Goal: Task Accomplishment & Management: Complete application form

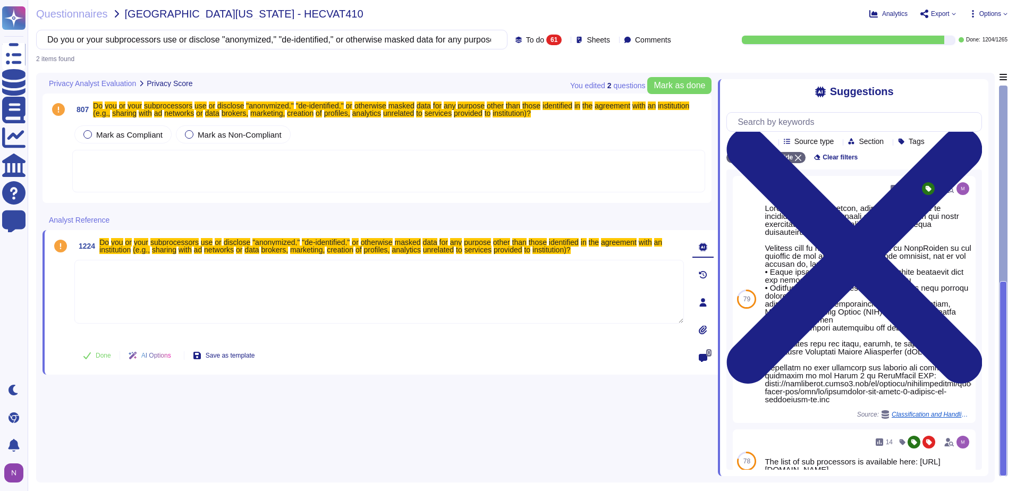
click at [149, 168] on div at bounding box center [388, 171] width 633 height 43
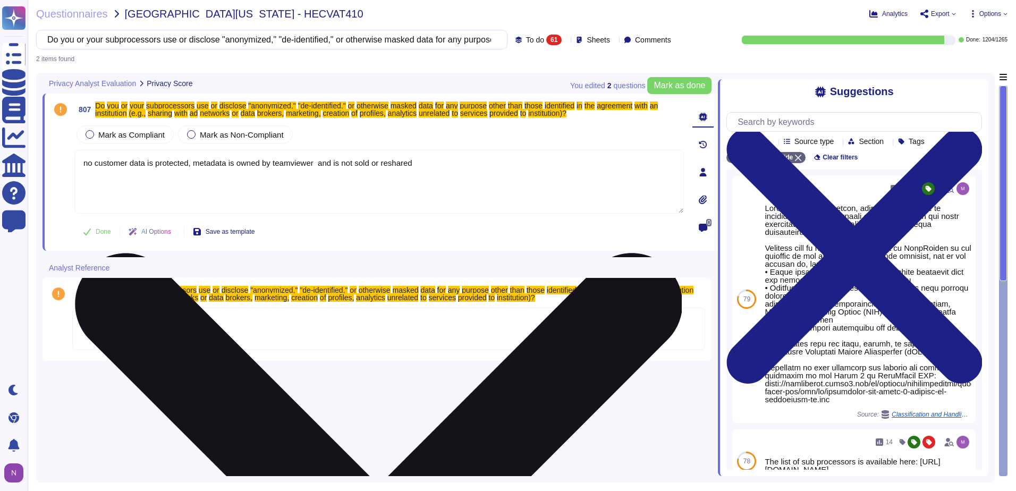
click at [87, 162] on textarea "no customer data is protected, metadata is owned by teamviewer and is not sold …" at bounding box center [378, 182] width 609 height 64
click at [424, 164] on textarea "No customer data is protected. Metadata is owned by TeamViewer and is not sold …" at bounding box center [378, 182] width 609 height 64
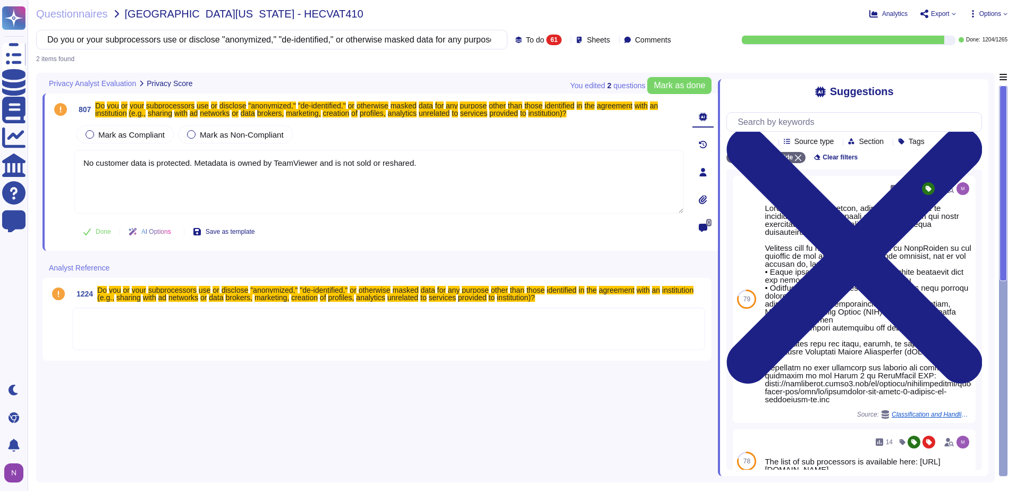
drag, startPoint x: 440, startPoint y: 155, endPoint x: 53, endPoint y: 170, distance: 387.1
click at [53, 170] on div "807 Do you or your subprocessors use or disclose "anonymized," "de-identified,"…" at bounding box center [367, 172] width 633 height 145
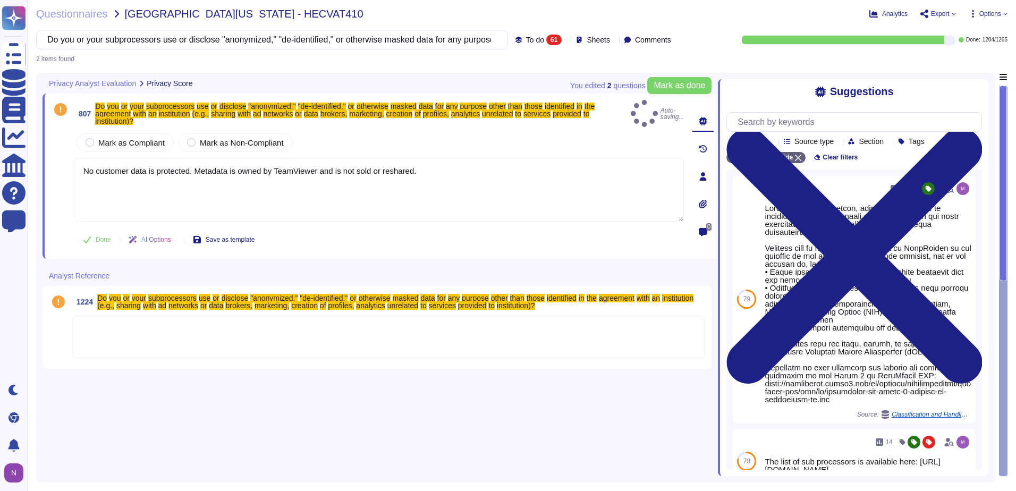
type textarea "No customer data is protected. Metadata is owned by TeamViewer and is not sold …"
click at [94, 325] on div at bounding box center [388, 337] width 633 height 43
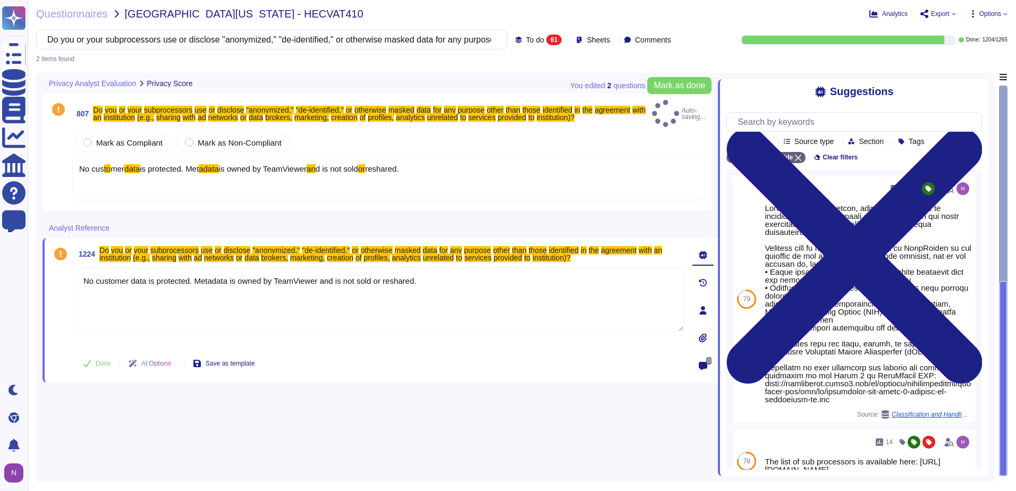
type textarea "No customer data is protected. Metadata is owned by TeamViewer and is not sold …"
click at [111, 184] on div "No cus to mer data is protected. Met adata is owned by TeamViewer an d is not s…" at bounding box center [388, 179] width 633 height 43
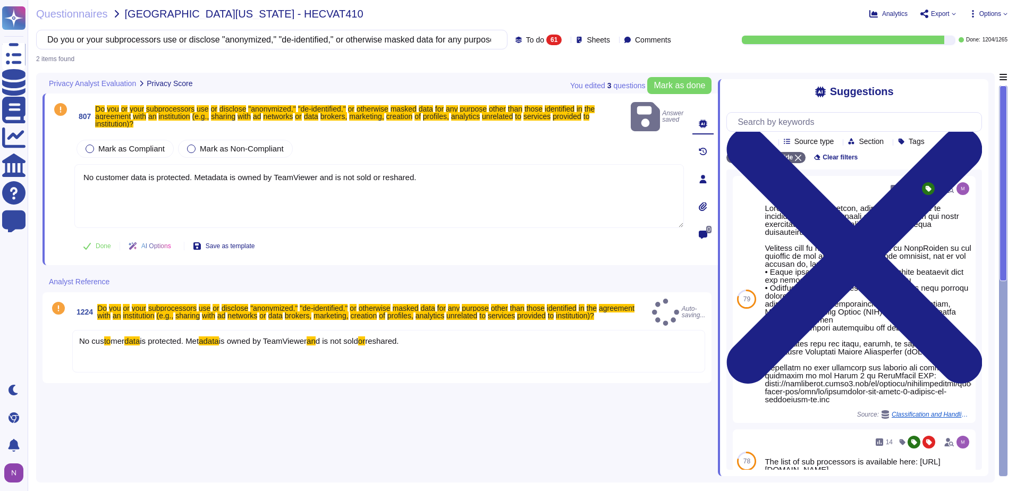
type textarea "No customer data is protected. Metadata is owned by TeamViewer and is not sold …"
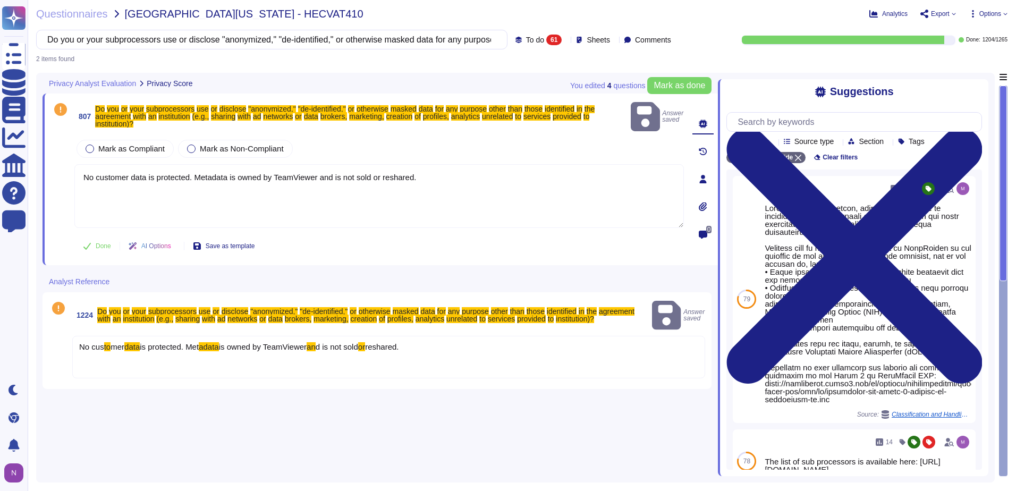
click at [100, 243] on span "Done" at bounding box center [103, 246] width 15 height 6
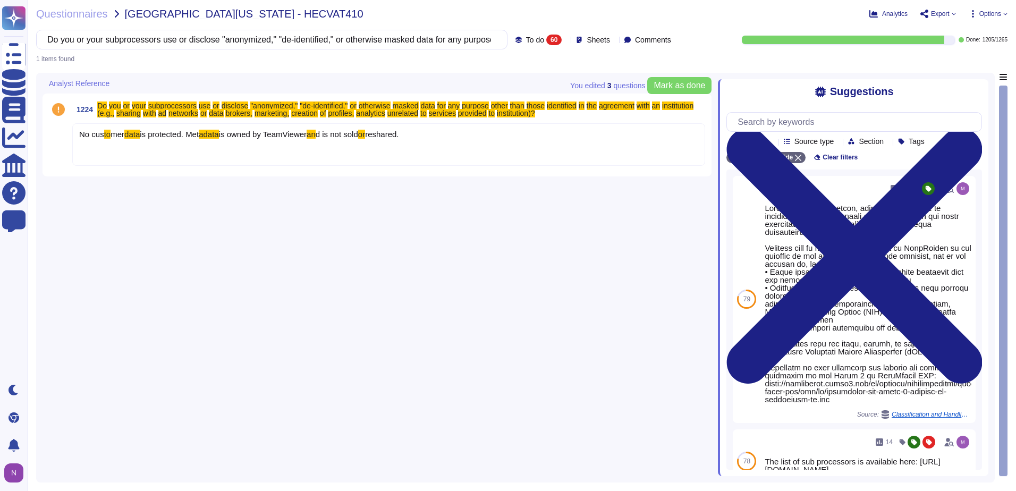
click at [117, 154] on div "No cus to mer data is protected. Met adata is owned by TeamViewer an d is not s…" at bounding box center [388, 144] width 633 height 43
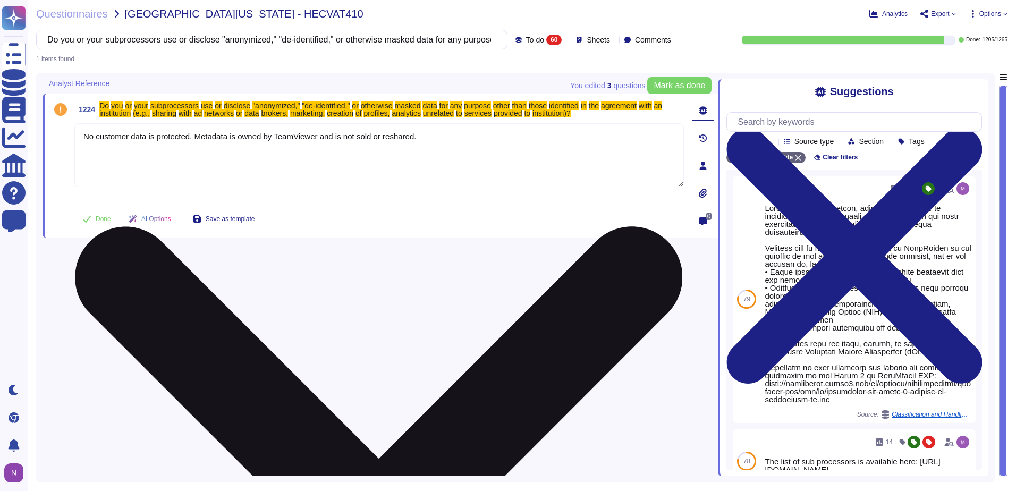
type textarea "No customer data is protected. Metadata is owned by TeamViewer and is not sold …"
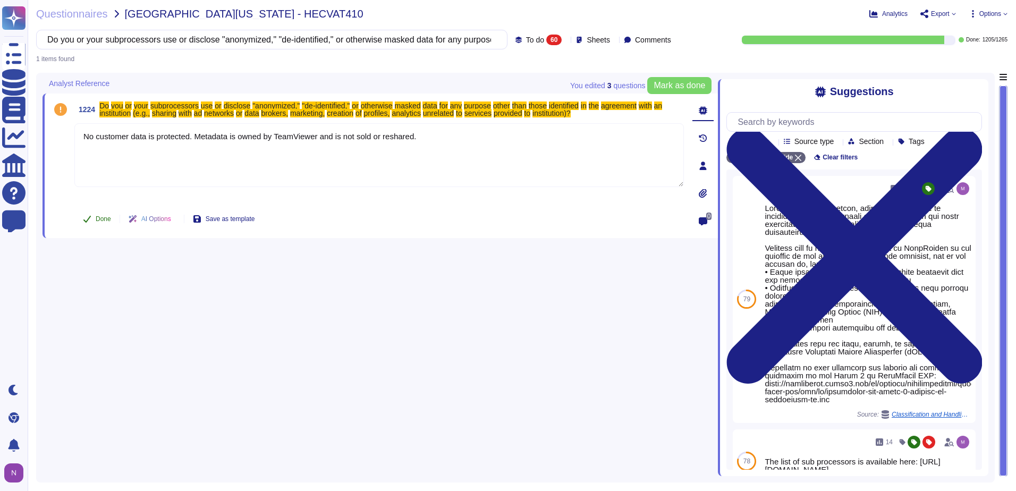
click at [97, 220] on span "Done" at bounding box center [103, 219] width 15 height 6
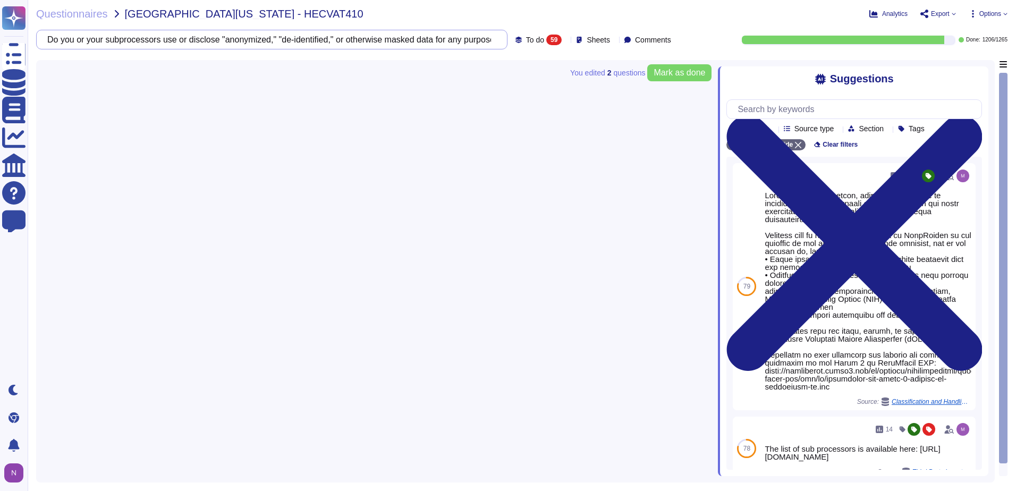
click at [372, 41] on input "Do you or your subprocessors use or disclose "anonymized," "de-identified," or …" at bounding box center [269, 39] width 454 height 19
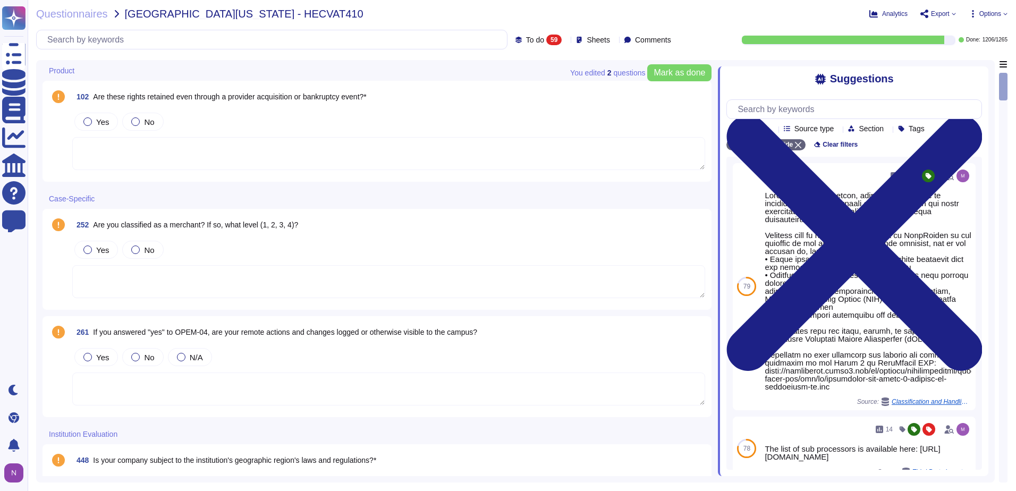
click at [546, 40] on div "59" at bounding box center [553, 40] width 15 height 11
click at [520, 92] on span "To do" at bounding box center [517, 94] width 20 height 10
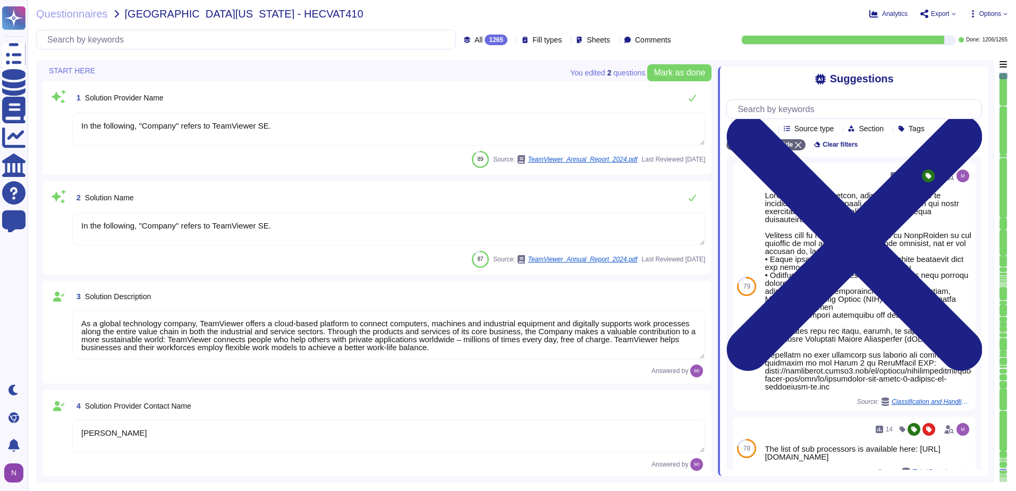
type textarea "In the following, "Company" refers to TeamViewer SE."
type textarea "As a global technology company, TeamViewer offers a cloud-based platform to con…"
type textarea "[PERSON_NAME]"
type textarea "Account Executive"
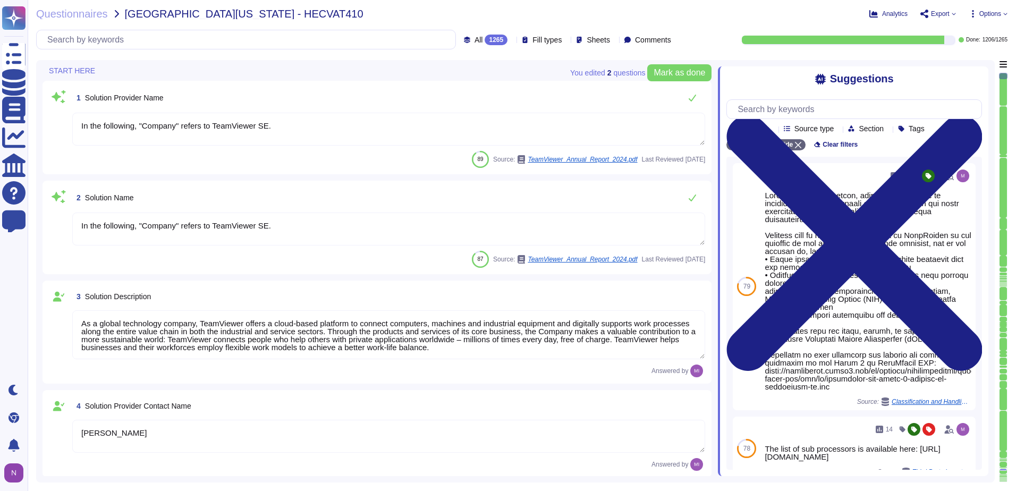
type textarea "[EMAIL_ADDRESS][DOMAIN_NAME]"
type textarea "1 727 647 3589"
type textarea "TeamViewer US. Inc. * [STREET_ADDRESS]"
click at [139, 39] on input "text" at bounding box center [248, 39] width 413 height 19
paste input "• Does your solution support business rules to protect sensitive data from bein…"
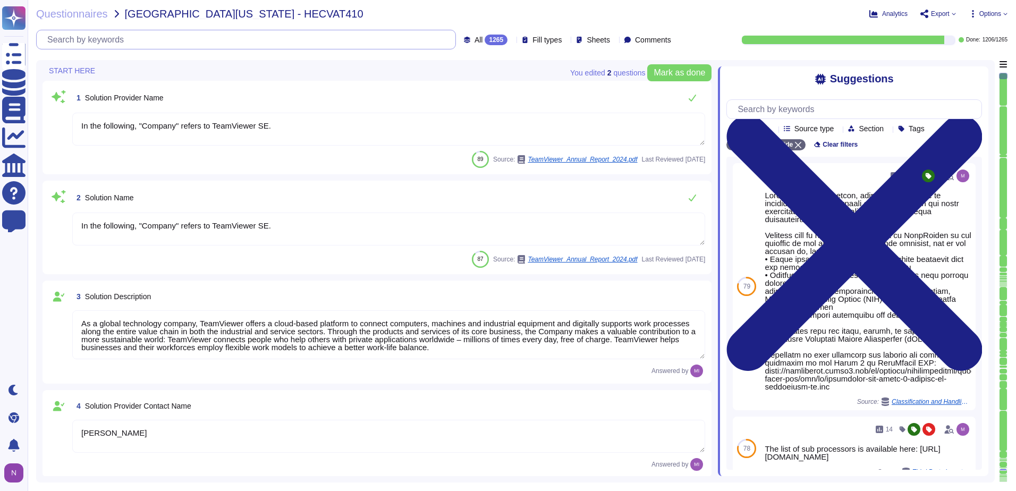
scroll to position [0, 49]
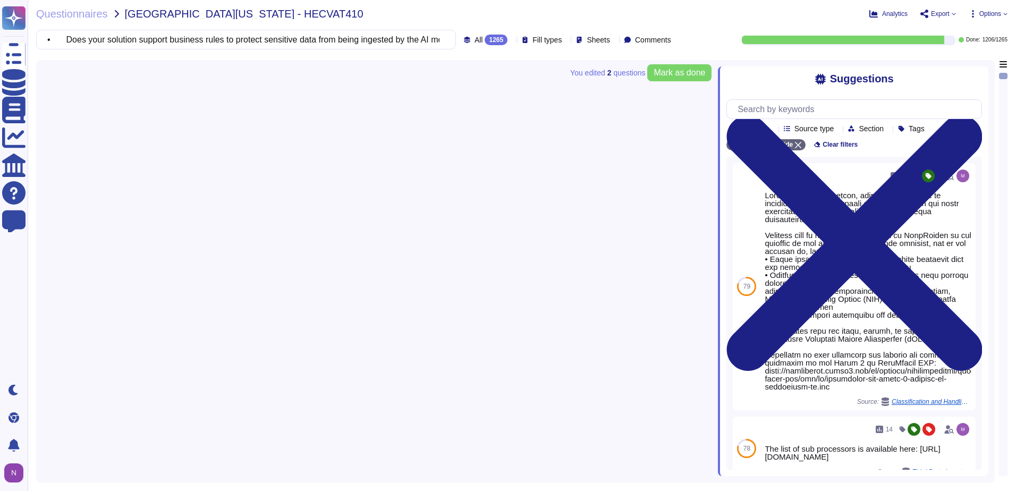
click at [485, 42] on div "1265" at bounding box center [496, 40] width 23 height 11
click at [464, 93] on span "To do" at bounding box center [461, 94] width 20 height 10
click at [468, 41] on input "• Does your solution support business rules to protect sensitive data from bein…" at bounding box center [269, 39] width 454 height 19
click at [79, 39] on input "• Does your solution support business rules to protect sensitive data from bein…" at bounding box center [269, 39] width 454 height 19
click at [75, 39] on input "• Does your solution support business rules to protect sensitive data from bein…" at bounding box center [269, 39] width 454 height 19
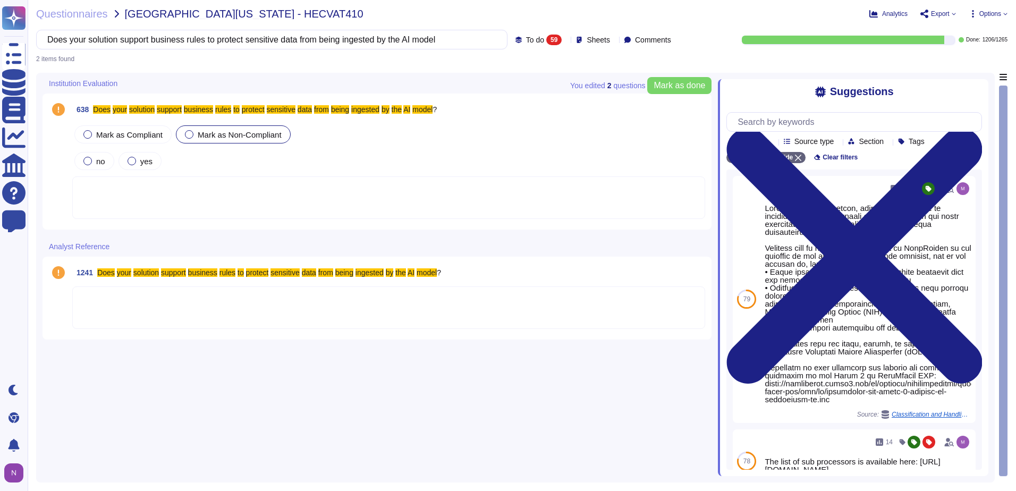
type input "Does your solution support business rules to protect sensitive data from being …"
click at [129, 158] on div at bounding box center [132, 161] width 9 height 9
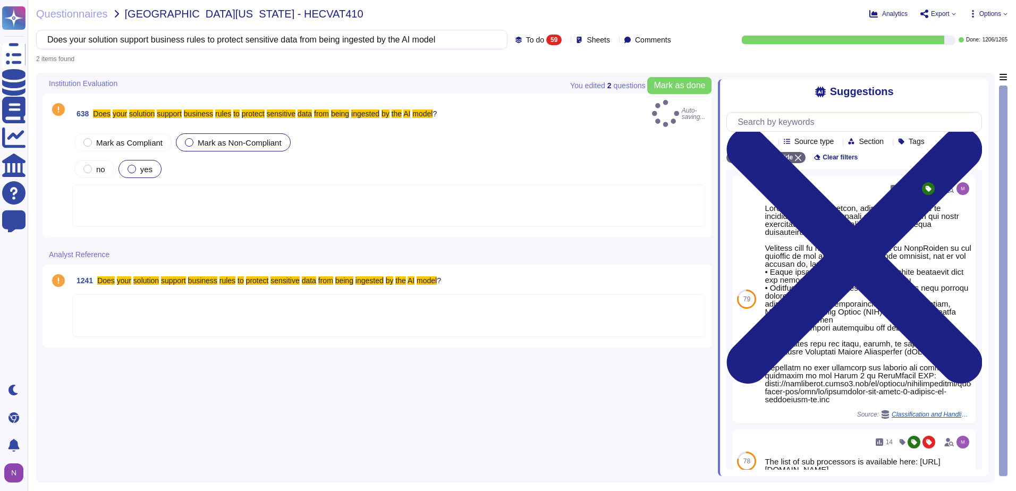
click at [112, 186] on div at bounding box center [388, 205] width 633 height 43
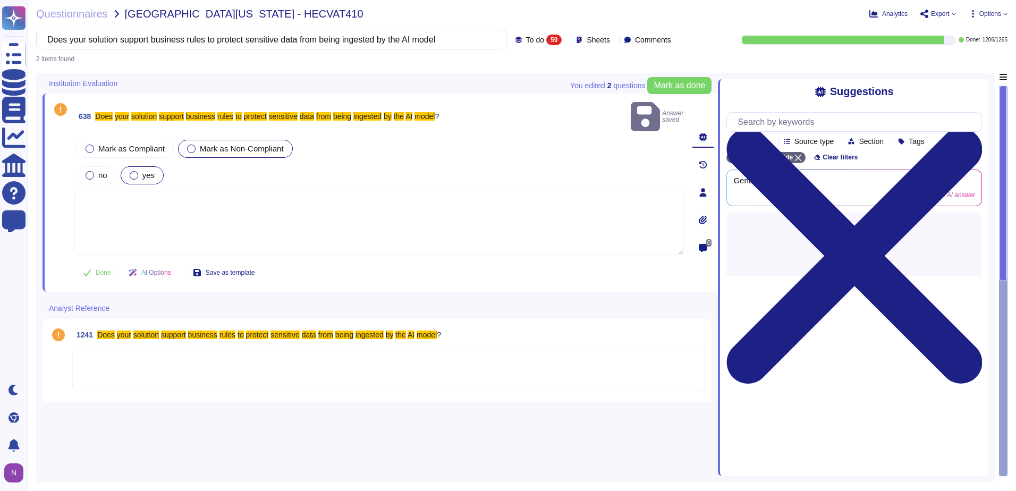
click at [91, 191] on textarea at bounding box center [378, 223] width 609 height 64
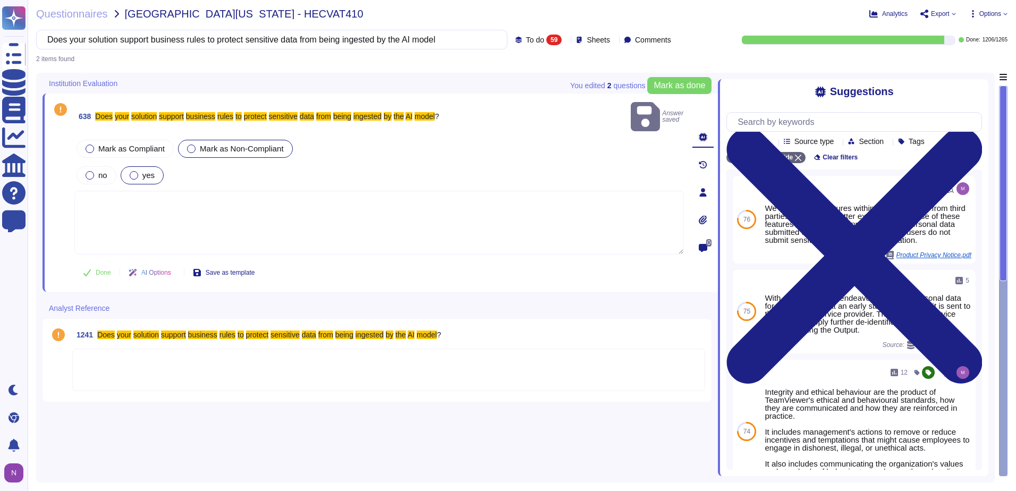
paste textarea "o Yes we have filters to remove sensitive data before sending to LLM models"
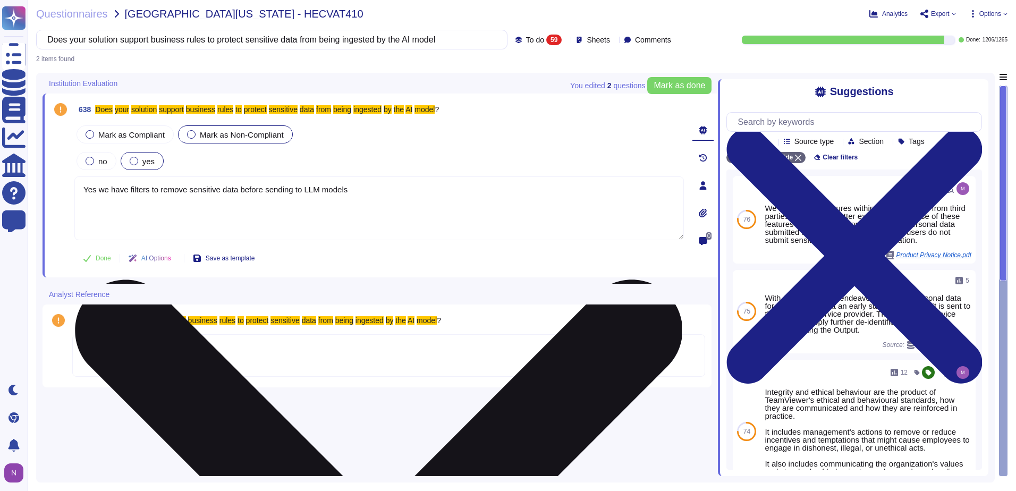
click at [369, 191] on textarea "Yes we have filters to remove sensitive data before sending to LLM models" at bounding box center [378, 208] width 609 height 64
drag, startPoint x: 363, startPoint y: 194, endPoint x: 80, endPoint y: 194, distance: 282.7
click at [80, 194] on textarea "Yes we have filters to remove sensitive data before sending to LLM models." at bounding box center [378, 208] width 609 height 64
click at [120, 200] on textarea "Yes, we have filters to remove sensitive data before sending to LLM models." at bounding box center [378, 208] width 609 height 64
drag, startPoint x: 370, startPoint y: 191, endPoint x: 83, endPoint y: 192, distance: 287.4
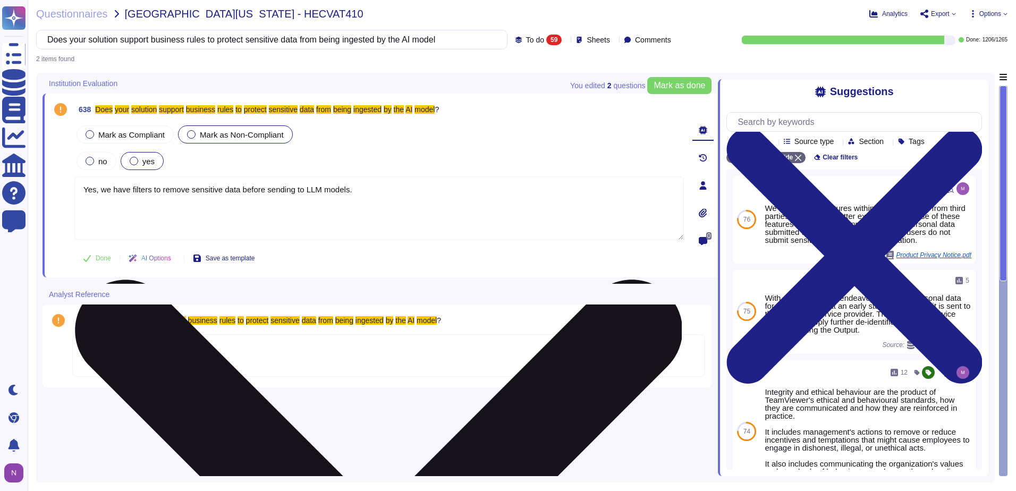
click at [83, 192] on textarea "Yes, we have filters to remove sensitive data before sending to LLM models." at bounding box center [378, 208] width 609 height 64
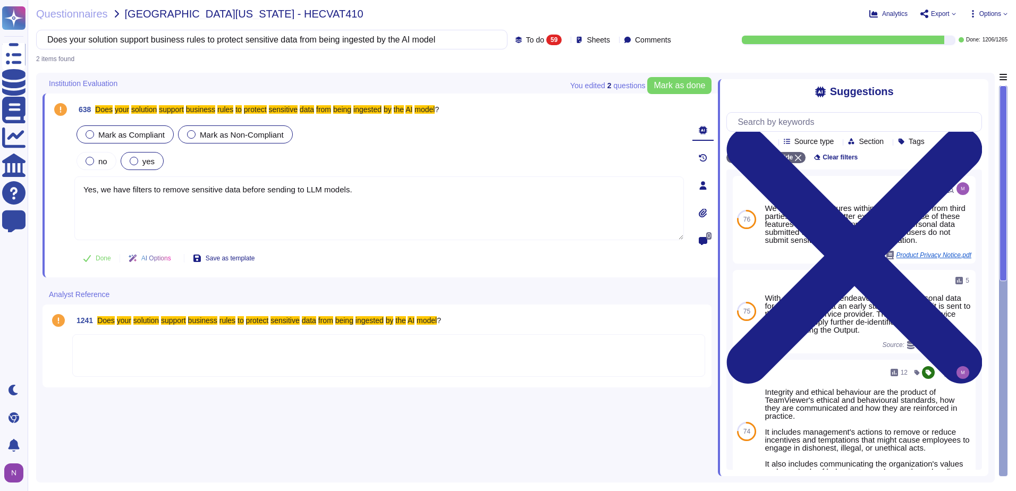
type textarea "Yes, we have filters to remove sensitive data before sending to LLM models."
click at [126, 132] on span "Mark as Compliant" at bounding box center [131, 134] width 66 height 9
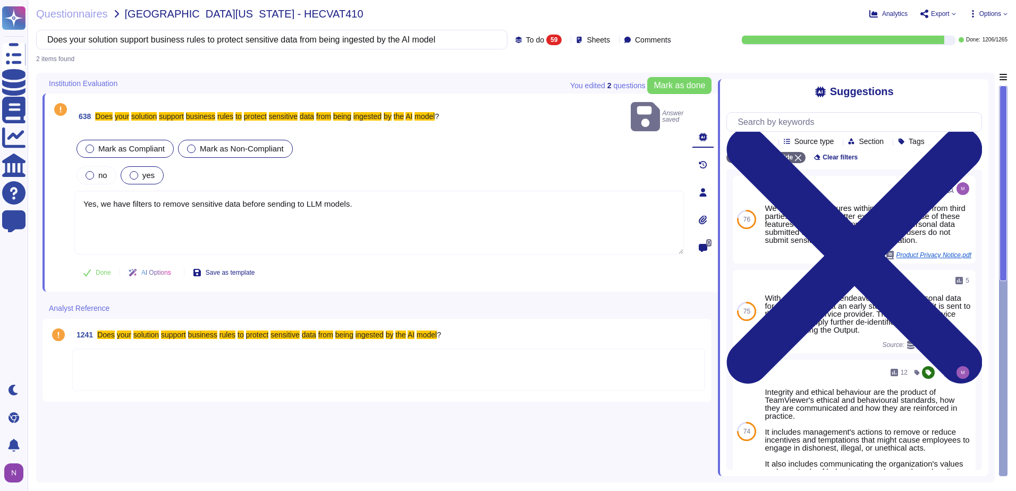
click at [125, 144] on span "Mark as Compliant" at bounding box center [131, 148] width 66 height 9
click at [120, 355] on div at bounding box center [388, 370] width 633 height 43
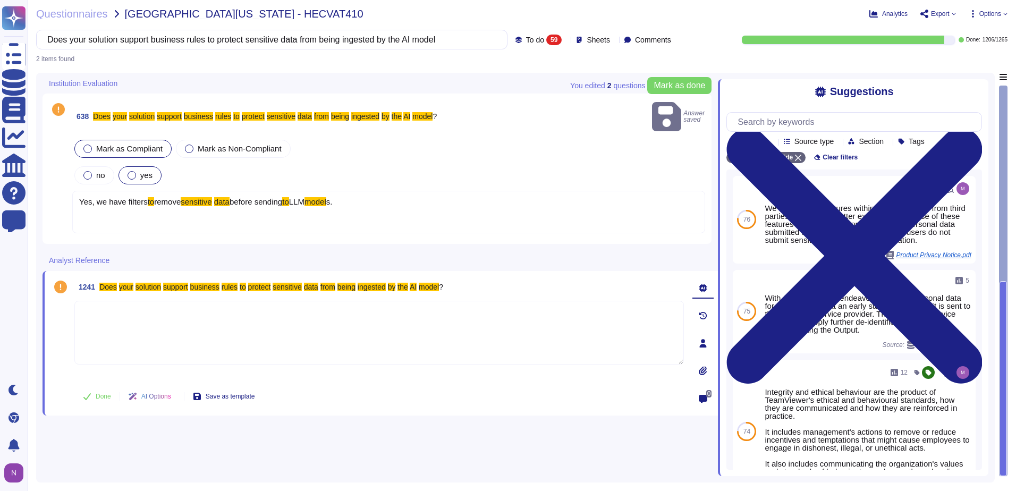
click at [126, 318] on textarea at bounding box center [378, 333] width 609 height 64
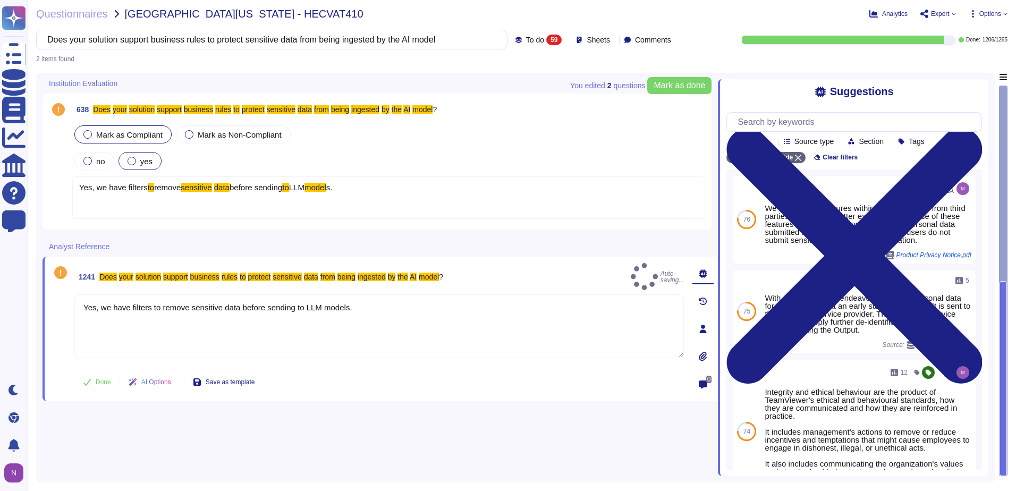
type textarea "Yes, we have filters to remove sensitive data before sending to LLM models."
click at [111, 208] on div "Yes, we have filters to remove sensitive data before sending to LLM model s." at bounding box center [388, 197] width 633 height 43
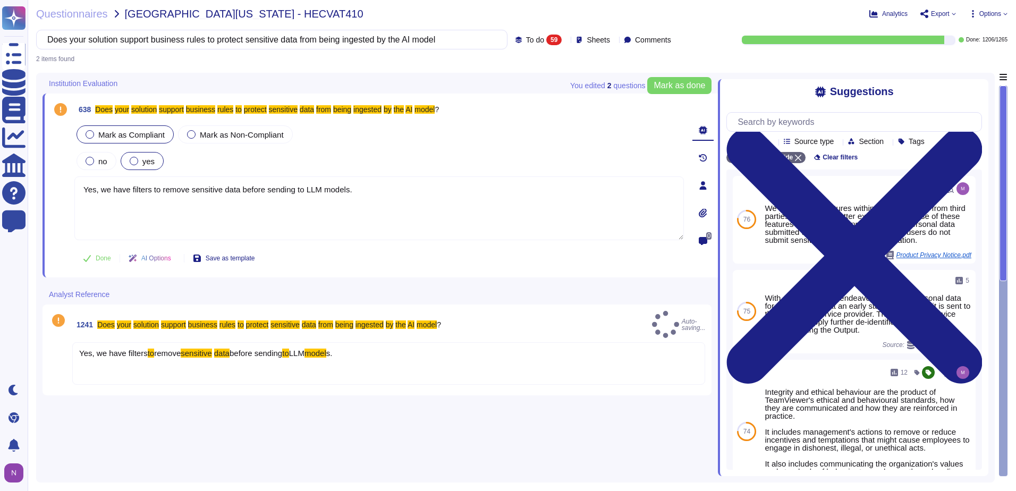
type textarea "Yes, we have filters to remove sensitive data before sending to LLM models."
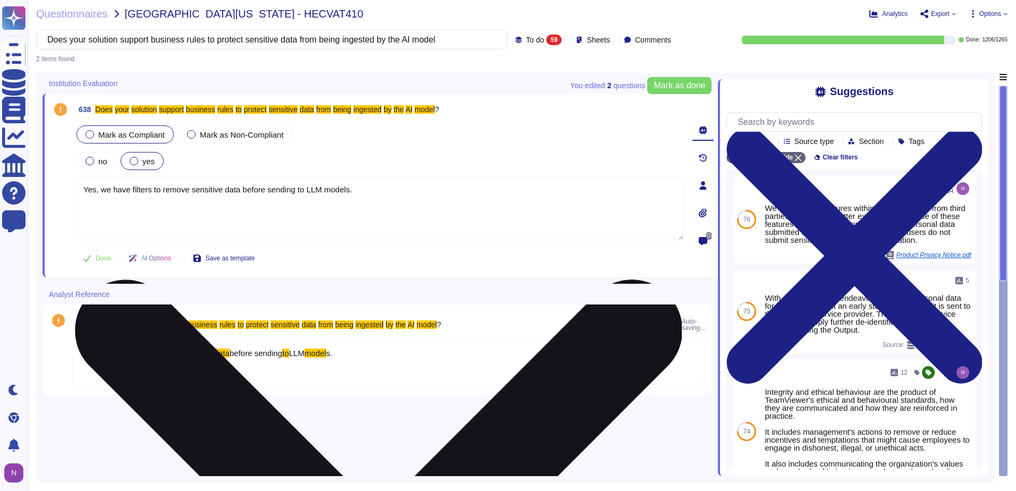
click at [101, 206] on textarea "Yes, we have filters to remove sensitive data before sending to LLM models." at bounding box center [378, 208] width 609 height 64
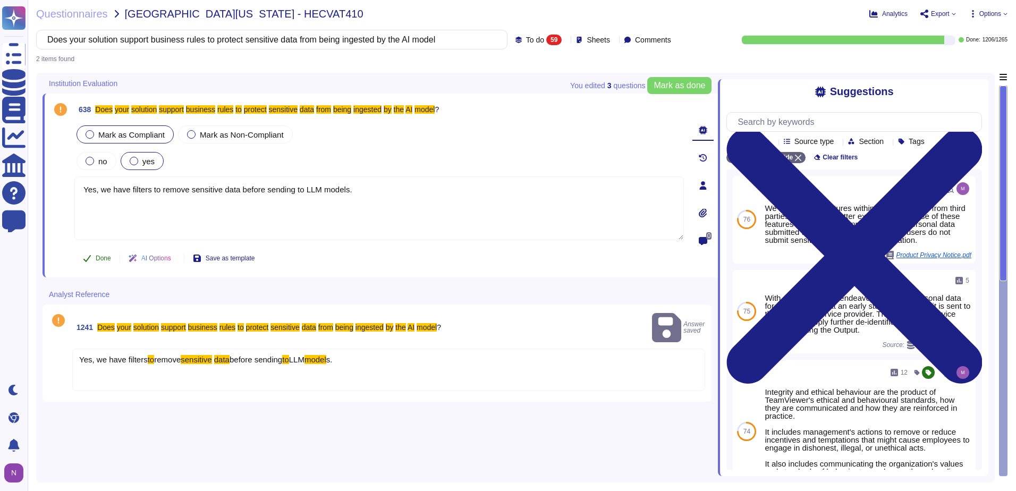
click at [103, 257] on span "Done" at bounding box center [103, 258] width 15 height 6
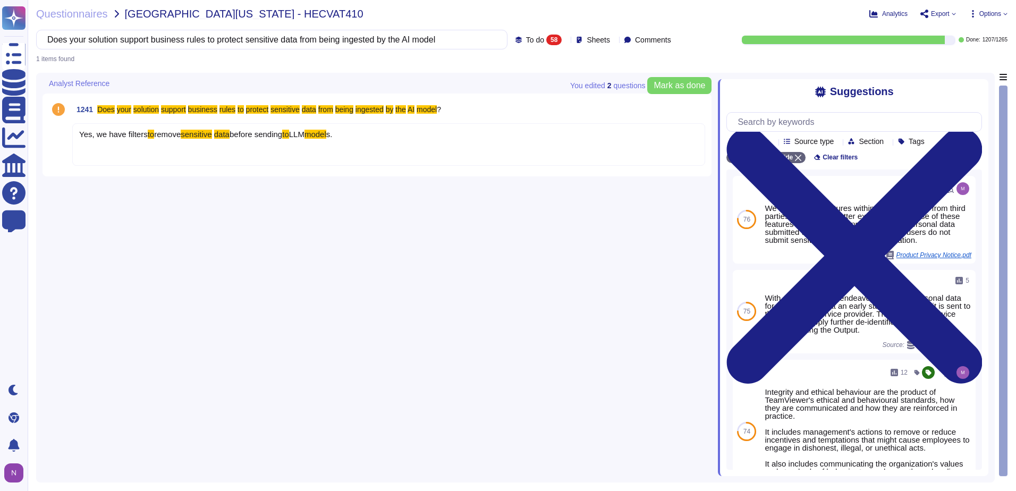
click at [148, 155] on div "Yes, we have filters to remove sensitive data before sending to LLM model s." at bounding box center [388, 144] width 633 height 43
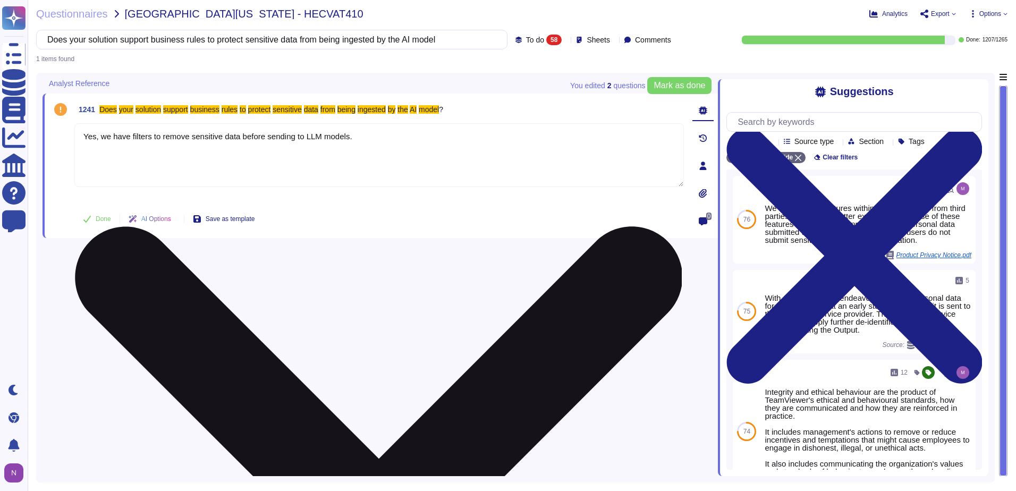
type textarea "Yes, we have filters to remove sensitive data before sending to LLM models."
click at [128, 151] on textarea "Yes, we have filters to remove sensitive data before sending to LLM models." at bounding box center [378, 155] width 609 height 64
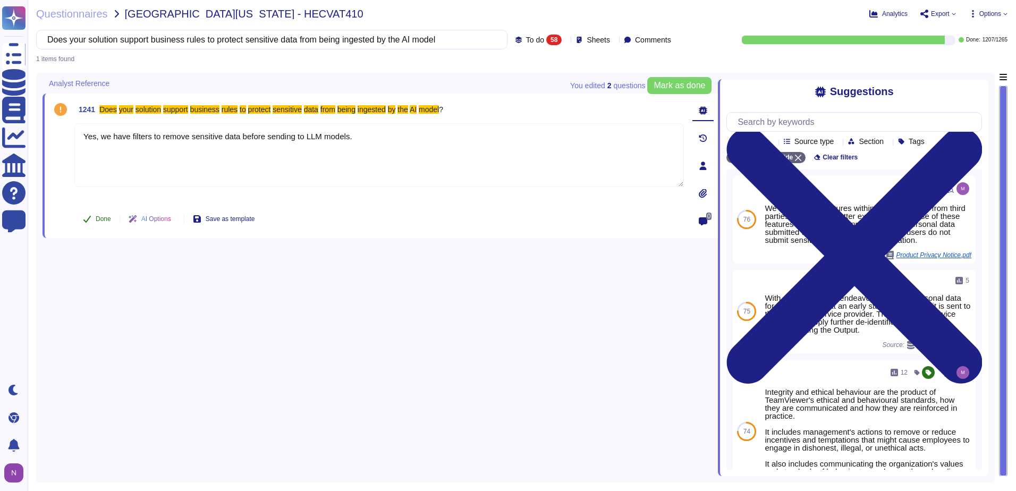
click at [103, 218] on span "Done" at bounding box center [103, 219] width 15 height 6
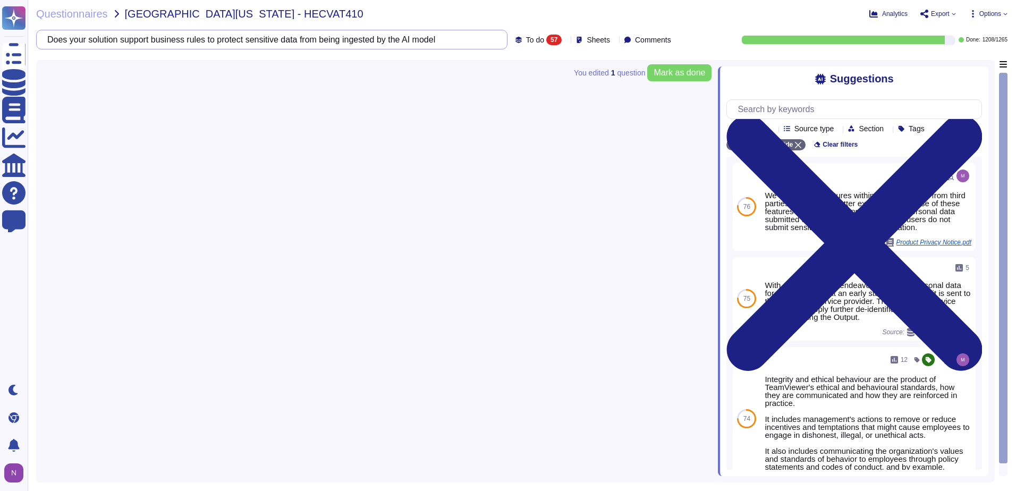
click at [342, 45] on input "Does your solution support business rules to protect sensitive data from being …" at bounding box center [269, 39] width 454 height 19
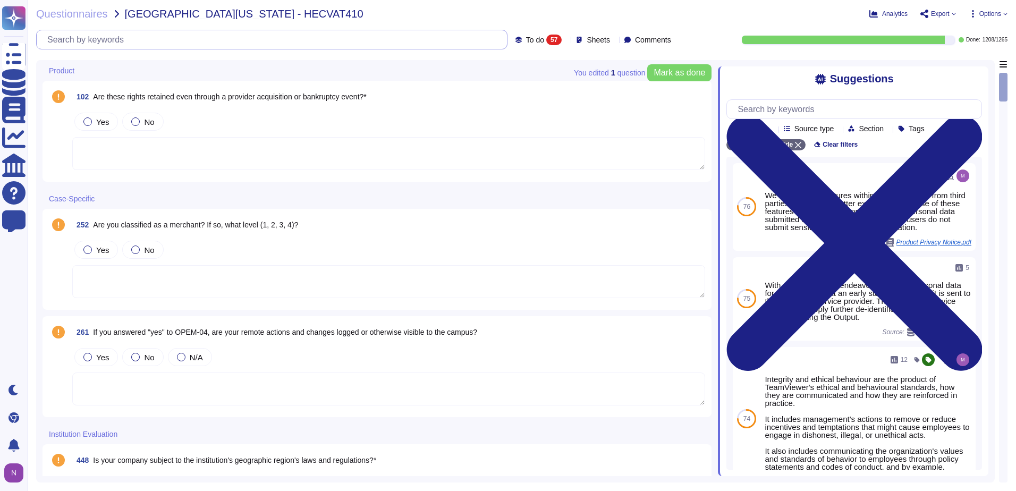
click at [166, 40] on input "text" at bounding box center [274, 39] width 465 height 19
paste input "• Is your ML training data vetted, validated, and verified before training the …"
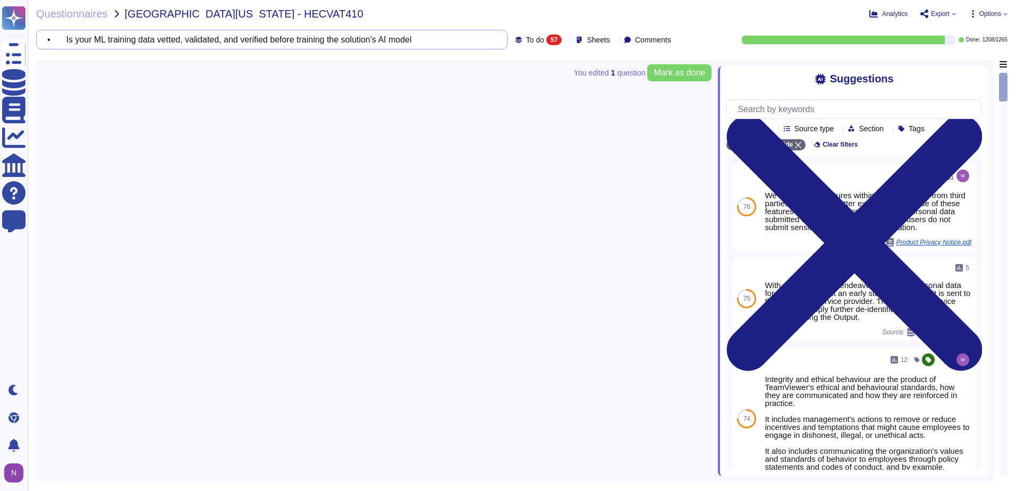
drag, startPoint x: 107, startPoint y: 41, endPoint x: 90, endPoint y: 40, distance: 17.0
click at [90, 40] on input "• Is your ML training data vetted, validated, and verified before training the …" at bounding box center [269, 39] width 454 height 19
click at [75, 40] on input "• Is your ML training data vetted, validated, and verified before training the …" at bounding box center [269, 39] width 454 height 19
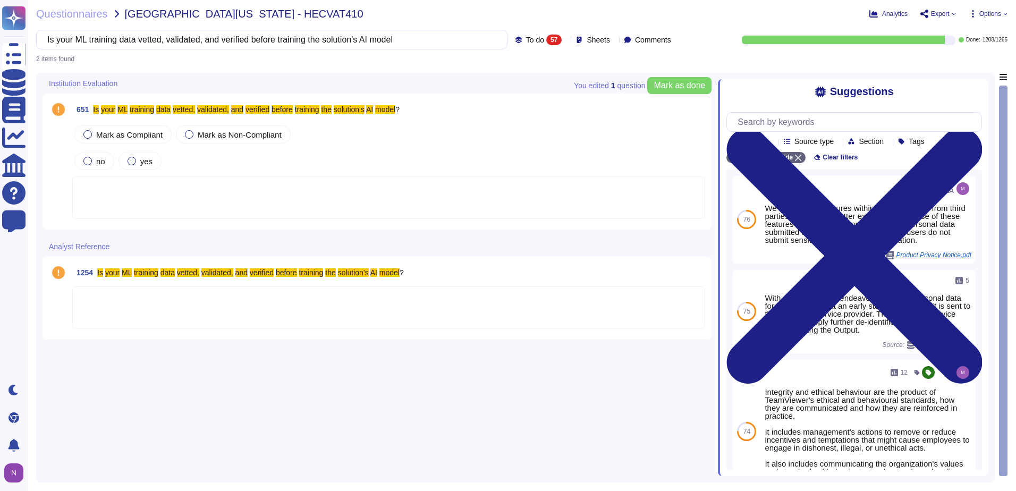
type input "Is your ML training data vetted, validated, and verified before training the so…"
click at [134, 201] on div at bounding box center [388, 197] width 633 height 43
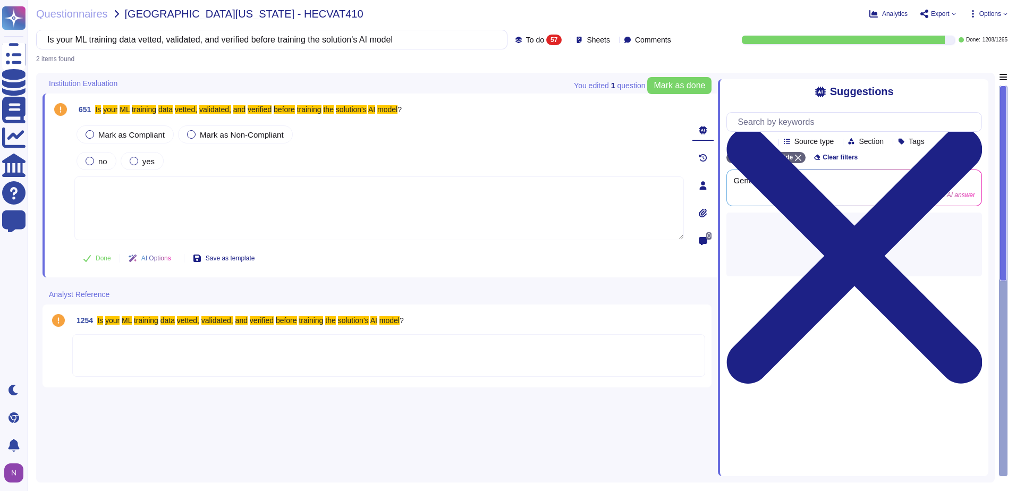
click at [115, 195] on textarea at bounding box center [378, 208] width 609 height 64
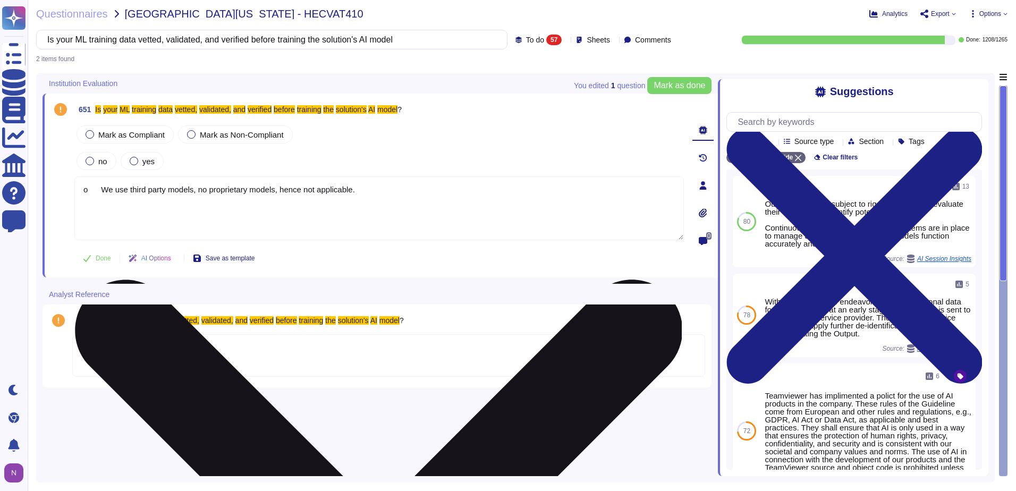
click at [103, 188] on textarea "o We use third party models, no proprietary models, hence not applicable." at bounding box center [378, 208] width 609 height 64
drag, startPoint x: 386, startPoint y: 189, endPoint x: 81, endPoint y: 196, distance: 305.6
click at [81, 196] on textarea "N/A. We use third party models, no proprietary models, hence not applicable." at bounding box center [378, 208] width 609 height 64
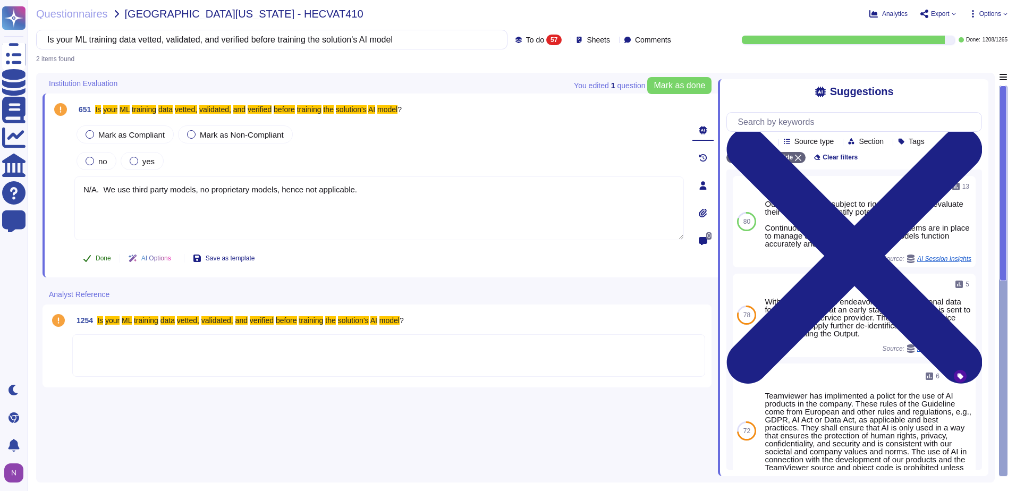
type textarea "N/A. We use third party models, no proprietary models, hence not applicable."
click at [101, 258] on span "Done" at bounding box center [103, 258] width 15 height 6
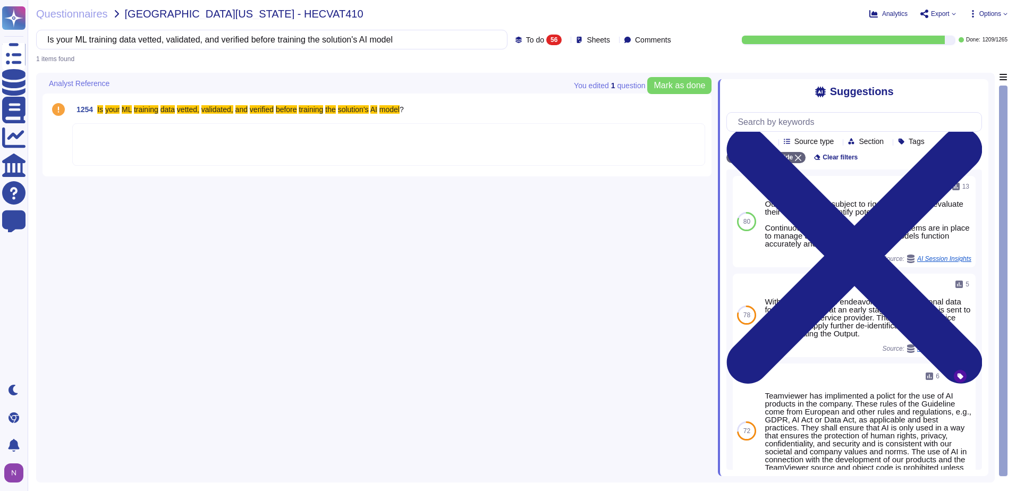
click at [114, 150] on div at bounding box center [388, 144] width 633 height 43
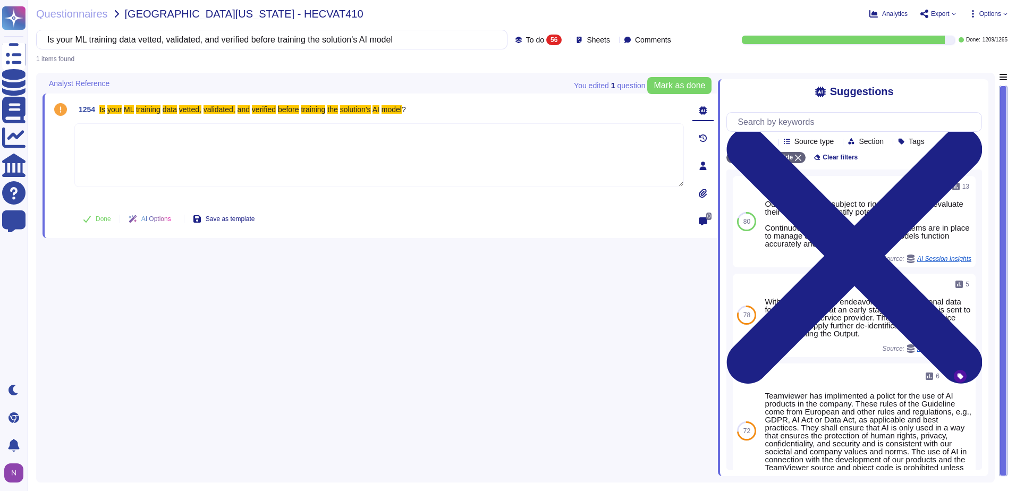
click at [113, 143] on textarea at bounding box center [378, 155] width 609 height 64
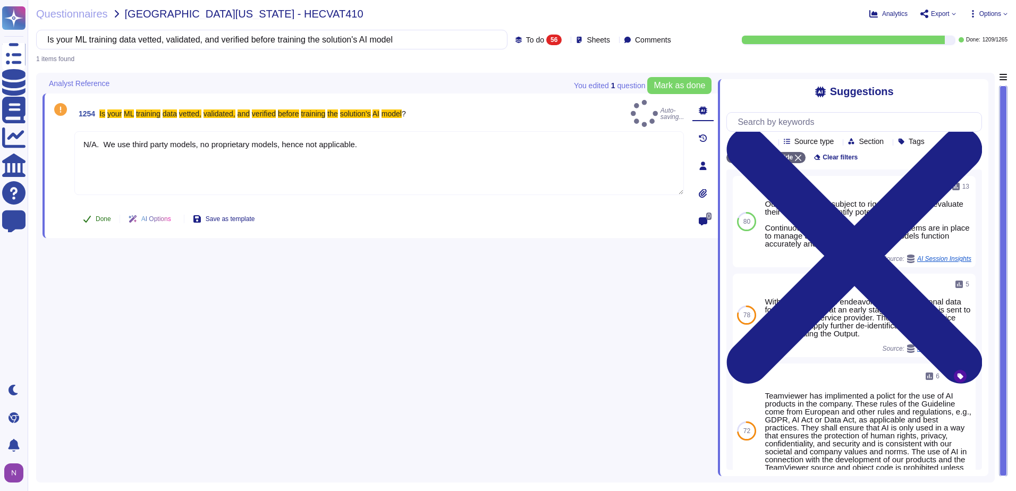
type textarea "N/A. We use third party models, no proprietary models, hence not applicable."
click at [103, 218] on span "Done" at bounding box center [103, 219] width 15 height 6
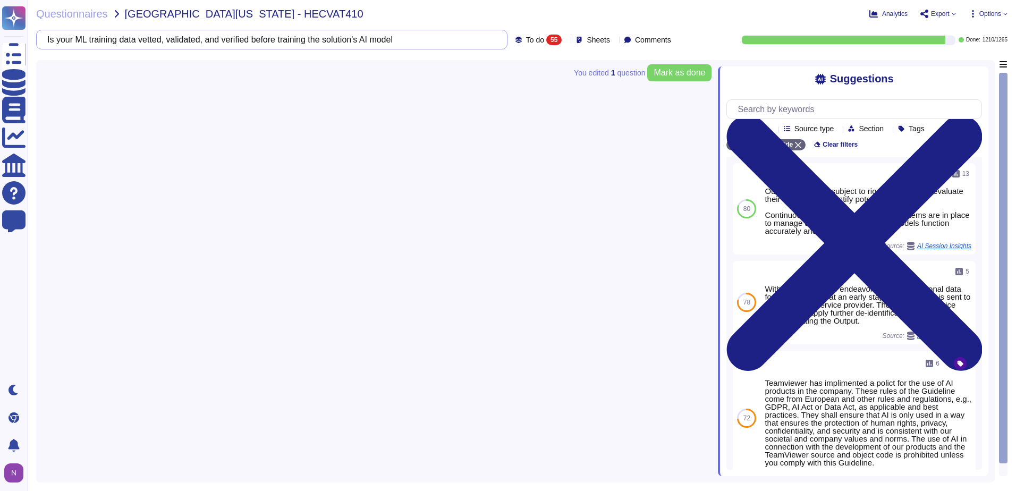
click at [393, 41] on input "Is your ML training data vetted, validated, and verified before training the so…" at bounding box center [269, 39] width 454 height 19
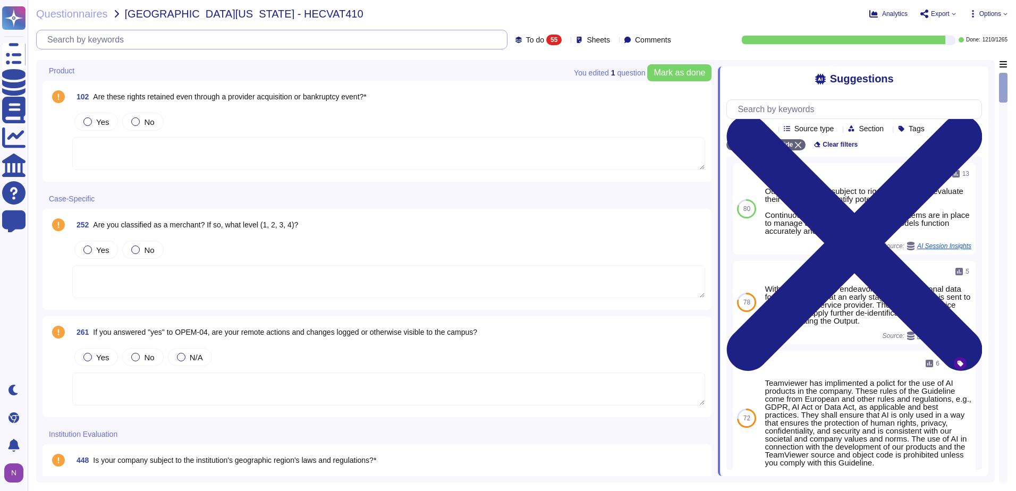
click at [152, 38] on input "text" at bounding box center [274, 39] width 465 height 19
paste input "• Is your ML training data monitored and audited"
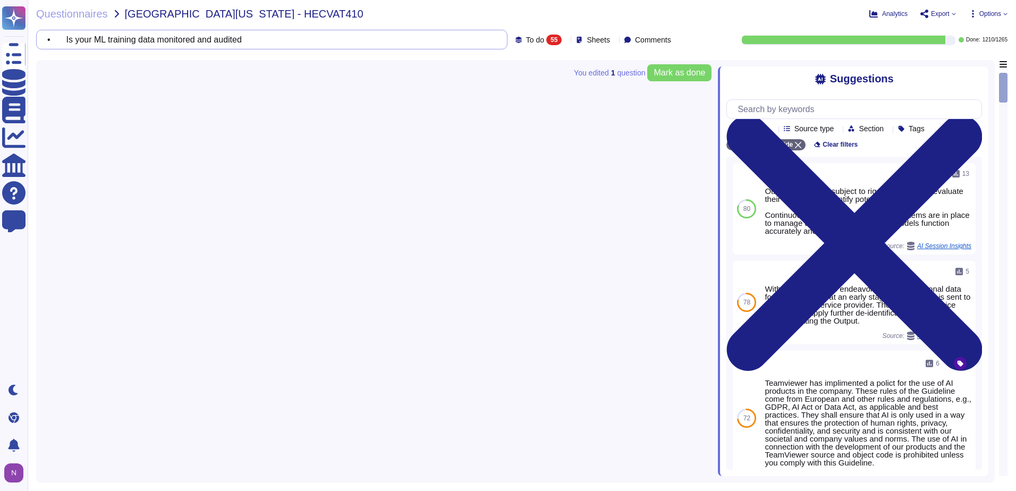
click at [76, 39] on input "• Is your ML training data monitored and audited" at bounding box center [269, 39] width 454 height 19
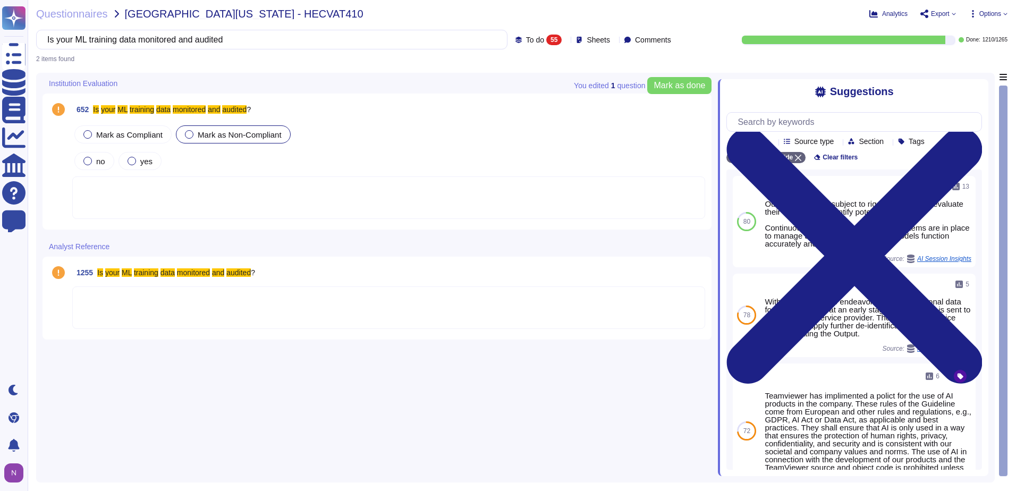
type input "Is your ML training data monitored and audited"
click at [188, 186] on div at bounding box center [388, 197] width 633 height 43
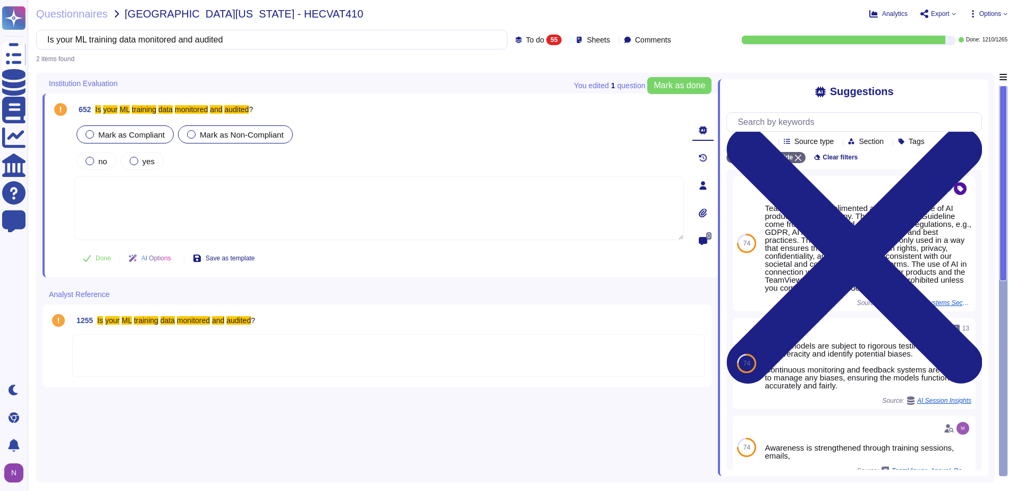
click at [99, 133] on span "Mark as Compliant" at bounding box center [131, 134] width 66 height 9
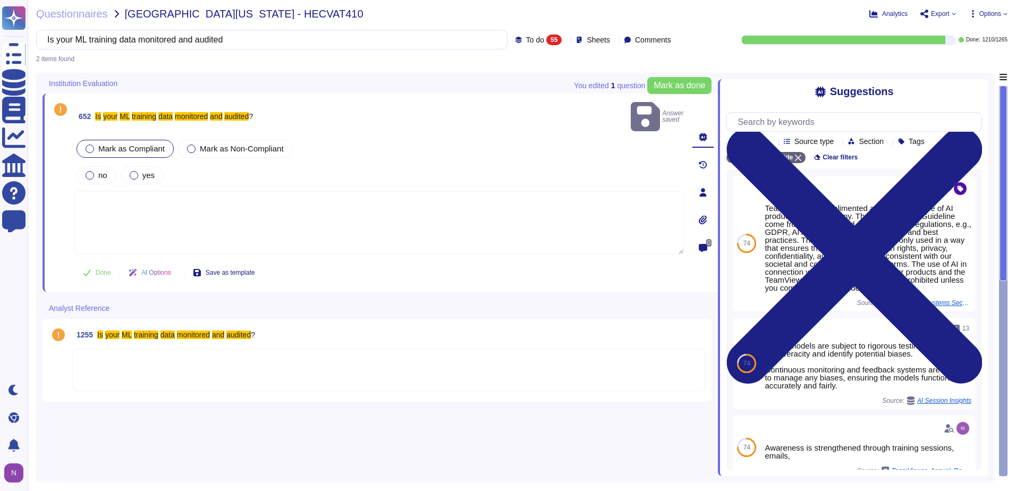
click at [123, 191] on textarea at bounding box center [378, 223] width 609 height 64
paste textarea "o We use third party models, no proprietary models, hence not applicable."
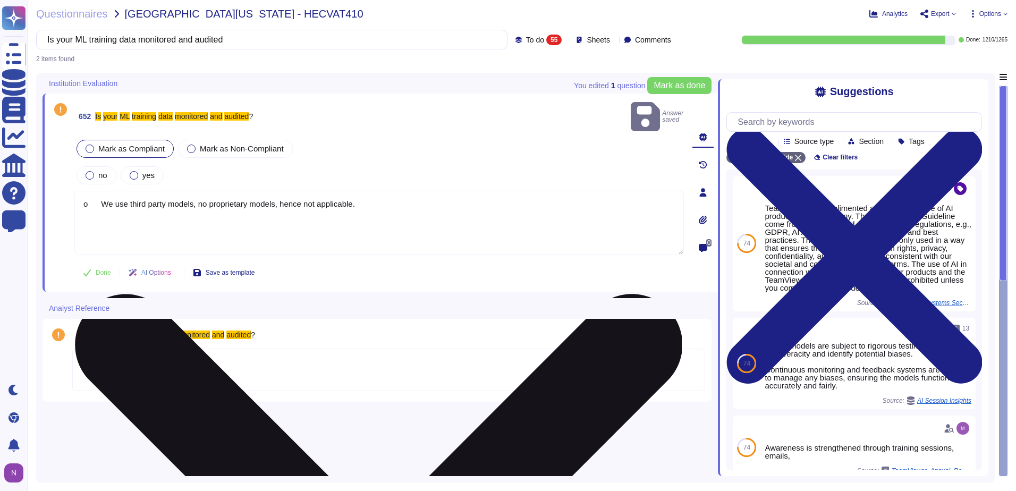
click at [101, 191] on textarea "o We use third party models, no proprietary models, hence not applicable." at bounding box center [378, 223] width 609 height 64
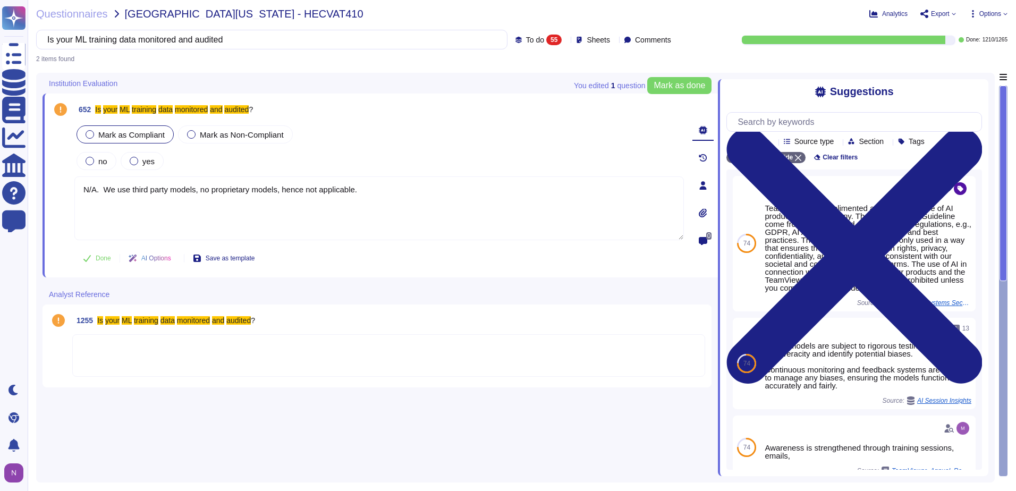
drag, startPoint x: 366, startPoint y: 192, endPoint x: 73, endPoint y: 198, distance: 292.3
click at [73, 198] on div "652 Is your ML training data monitored and audited ? Mark as Compliant Mark as …" at bounding box center [367, 185] width 633 height 171
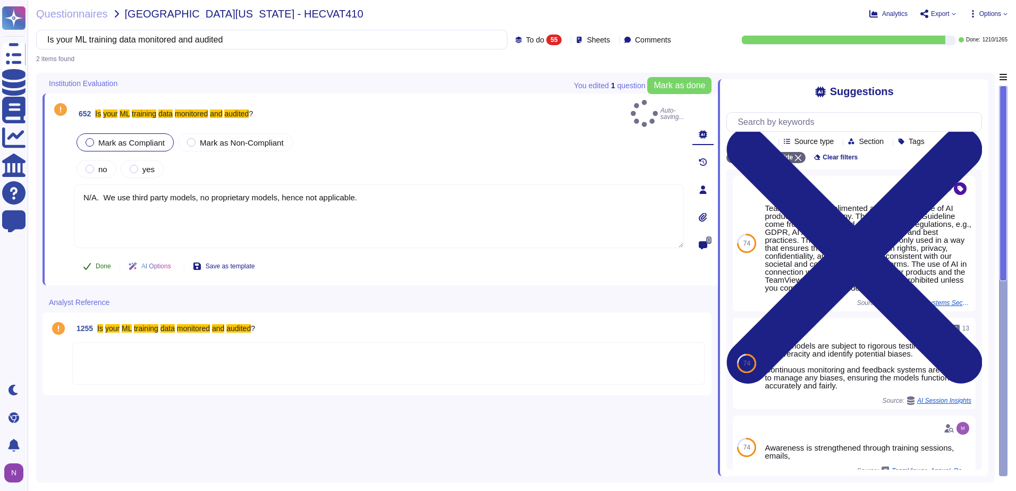
type textarea "N/A. We use third party models, no proprietary models, hence not applicable."
click at [95, 258] on button "Done" at bounding box center [96, 266] width 45 height 21
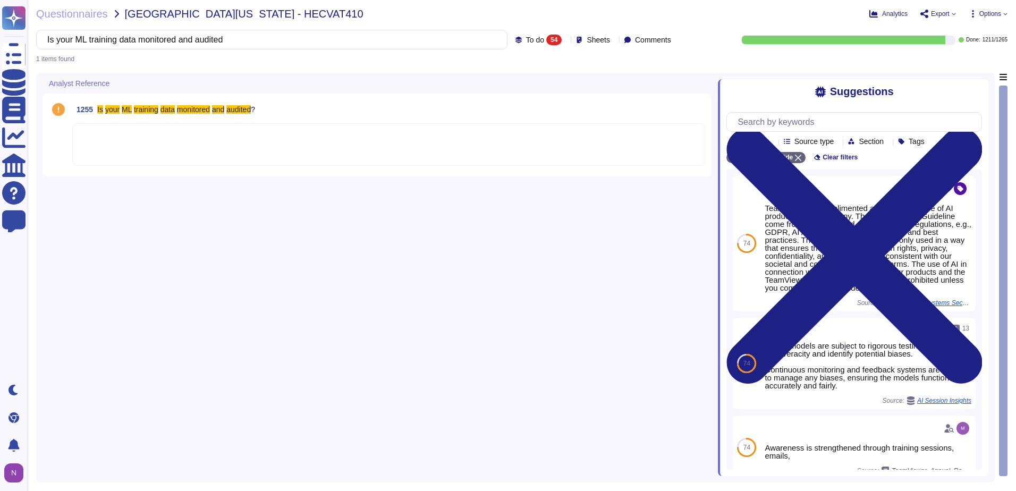
click at [129, 126] on div at bounding box center [388, 144] width 633 height 43
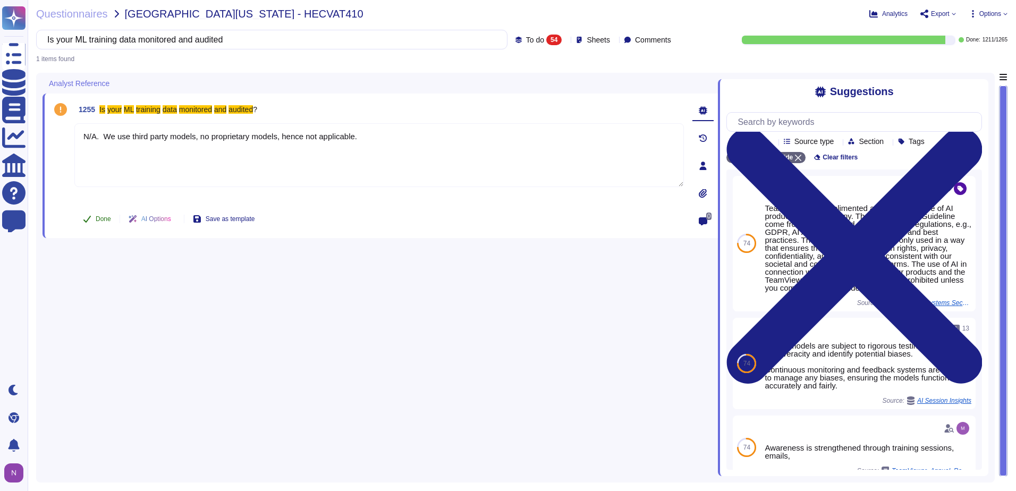
type textarea "N/A. We use third party models, no proprietary models, hence not applicable."
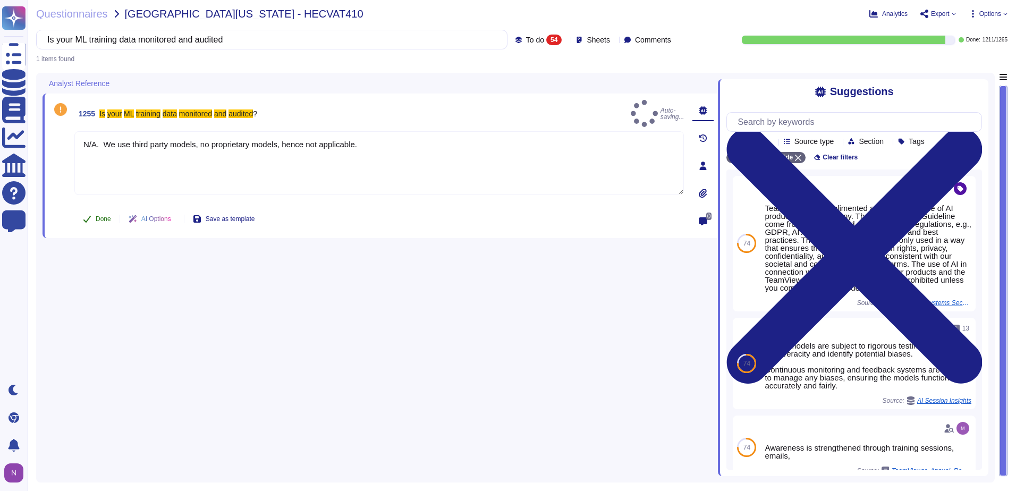
click at [103, 217] on span "Done" at bounding box center [103, 219] width 15 height 6
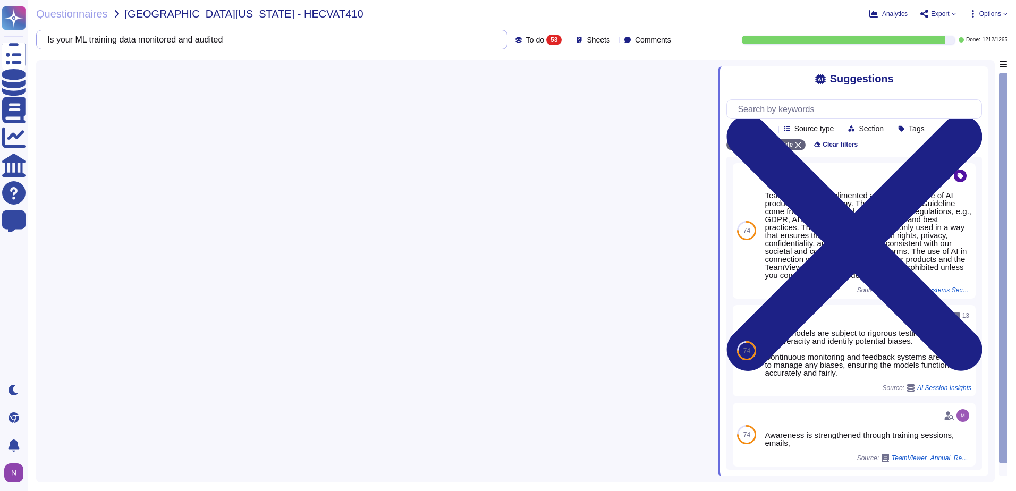
click at [425, 40] on input "Is your ML training data monitored and audited" at bounding box center [269, 39] width 454 height 19
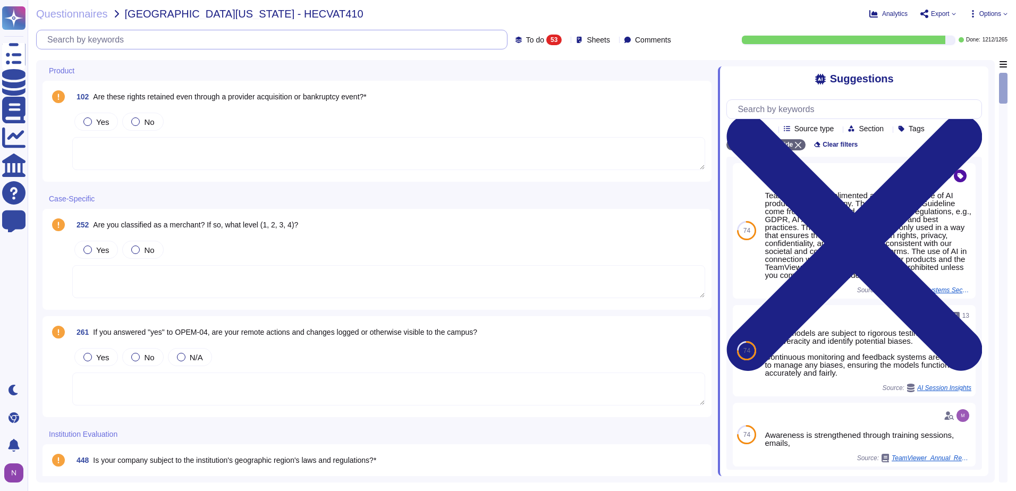
click at [159, 41] on input "text" at bounding box center [274, 39] width 465 height 19
paste input "you implemented adversarial training or other model defense mechanisms to prote…"
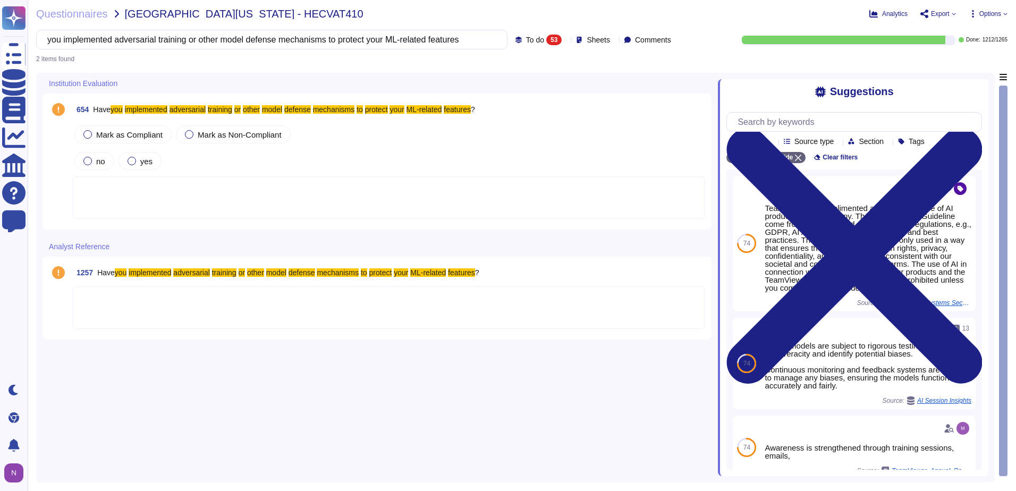
type input "you implemented adversarial training or other model defense mechanisms to prote…"
click at [118, 196] on div at bounding box center [388, 197] width 633 height 43
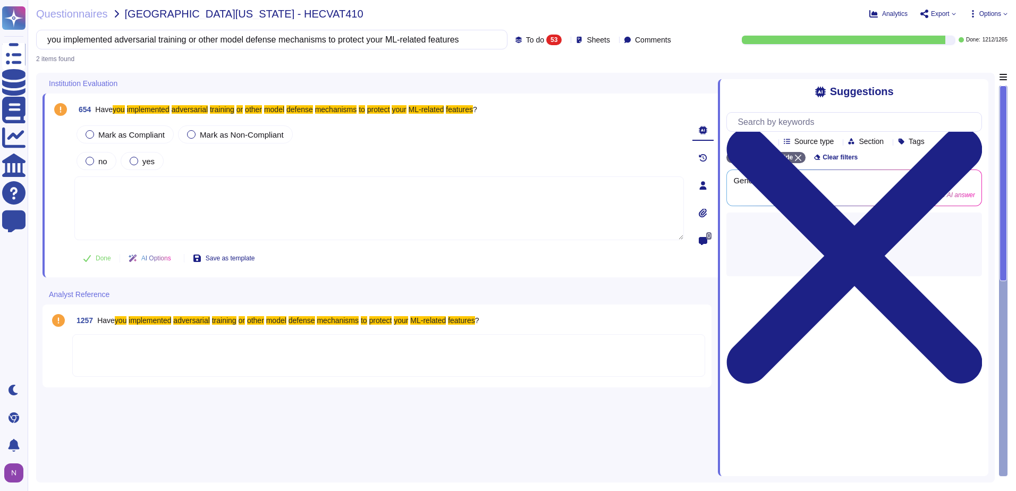
click at [111, 192] on textarea at bounding box center [378, 208] width 609 height 64
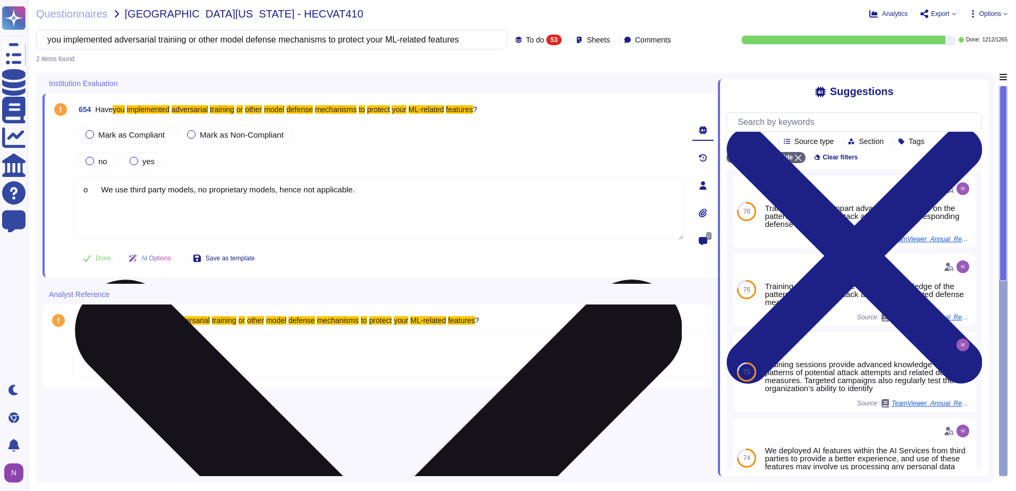
drag, startPoint x: 101, startPoint y: 190, endPoint x: 112, endPoint y: 191, distance: 10.7
click at [103, 189] on textarea "o We use third party models, no proprietary models, hence not applicable." at bounding box center [378, 208] width 609 height 64
drag, startPoint x: 375, startPoint y: 189, endPoint x: 79, endPoint y: 198, distance: 296.6
click at [79, 198] on textarea "N/A. We use third party models, no proprietary models, hence not applicable." at bounding box center [378, 208] width 609 height 64
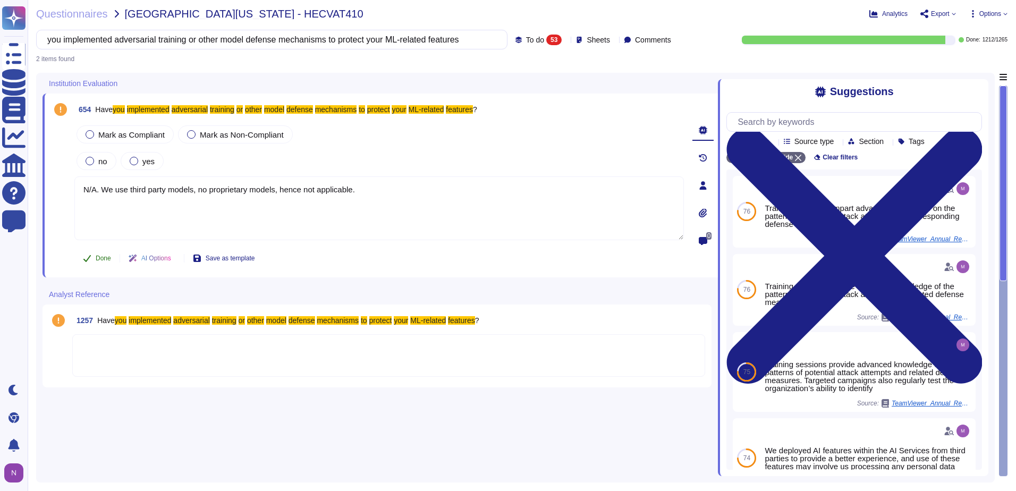
type textarea "N/A. We use third party models, no proprietary models, hence not applicable."
click at [98, 258] on span "Done" at bounding box center [103, 258] width 15 height 6
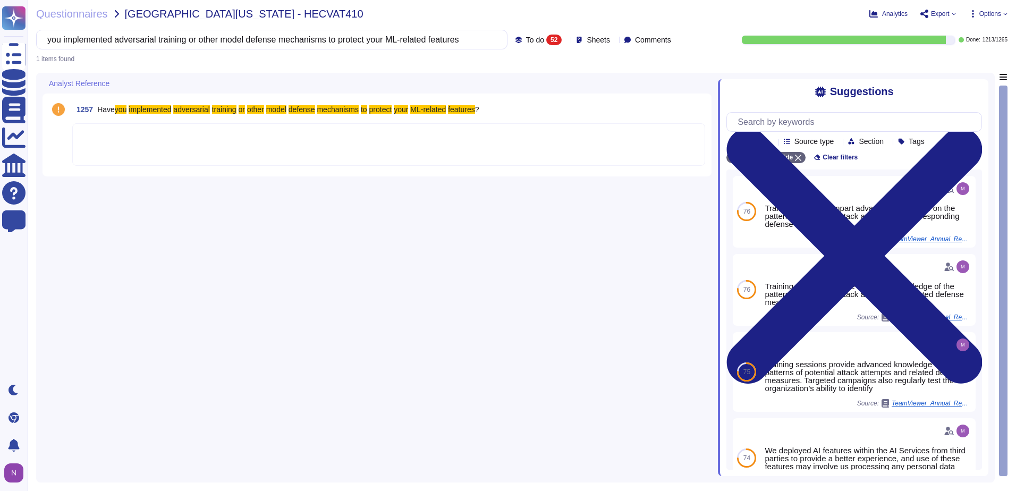
click at [158, 134] on div at bounding box center [388, 144] width 633 height 43
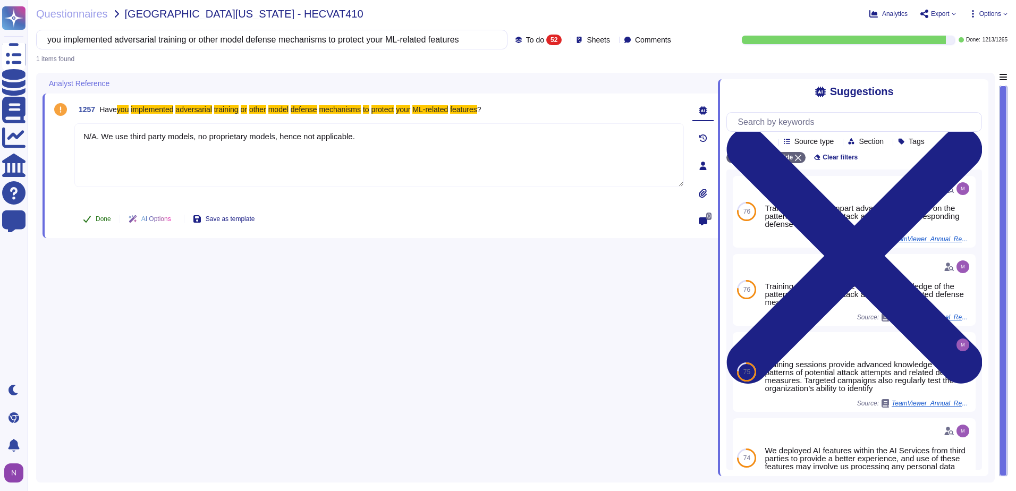
type textarea "N/A. We use third party models, no proprietary models, hence not applicable."
click at [101, 218] on span "Done" at bounding box center [103, 219] width 15 height 6
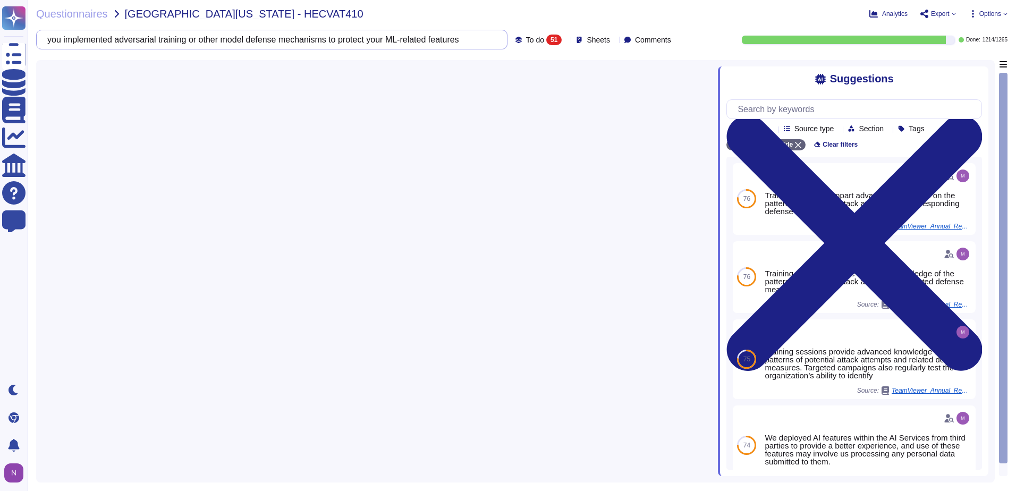
click at [386, 37] on input "you implemented adversarial training or other model defense mechanisms to prote…" at bounding box center [269, 39] width 454 height 19
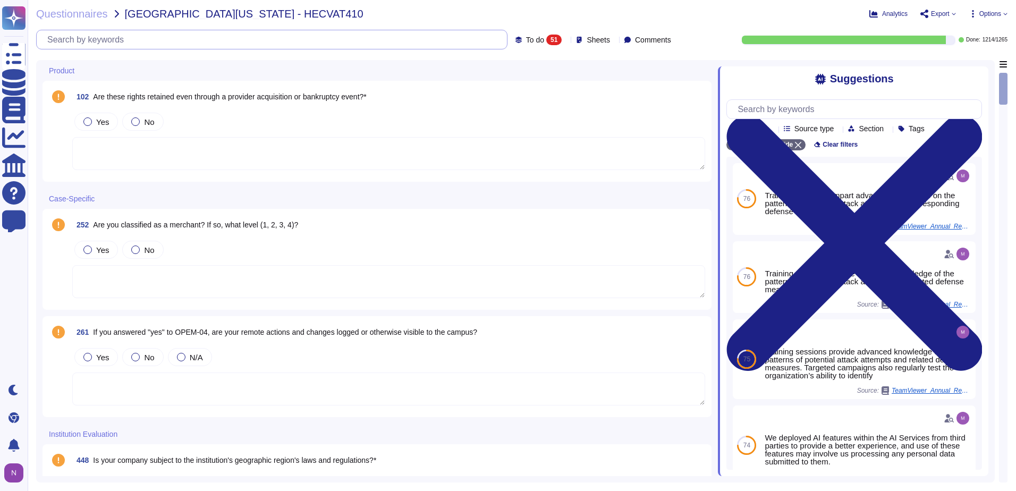
click at [149, 40] on input "text" at bounding box center [274, 39] width 465 height 19
paste input "you make your ML model transparent through documentation and log inputs and out…"
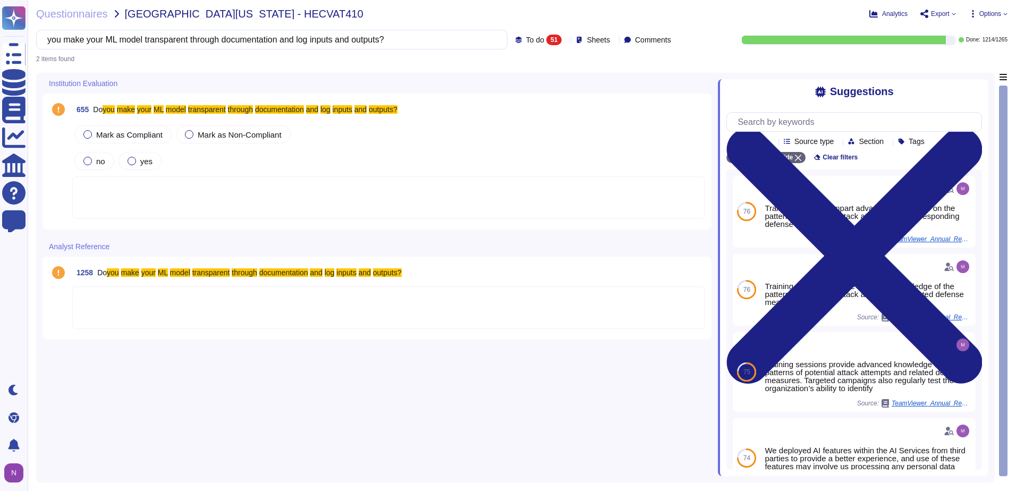
type input "you make your ML model transparent through documentation and log inputs and out…"
click at [165, 182] on div at bounding box center [388, 197] width 633 height 43
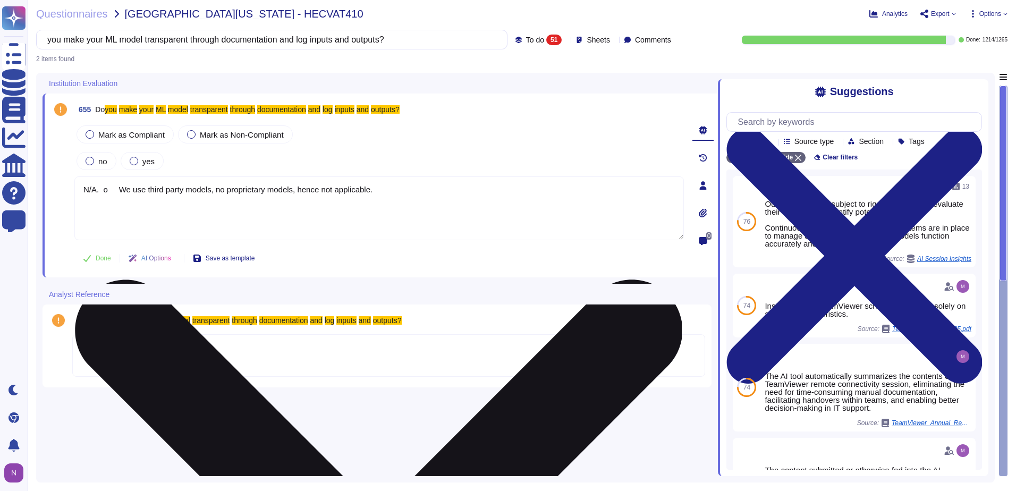
drag, startPoint x: 388, startPoint y: 186, endPoint x: 75, endPoint y: 196, distance: 312.6
click at [75, 196] on textarea "N/A. o We use third party models, no proprietary models, hence not applicable." at bounding box center [378, 208] width 609 height 64
click at [116, 192] on textarea "N/A. o We use third party models, no proprietary models, hence not applicable." at bounding box center [378, 208] width 609 height 64
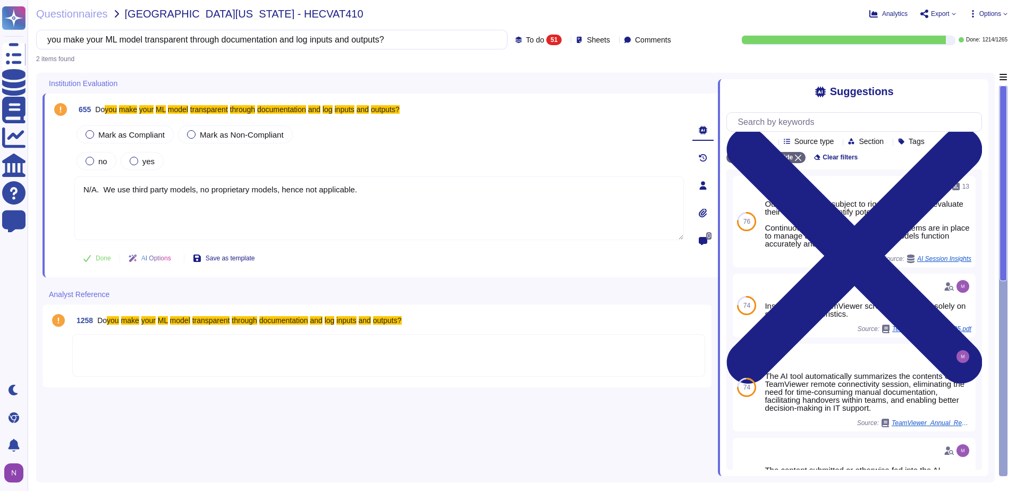
drag, startPoint x: 374, startPoint y: 191, endPoint x: 33, endPoint y: 188, distance: 340.1
click at [33, 188] on div "Questionnaires University of Utah - HECVAT410 Analytics Export Options you make…" at bounding box center [522, 245] width 988 height 491
type textarea "N/A. We use third party models, no proprietary models, hence not applicable."
click at [101, 350] on div at bounding box center [388, 355] width 633 height 43
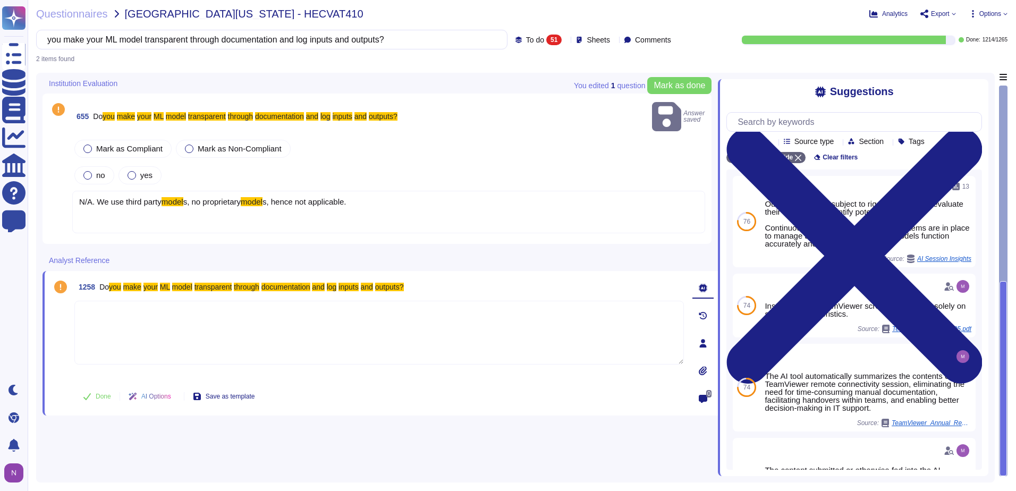
click at [137, 204] on div "N/A. We use third party model s, no proprietary model s, hence not applicable." at bounding box center [388, 212] width 633 height 43
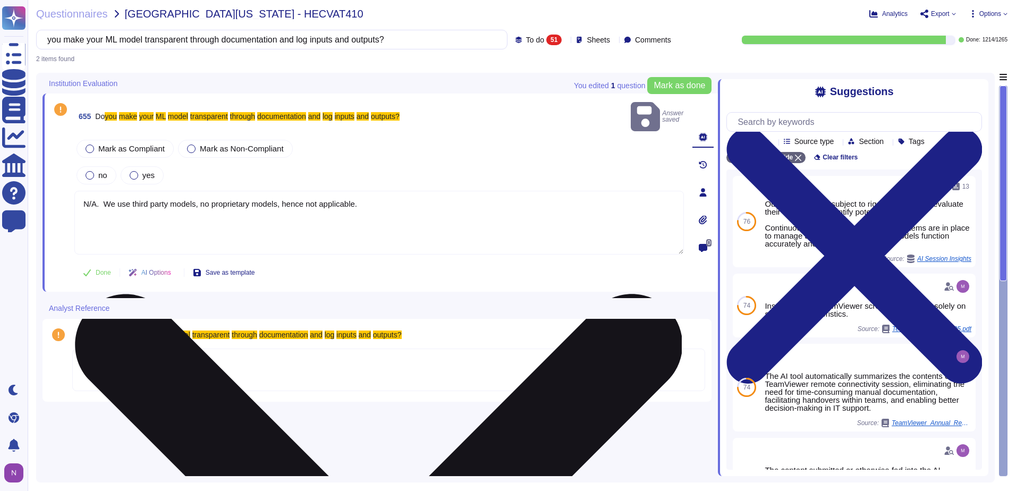
type textarea "N/A. We use third party models, no proprietary models, hence not applicable."
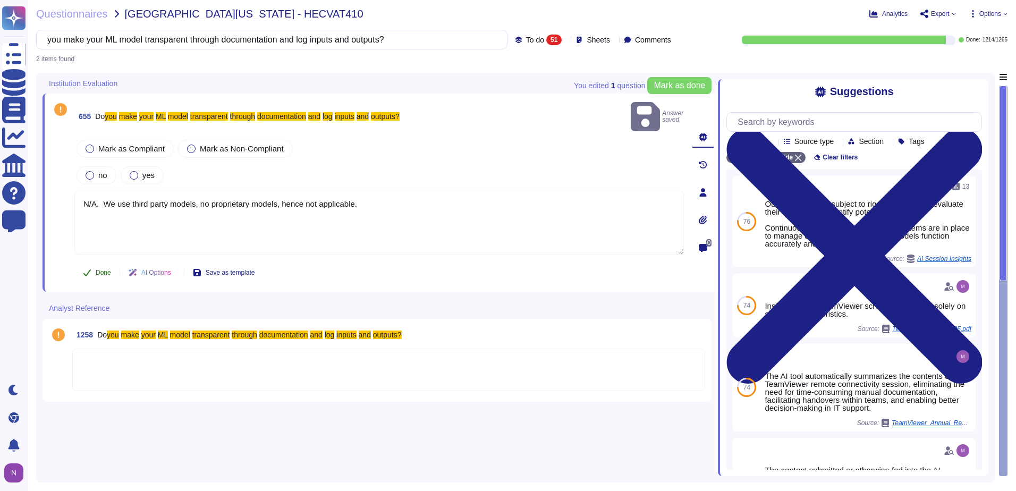
click at [100, 269] on span "Done" at bounding box center [103, 272] width 15 height 6
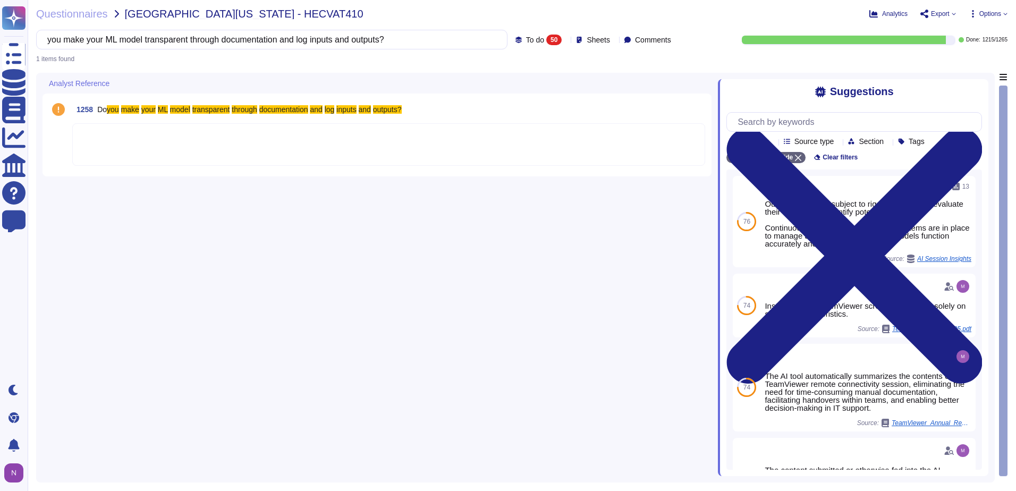
click at [119, 132] on div at bounding box center [388, 144] width 633 height 43
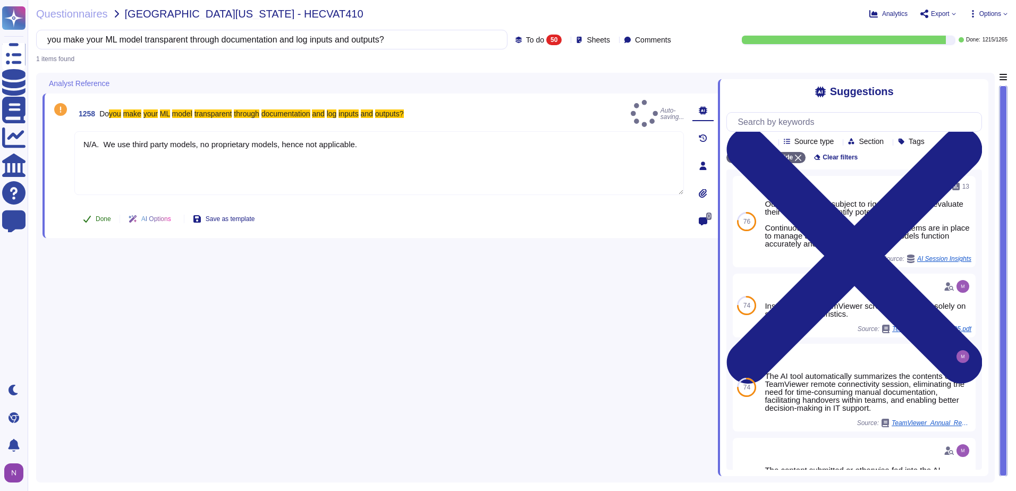
type textarea "N/A. We use third party models, no proprietary models, hence not applicable."
click at [103, 216] on span "Done" at bounding box center [103, 219] width 15 height 6
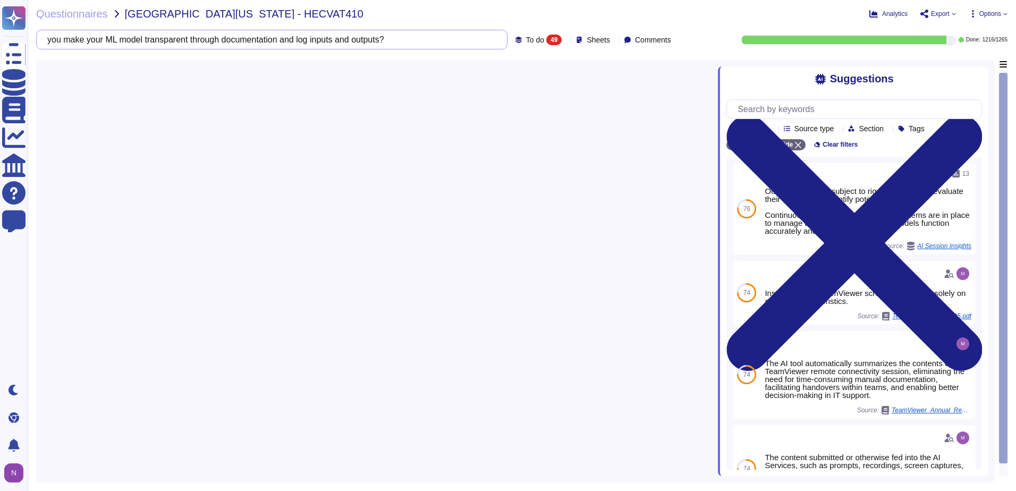
click at [375, 38] on input "you make your ML model transparent through documentation and log inputs and out…" at bounding box center [269, 39] width 454 height 19
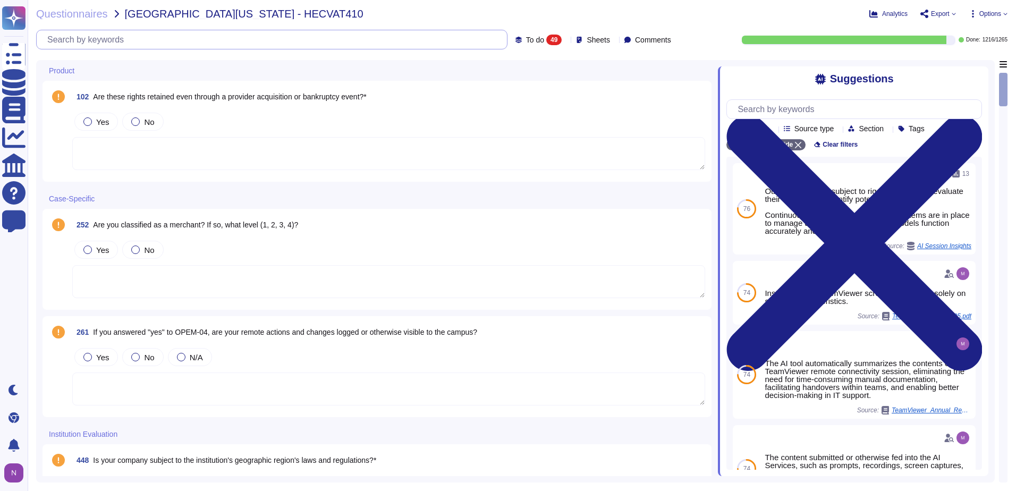
click at [157, 41] on input "text" at bounding box center [274, 39] width 465 height 19
paste input "LLM training data vetted, validated, and verified before training the solution'…"
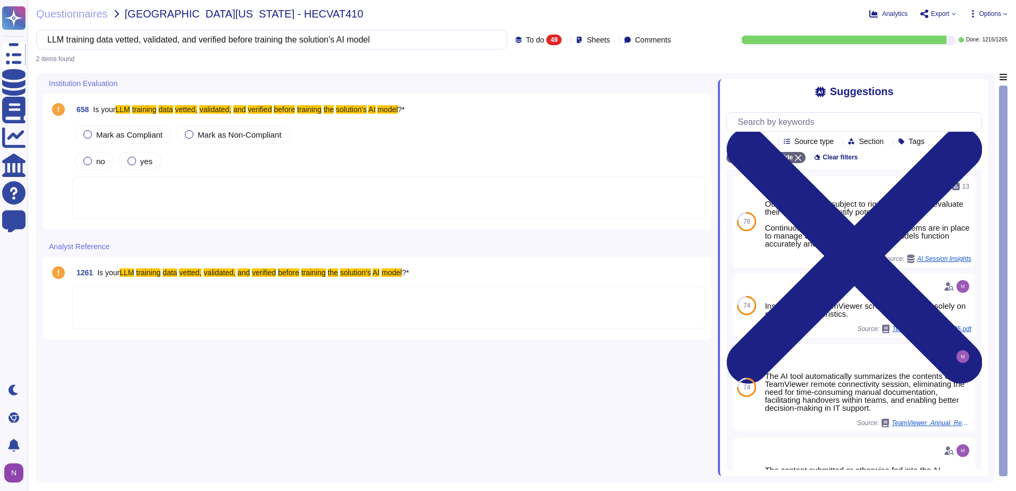
type input "LLM training data vetted, validated, and verified before training the solution'…"
click at [154, 195] on div at bounding box center [388, 197] width 633 height 43
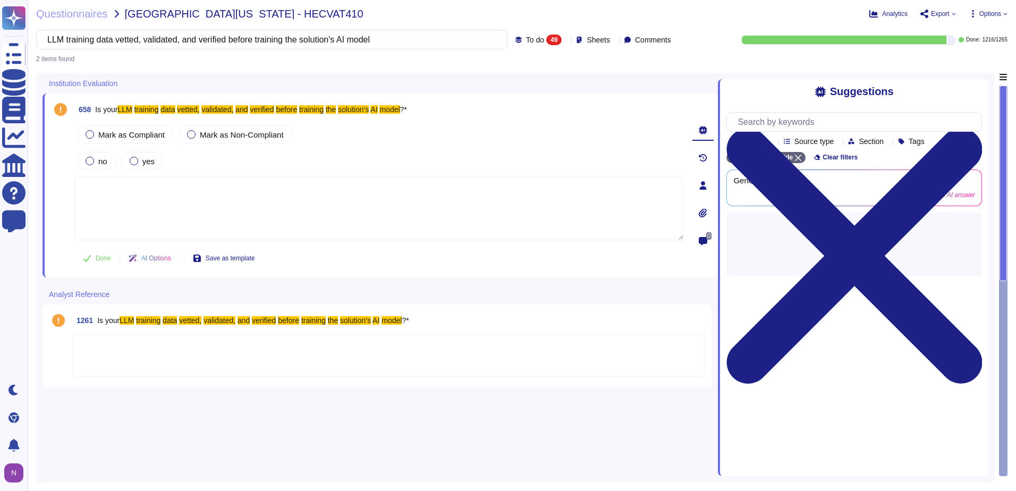
click at [159, 190] on textarea at bounding box center [378, 208] width 609 height 64
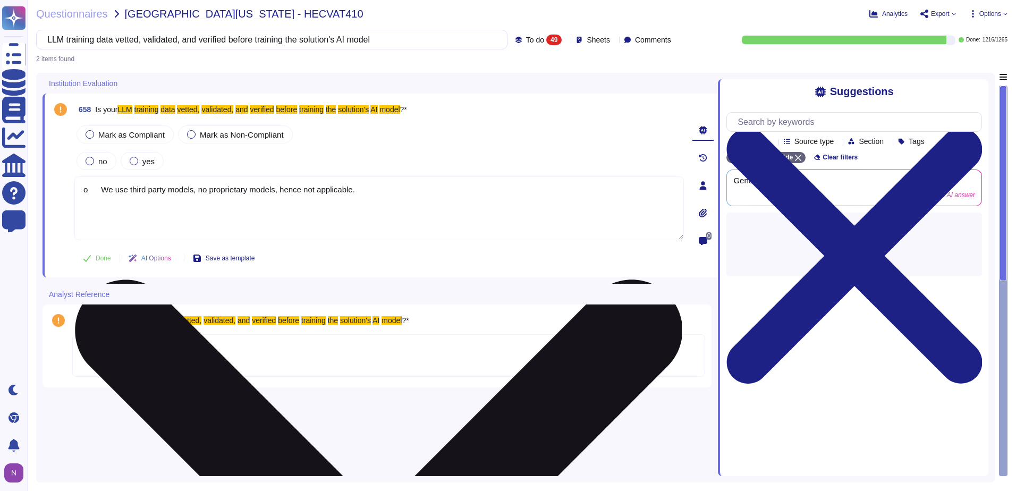
click at [102, 188] on textarea "o We use third party models, no proprietary models, hence not applicable." at bounding box center [378, 208] width 609 height 64
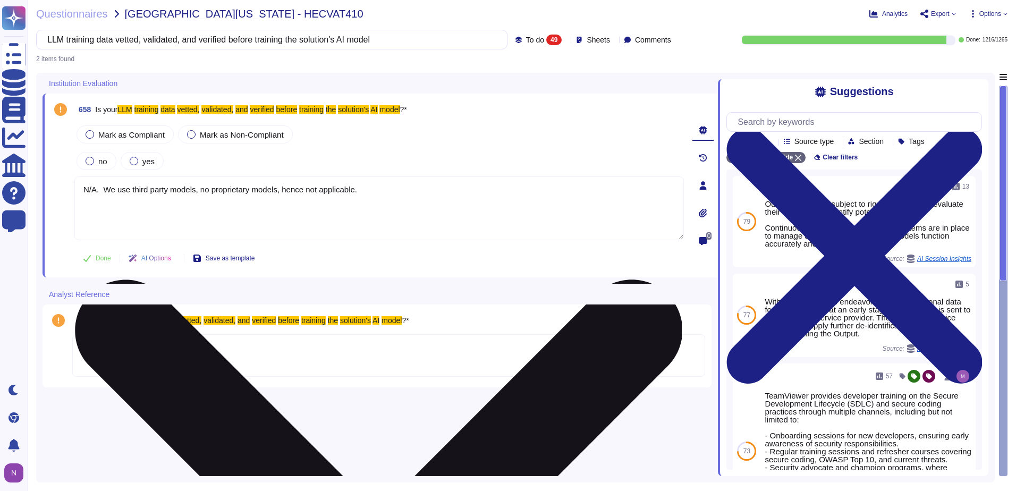
drag, startPoint x: 376, startPoint y: 191, endPoint x: 77, endPoint y: 201, distance: 299.3
click at [77, 201] on textarea "N/A. We use third party models, no proprietary models, hence not applicable." at bounding box center [378, 208] width 609 height 64
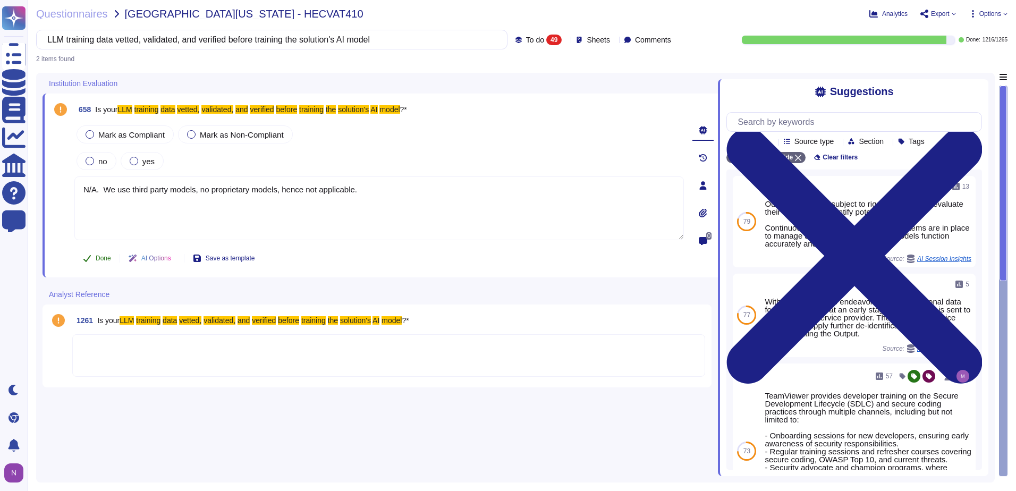
type textarea "N/A. We use third party models, no proprietary models, hence not applicable."
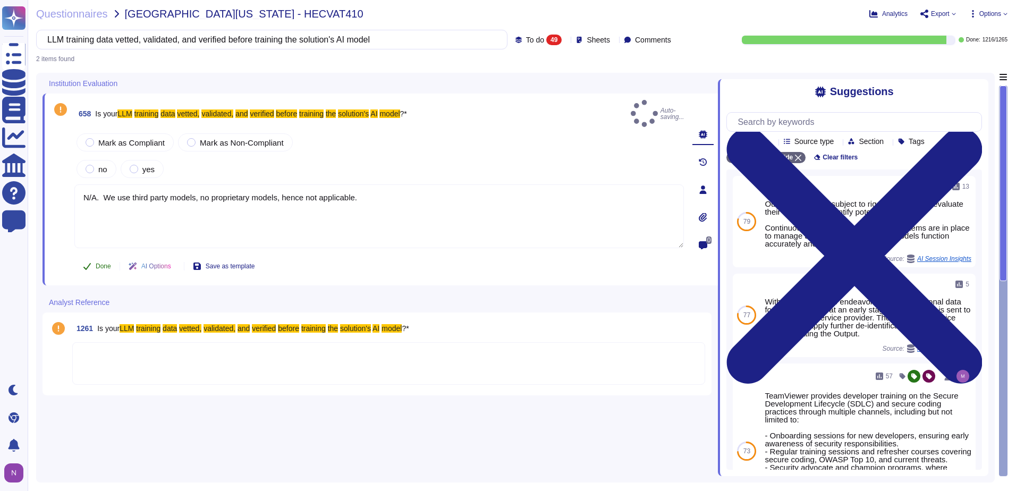
click at [106, 263] on span "Done" at bounding box center [103, 266] width 15 height 6
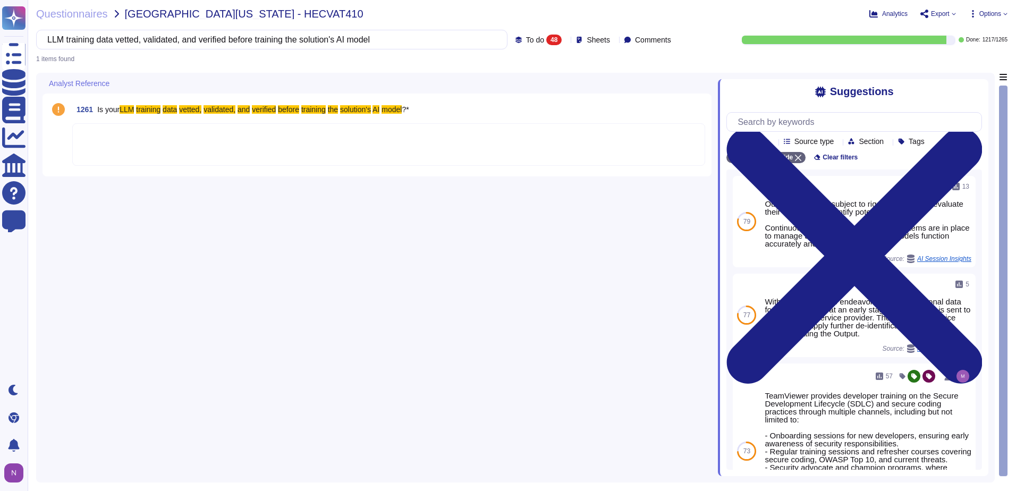
click at [138, 142] on div at bounding box center [388, 144] width 633 height 43
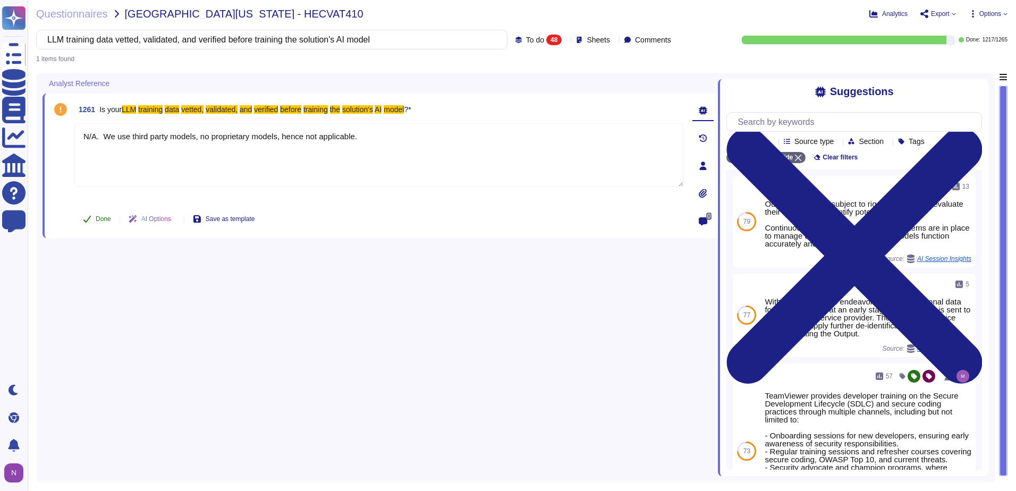
type textarea "N/A. We use third party models, no proprietary models, hence not applicable."
click at [104, 218] on span "Done" at bounding box center [103, 219] width 15 height 6
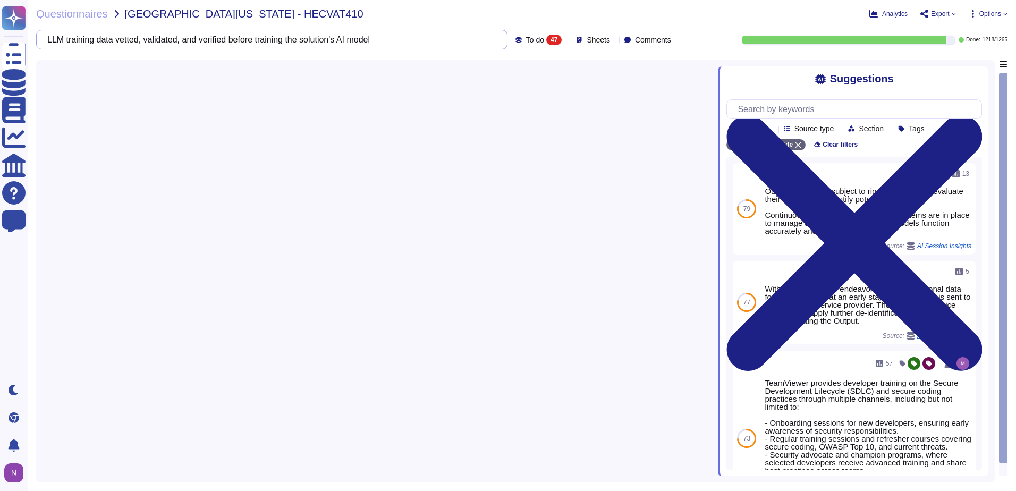
click at [403, 39] on input "LLM training data vetted, validated, and verified before training the solution'…" at bounding box center [269, 39] width 454 height 19
click at [402, 39] on input "LLM training data vetted, validated, and verified before training the solution'…" at bounding box center [269, 39] width 454 height 19
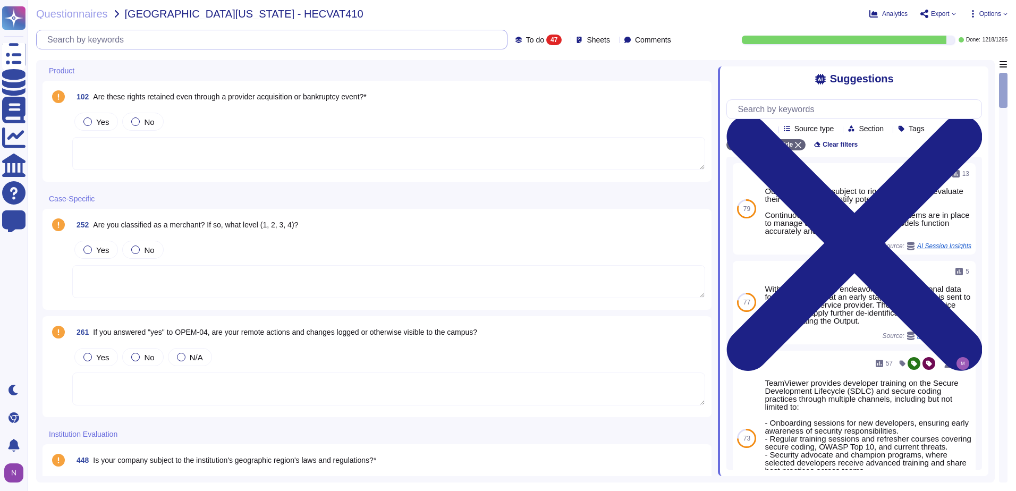
click at [292, 41] on input "text" at bounding box center [274, 39] width 465 height 19
paste input "you limit multiple LLM model plugins being called as part of a single"
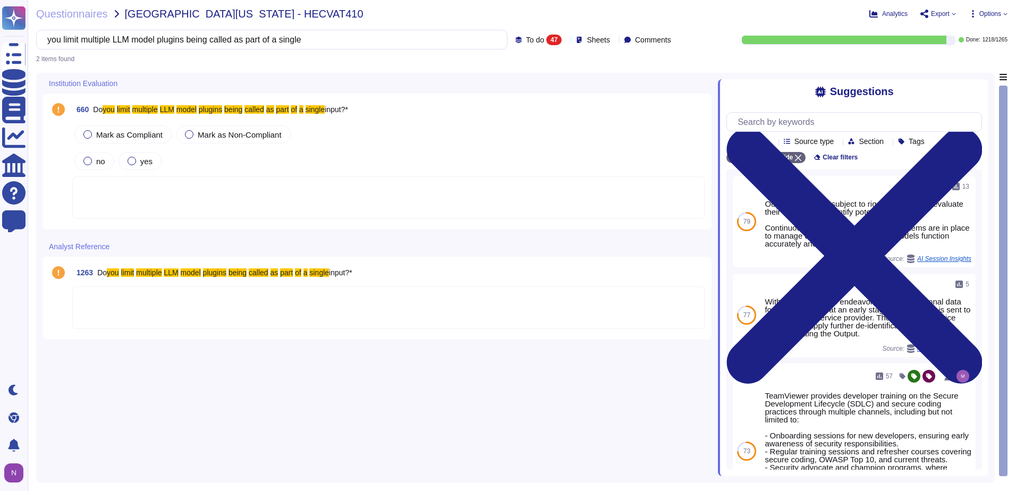
type input "you limit multiple LLM model plugins being called as part of a single"
click at [205, 202] on div at bounding box center [388, 197] width 633 height 43
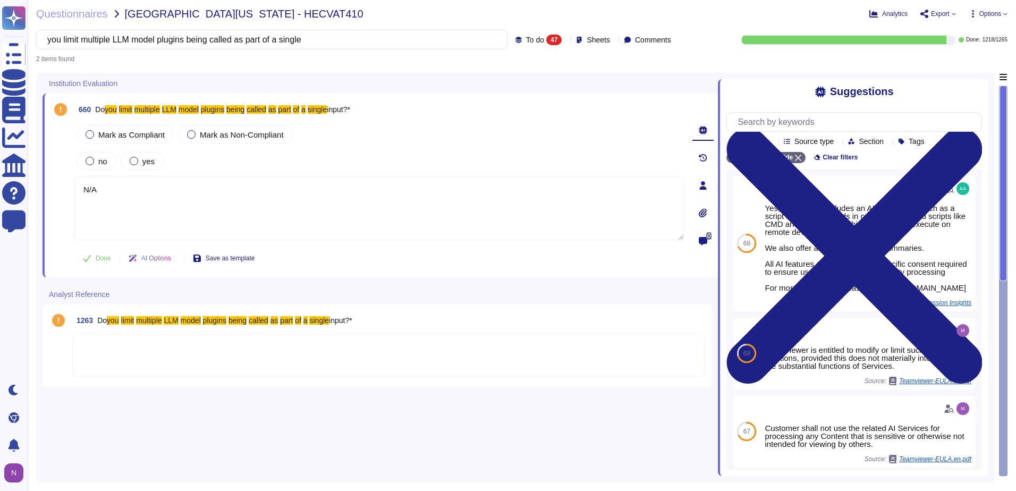
type textarea "N/A"
click at [114, 357] on div at bounding box center [388, 355] width 633 height 43
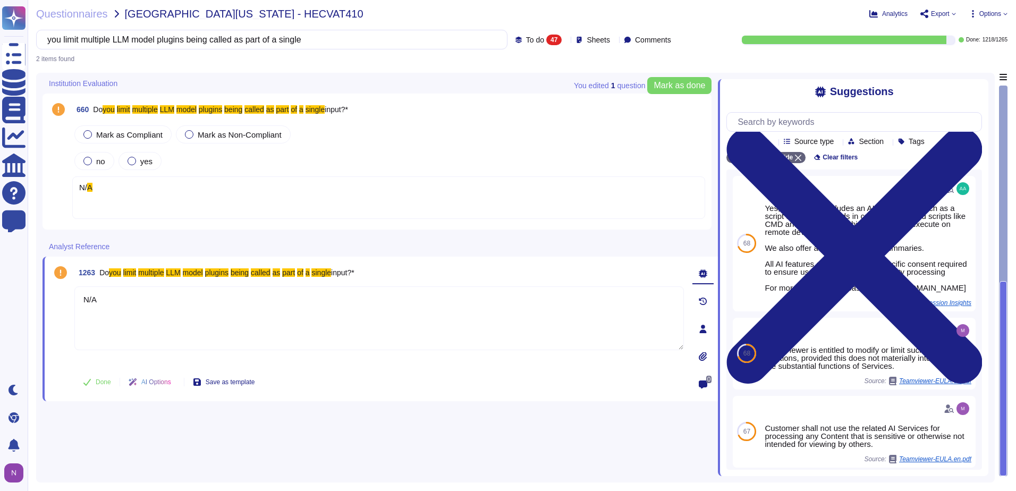
type textarea "N/A"
click at [122, 190] on div "N/ A" at bounding box center [388, 197] width 633 height 43
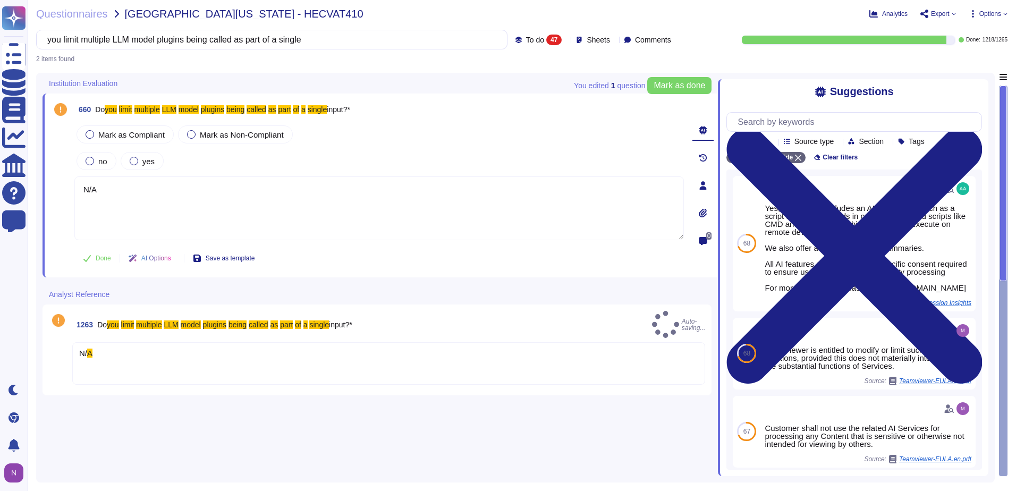
type textarea "N/A"
click at [102, 259] on span "Done" at bounding box center [103, 258] width 15 height 6
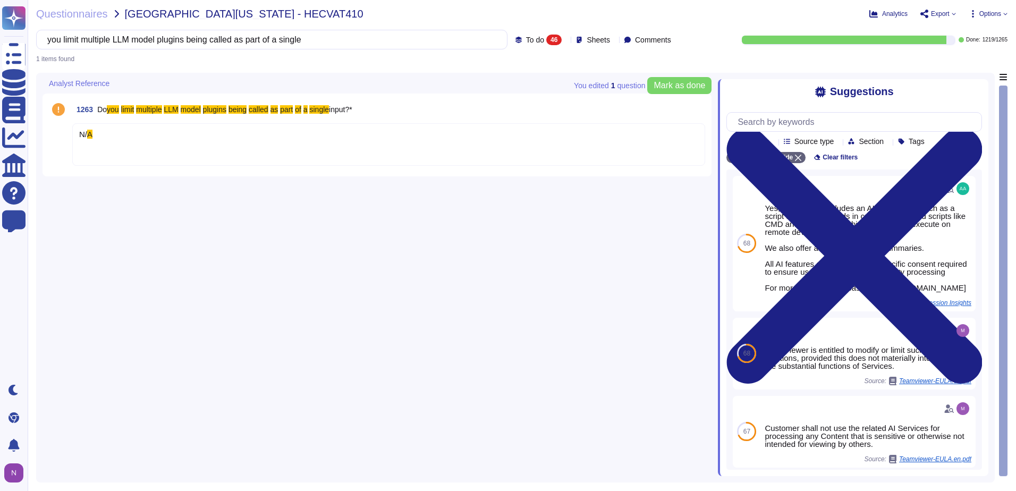
click at [116, 151] on div "N/ A" at bounding box center [388, 144] width 633 height 43
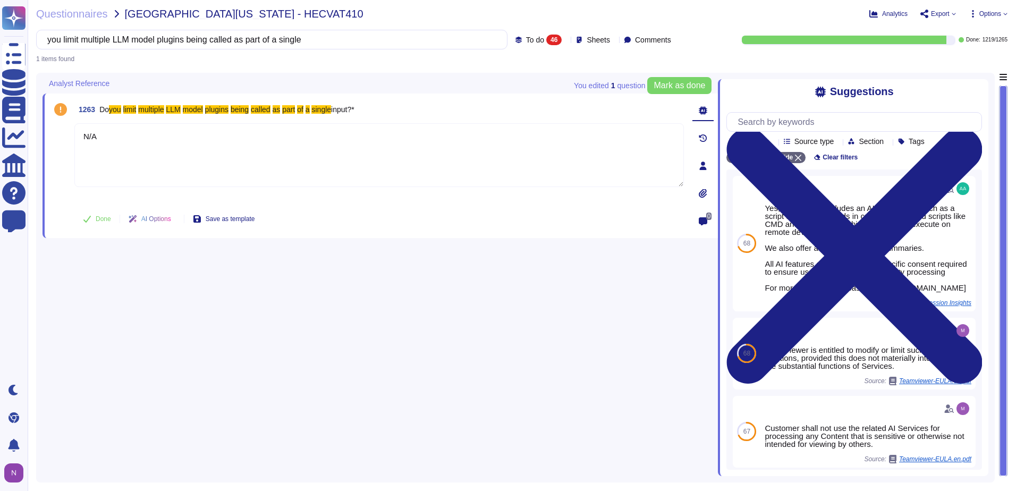
type textarea "N/A"
click at [98, 216] on span "Done" at bounding box center [103, 219] width 15 height 6
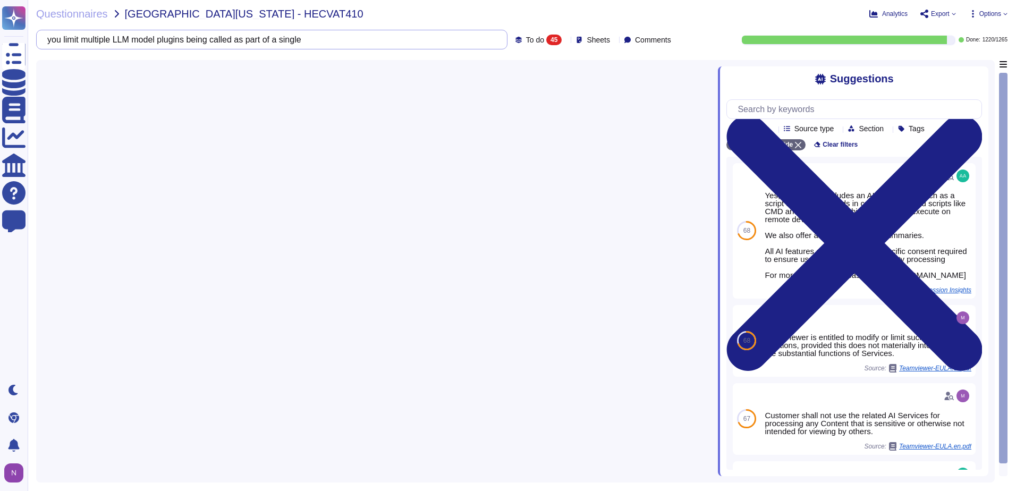
click at [294, 44] on input "you limit multiple LLM model plugins being called as part of a single" at bounding box center [269, 39] width 454 height 19
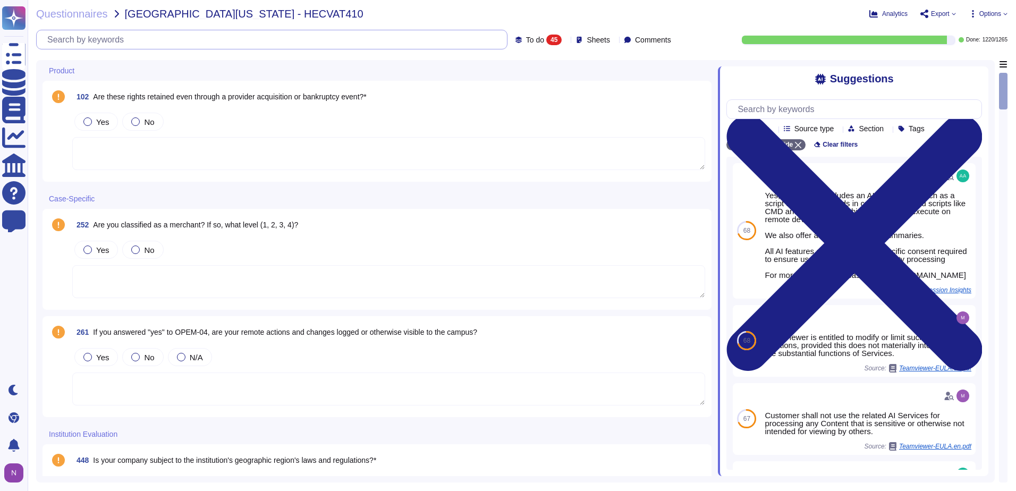
click at [155, 40] on input "text" at bounding box center [274, 39] width 465 height 19
paste input "you limit your solution's LLM resource use per request, per step, and per"
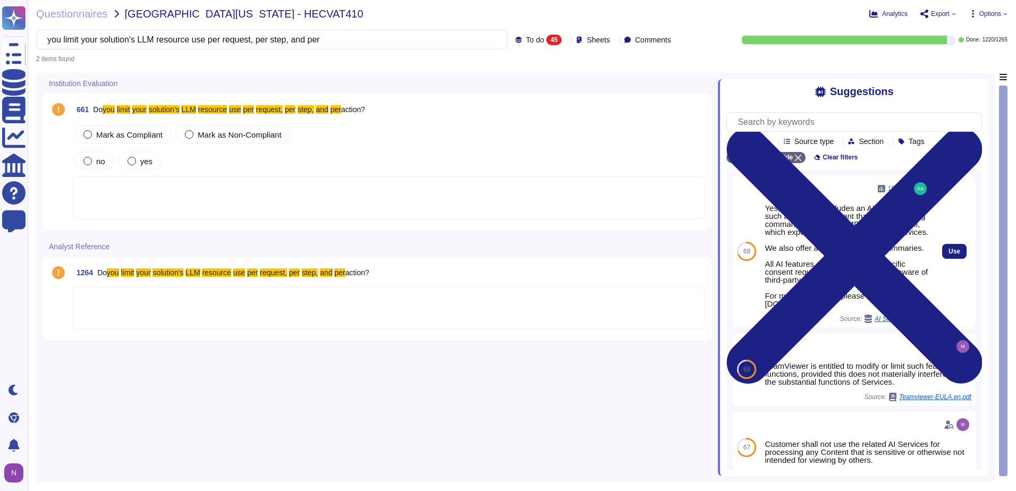
type input "you limit your solution's LLM resource use per request, per step, and per"
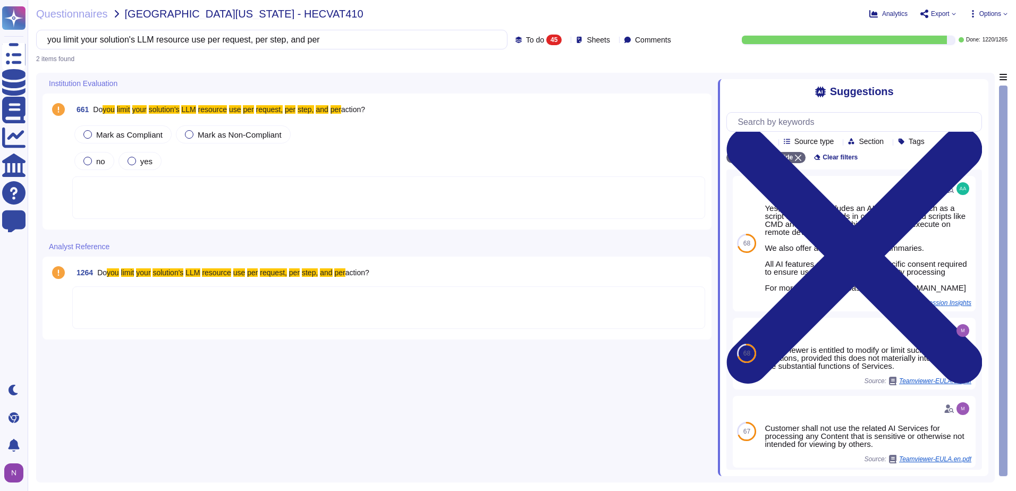
click at [150, 192] on div at bounding box center [388, 197] width 633 height 43
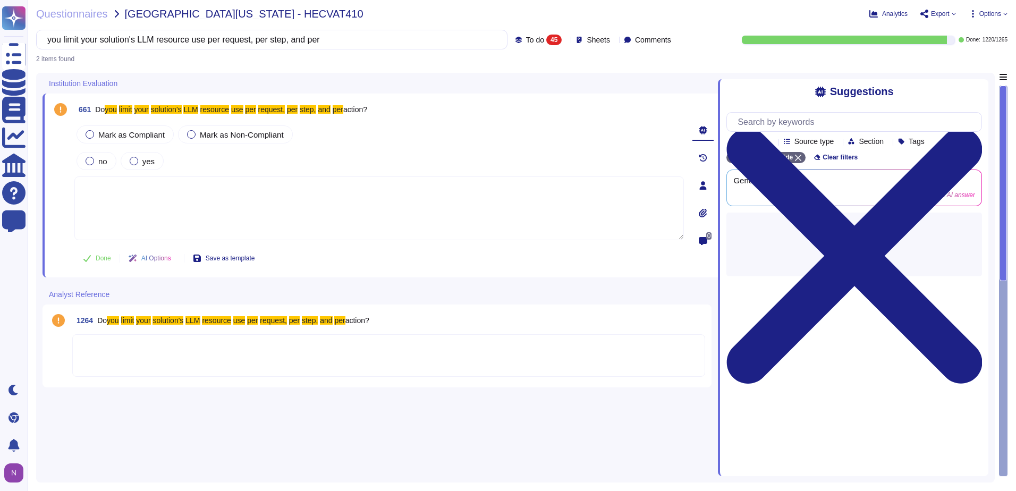
click at [147, 192] on textarea at bounding box center [378, 208] width 609 height 64
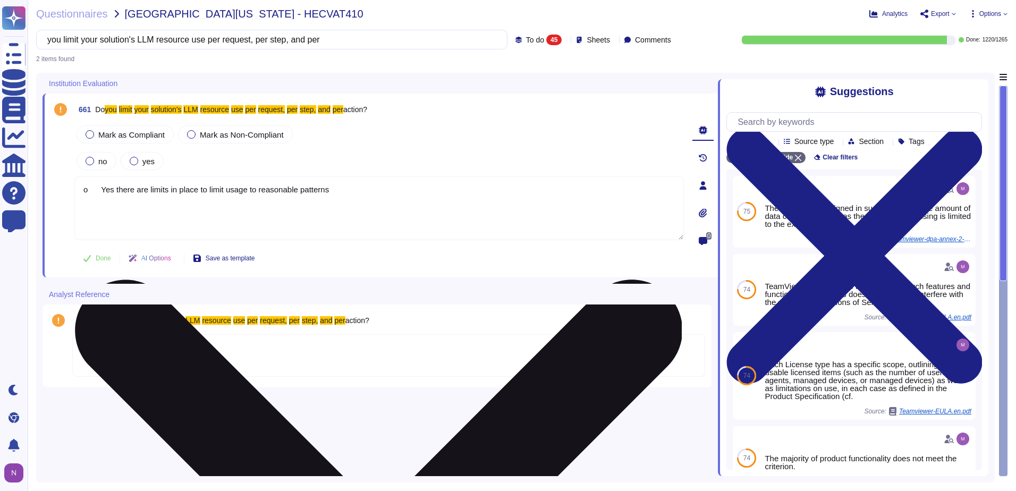
click at [101, 192] on textarea "o Yes there are limits in place to limit usage to reasonable patterns" at bounding box center [378, 208] width 609 height 64
click at [333, 209] on textarea "Yes, there are limits in place to limit usage to reasonable patterns" at bounding box center [378, 208] width 609 height 64
click at [325, 190] on textarea "Yes, there are limits in place to limit usage to reasonable patterns" at bounding box center [378, 208] width 609 height 64
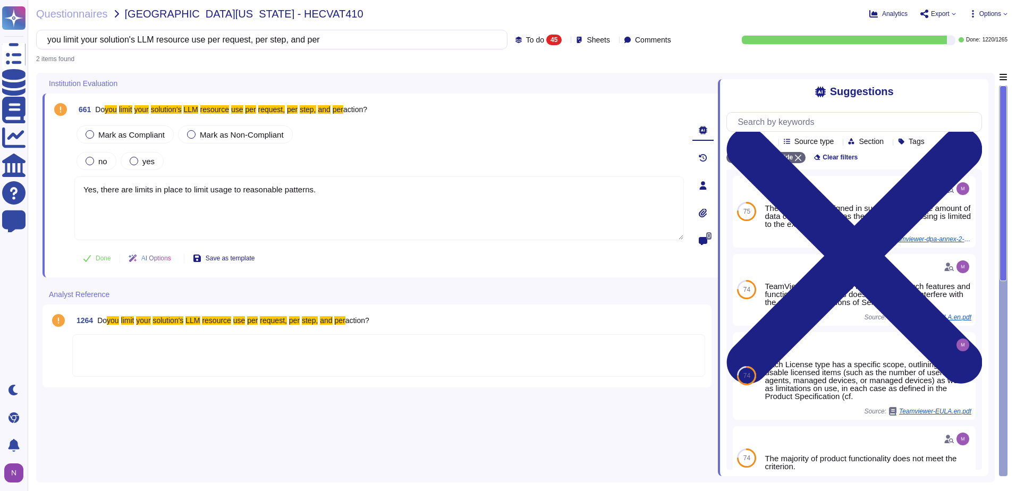
drag, startPoint x: 325, startPoint y: 189, endPoint x: 72, endPoint y: 192, distance: 252.9
click at [72, 192] on div "661 Do you limit your solution's LLM resource use per request, per step, and pe…" at bounding box center [367, 185] width 633 height 171
type textarea "Yes, there are limits in place to limit usage to reasonable patterns."
click at [104, 133] on span "Mark as Compliant" at bounding box center [131, 134] width 66 height 9
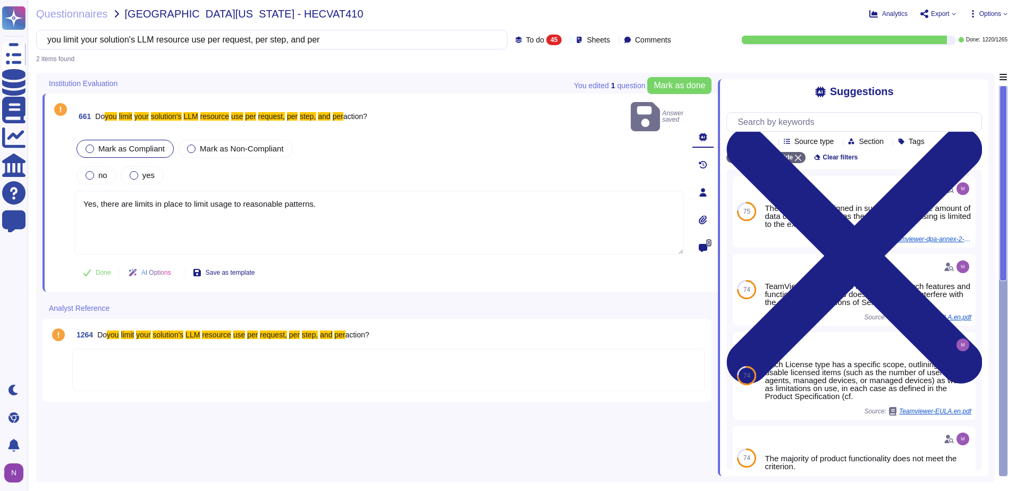
click at [109, 144] on span "Mark as Compliant" at bounding box center [131, 148] width 66 height 9
click at [133, 171] on div at bounding box center [134, 175] width 9 height 9
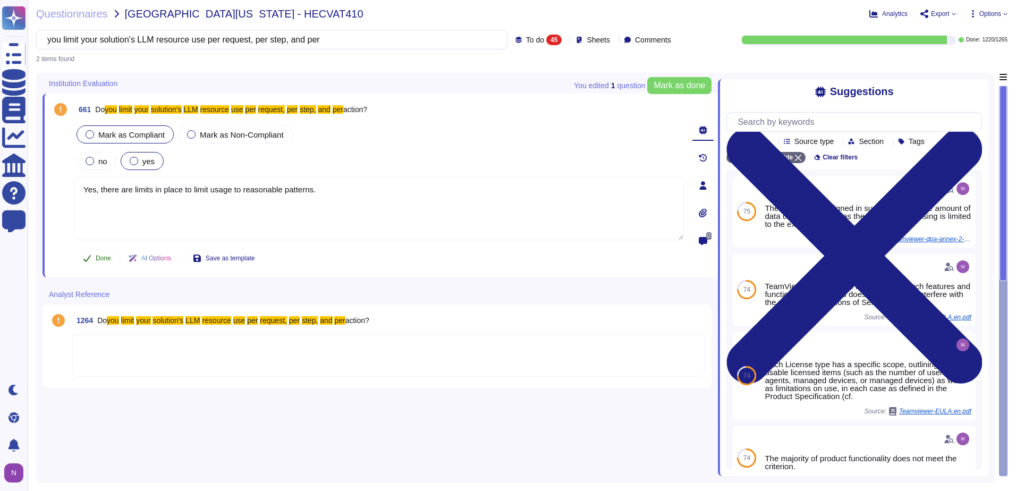
click at [103, 259] on span "Done" at bounding box center [103, 258] width 15 height 6
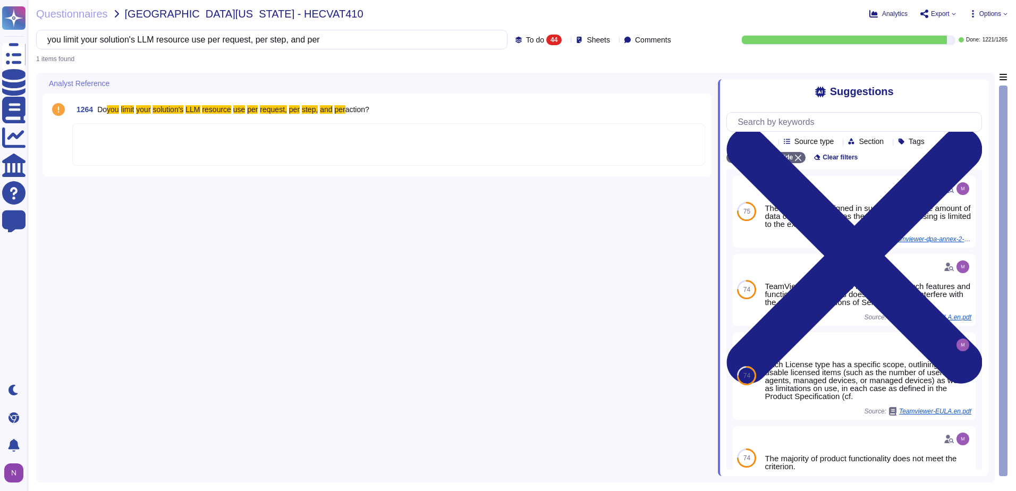
click at [121, 142] on div at bounding box center [388, 144] width 633 height 43
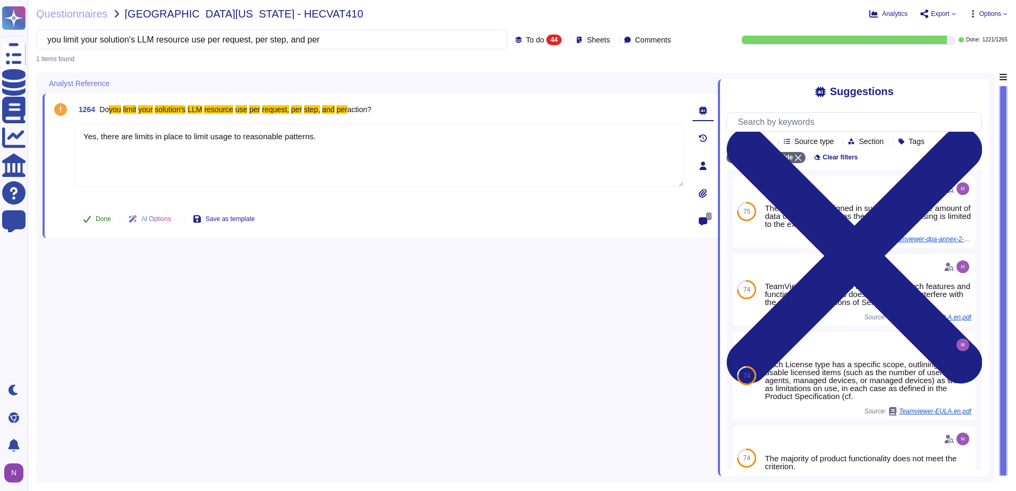
type textarea "Yes, there are limits in place to limit usage to reasonable patterns."
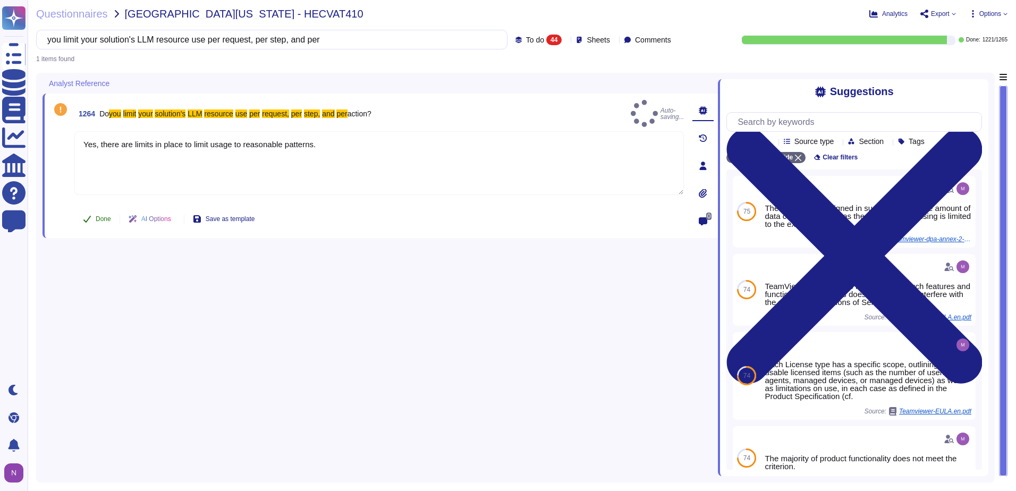
click at [104, 219] on span "Done" at bounding box center [103, 219] width 15 height 6
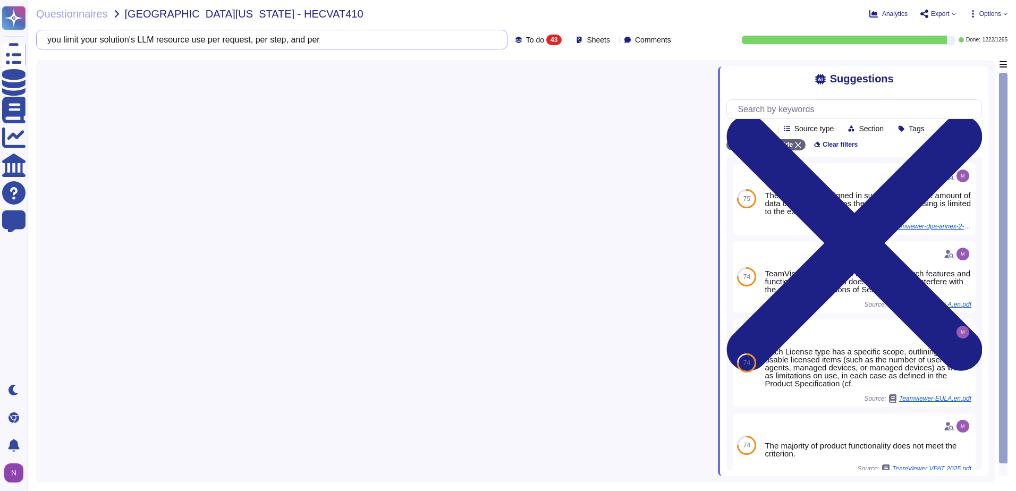
click at [308, 39] on input "you limit your solution's LLM resource use per request, per step, and per" at bounding box center [269, 39] width 454 height 19
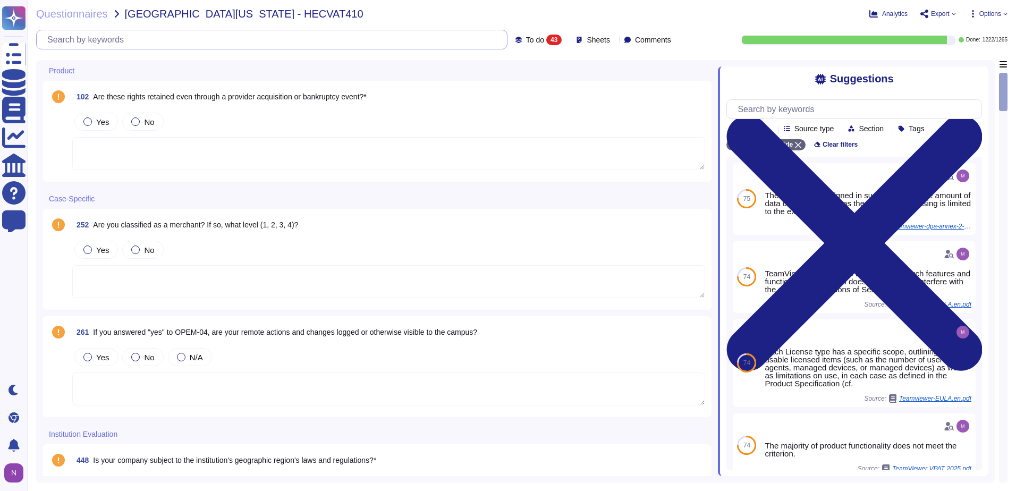
click at [167, 40] on input "text" at bounding box center [274, 39] width 465 height 19
paste input "you leverage LLM model tuning or other model validation"
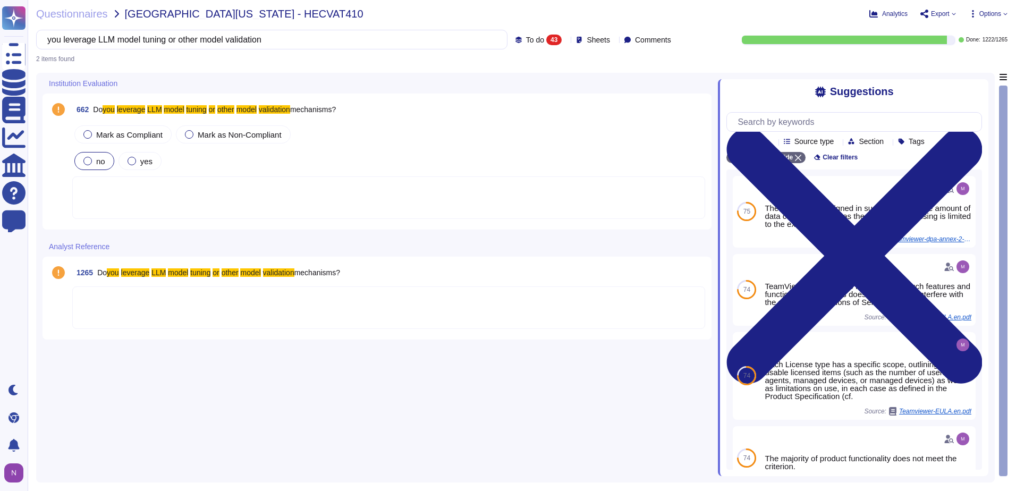
type input "you leverage LLM model tuning or other model validation"
click at [98, 161] on span "no" at bounding box center [100, 161] width 9 height 9
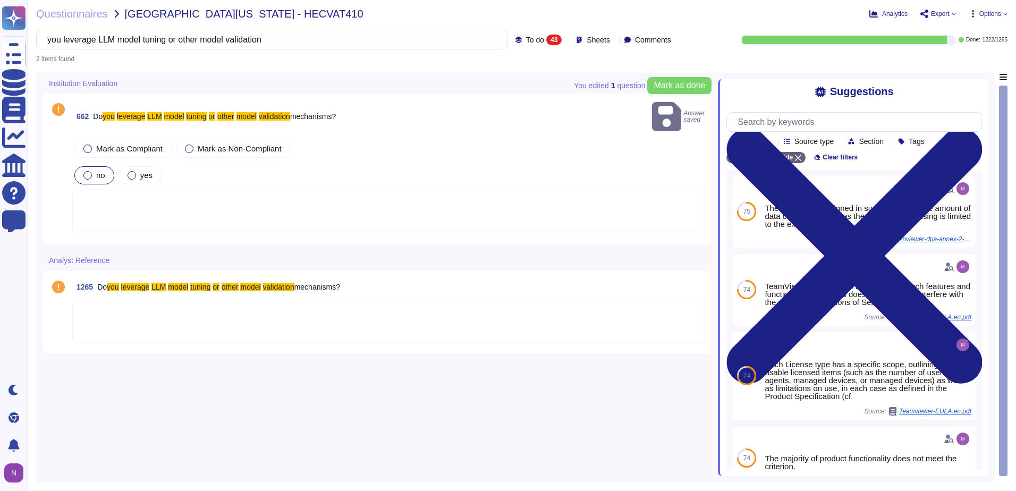
click at [141, 198] on div at bounding box center [388, 212] width 633 height 43
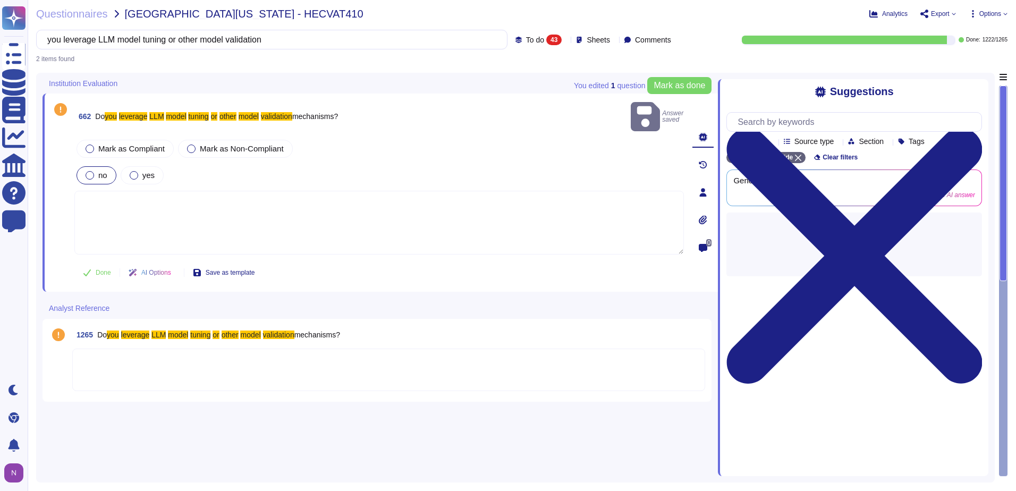
click at [99, 269] on span "Done" at bounding box center [103, 272] width 15 height 6
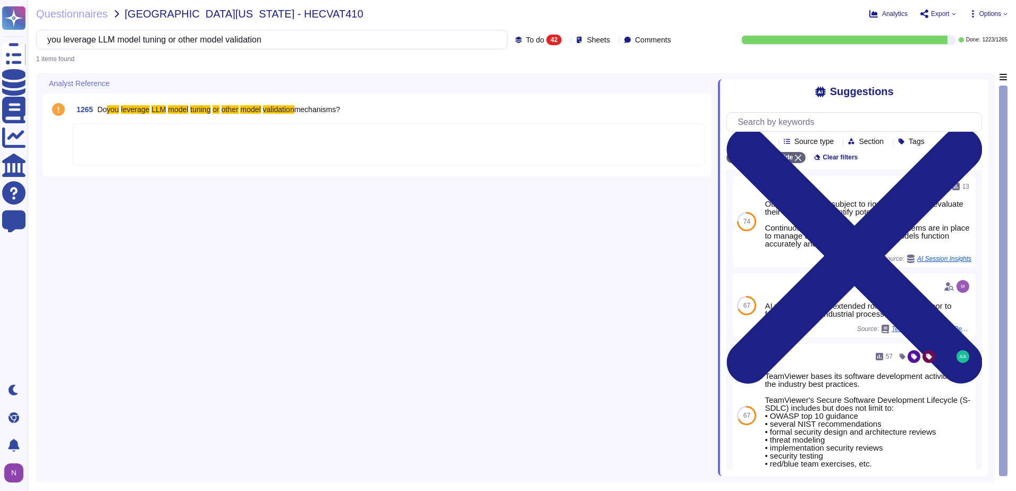
click at [112, 131] on div at bounding box center [388, 144] width 633 height 43
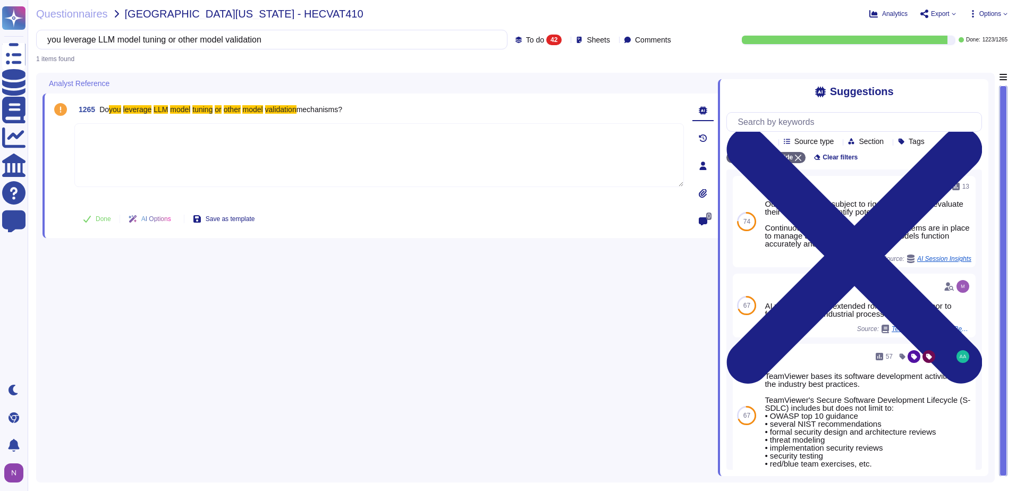
click at [125, 138] on textarea at bounding box center [378, 155] width 609 height 64
type textarea "No"
click at [107, 218] on span "Done" at bounding box center [103, 219] width 15 height 6
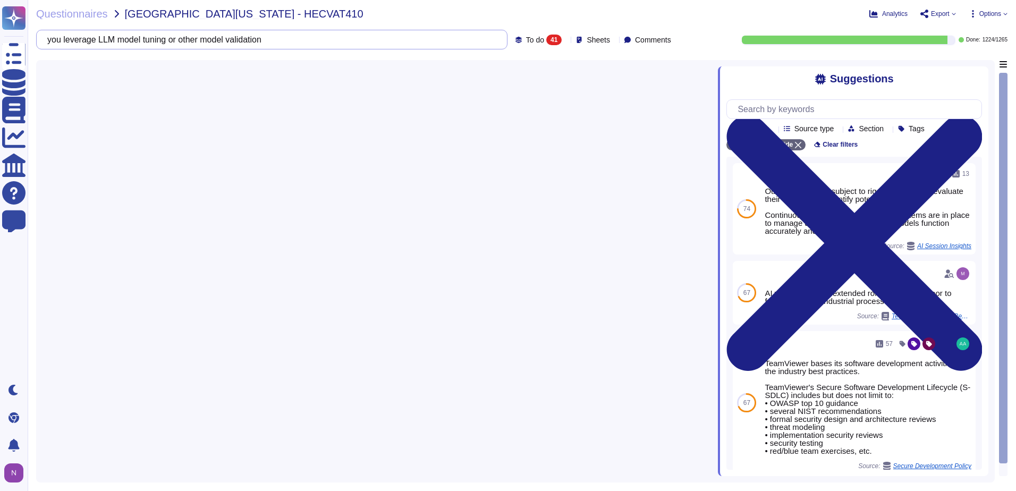
click at [410, 43] on input "you leverage LLM model tuning or other model validation" at bounding box center [269, 39] width 454 height 19
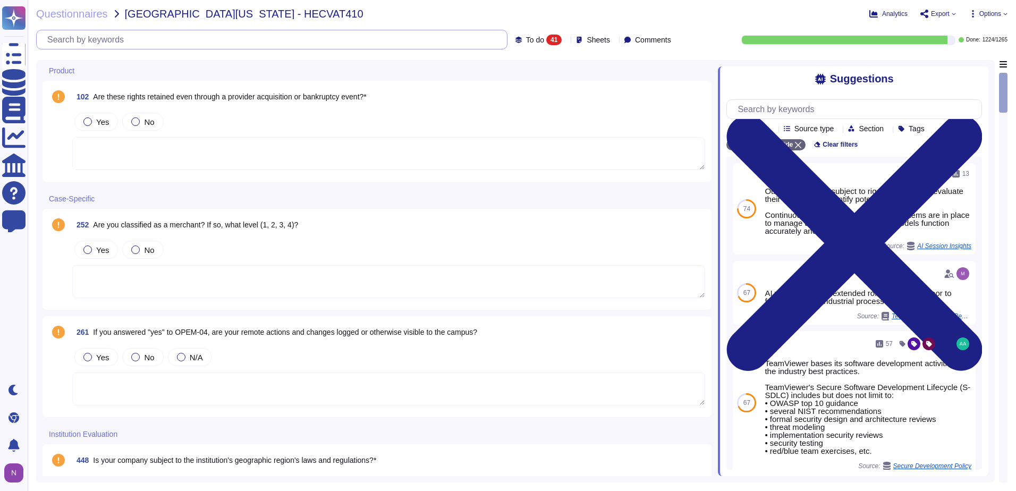
click at [379, 38] on input "text" at bounding box center [274, 39] width 465 height 19
click at [227, 139] on textarea at bounding box center [388, 153] width 633 height 33
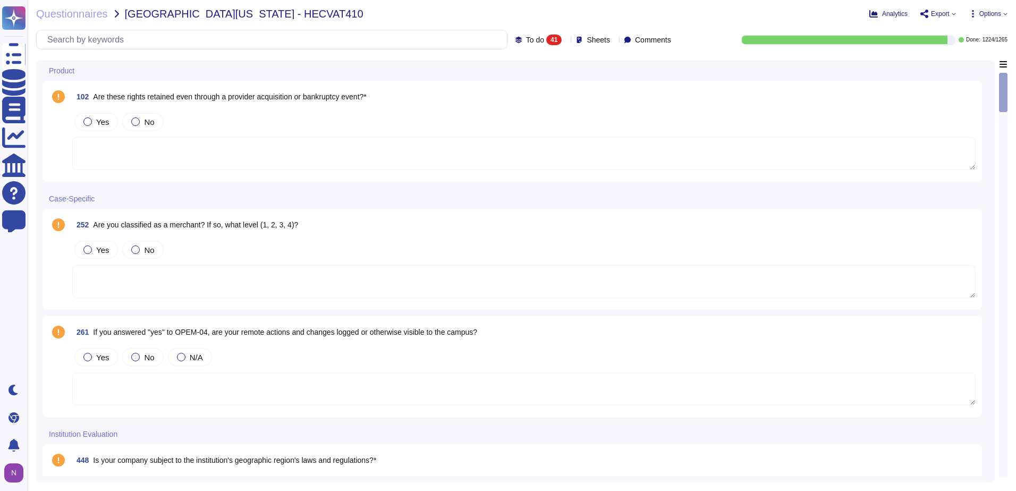
click at [294, 151] on textarea at bounding box center [523, 153] width 903 height 33
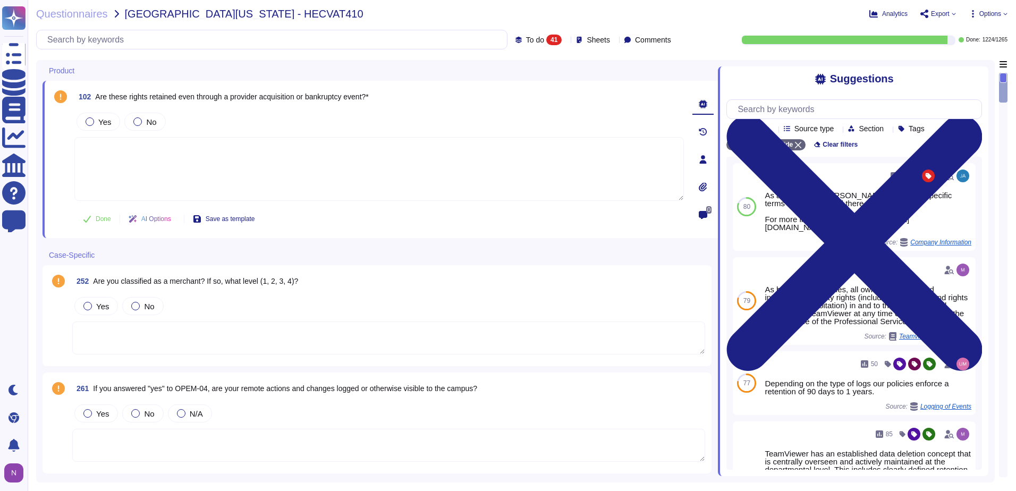
click at [206, 334] on textarea at bounding box center [388, 337] width 633 height 33
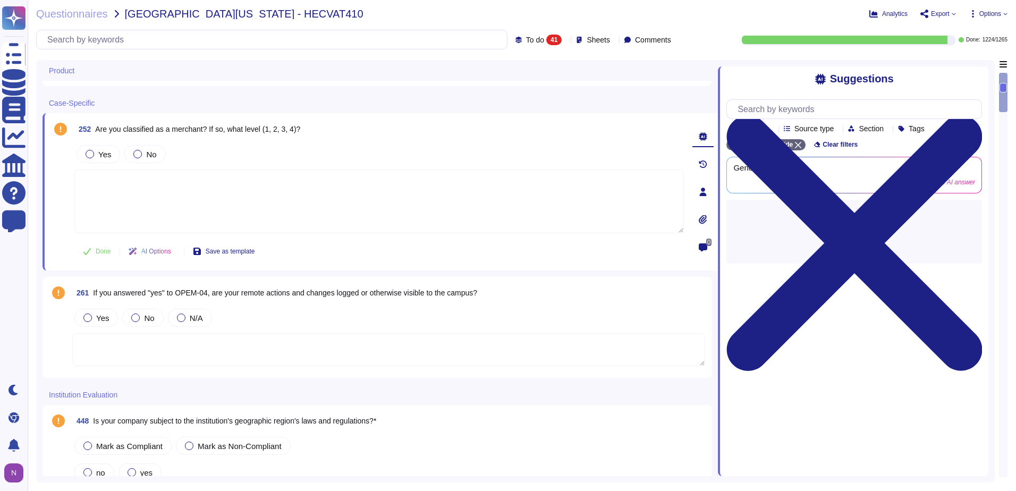
scroll to position [106, 0]
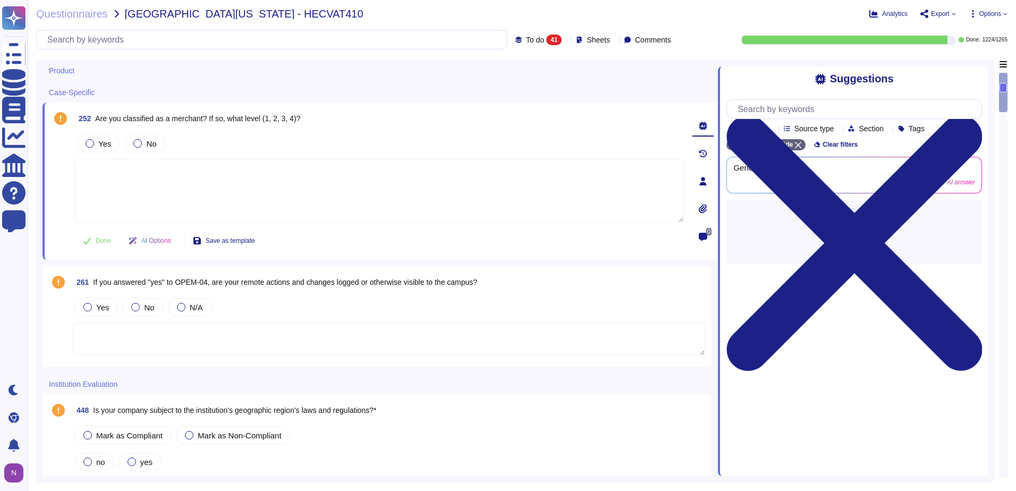
click at [247, 329] on textarea at bounding box center [388, 339] width 633 height 33
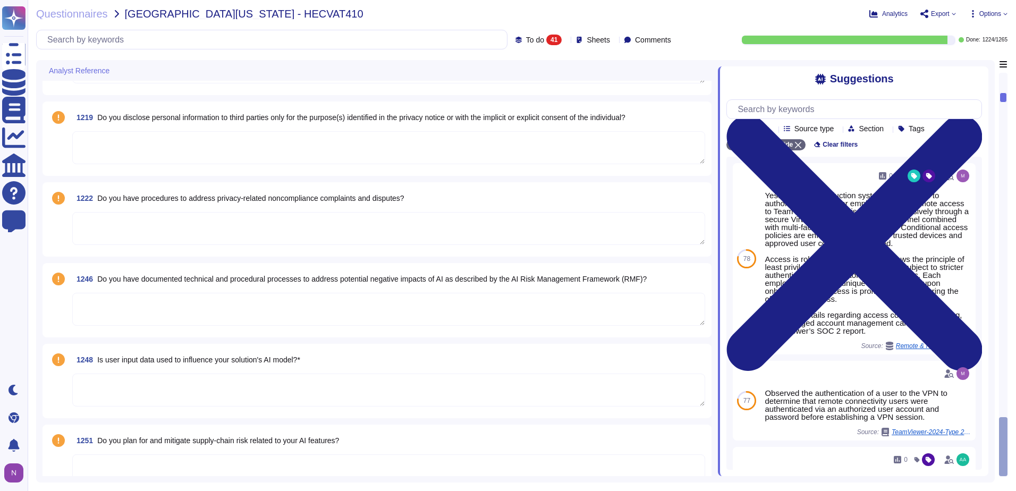
scroll to position [3614, 0]
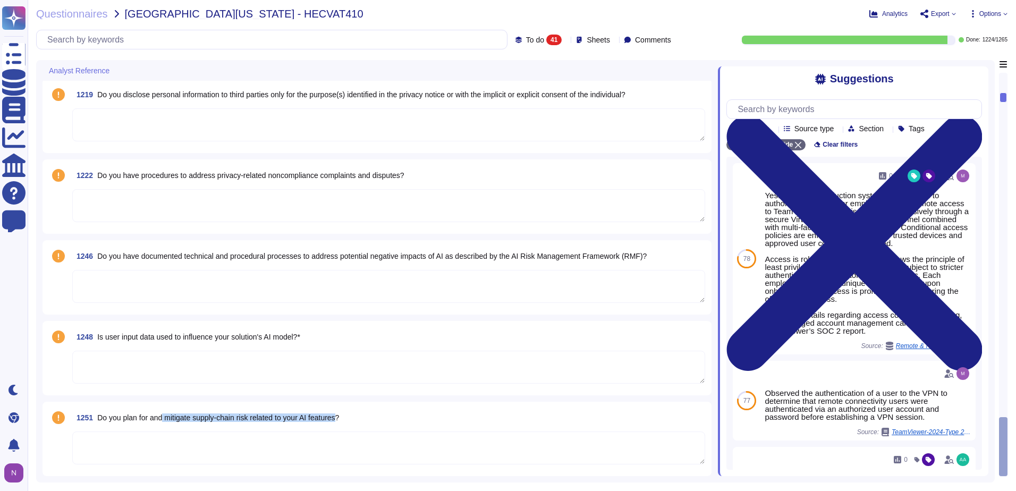
drag, startPoint x: 345, startPoint y: 418, endPoint x: 164, endPoint y: 422, distance: 181.8
click at [164, 422] on span "1251 Do you plan for and mitigate supply-chain risk related to your AI features?" at bounding box center [205, 417] width 267 height 19
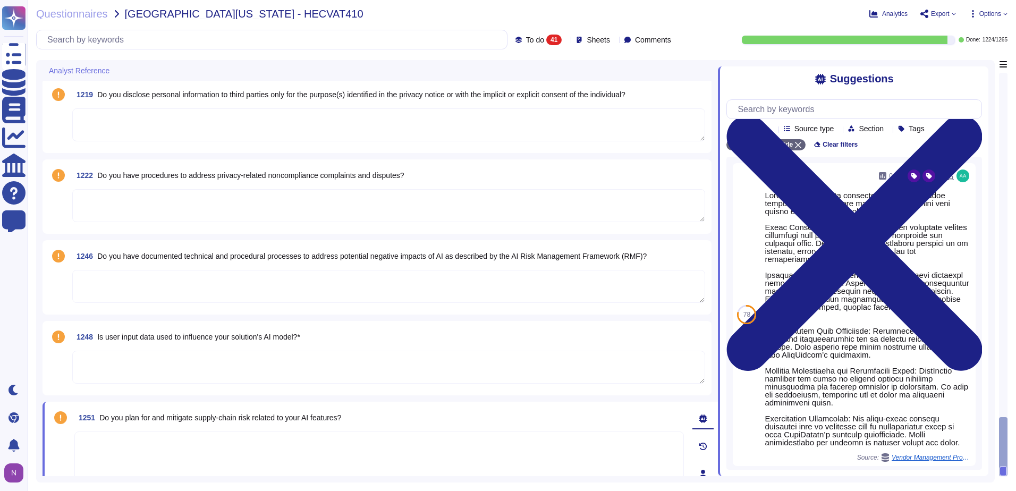
click at [334, 360] on textarea at bounding box center [388, 367] width 633 height 33
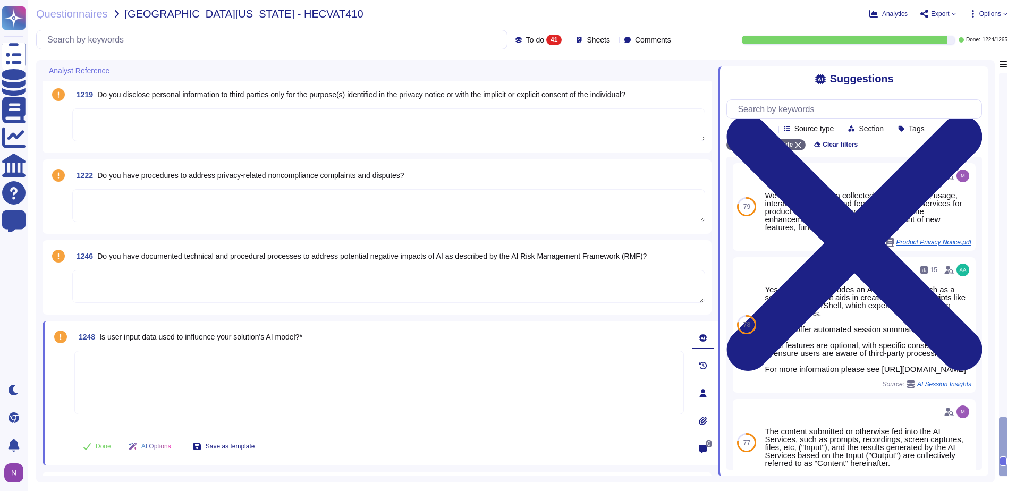
click at [206, 284] on textarea at bounding box center [388, 286] width 633 height 33
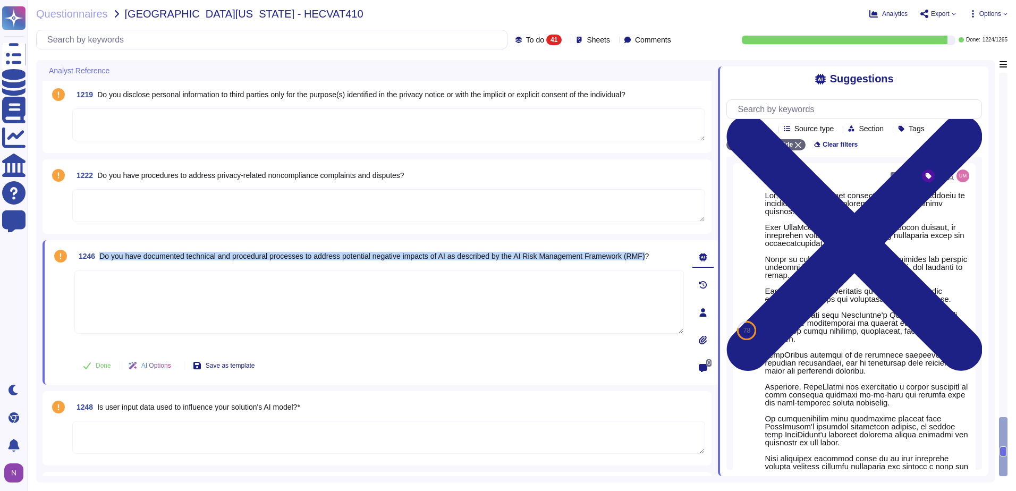
drag, startPoint x: 654, startPoint y: 255, endPoint x: 101, endPoint y: 257, distance: 552.6
click at [101, 257] on span "Do you have documented technical and procedural processes to address potential …" at bounding box center [373, 256] width 549 height 9
copy span "Do you have documented technical and procedural processes to address potential …"
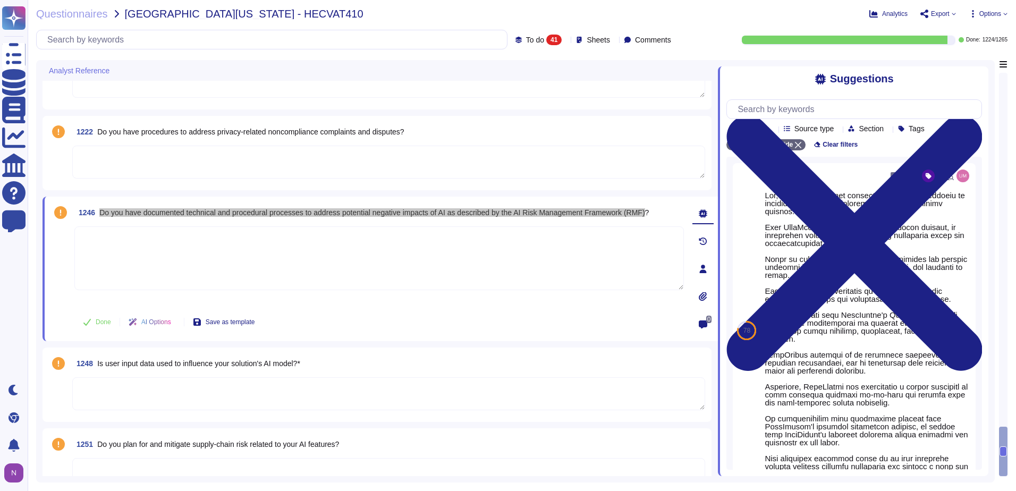
scroll to position [3677, 0]
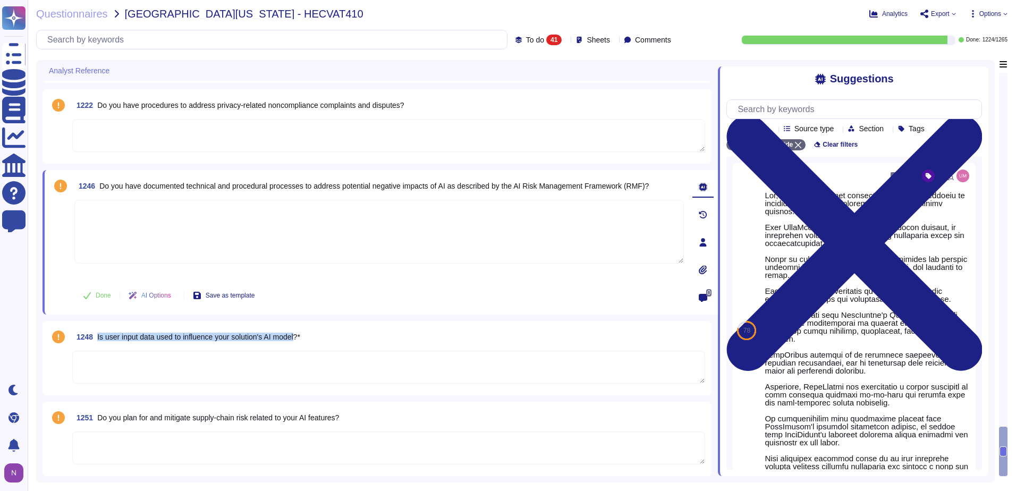
drag, startPoint x: 300, startPoint y: 338, endPoint x: 98, endPoint y: 336, distance: 202.4
click at [98, 336] on span "Is user input data used to influence your solution's AI model?*" at bounding box center [198, 337] width 203 height 9
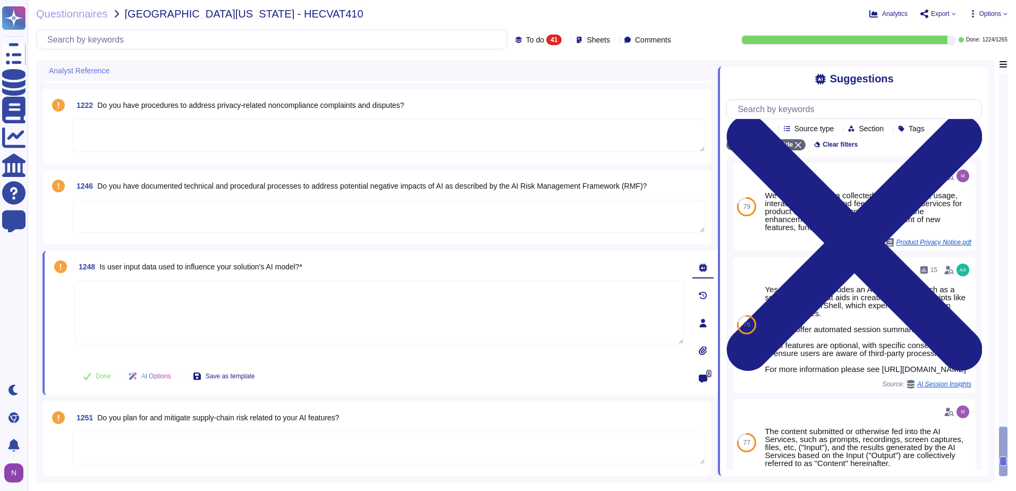
click at [160, 305] on textarea at bounding box center [378, 313] width 609 height 64
drag, startPoint x: 301, startPoint y: 267, endPoint x: 108, endPoint y: 271, distance: 193.4
click at [108, 271] on span "Is user input data used to influence your solution's AI model?*" at bounding box center [200, 266] width 203 height 9
copy span "user input data used to influence your solution's AI mode"
click at [285, 41] on input "text" at bounding box center [274, 39] width 465 height 19
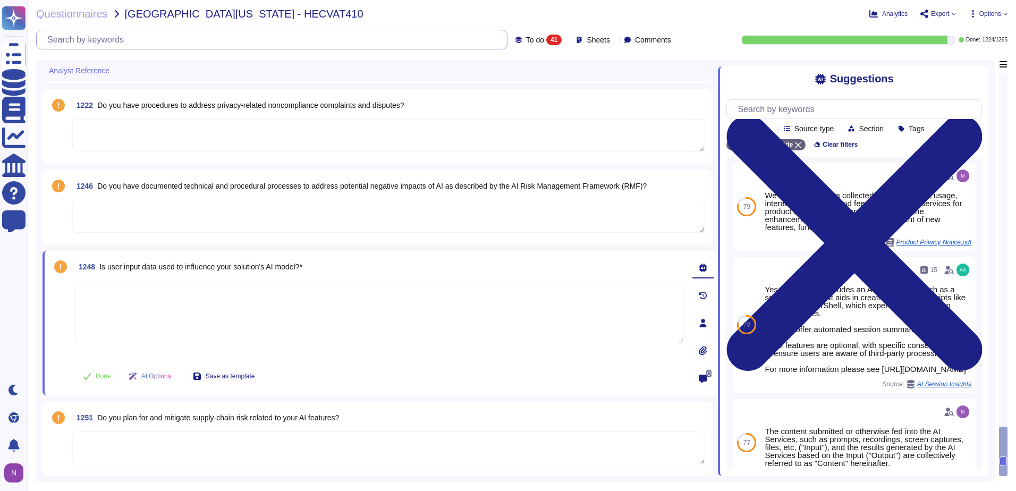
paste input "user input data used to influence your solution's AI mode"
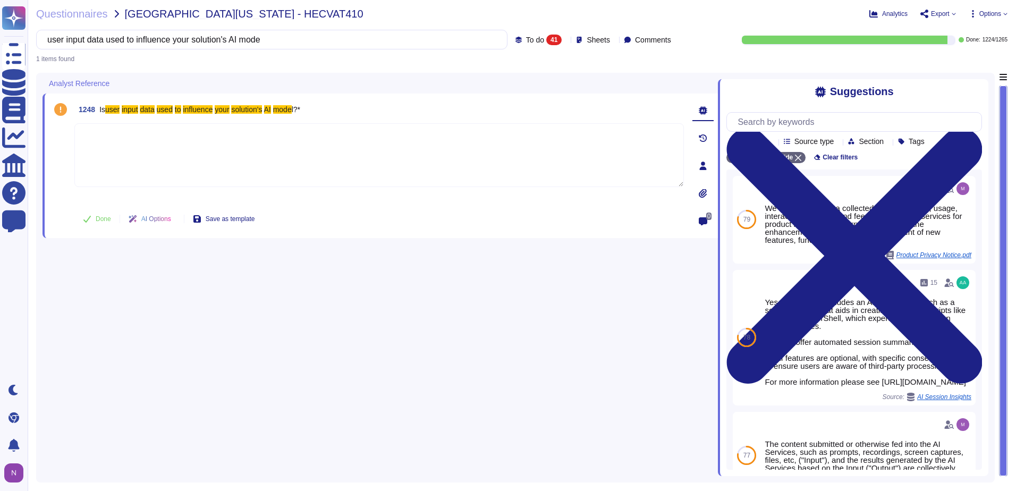
type input "user input data used to influence your solution's AI mode"
click at [526, 36] on span "To do" at bounding box center [535, 39] width 18 height 7
click at [514, 62] on span "All" at bounding box center [512, 67] width 9 height 10
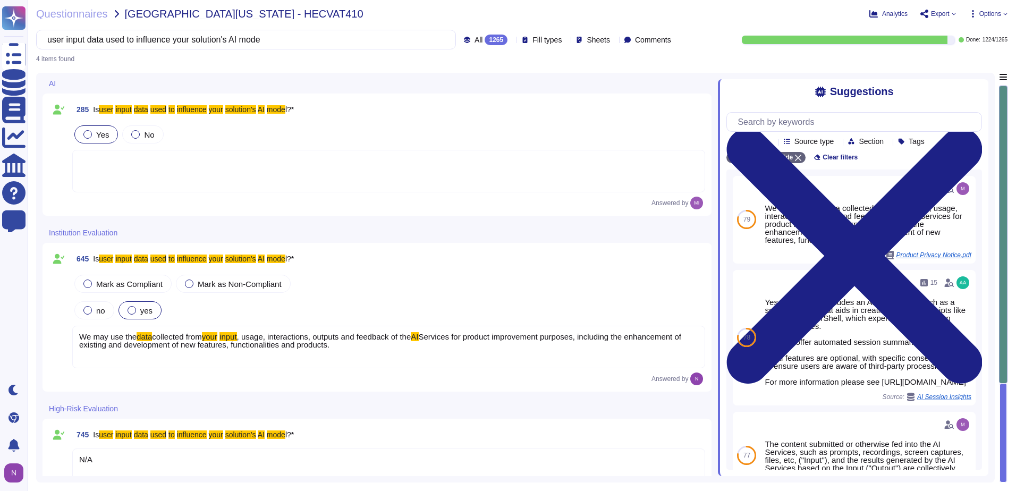
click at [165, 164] on div at bounding box center [388, 171] width 633 height 43
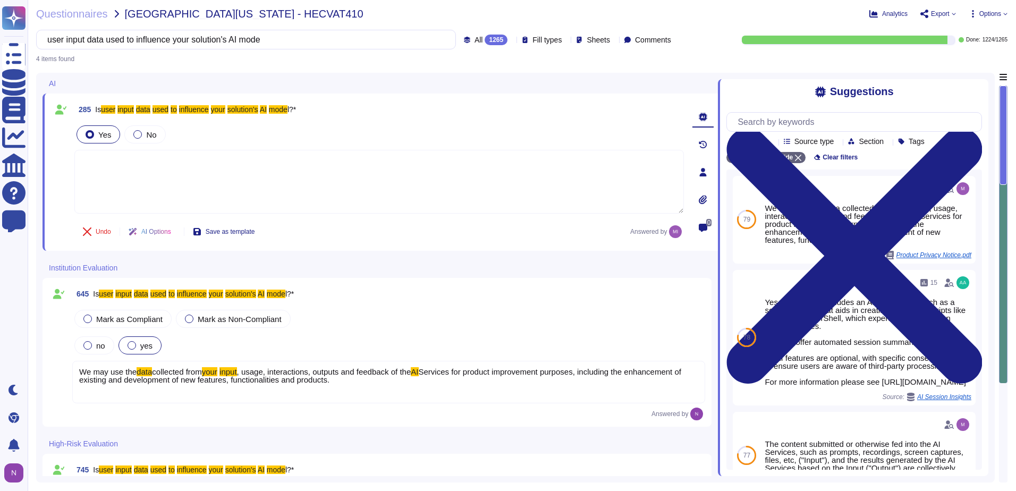
scroll to position [2, 0]
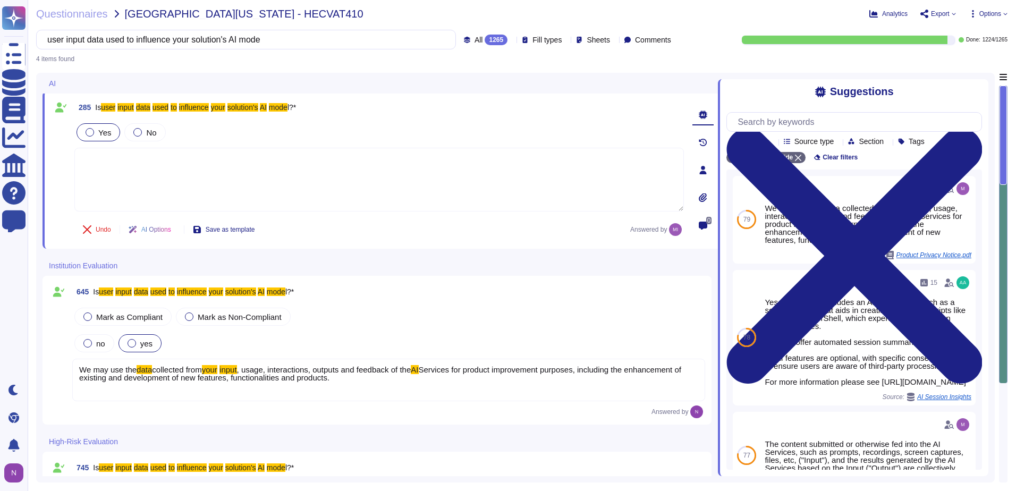
click at [341, 389] on div "We may use the data collected from your input , usage, interactions, outputs an…" at bounding box center [388, 380] width 633 height 43
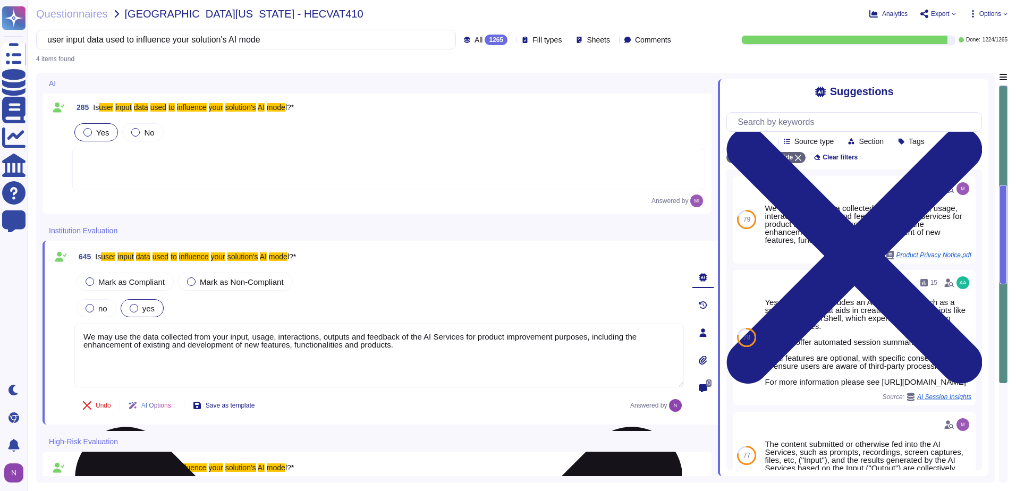
type textarea "We may use the data collected from your input, usage, interactions, outputs and…"
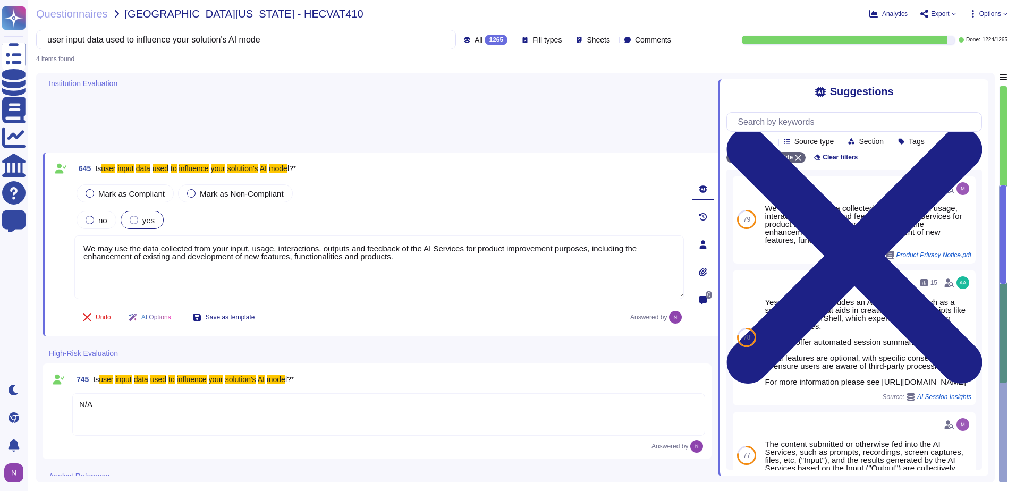
scroll to position [177, 0]
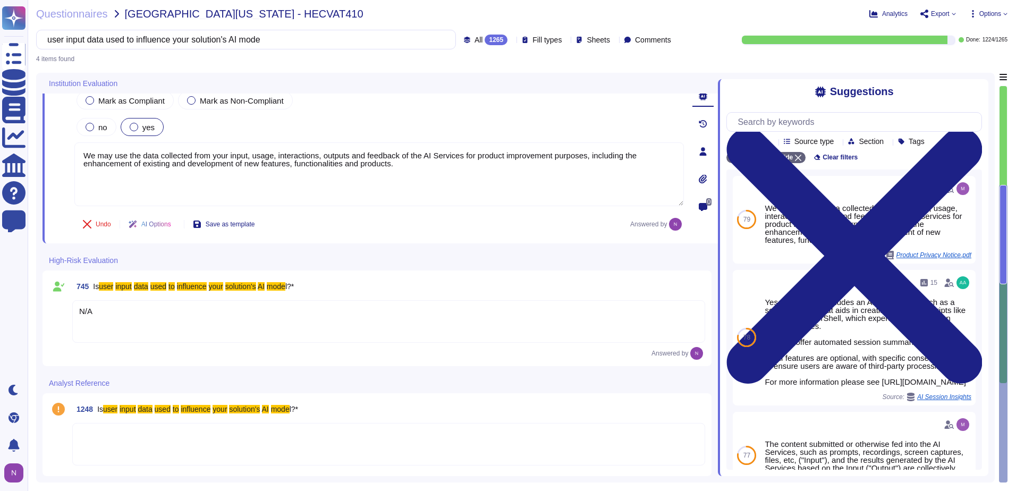
click at [306, 317] on div "N/A" at bounding box center [388, 321] width 633 height 43
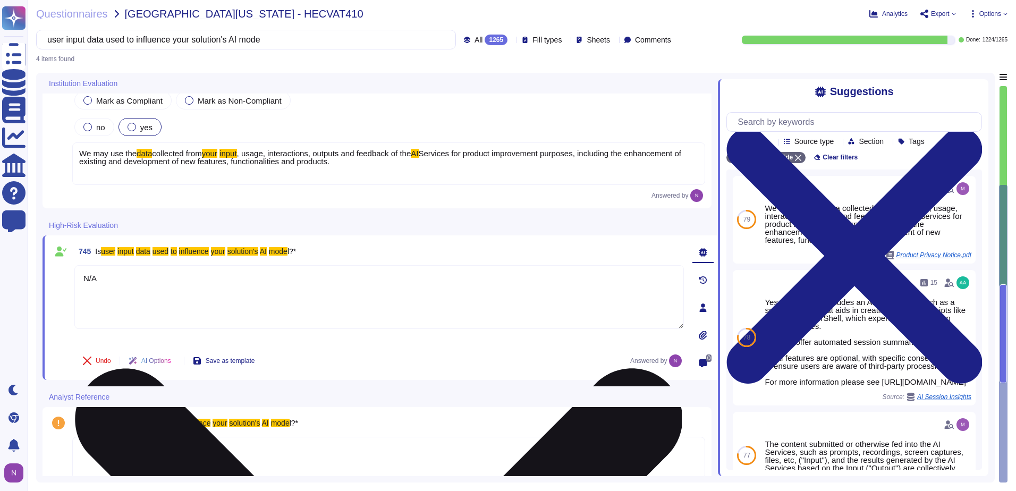
type textarea "N/A"
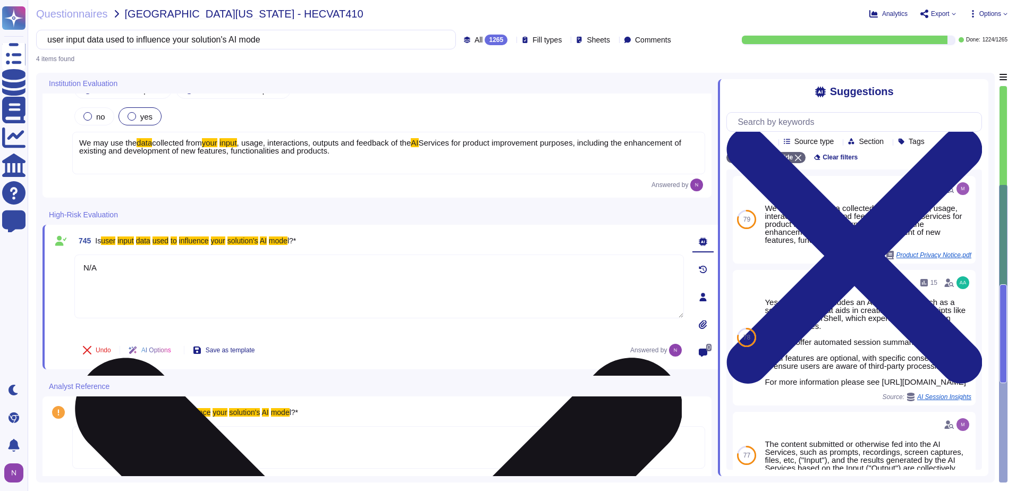
scroll to position [191, 0]
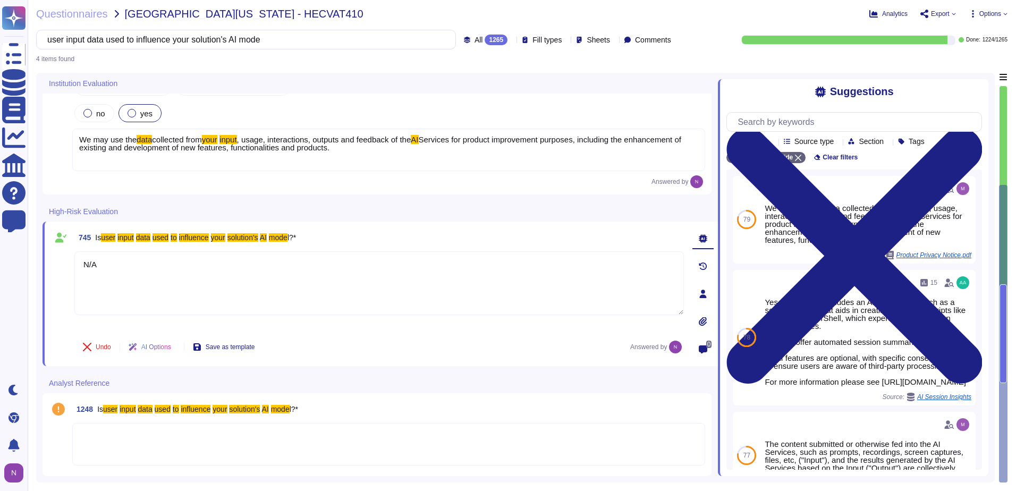
click at [298, 419] on div "1248 Is user input data used to influence your solution's AI mode l?*" at bounding box center [377, 435] width 656 height 70
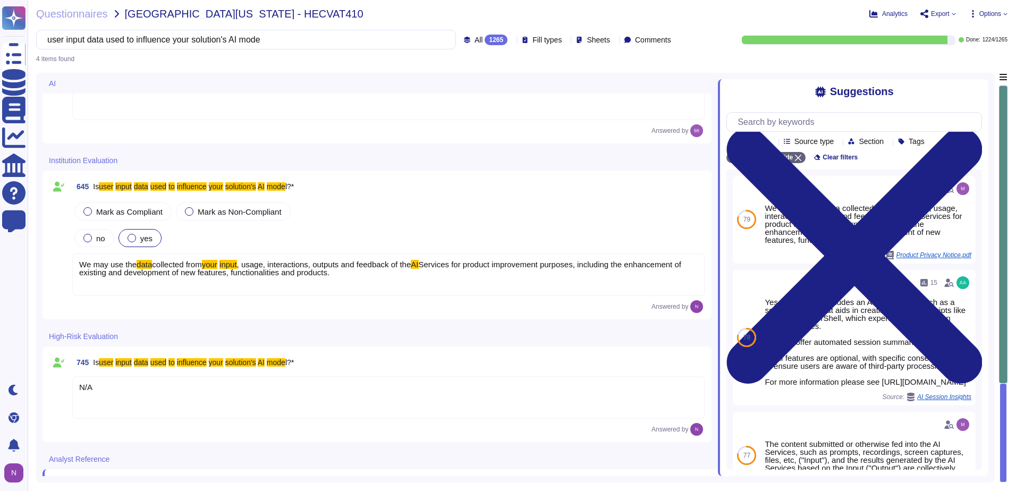
scroll to position [203, 0]
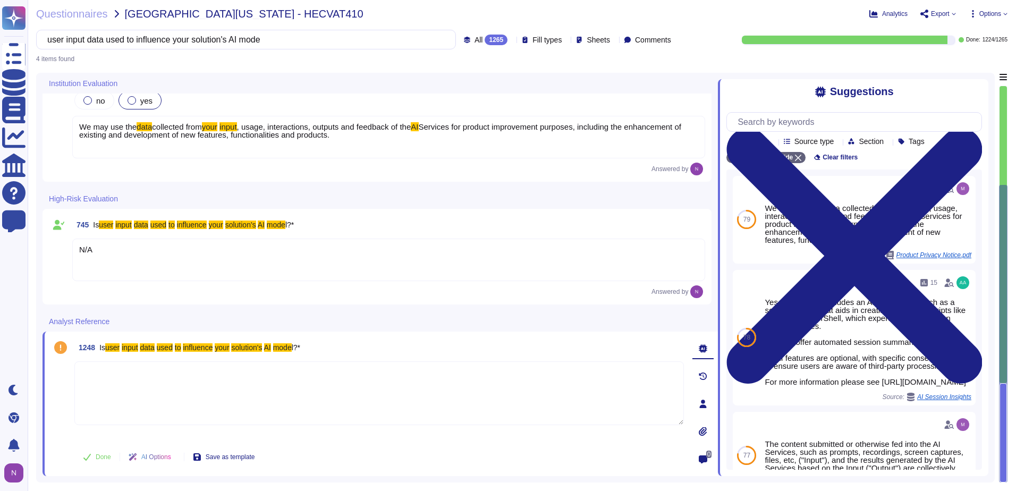
click at [324, 385] on textarea at bounding box center [378, 393] width 609 height 64
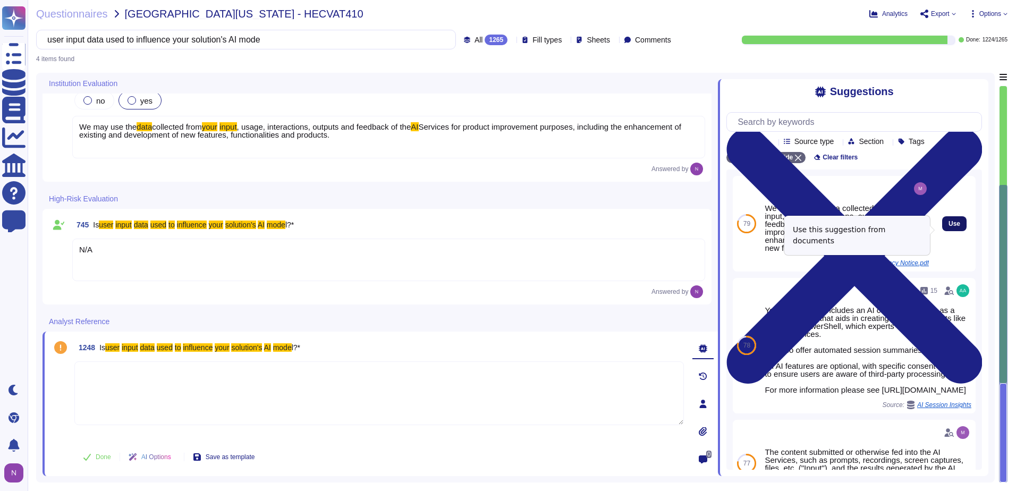
click at [953, 228] on button "Use" at bounding box center [954, 223] width 24 height 15
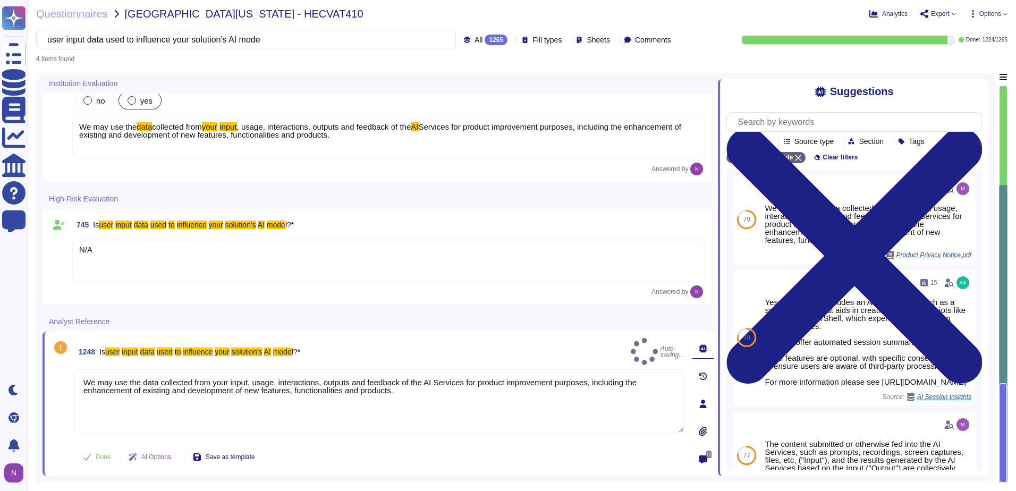
type textarea "We may use the data collected from your input, usage, interactions, outputs and…"
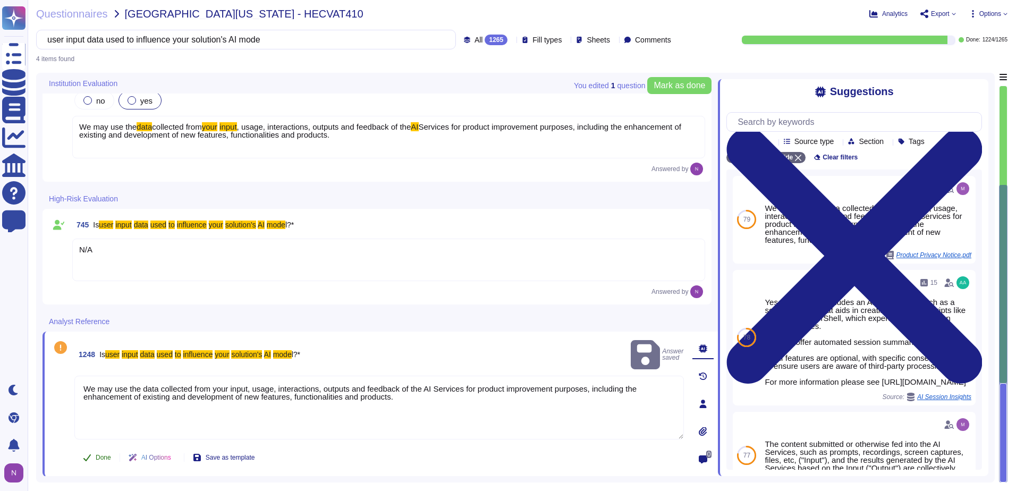
click at [99, 459] on span "Done" at bounding box center [103, 457] width 15 height 6
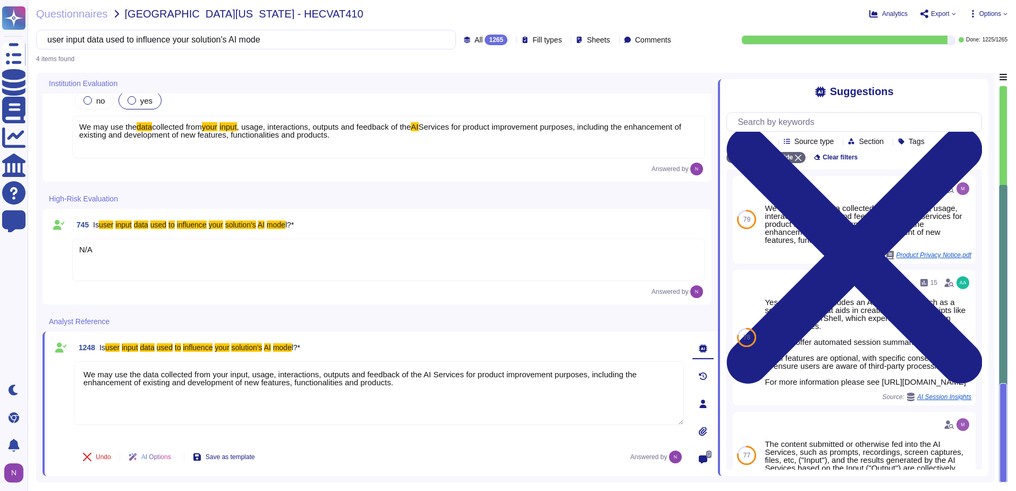
click at [485, 40] on div "1265" at bounding box center [496, 40] width 23 height 11
click at [462, 93] on span "To do" at bounding box center [461, 94] width 20 height 10
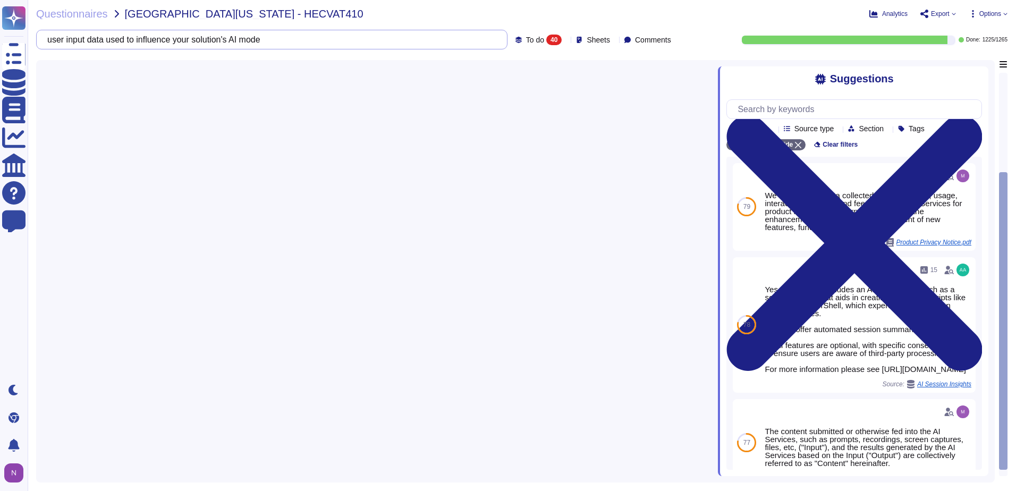
click at [265, 41] on input "user input data used to influence your solution's AI mode" at bounding box center [269, 39] width 454 height 19
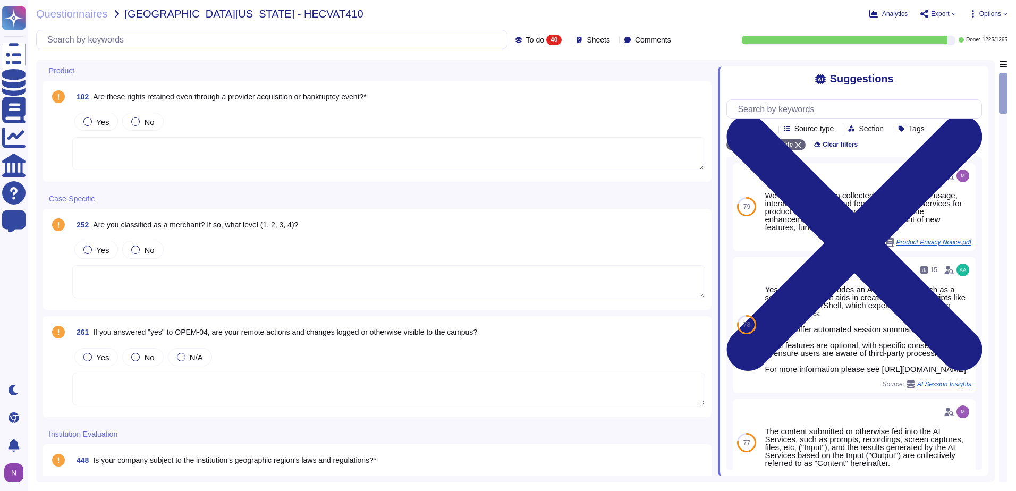
click at [379, 13] on div "Questionnaires [GEOGRAPHIC_DATA][US_STATE] - HECVAT410" at bounding box center [358, 14] width 645 height 11
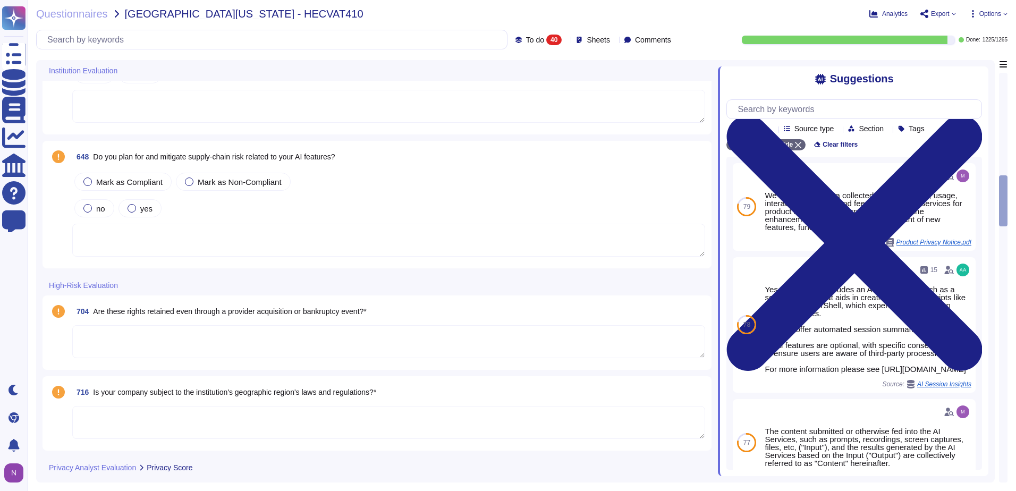
scroll to position [1328, 0]
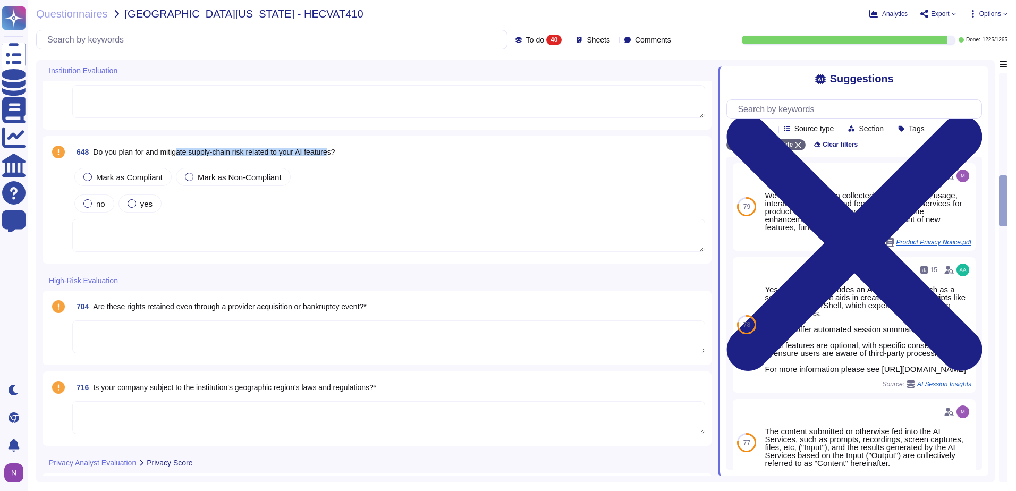
drag, startPoint x: 338, startPoint y: 150, endPoint x: 181, endPoint y: 156, distance: 156.8
click at [181, 156] on span "Do you plan for and mitigate supply-chain risk related to your AI features?" at bounding box center [214, 152] width 242 height 9
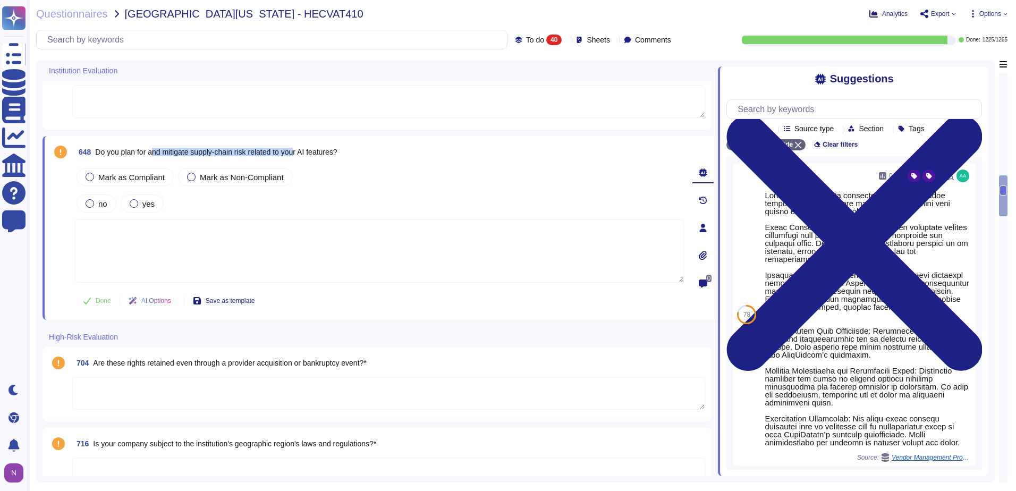
drag, startPoint x: 301, startPoint y: 151, endPoint x: 155, endPoint y: 151, distance: 145.6
click at [155, 151] on span "Do you plan for and mitigate supply-chain risk related to your AI features?" at bounding box center [216, 152] width 242 height 9
copy span "nd mitigate supply-chain risk related to you"
click at [276, 38] on input "text" at bounding box center [274, 39] width 465 height 19
paste input "nd mitigate supply-chain risk related to you"
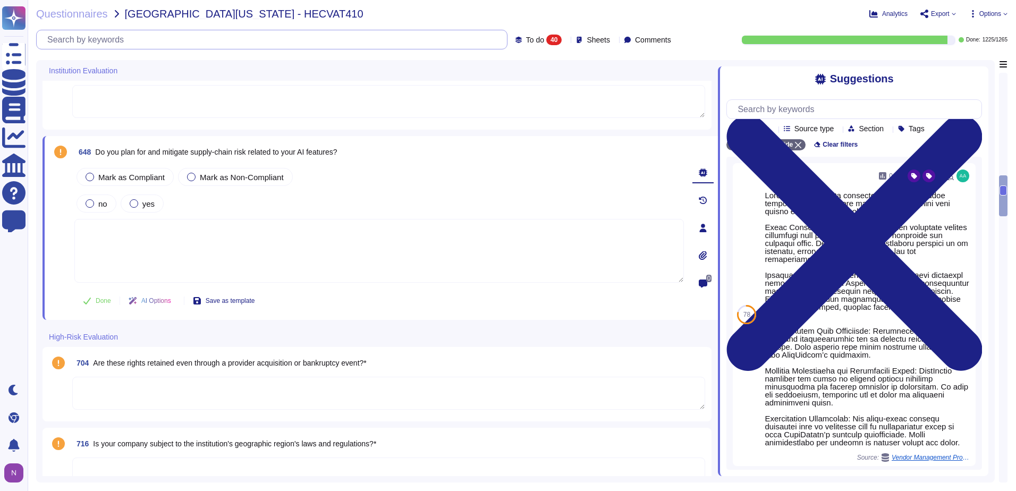
scroll to position [0, 0]
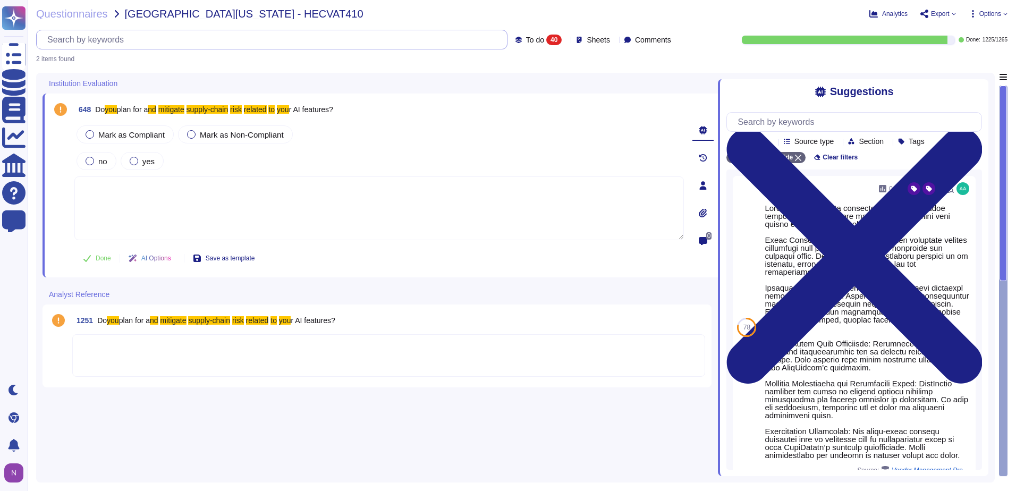
type input "nd mitigate supply-chain risk related to you"
drag, startPoint x: 261, startPoint y: 39, endPoint x: 53, endPoint y: 44, distance: 207.8
click at [53, 44] on input "nd mitigate supply-chain risk related to you" at bounding box center [269, 39] width 454 height 19
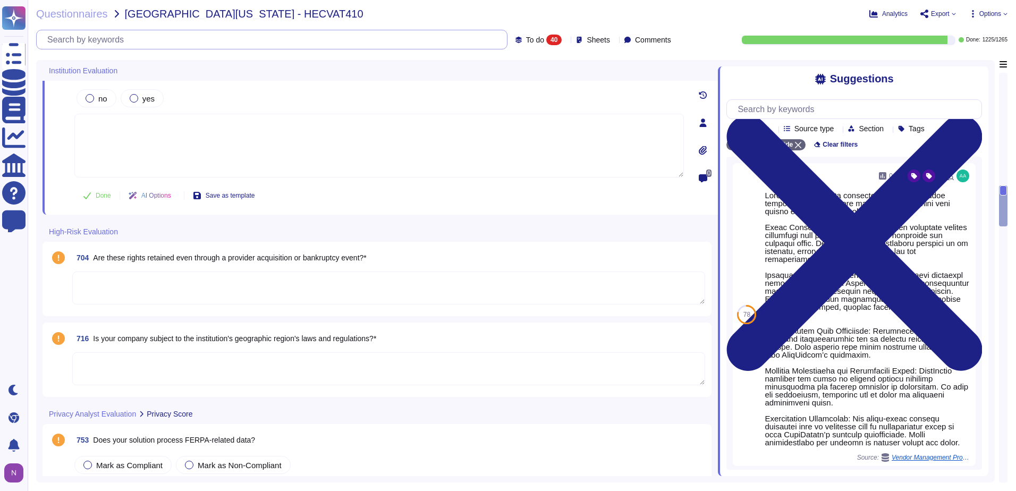
scroll to position [1435, 0]
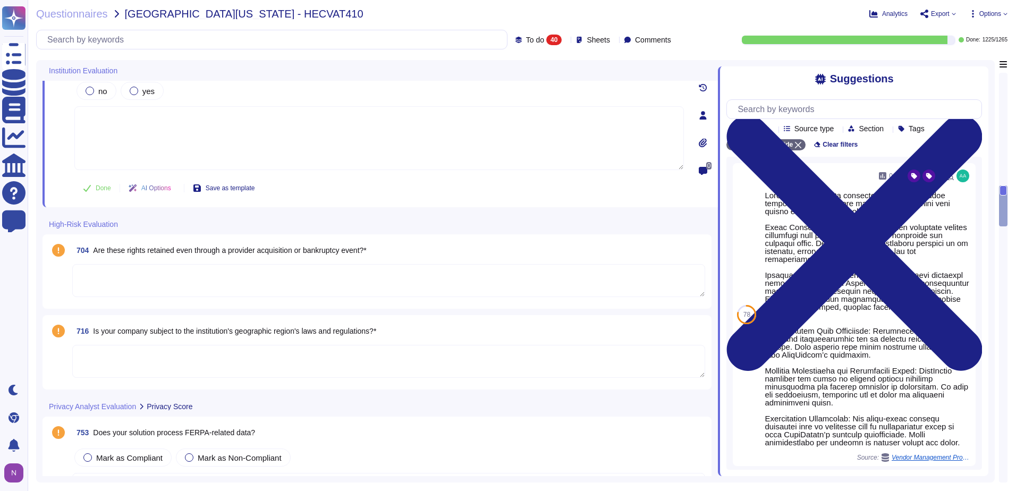
click at [327, 250] on span "Are these rights retained even through a provider acquisition or bankruptcy eve…" at bounding box center [229, 250] width 273 height 9
click at [327, 264] on textarea at bounding box center [388, 280] width 633 height 33
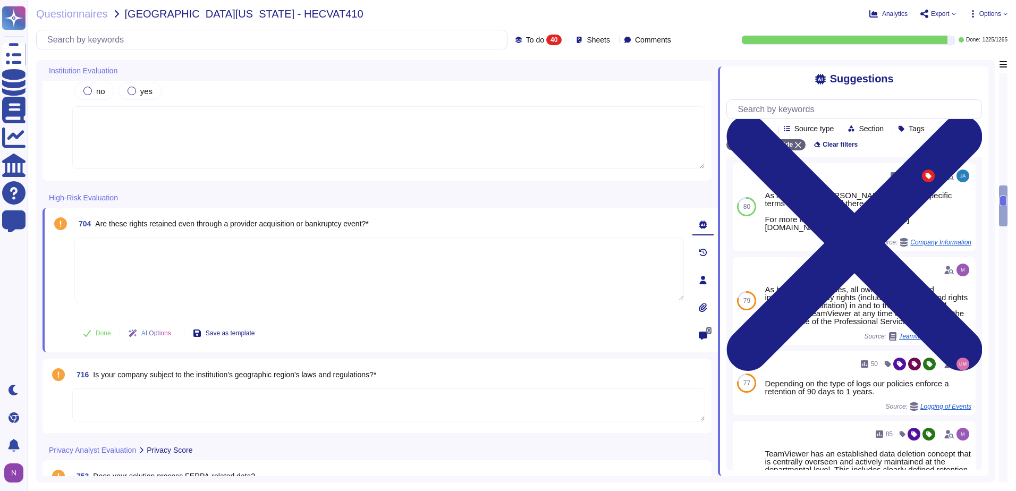
click at [327, 250] on textarea at bounding box center [378, 269] width 609 height 64
drag, startPoint x: 373, startPoint y: 223, endPoint x: 92, endPoint y: 226, distance: 280.5
click at [92, 226] on span "704 Are these rights retained even through a provider acquisition or bankruptcy…" at bounding box center [221, 223] width 294 height 19
copy span "Are these rights retained even through a provider acquisition or bankruptcy eve…"
click at [249, 257] on textarea at bounding box center [378, 269] width 609 height 64
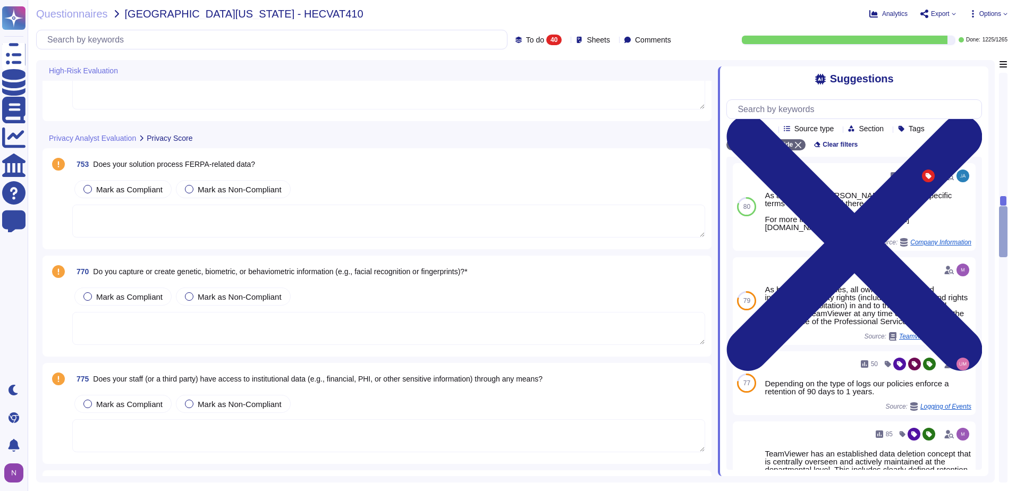
scroll to position [1753, 0]
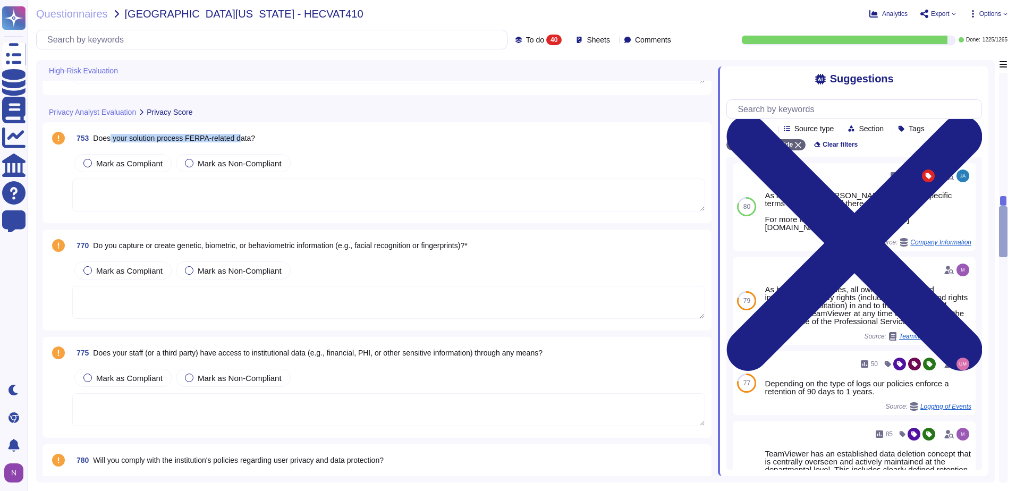
drag, startPoint x: 239, startPoint y: 138, endPoint x: 111, endPoint y: 142, distance: 128.7
click at [111, 142] on span "Does your solution process FERPA-related data?" at bounding box center [174, 138] width 162 height 9
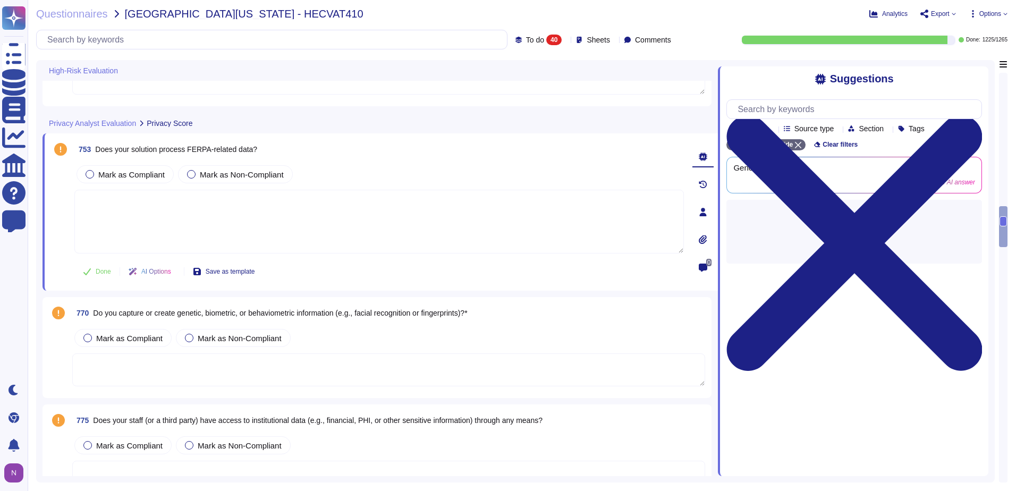
scroll to position [1594, 0]
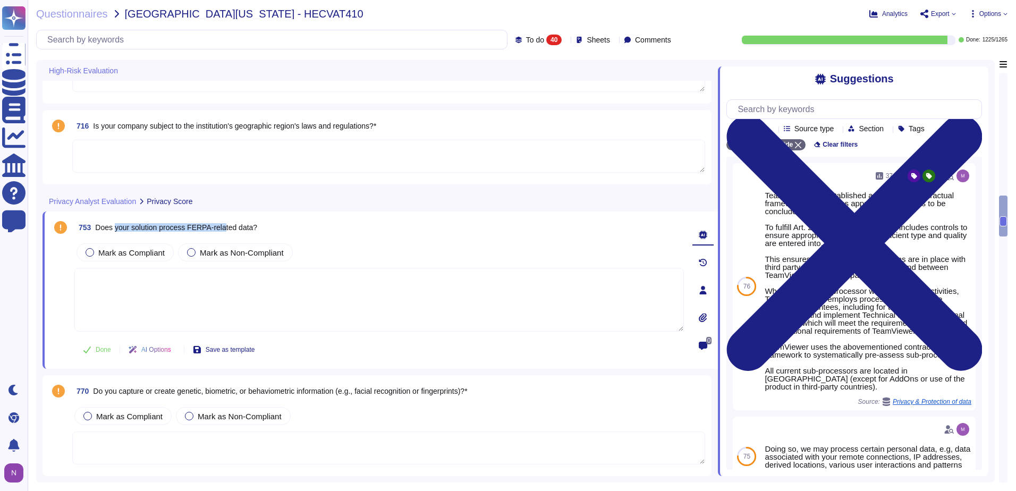
drag, startPoint x: 226, startPoint y: 224, endPoint x: 116, endPoint y: 225, distance: 110.0
click at [116, 225] on span "Does your solution process FERPA-related data?" at bounding box center [176, 227] width 162 height 9
copy span "your solution process FERPA-[MEDICAL_DATA]"
click at [136, 40] on input "text" at bounding box center [274, 39] width 465 height 19
paste input "your solution process FERPA-[MEDICAL_DATA]"
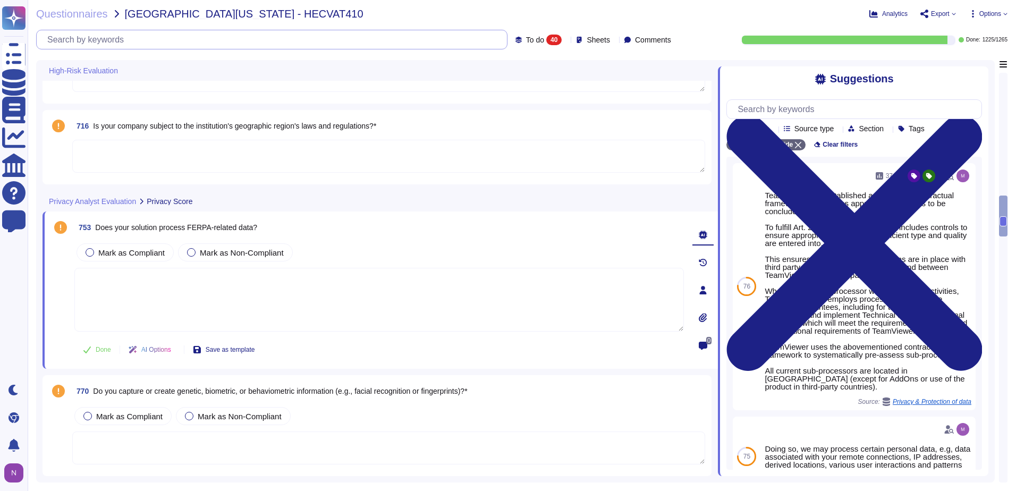
scroll to position [0, 0]
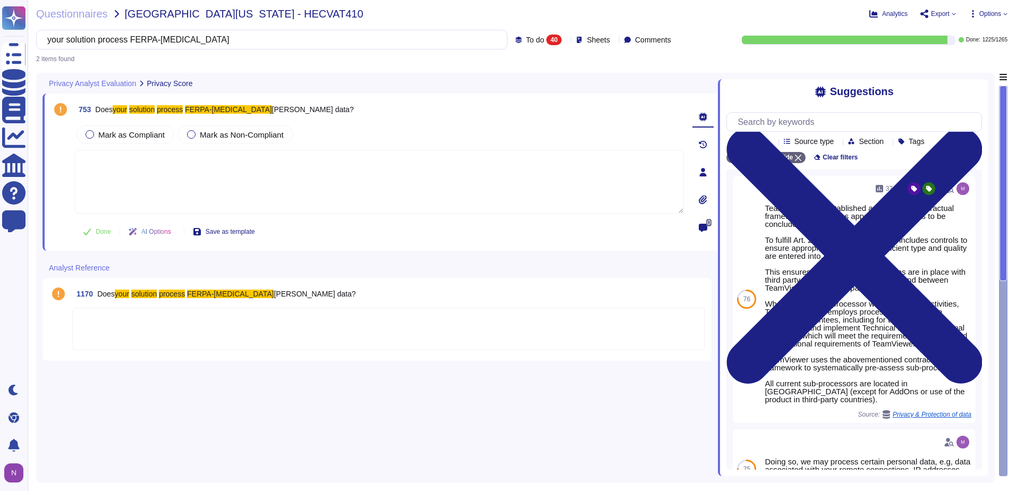
type input "your solution process FERPA-[MEDICAL_DATA]"
click at [526, 40] on span "To do" at bounding box center [535, 39] width 18 height 7
click at [516, 66] on span "All" at bounding box center [511, 67] width 9 height 10
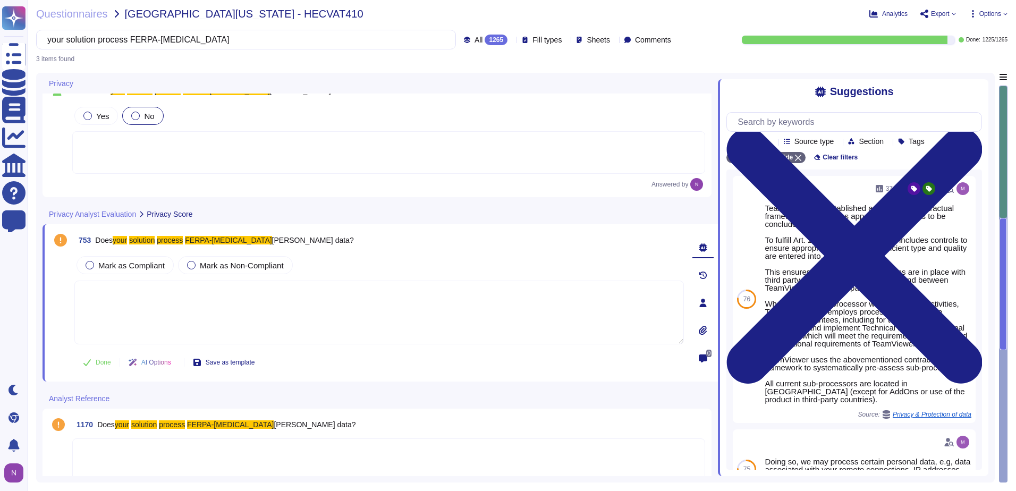
scroll to position [34, 0]
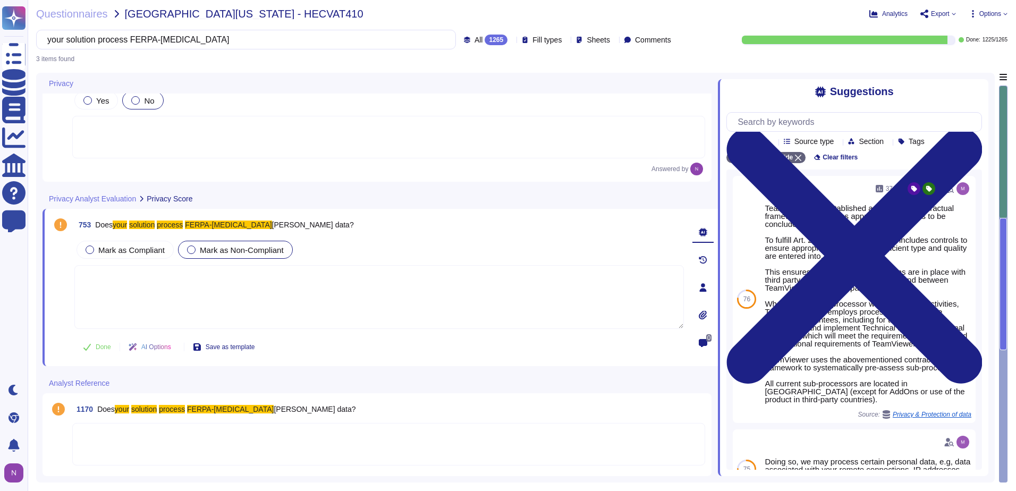
click at [188, 249] on div at bounding box center [191, 249] width 9 height 9
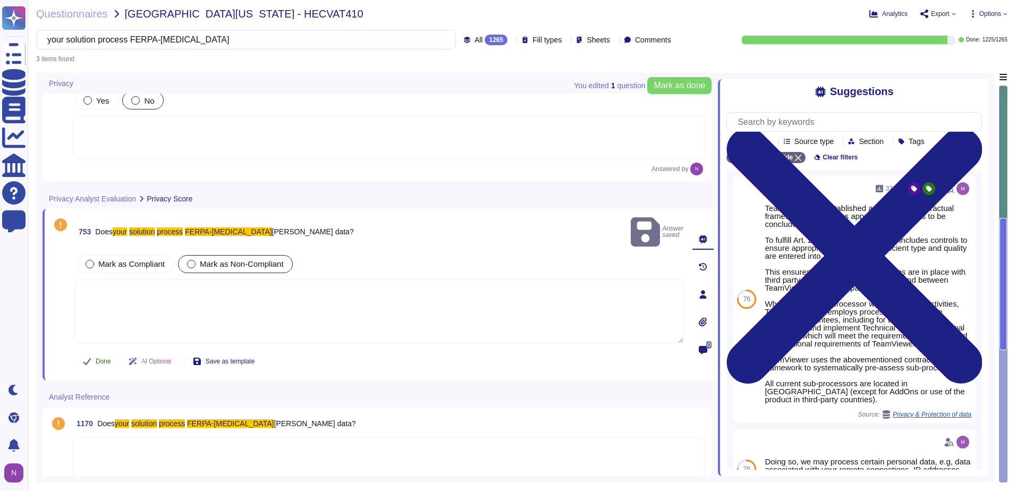
click at [108, 358] on span "Done" at bounding box center [103, 361] width 15 height 6
click at [133, 437] on div at bounding box center [388, 458] width 633 height 43
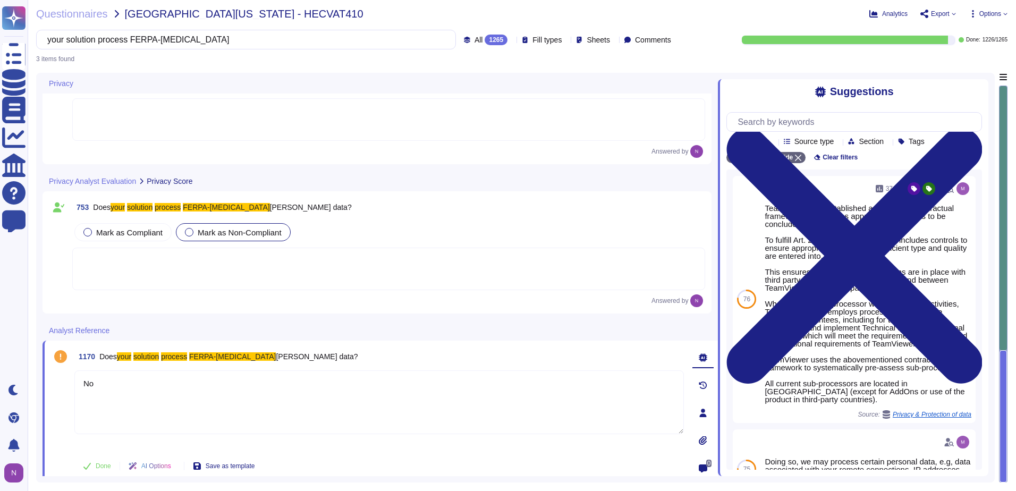
scroll to position [61, 0]
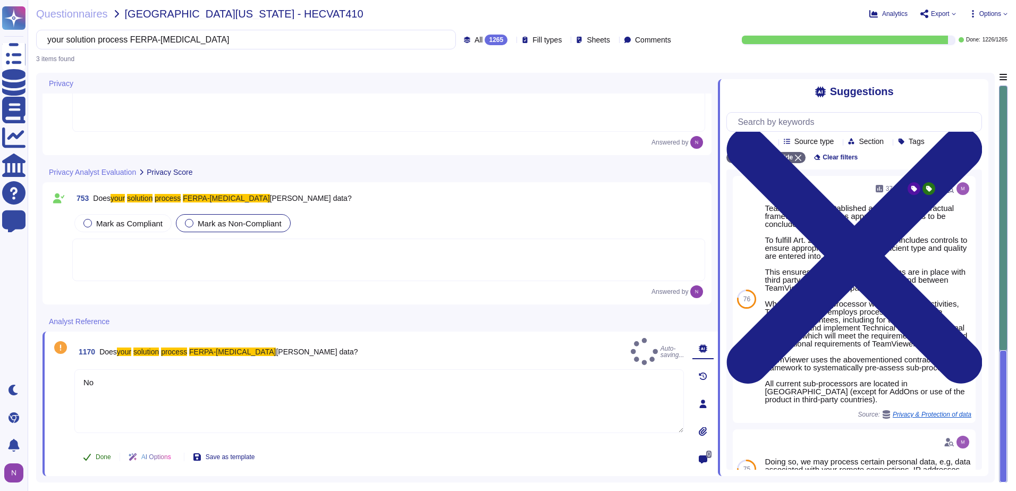
type textarea "No"
click at [91, 458] on icon at bounding box center [87, 457] width 9 height 9
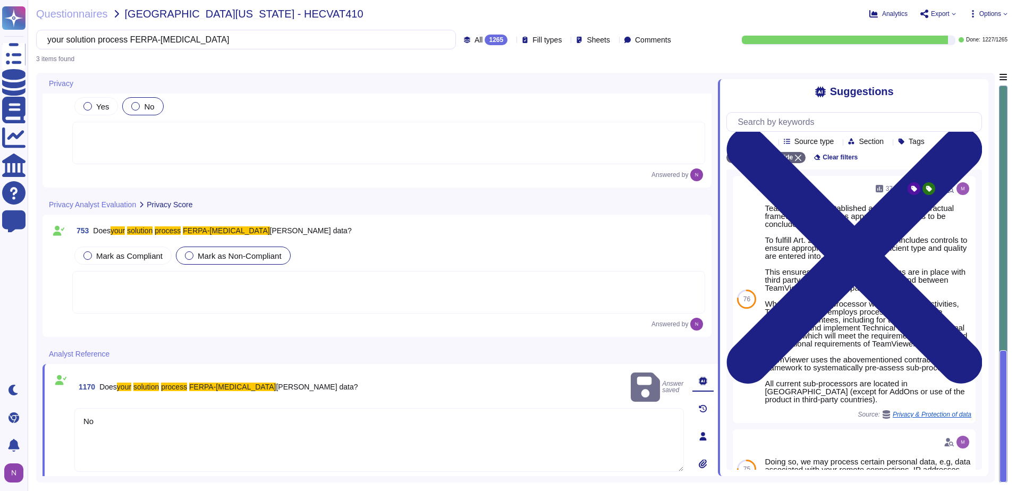
scroll to position [0, 0]
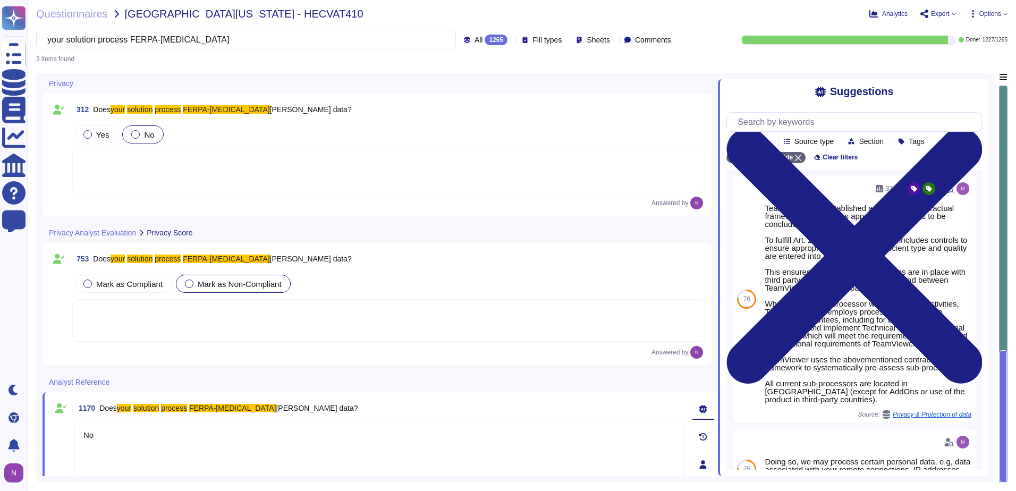
click at [148, 173] on div at bounding box center [388, 171] width 633 height 43
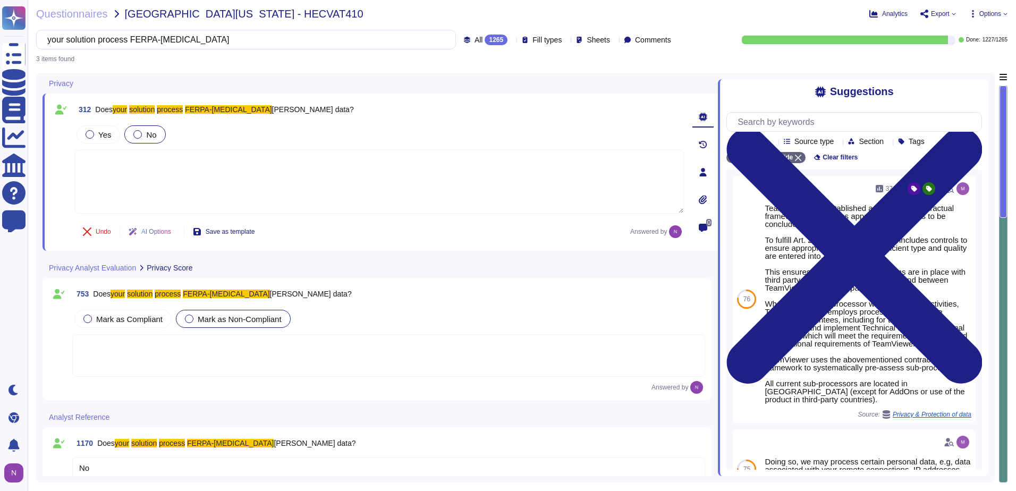
click at [132, 361] on div at bounding box center [388, 355] width 633 height 43
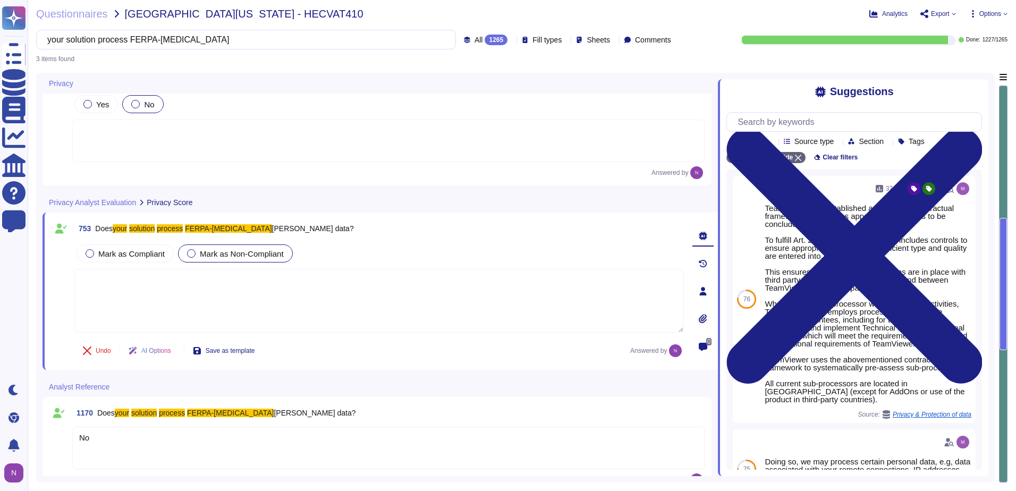
scroll to position [47, 0]
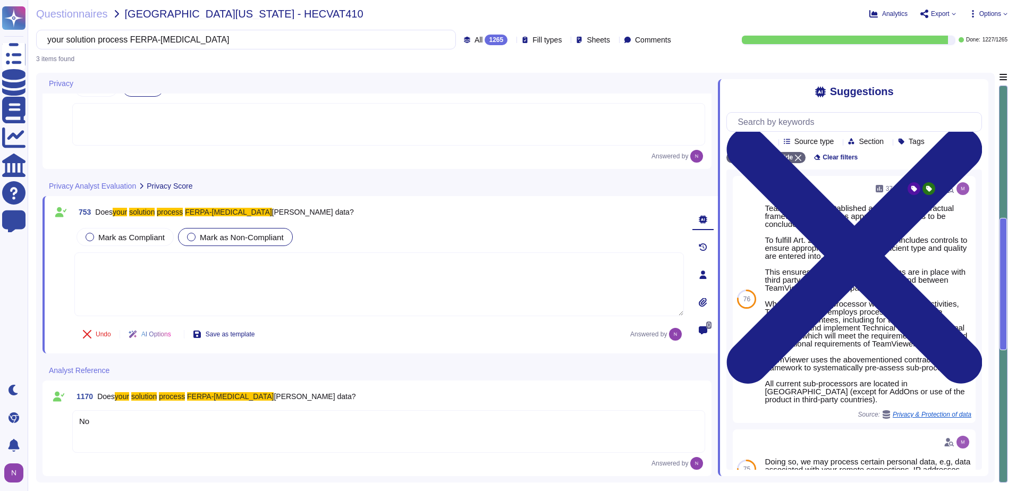
click at [151, 428] on div "No" at bounding box center [388, 431] width 633 height 43
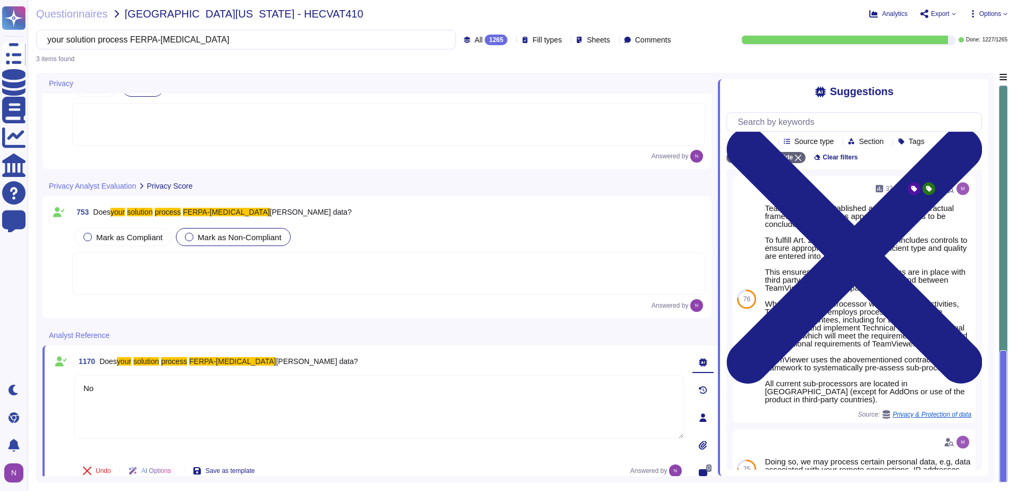
type textarea "No"
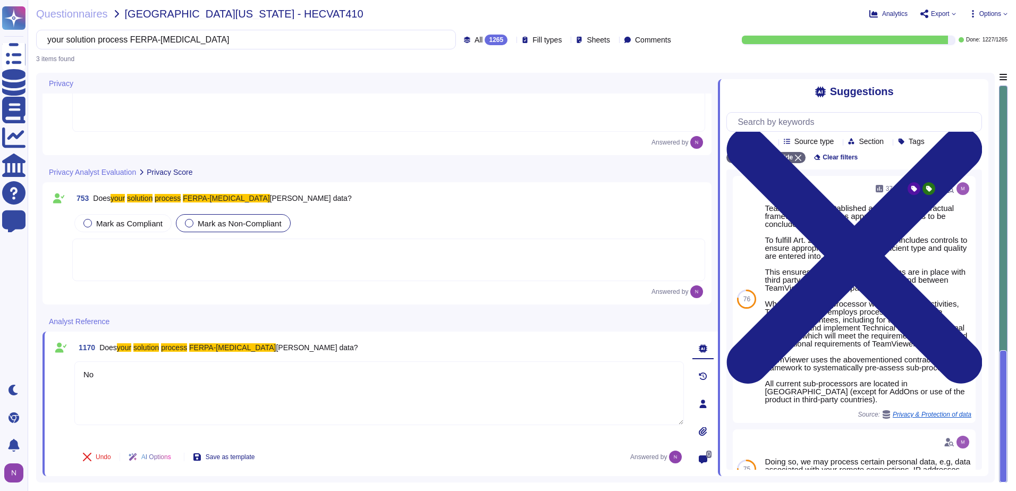
click at [484, 37] on div "All 1265" at bounding box center [488, 40] width 48 height 11
click at [475, 95] on div "To do 38" at bounding box center [494, 94] width 86 height 12
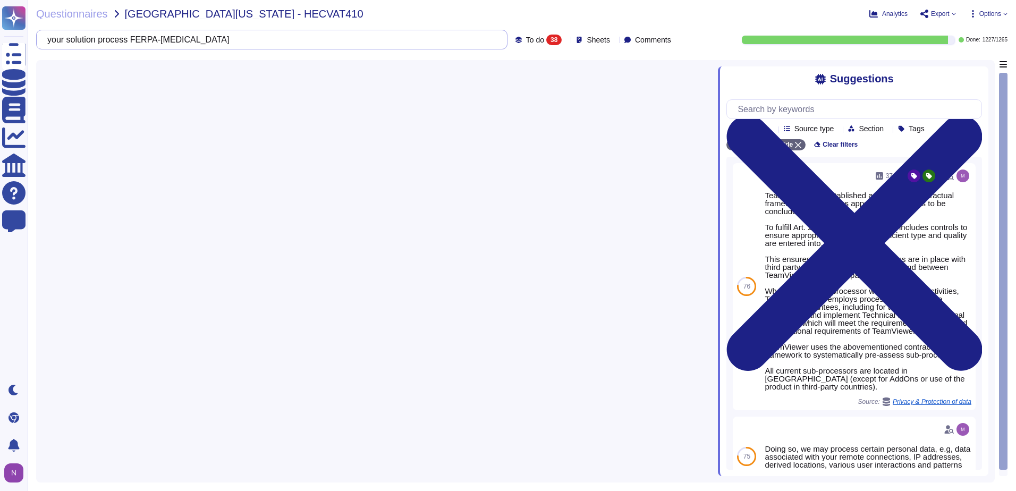
click at [200, 41] on input "your solution process FERPA-[MEDICAL_DATA]" at bounding box center [269, 39] width 454 height 19
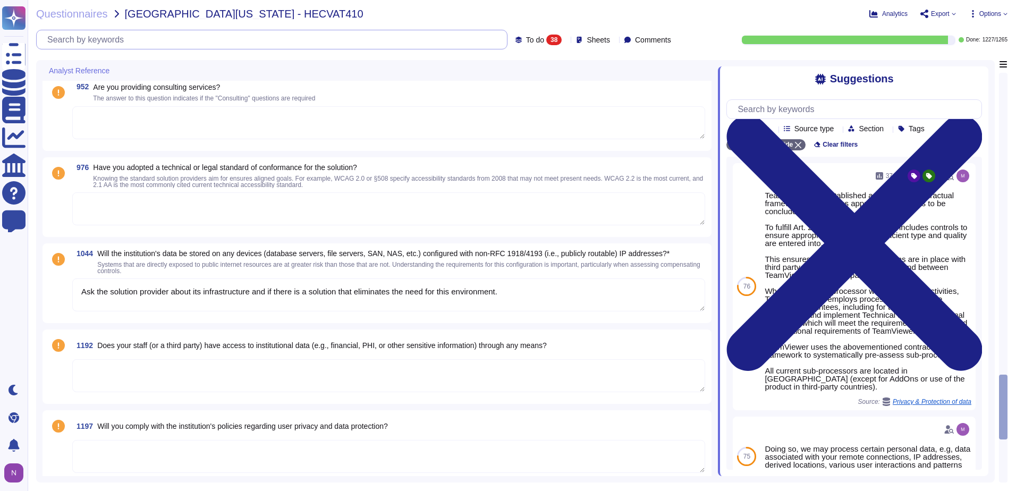
type textarea "Ask the solution provider about its infrastructure and if there is a solution t…"
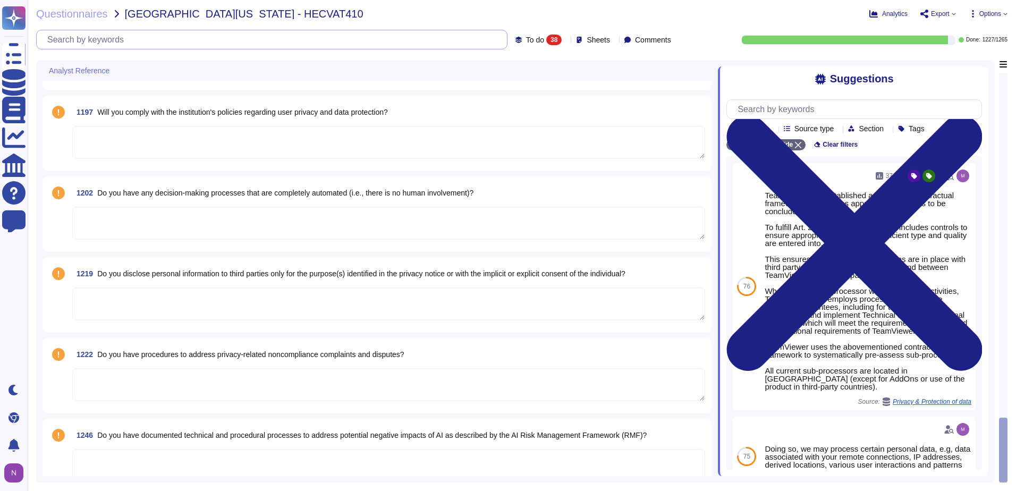
scroll to position [3307, 0]
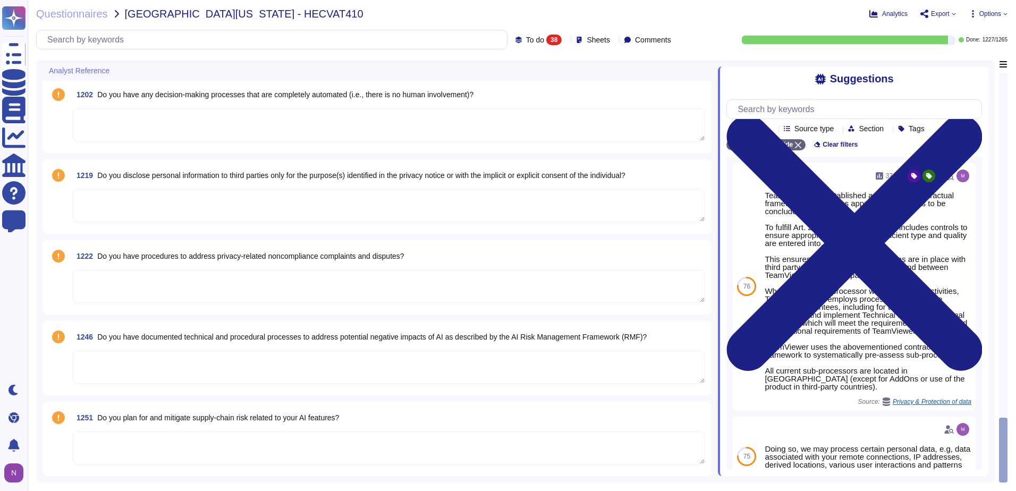
click at [292, 256] on span "Do you have procedures to address privacy-related noncompliance complaints and …" at bounding box center [250, 256] width 307 height 9
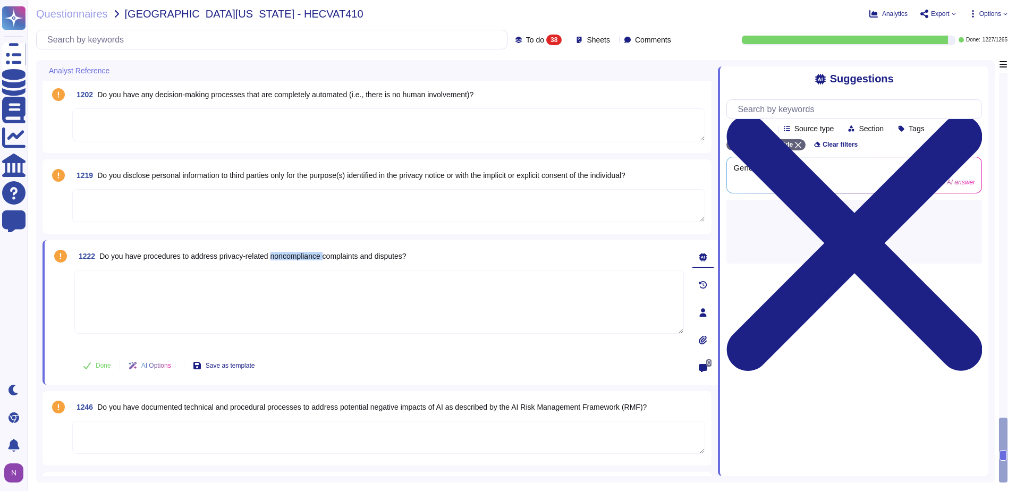
click at [292, 256] on span "Do you have procedures to address privacy-related noncompliance complaints and …" at bounding box center [252, 256] width 307 height 9
drag, startPoint x: 292, startPoint y: 256, endPoint x: 365, endPoint y: 250, distance: 73.0
click at [365, 250] on span "1222 Do you have procedures to address privacy-related noncompliance complaints…" at bounding box center [240, 256] width 332 height 19
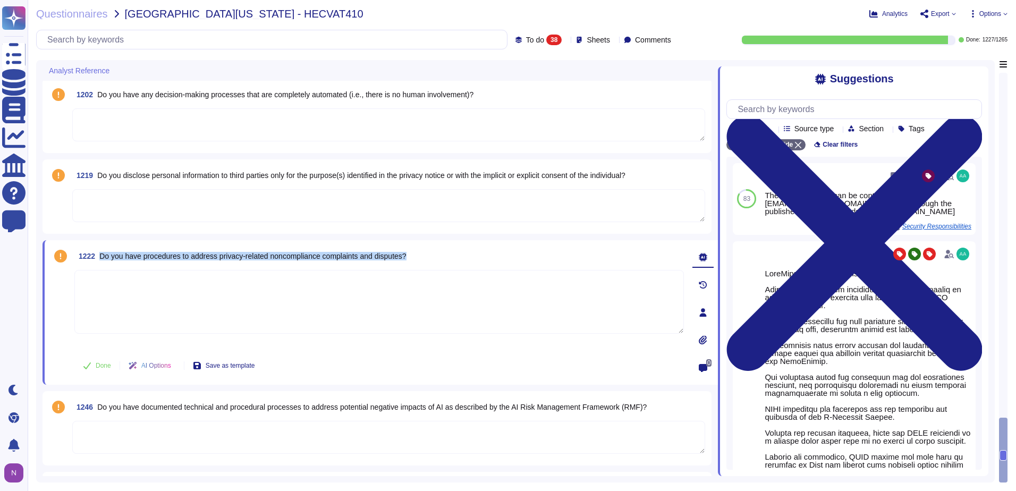
drag, startPoint x: 414, startPoint y: 255, endPoint x: 99, endPoint y: 254, distance: 315.1
click at [99, 254] on div "1222 Do you have procedures to address privacy-related noncompliance complaints…" at bounding box center [378, 256] width 609 height 19
copy span "Do you have procedures to address privacy-related noncompliance complaints and …"
click at [150, 43] on input "text" at bounding box center [274, 39] width 465 height 19
paste input "Do you have procedures to address privacy-related noncompliance complaints and …"
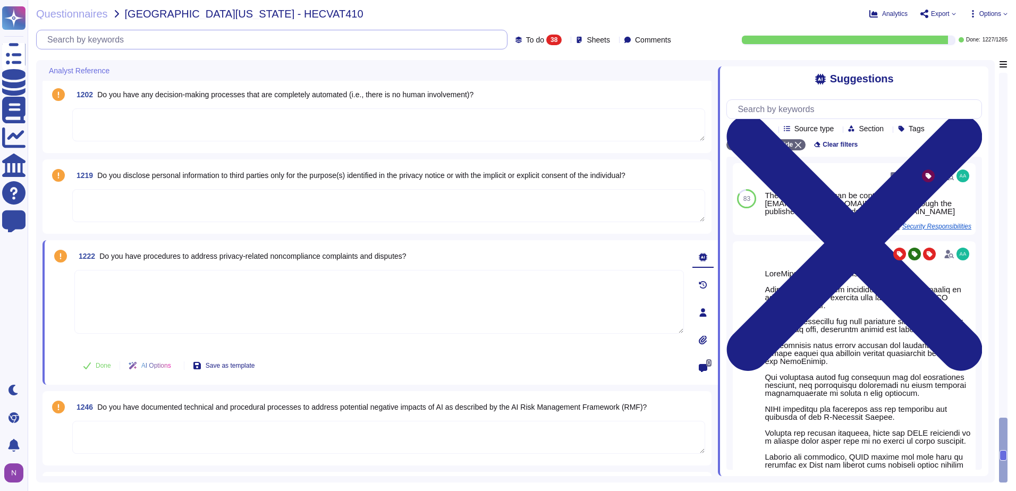
scroll to position [0, 0]
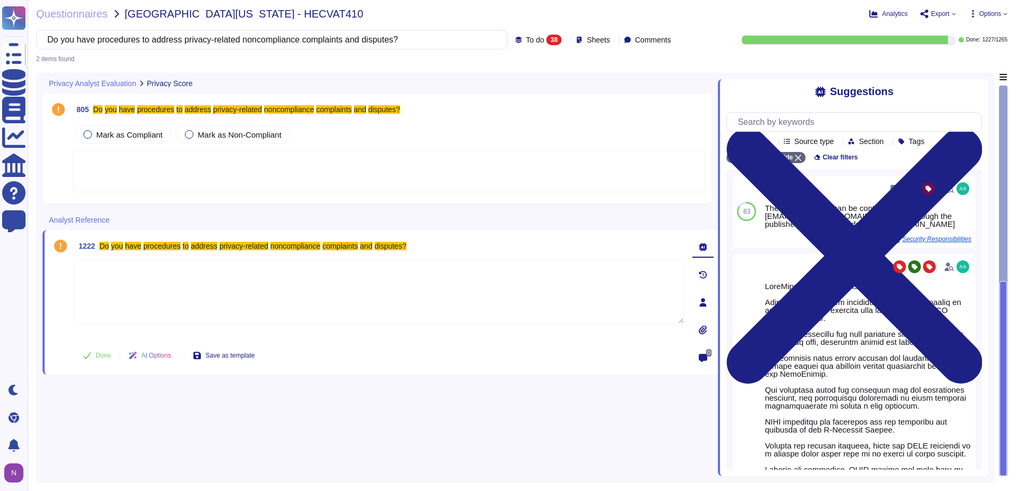
type input "Do you have procedures to address privacy-related noncompliance complaints and …"
click at [546, 38] on div "38" at bounding box center [553, 40] width 15 height 11
click at [520, 70] on div "All 1265" at bounding box center [550, 67] width 86 height 12
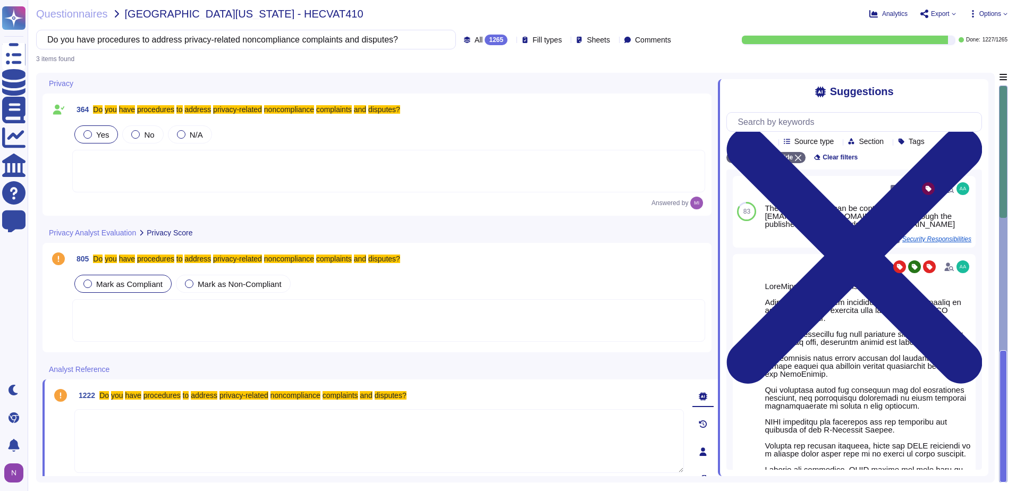
click at [98, 281] on span "Mark as Compliant" at bounding box center [129, 283] width 66 height 9
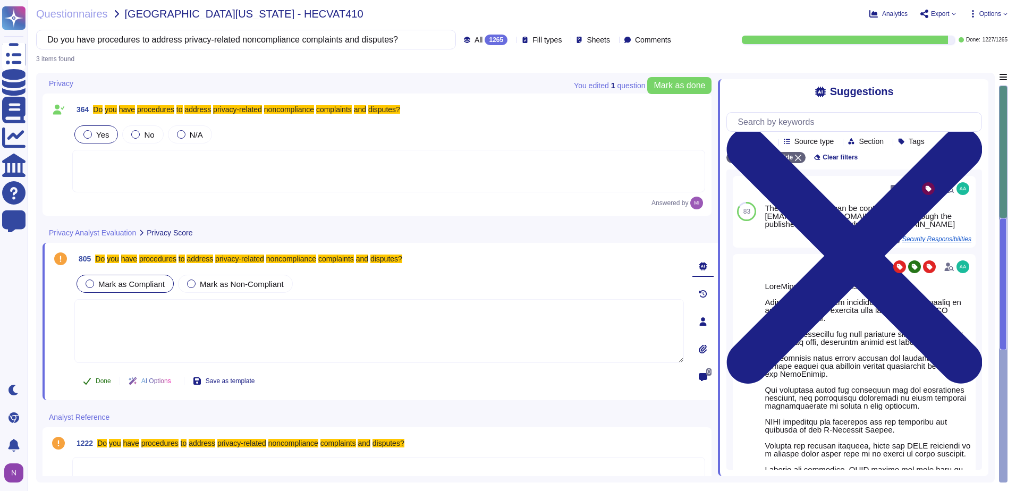
click at [97, 380] on span "Done" at bounding box center [103, 381] width 15 height 6
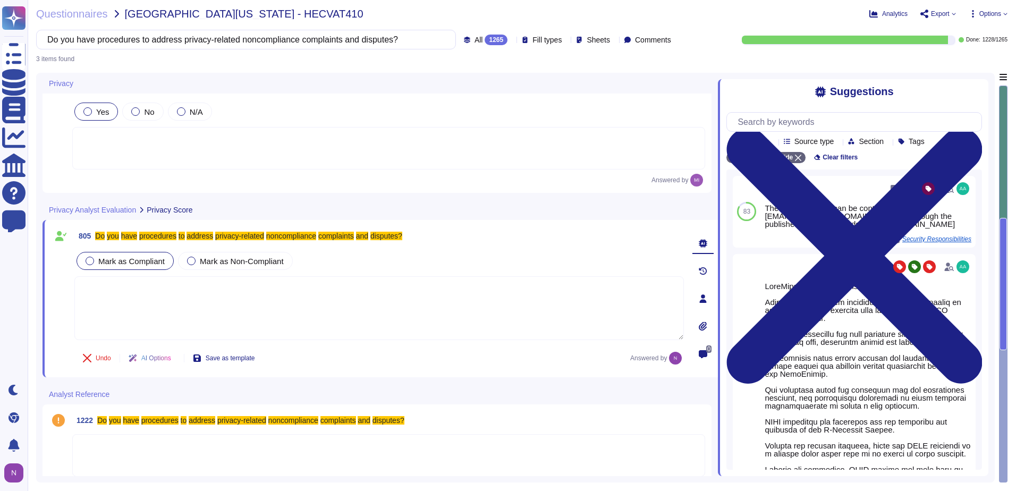
scroll to position [34, 0]
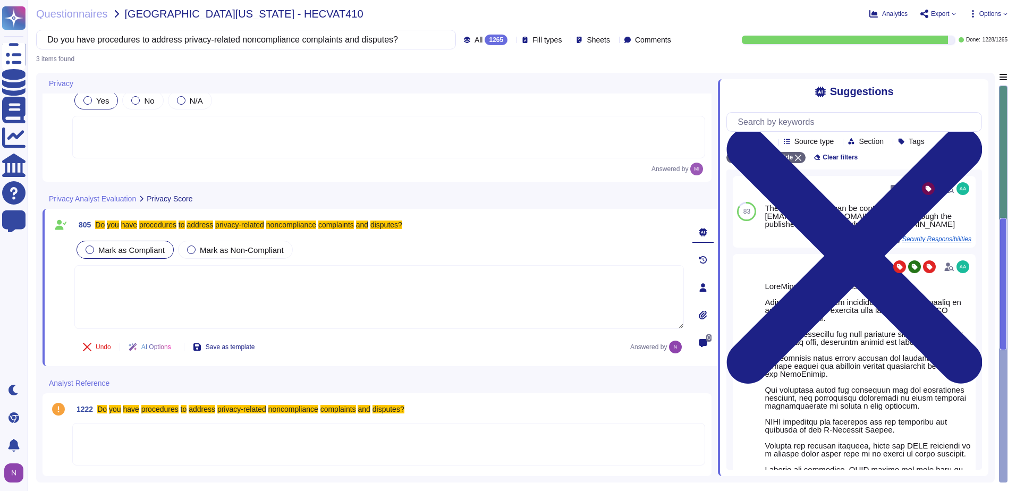
click at [112, 447] on div at bounding box center [388, 444] width 633 height 43
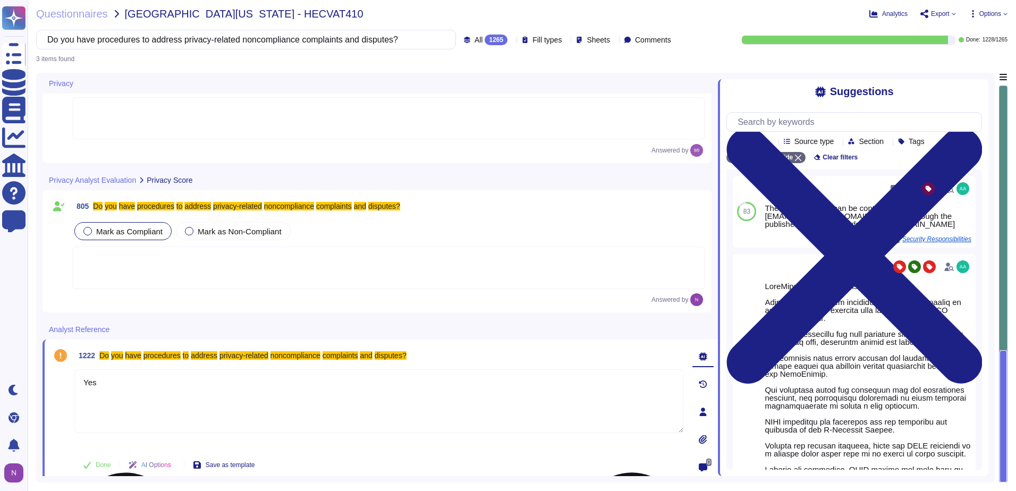
scroll to position [61, 0]
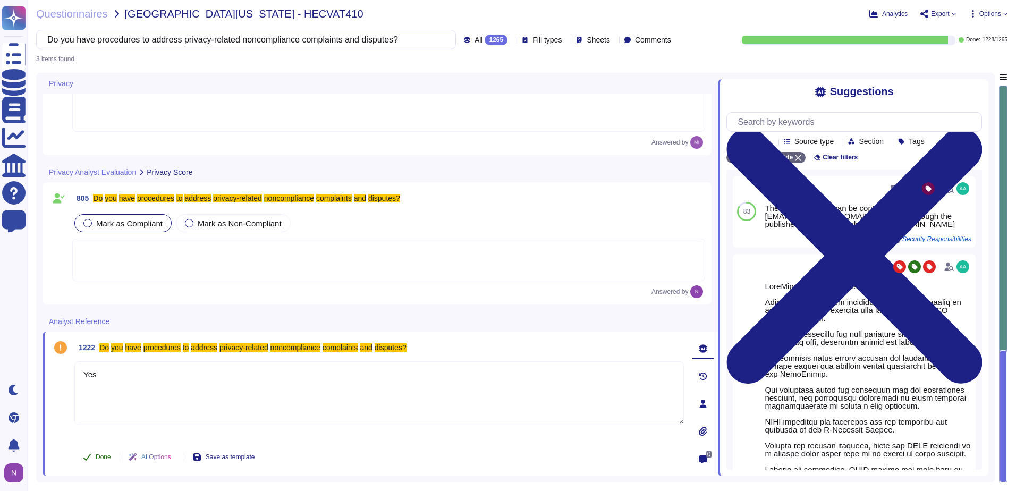
type textarea "Yes"
click at [93, 457] on button "Done" at bounding box center [96, 456] width 45 height 21
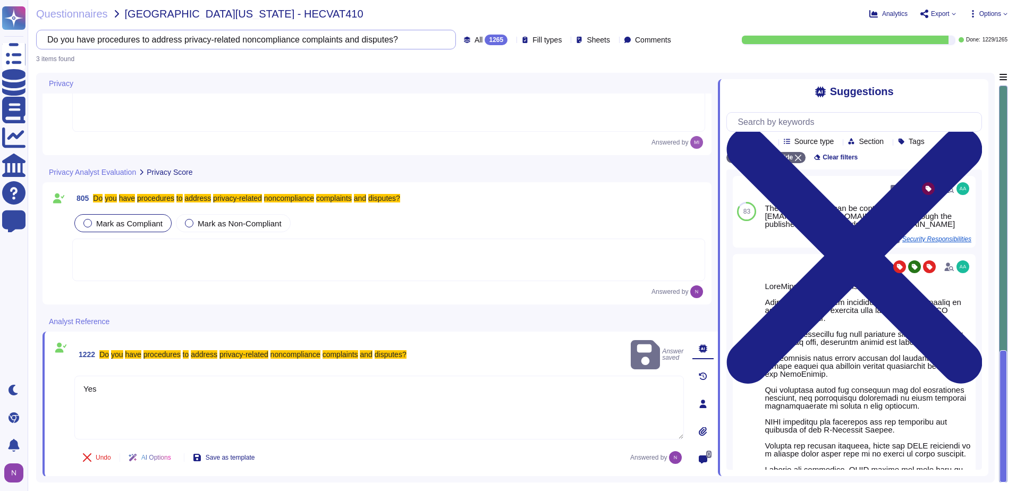
click at [381, 41] on input "Do you have procedures to address privacy-related noncompliance complaints and …" at bounding box center [243, 39] width 403 height 19
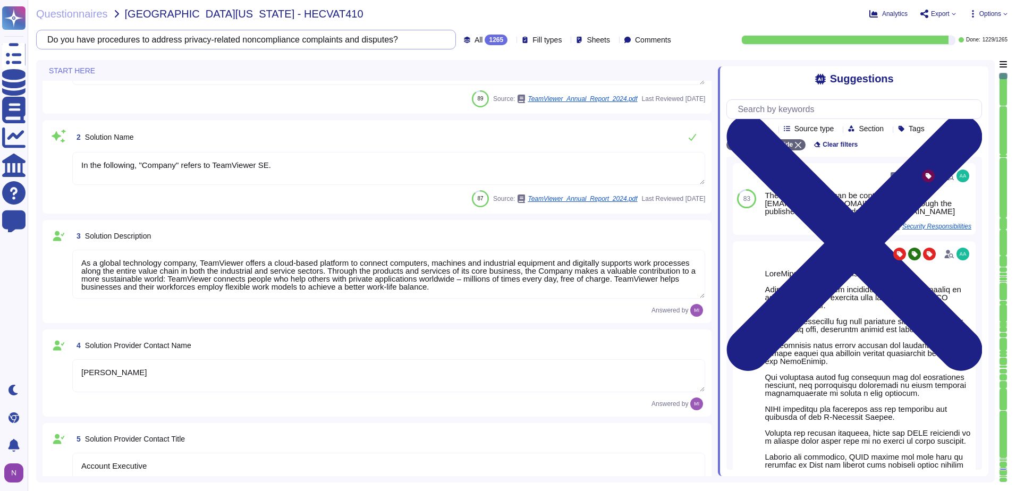
scroll to position [47, 0]
type textarea "[EMAIL_ADDRESS][DOMAIN_NAME]"
type textarea "1 727 647 3589"
type textarea "TeamViewer US. Inc. * [STREET_ADDRESS]"
type textarea "In the following, "Company" refers to TeamViewer SE."
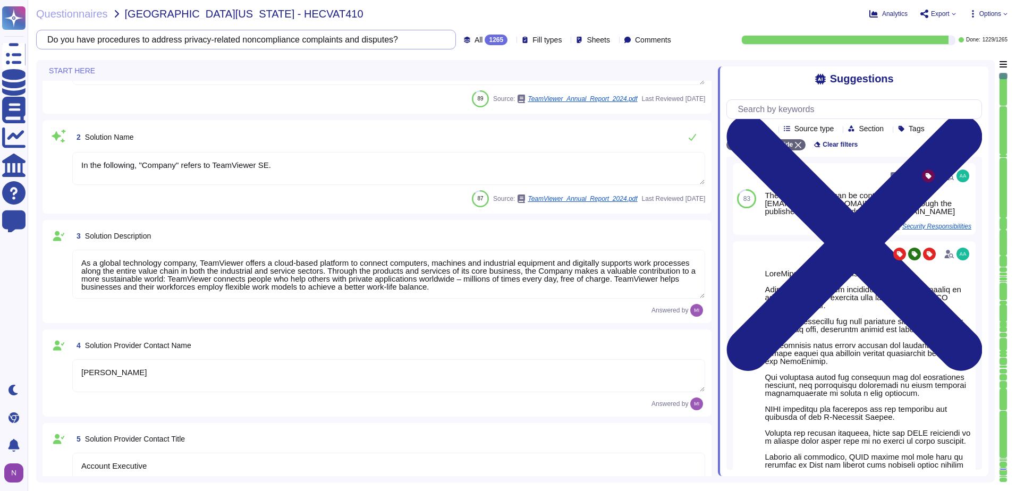
type textarea "In the following, "Company" refers to TeamViewer SE."
type textarea "As a global technology company, TeamViewer offers a cloud-based platform to con…"
type textarea "[PERSON_NAME]"
type textarea "Account Executive"
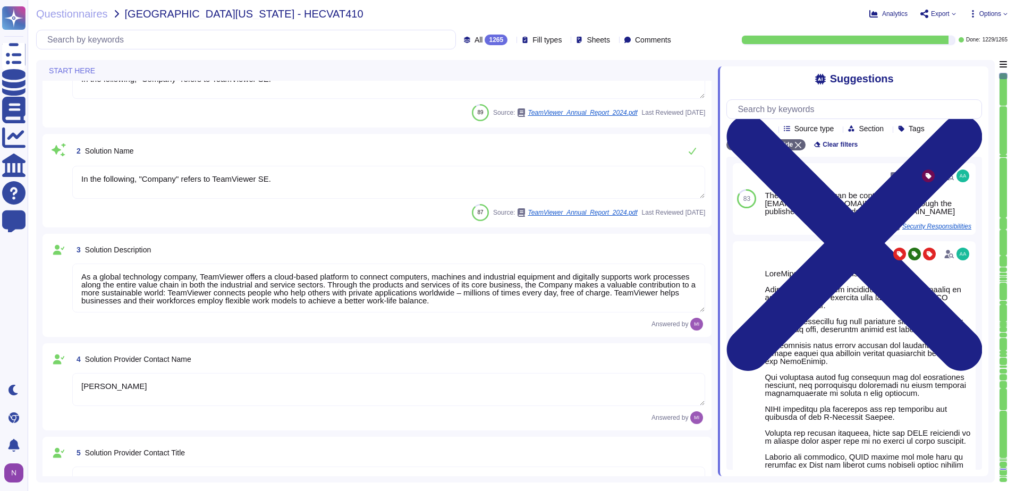
click at [486, 39] on div "All 1265" at bounding box center [488, 40] width 48 height 11
click at [462, 92] on span "To do" at bounding box center [461, 94] width 20 height 10
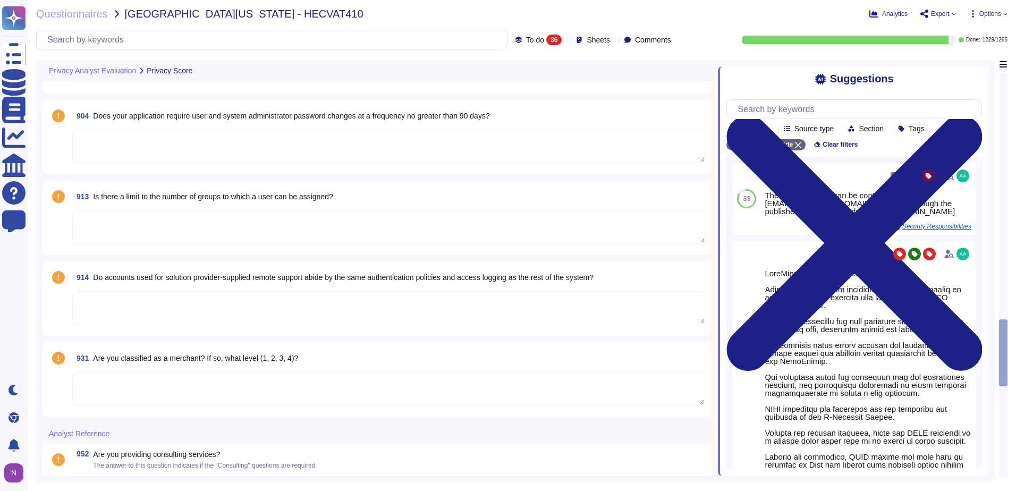
type textarea "Ask the solution provider about its infrastructure and if there is a solution t…"
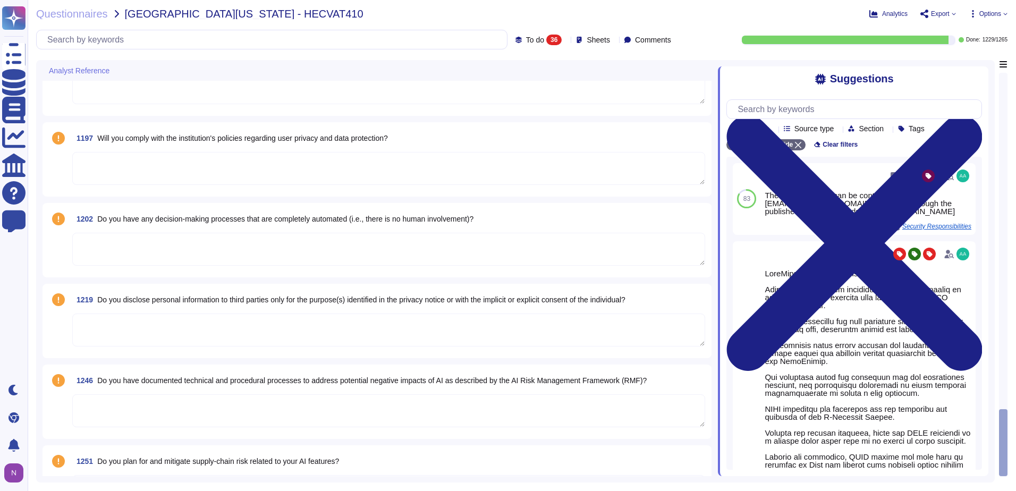
scroll to position [3132, 0]
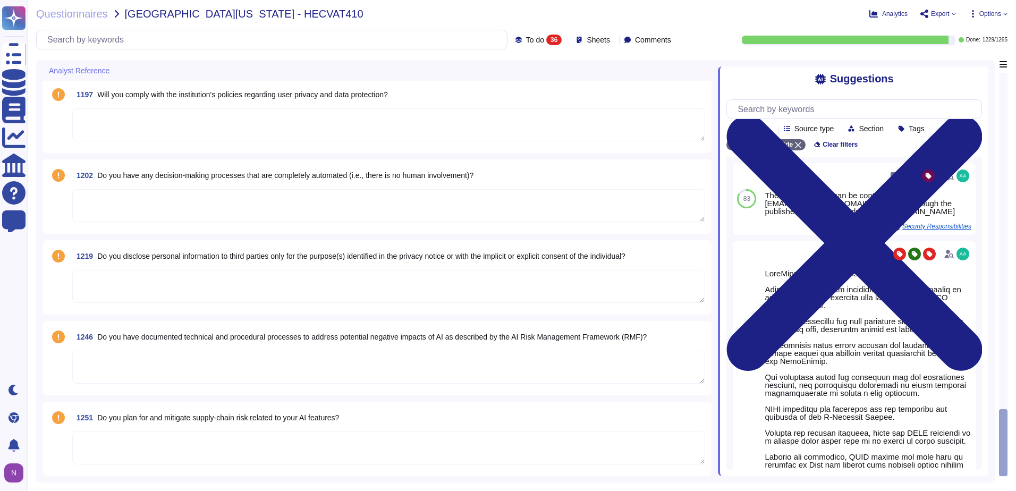
click at [207, 256] on span "Do you disclose personal information to third parties only for the purpose(s) i…" at bounding box center [361, 256] width 528 height 9
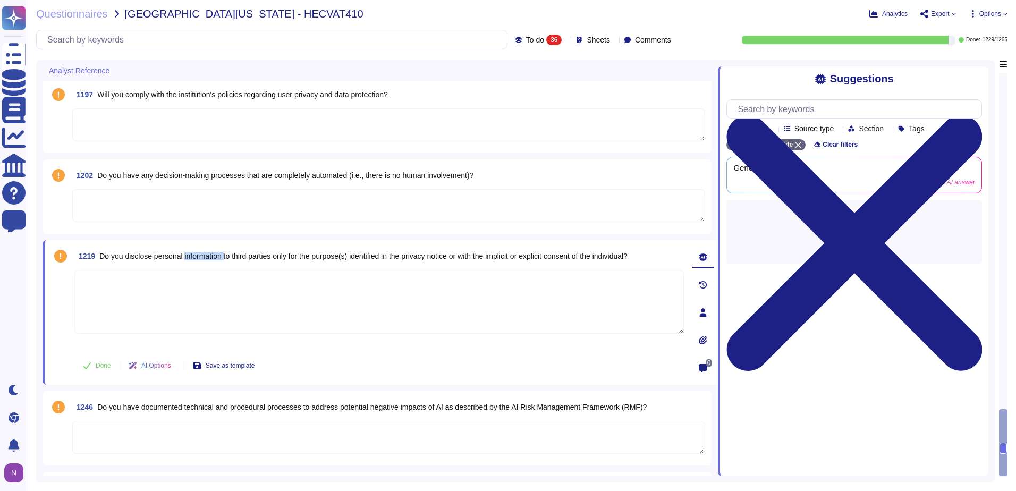
click at [207, 256] on span "Do you disclose personal information to third parties only for the purpose(s) i…" at bounding box center [363, 256] width 528 height 9
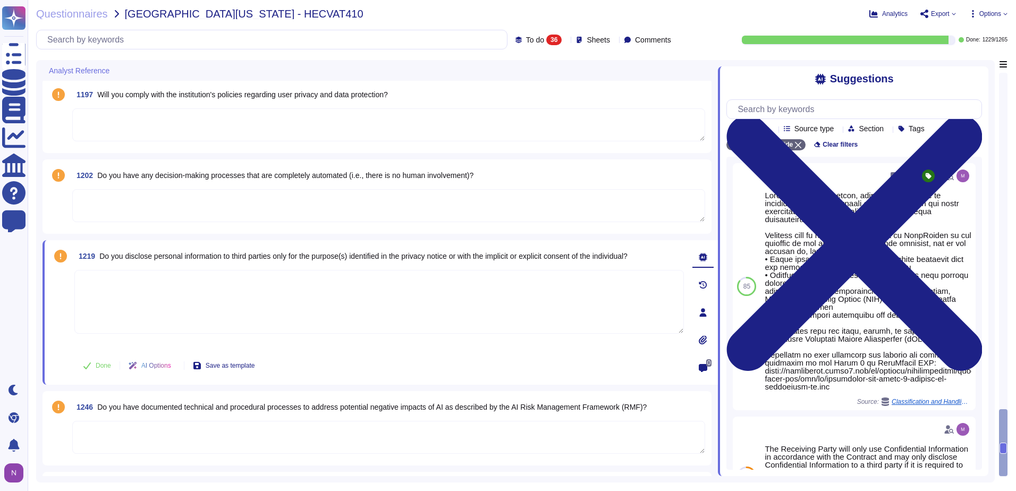
drag, startPoint x: 207, startPoint y: 256, endPoint x: 258, endPoint y: 257, distance: 51.0
click at [258, 257] on span "Do you disclose personal information to third parties only for the purpose(s) i…" at bounding box center [363, 256] width 528 height 9
click at [280, 257] on span "Do you disclose personal information to third parties only for the purpose(s) i…" at bounding box center [363, 256] width 528 height 9
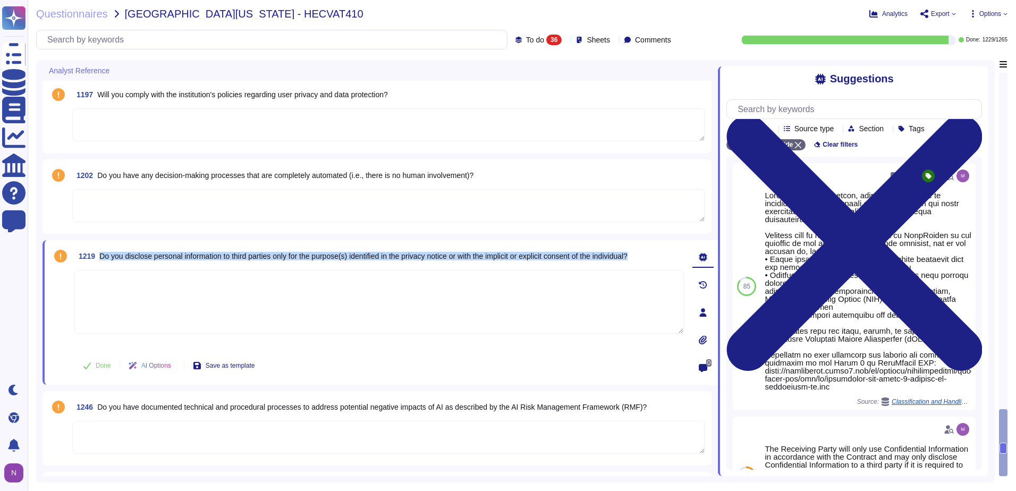
click at [280, 257] on span "Do you disclose personal information to third parties only for the purpose(s) i…" at bounding box center [363, 256] width 528 height 9
copy span "Do you disclose personal information to third parties only for the purpose(s) i…"
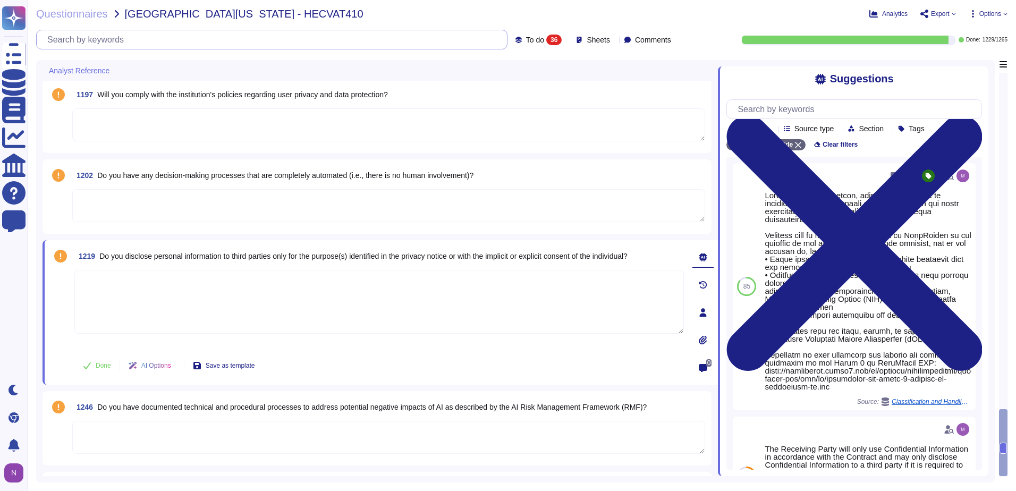
click at [215, 39] on input "text" at bounding box center [274, 39] width 465 height 19
paste input "Do you disclose personal information to third parties only for the purpose(s) i…"
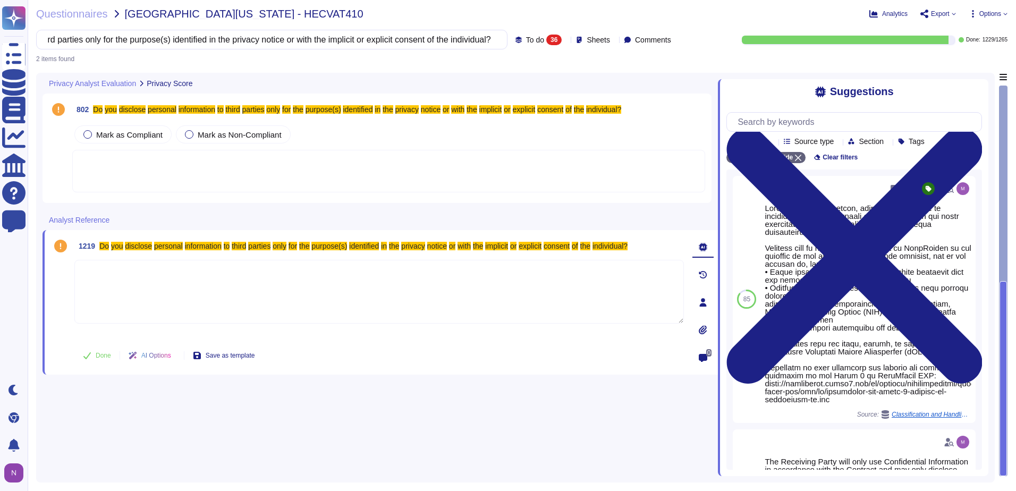
type input "Do you disclose personal information to third parties only for the purpose(s) i…"
click at [526, 40] on span "To do" at bounding box center [535, 39] width 18 height 7
click at [513, 66] on span "All" at bounding box center [511, 67] width 9 height 10
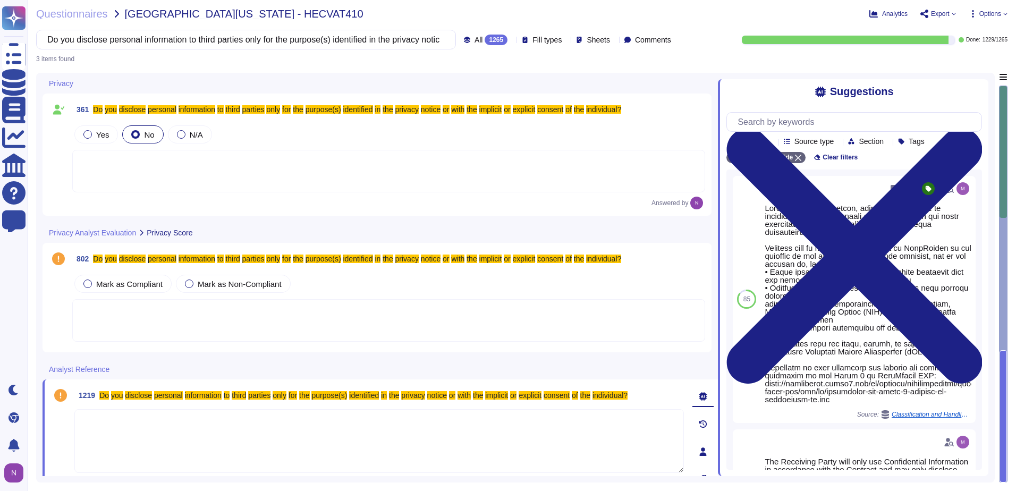
click at [171, 320] on div at bounding box center [388, 320] width 633 height 43
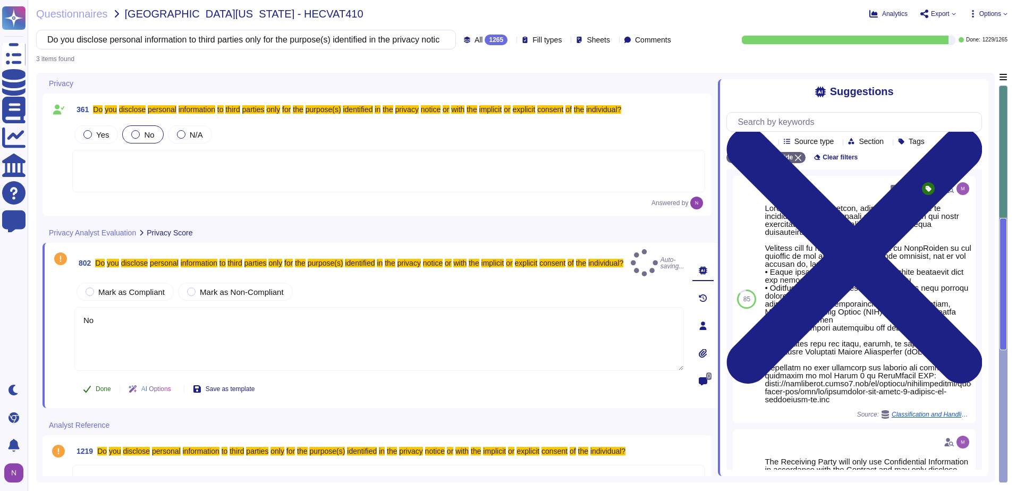
type textarea "No"
click at [96, 386] on span "Done" at bounding box center [103, 389] width 15 height 6
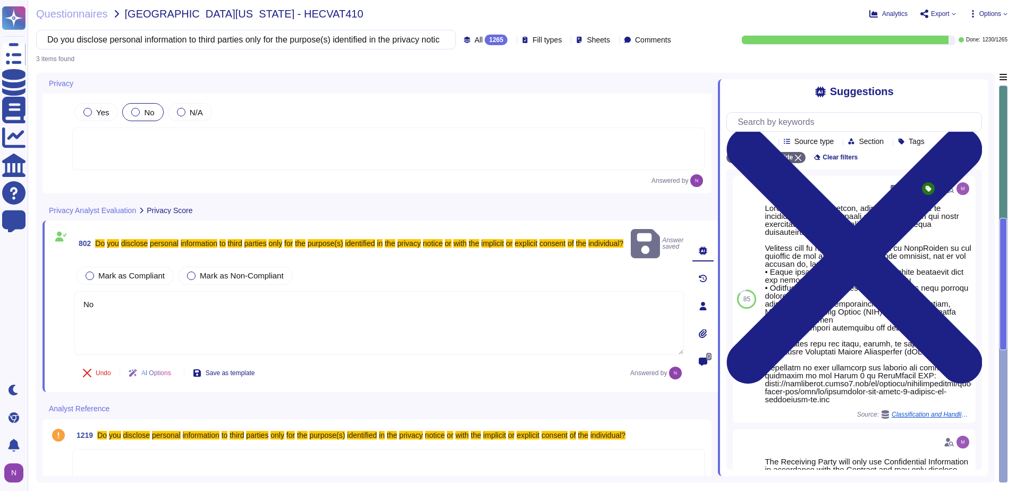
scroll to position [34, 0]
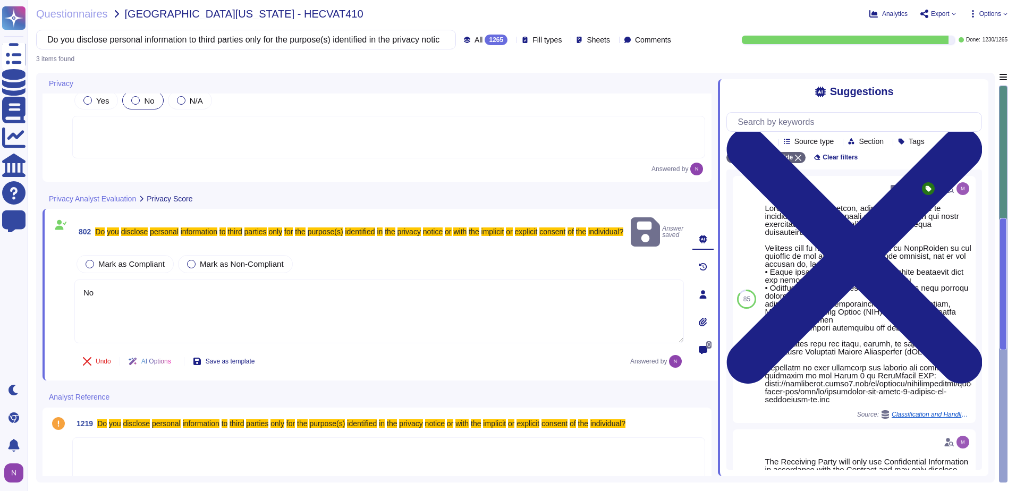
click at [128, 439] on div at bounding box center [388, 458] width 633 height 43
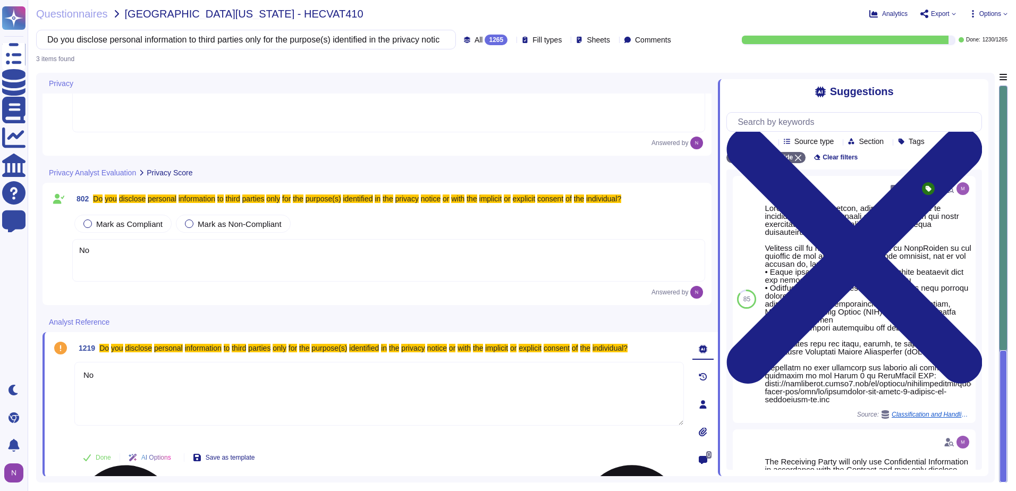
scroll to position [61, 0]
type textarea "No"
click at [97, 455] on span "Done" at bounding box center [103, 457] width 15 height 6
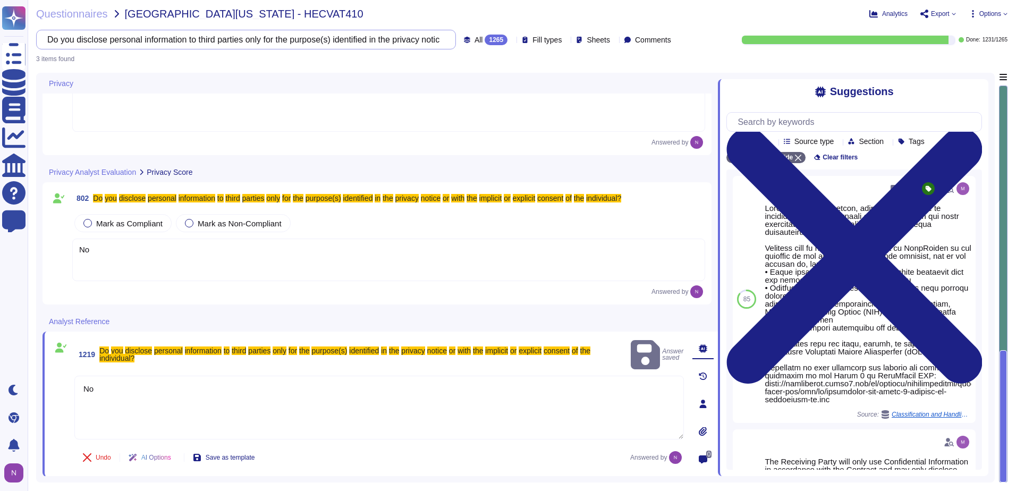
click at [391, 36] on input "Do you disclose personal information to third parties only for the purpose(s) i…" at bounding box center [243, 39] width 403 height 19
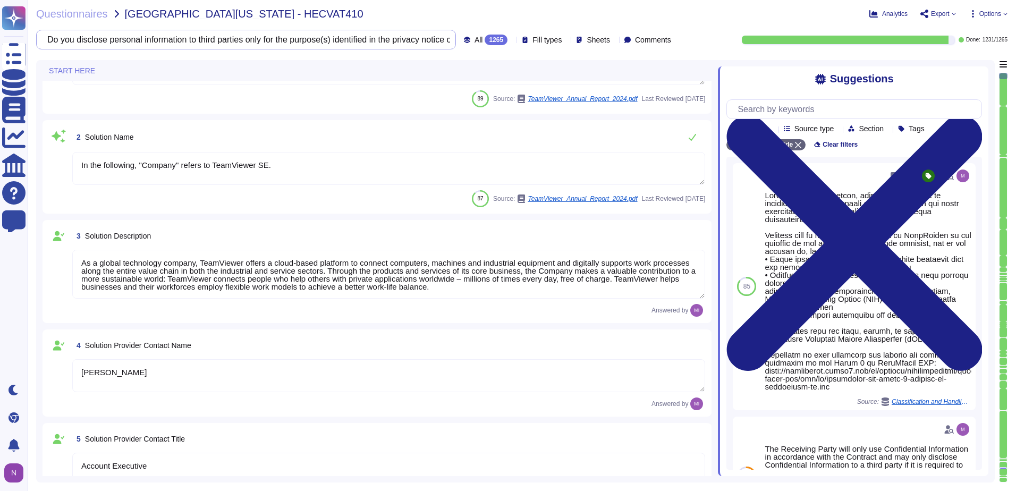
type textarea "[EMAIL_ADDRESS][DOMAIN_NAME]"
type textarea "1 727 647 3589"
type textarea "TeamViewer US. Inc. * [STREET_ADDRESS]"
type textarea "In the following, "Company" refers to TeamViewer SE."
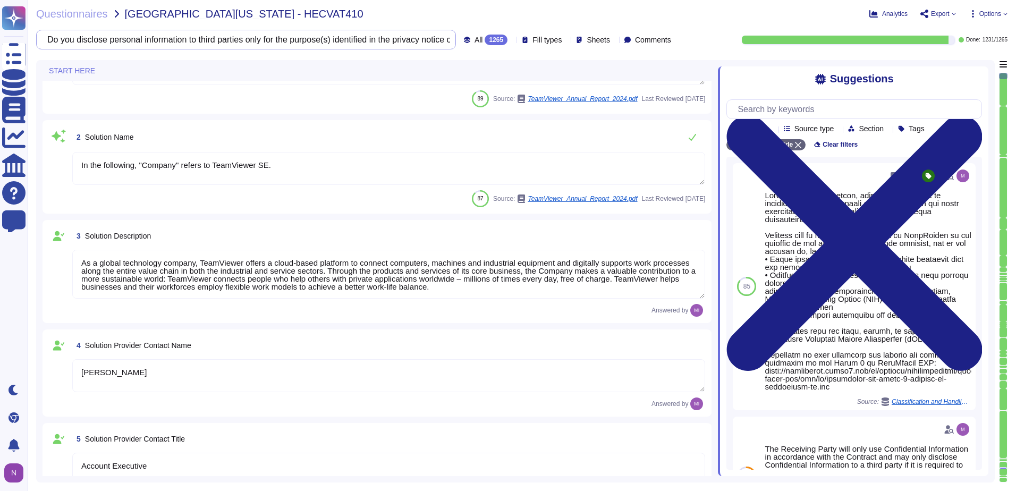
type textarea "As a global technology company, TeamViewer offers a cloud-based platform to con…"
type textarea "[PERSON_NAME]"
type textarea "Account Executive"
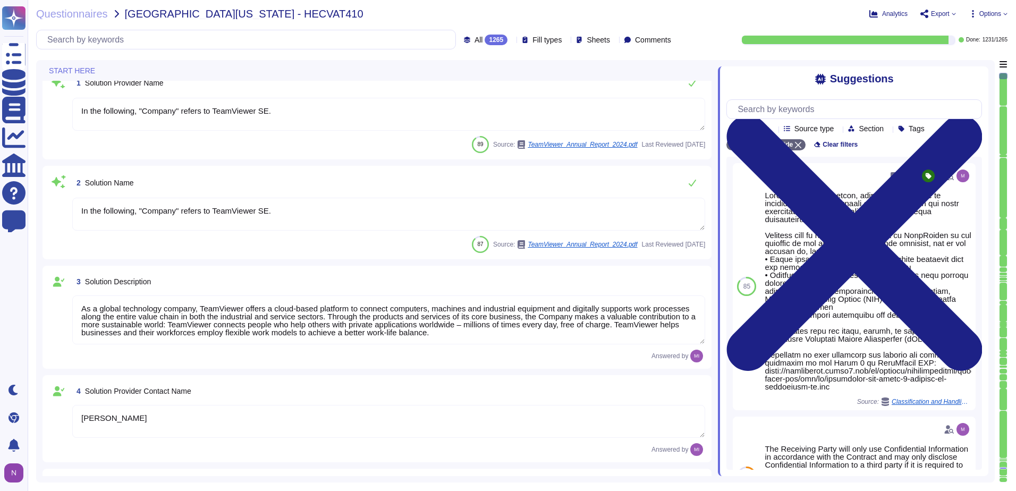
click at [485, 41] on div "1265" at bounding box center [496, 40] width 23 height 11
click at [466, 94] on span "To do" at bounding box center [461, 94] width 20 height 10
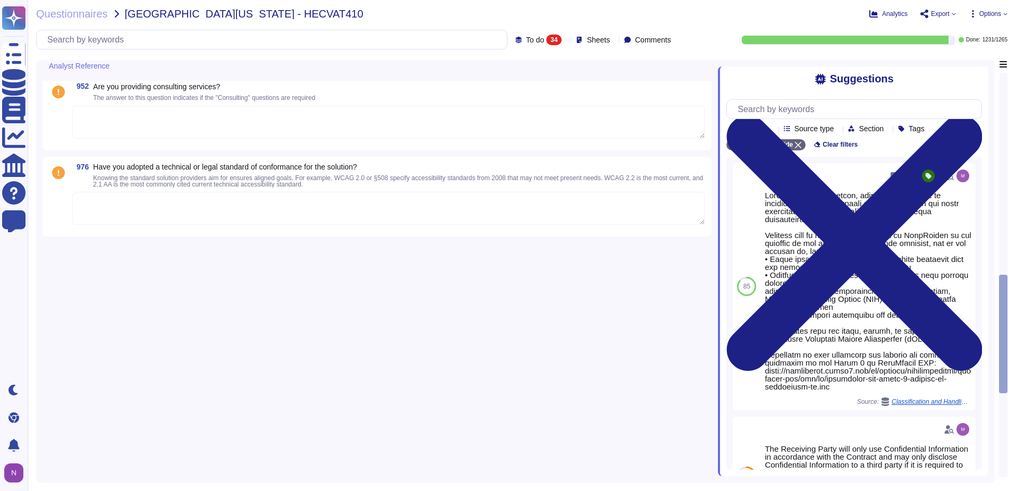
scroll to position [2957, 0]
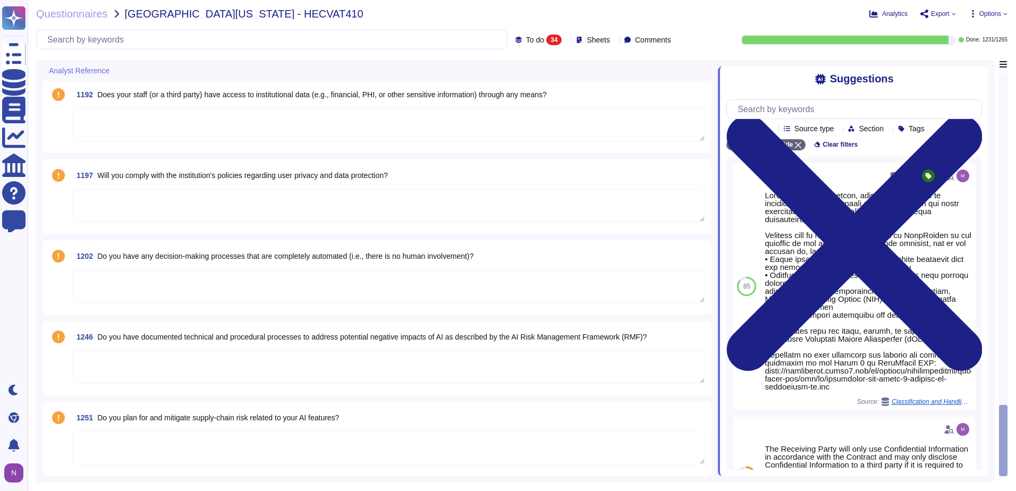
type textarea "Ask the solution provider about its infrastructure and if there is a solution t…"
click at [200, 256] on span "Do you have any decision-making processes that are completely automated (i.e., …" at bounding box center [285, 256] width 376 height 9
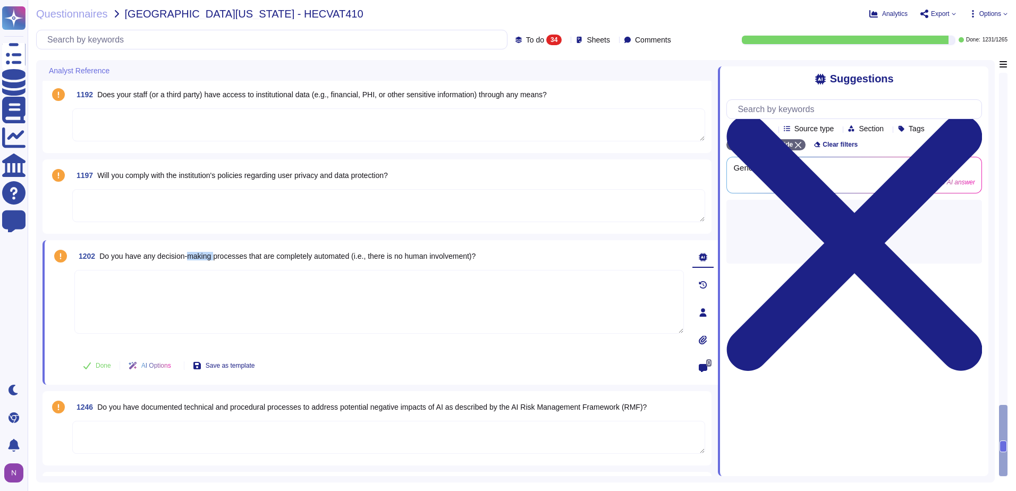
click at [200, 256] on span "Do you have any decision-making processes that are completely automated (i.e., …" at bounding box center [287, 256] width 376 height 9
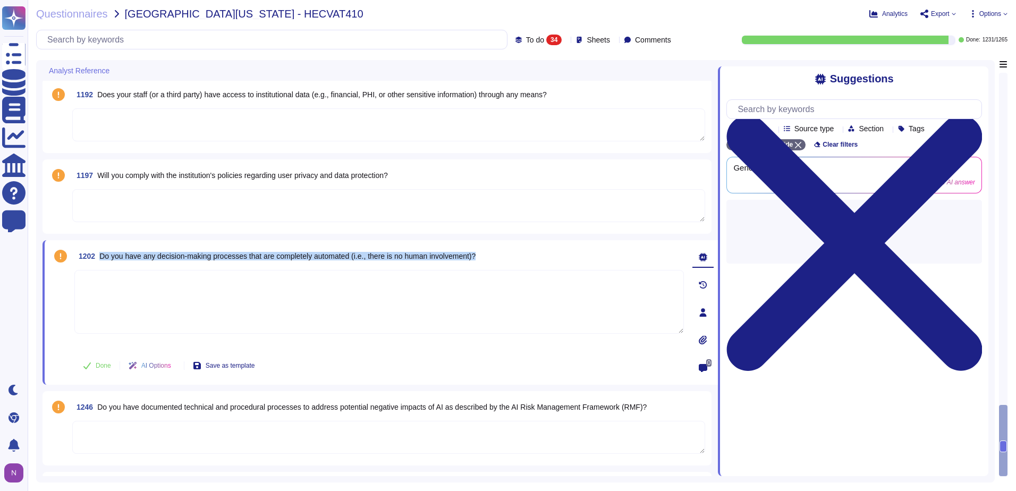
click at [200, 256] on span "Do you have any decision-making processes that are completely automated (i.e., …" at bounding box center [287, 256] width 376 height 9
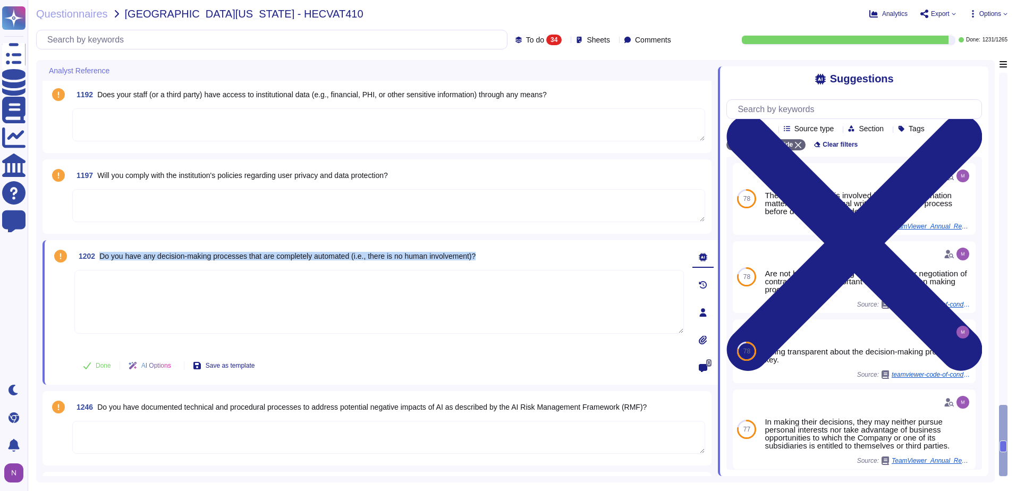
copy span "Do you have any decision-making processes that are completely automated (i.e., …"
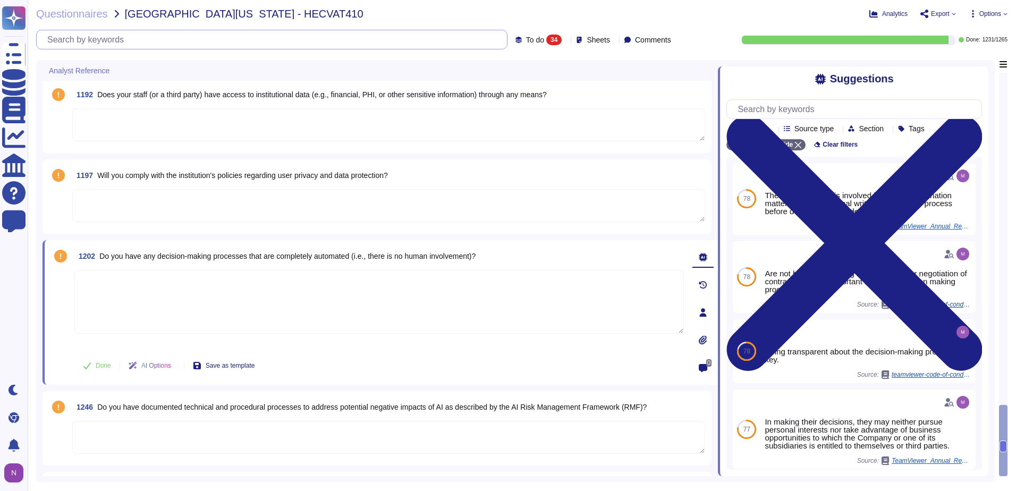
click at [251, 41] on input "text" at bounding box center [274, 39] width 465 height 19
paste input "Do you have any decision-making processes that are completely automated (i.e., …"
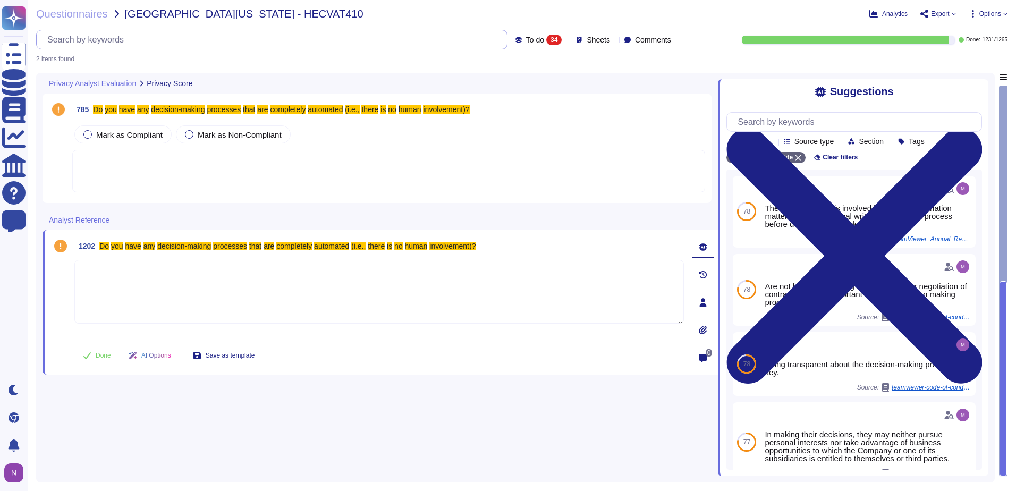
scroll to position [0, 0]
type input "Do you have any decision-making processes that are completely automated (i.e., …"
click at [526, 40] on span "To do" at bounding box center [535, 39] width 18 height 7
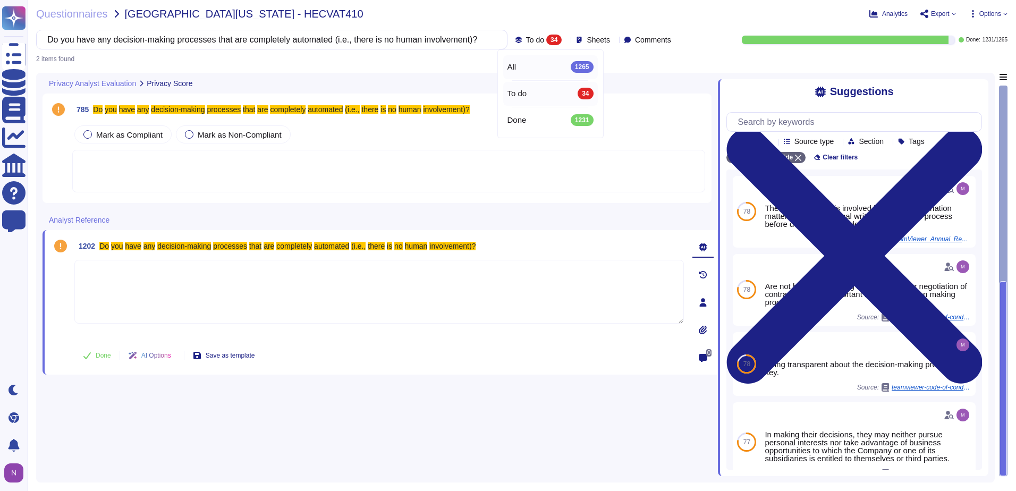
click at [518, 67] on div "All 1265" at bounding box center [550, 67] width 86 height 12
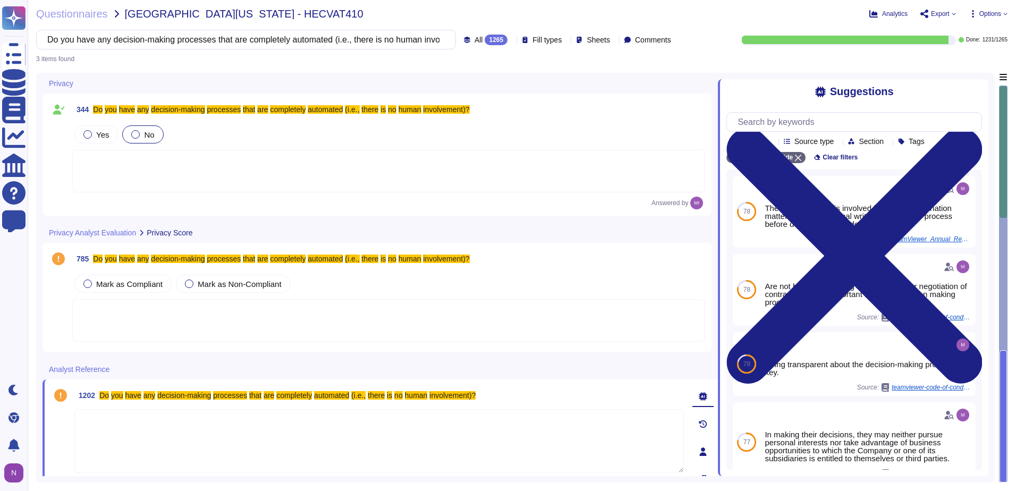
click at [179, 317] on div at bounding box center [388, 320] width 633 height 43
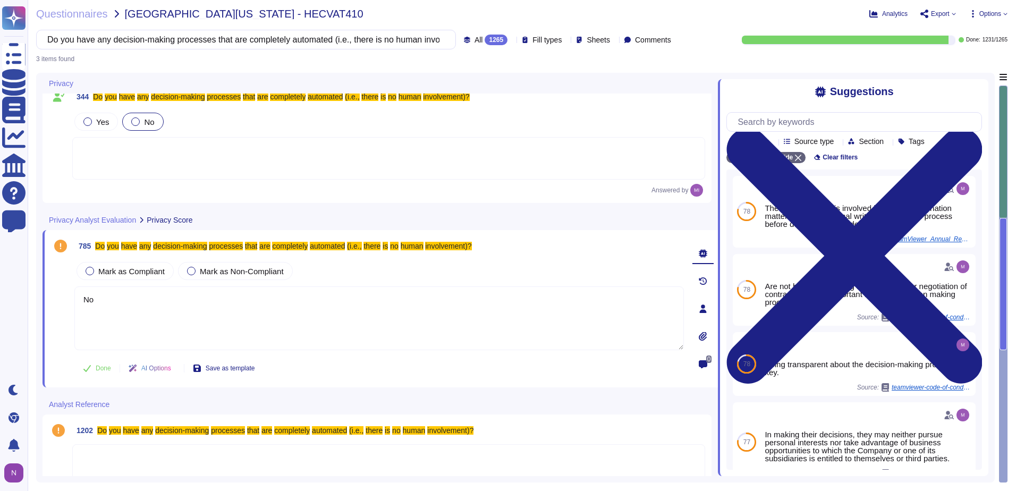
scroll to position [34, 0]
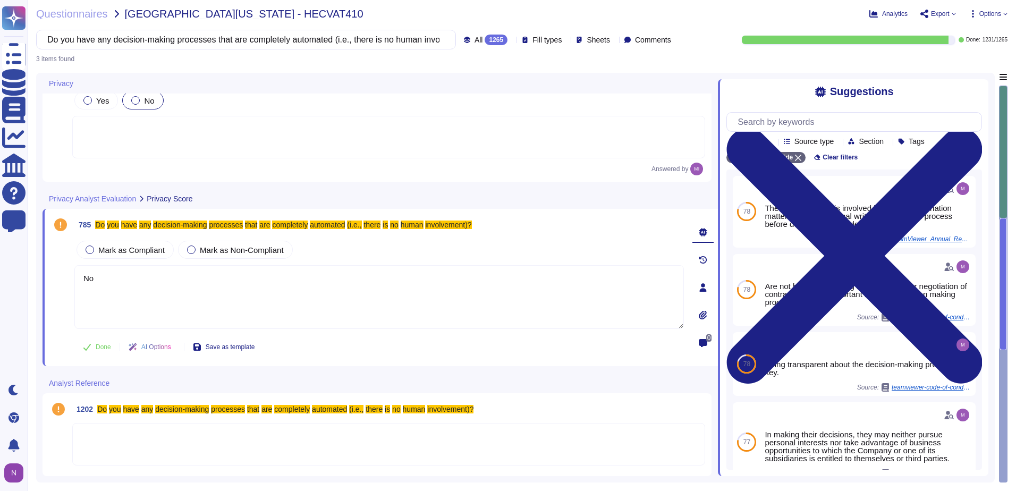
type textarea "No"
click at [107, 444] on div at bounding box center [388, 444] width 633 height 43
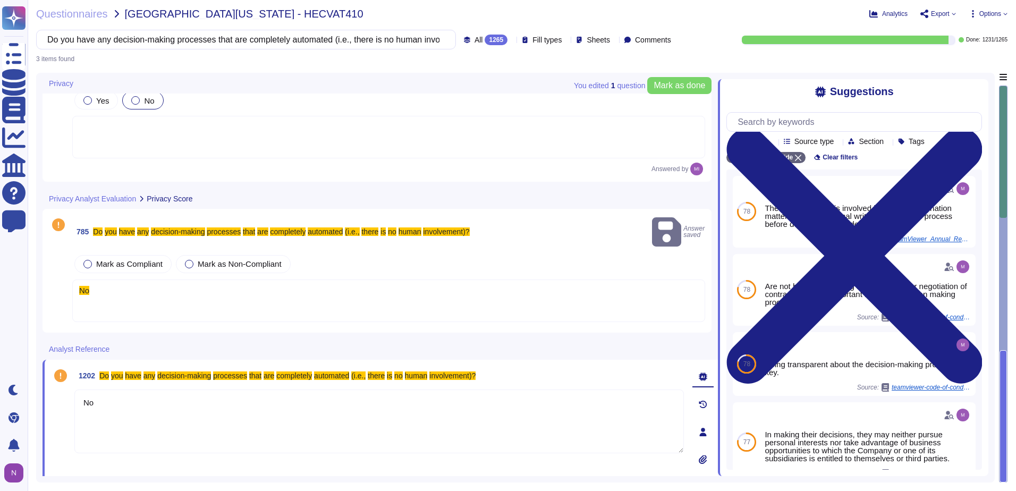
type textarea "No"
click at [97, 482] on span "Done" at bounding box center [103, 485] width 15 height 6
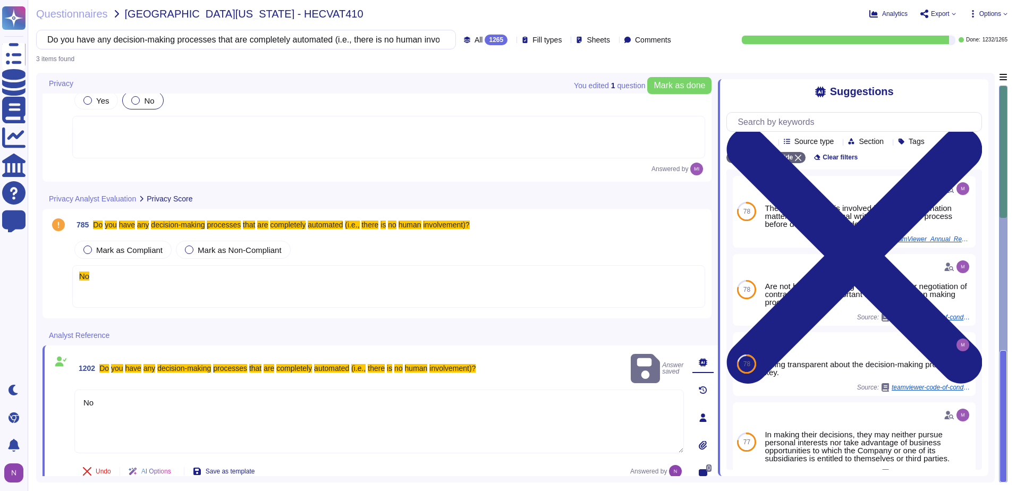
click at [111, 278] on div "No" at bounding box center [388, 286] width 633 height 43
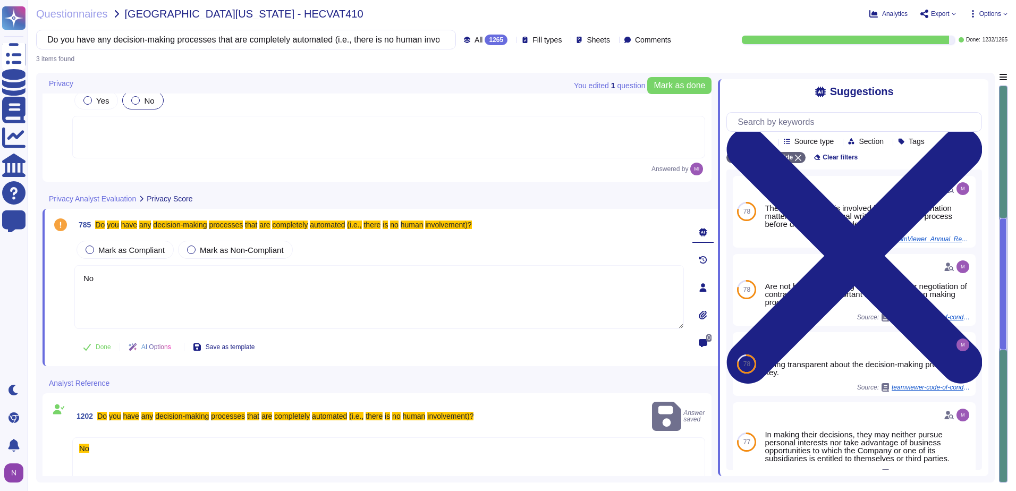
type textarea "No"
click at [100, 350] on span "Done" at bounding box center [103, 347] width 15 height 6
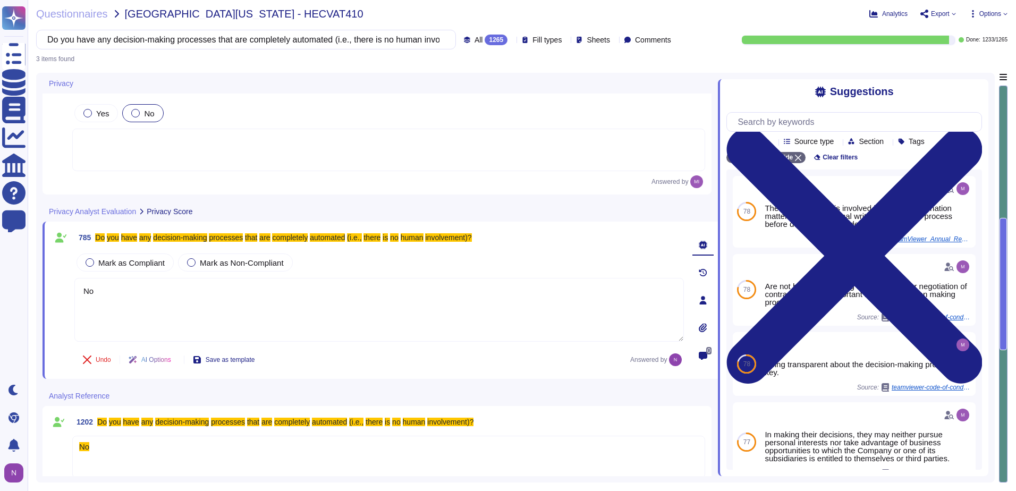
scroll to position [0, 0]
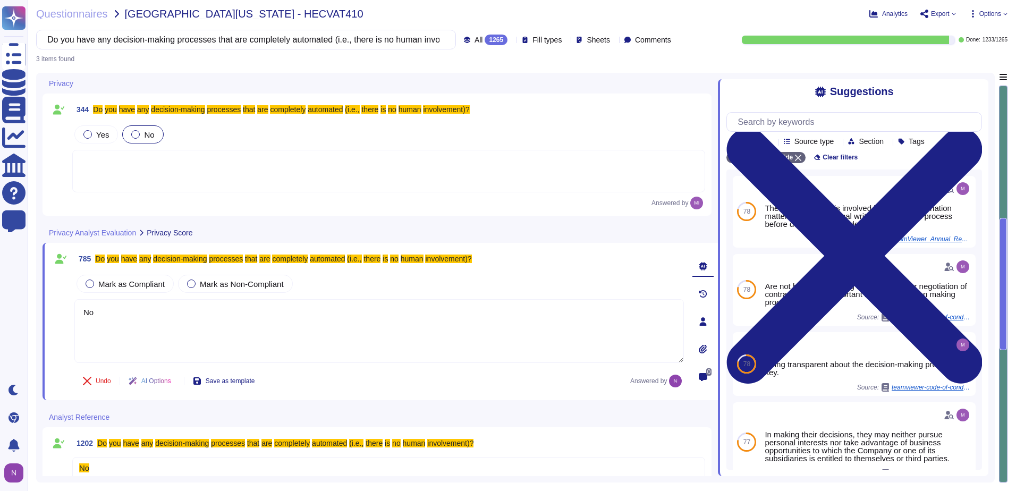
click at [178, 167] on div at bounding box center [388, 171] width 633 height 43
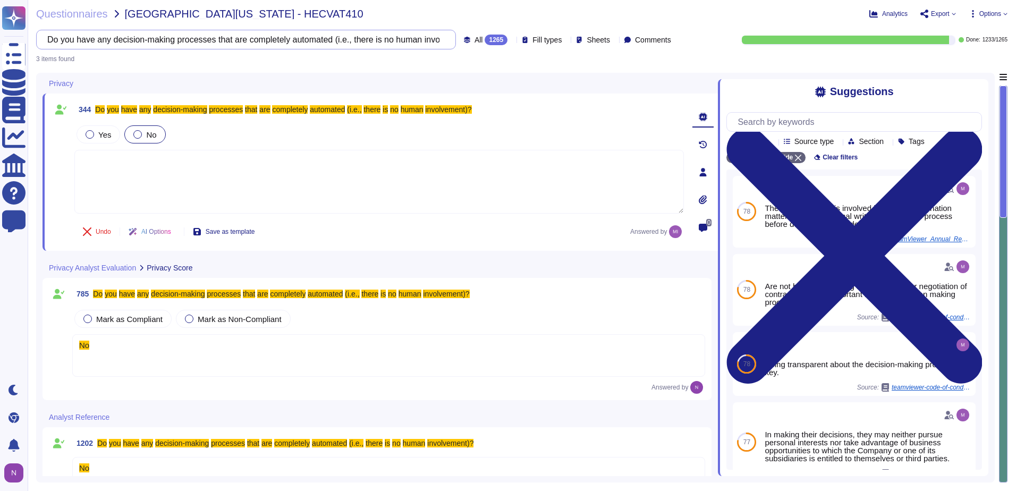
click at [395, 39] on input "Do you have any decision-making processes that are completely automated (i.e., …" at bounding box center [243, 39] width 403 height 19
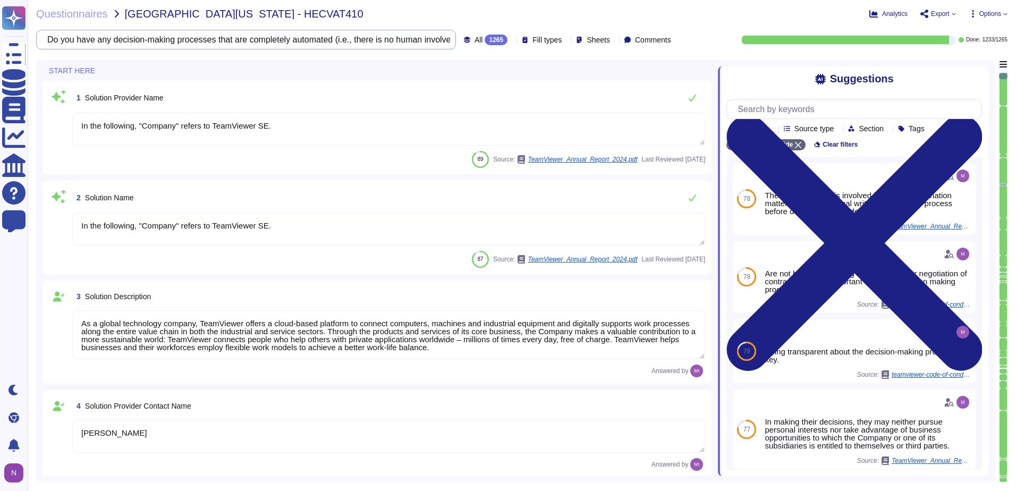
type textarea "[EMAIL_ADDRESS][DOMAIN_NAME]"
type textarea "1 727 647 3589"
type textarea "In the following, "Company" refers to TeamViewer SE."
type textarea "As a global technology company, TeamViewer offers a cloud-based platform to con…"
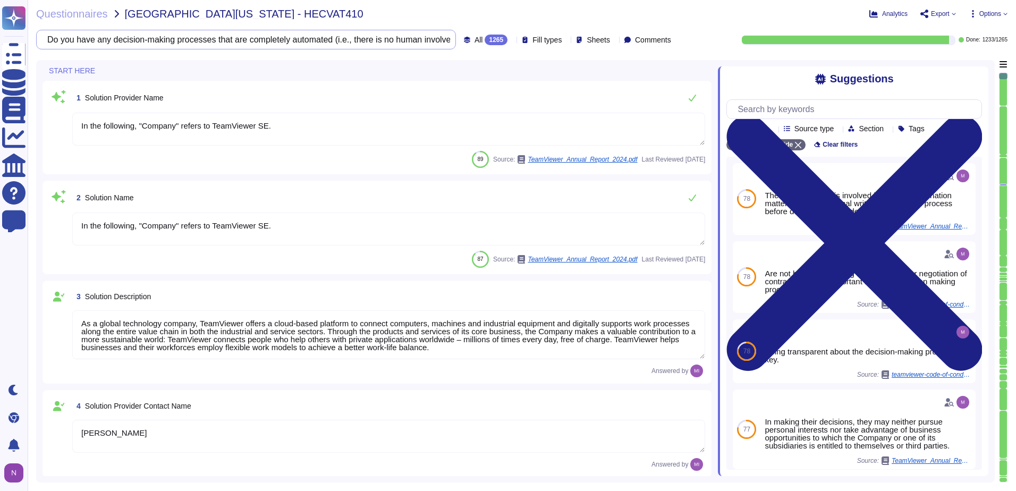
type textarea "[PERSON_NAME]"
type textarea "Account Executive"
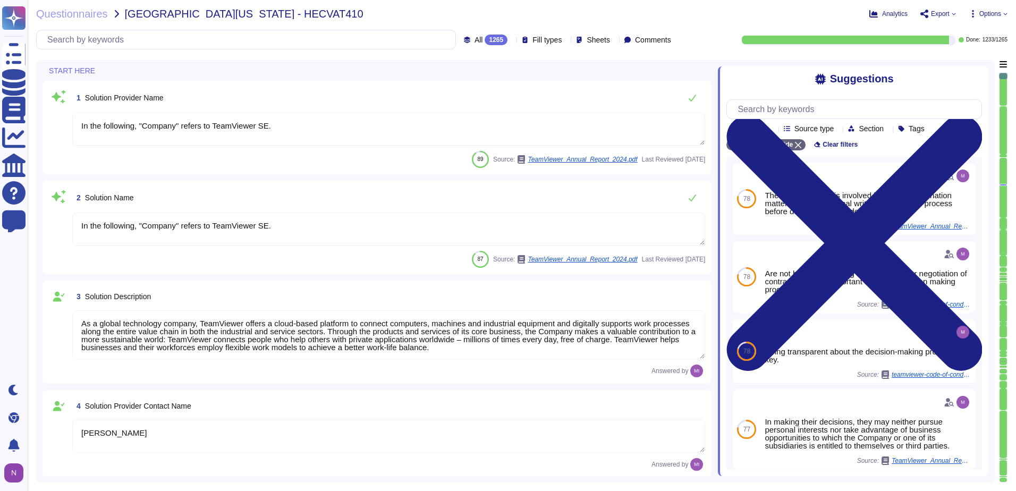
click at [485, 38] on div "1265" at bounding box center [496, 40] width 23 height 11
click at [466, 95] on span "To do" at bounding box center [461, 94] width 20 height 10
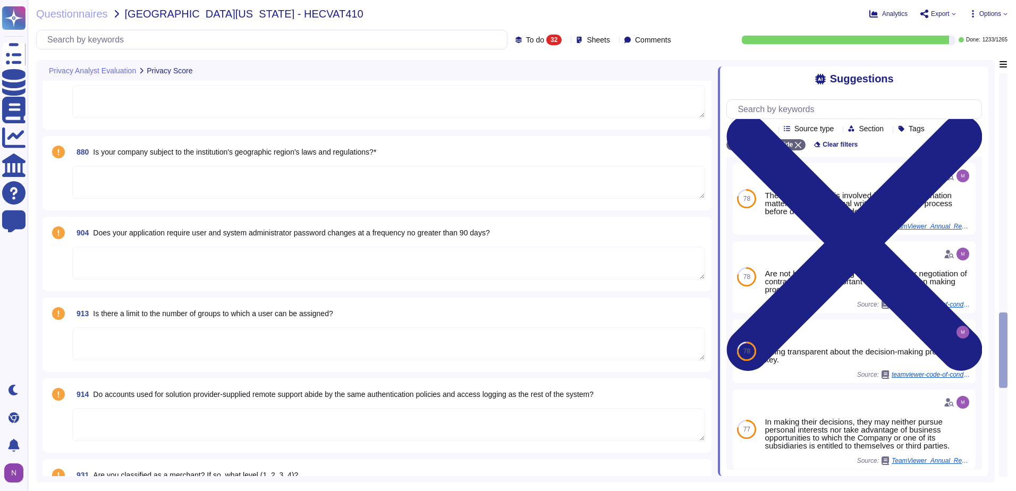
type textarea "Ask the solution provider about its infrastructure and if there is a solution t…"
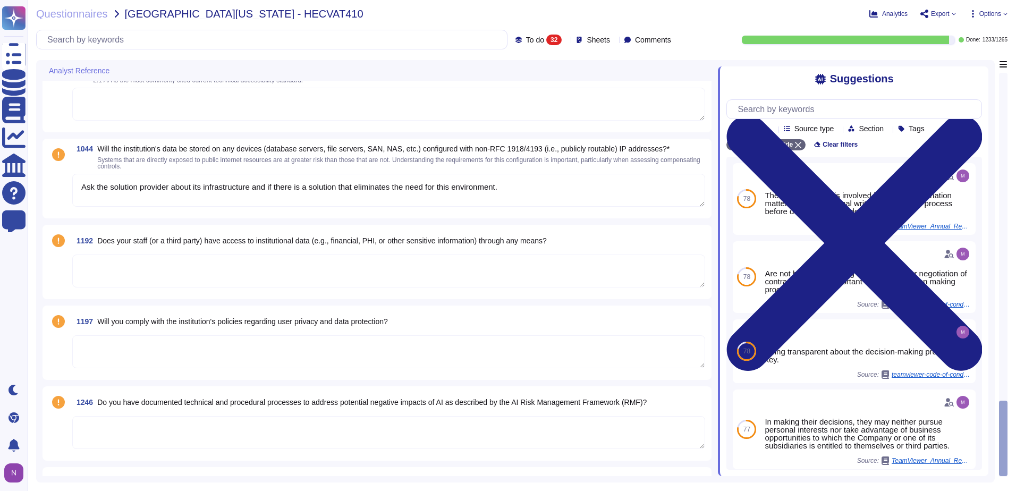
scroll to position [2775, 0]
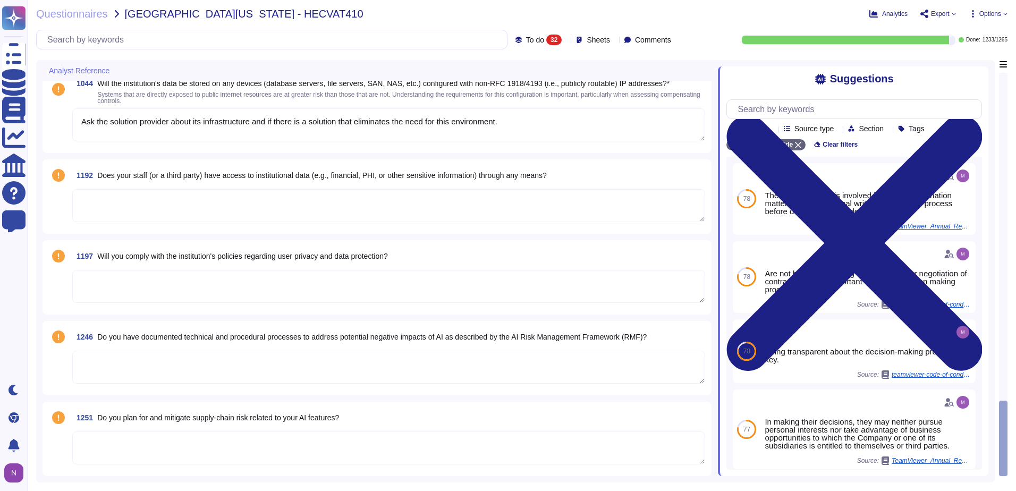
click at [273, 255] on span "Will you comply with the institution's policies regarding user privacy and data…" at bounding box center [242, 256] width 291 height 9
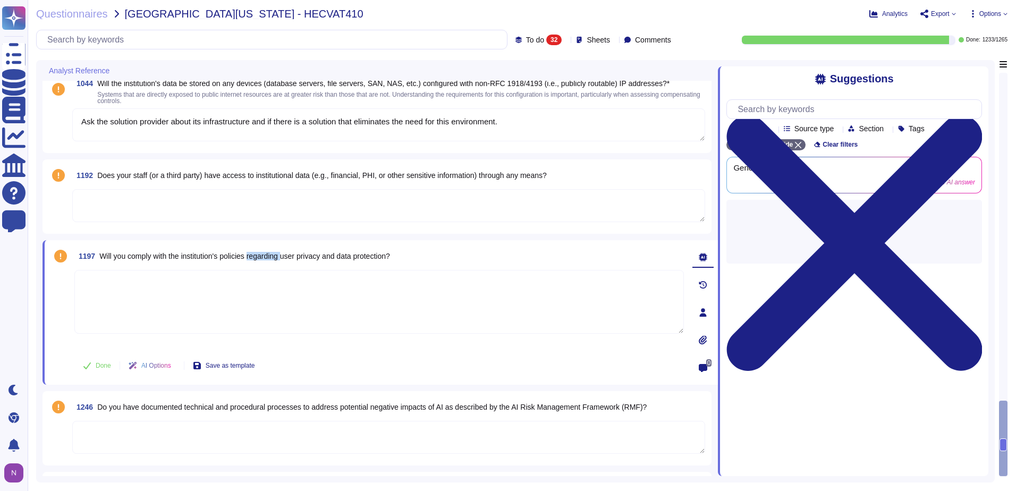
click at [273, 255] on span "Will you comply with the institution's policies regarding user privacy and data…" at bounding box center [244, 256] width 291 height 9
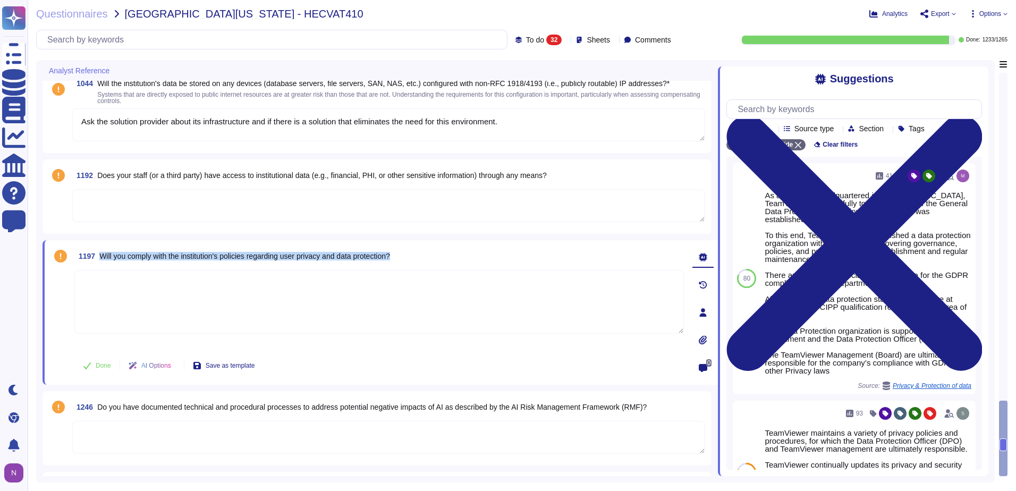
copy span "Will you comply with the institution's policies regarding user privacy and data…"
click at [231, 38] on input "text" at bounding box center [274, 39] width 465 height 19
paste input "Will you comply with the institution's policies regarding user privacy and data…"
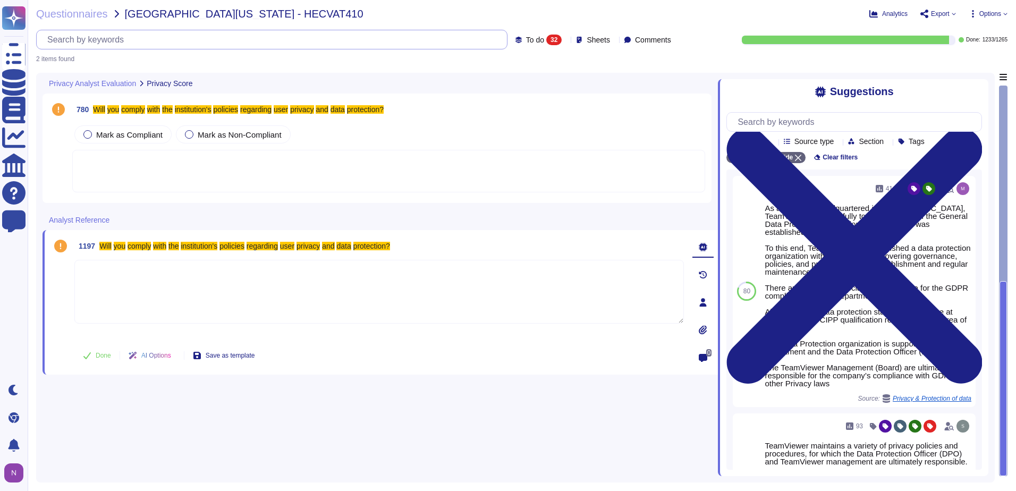
scroll to position [0, 0]
type input "Will you comply with the institution's policies regarding user privacy and data…"
click at [526, 37] on span "To do" at bounding box center [535, 39] width 18 height 7
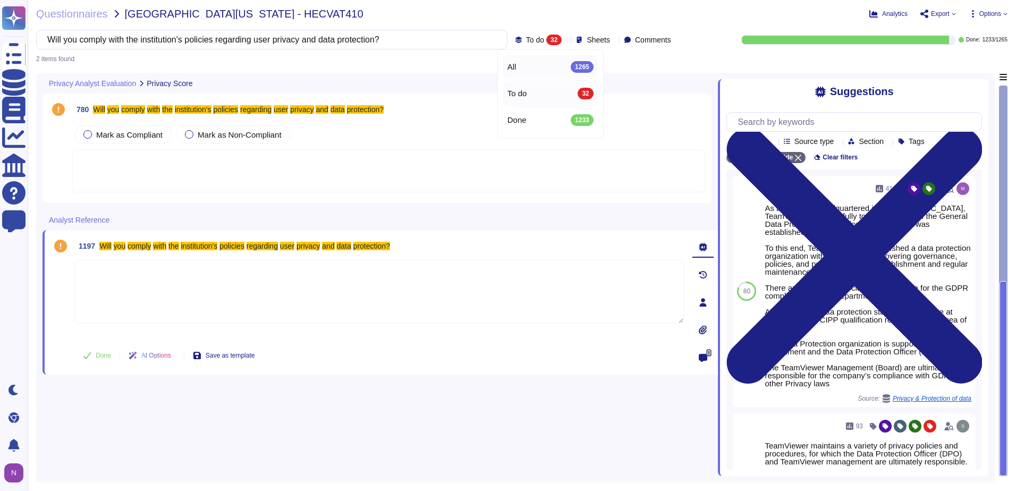
click at [516, 63] on div "All 1265" at bounding box center [550, 67] width 86 height 12
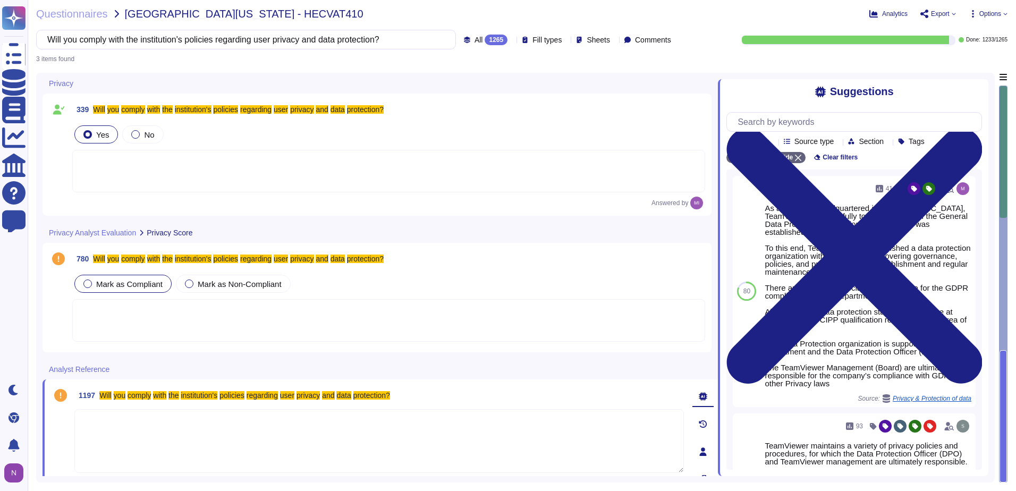
click at [115, 279] on span "Mark as Compliant" at bounding box center [129, 283] width 66 height 9
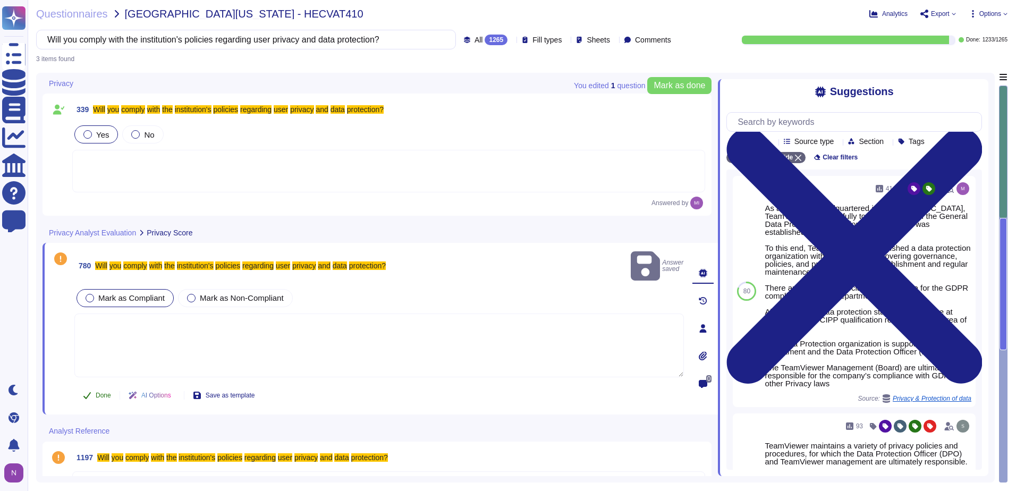
click at [101, 392] on span "Done" at bounding box center [103, 395] width 15 height 6
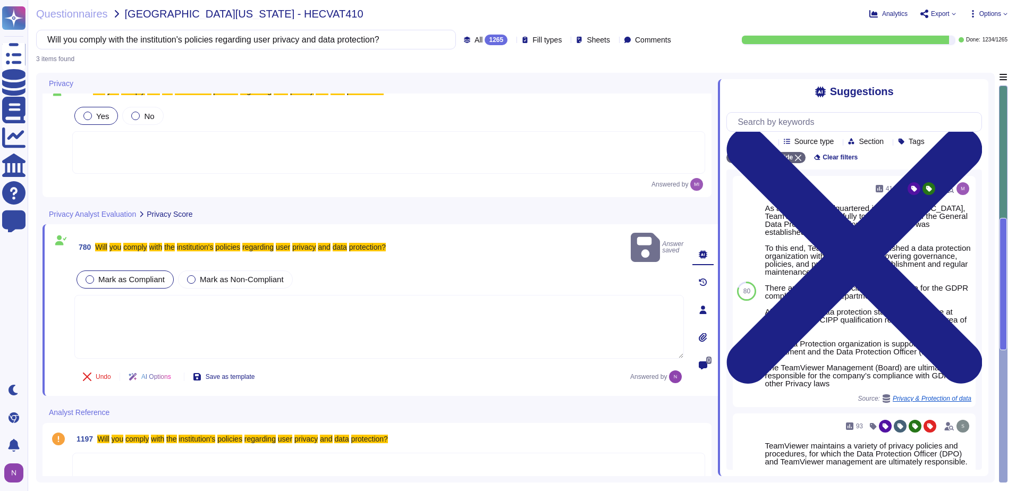
scroll to position [34, 0]
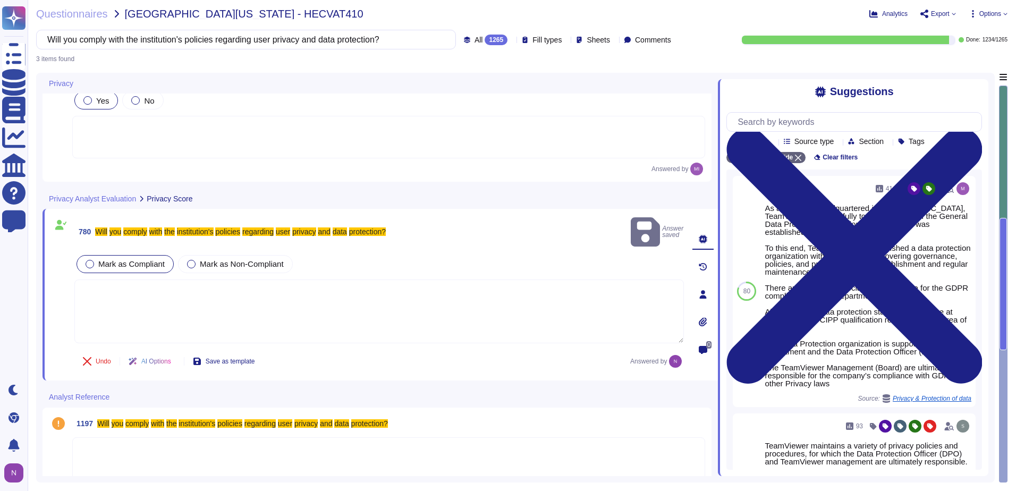
click at [120, 439] on div at bounding box center [388, 458] width 633 height 43
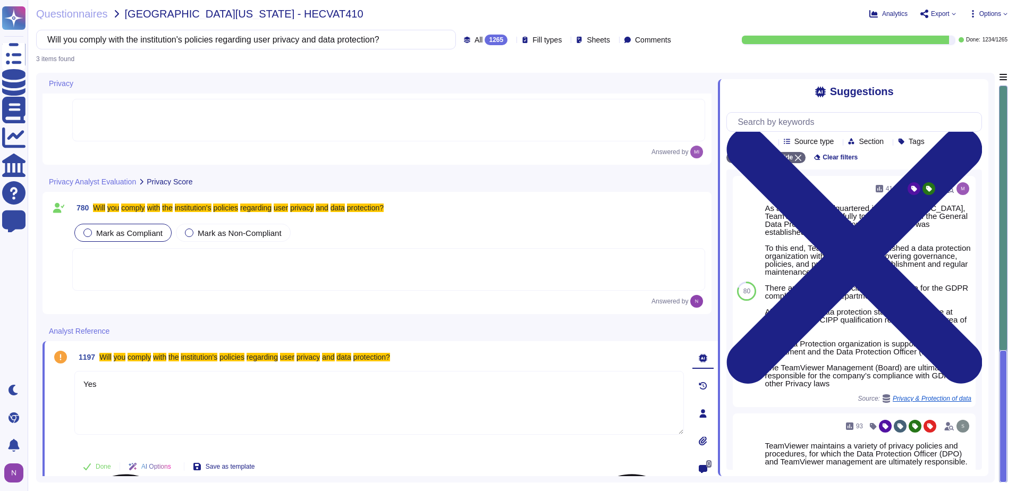
scroll to position [61, 0]
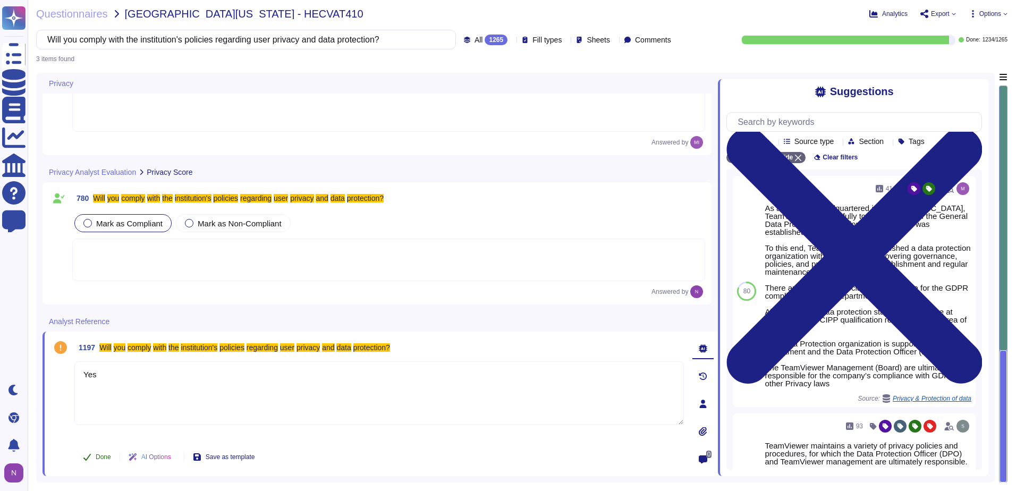
type textarea "Yes"
click at [97, 460] on span "Done" at bounding box center [103, 457] width 15 height 6
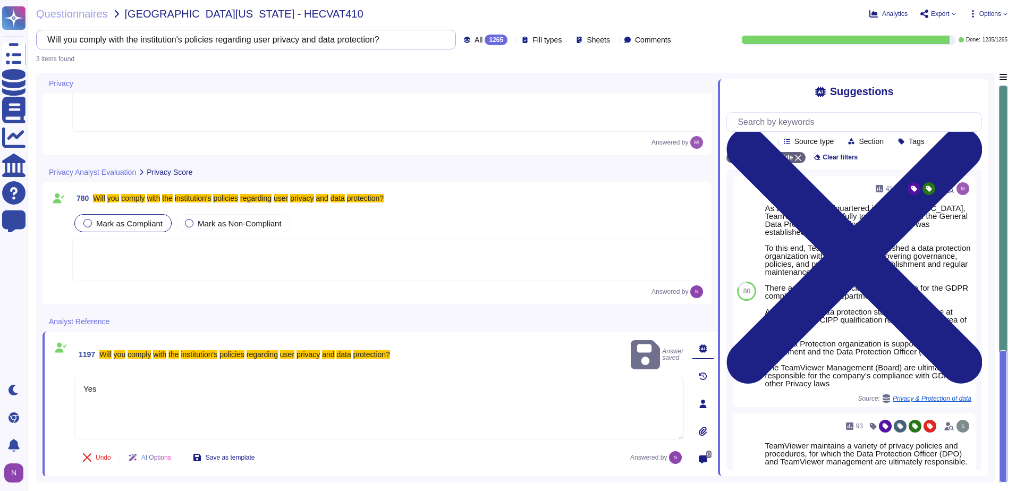
click at [358, 40] on input "Will you comply with the institution's policies regarding user privacy and data…" at bounding box center [243, 39] width 403 height 19
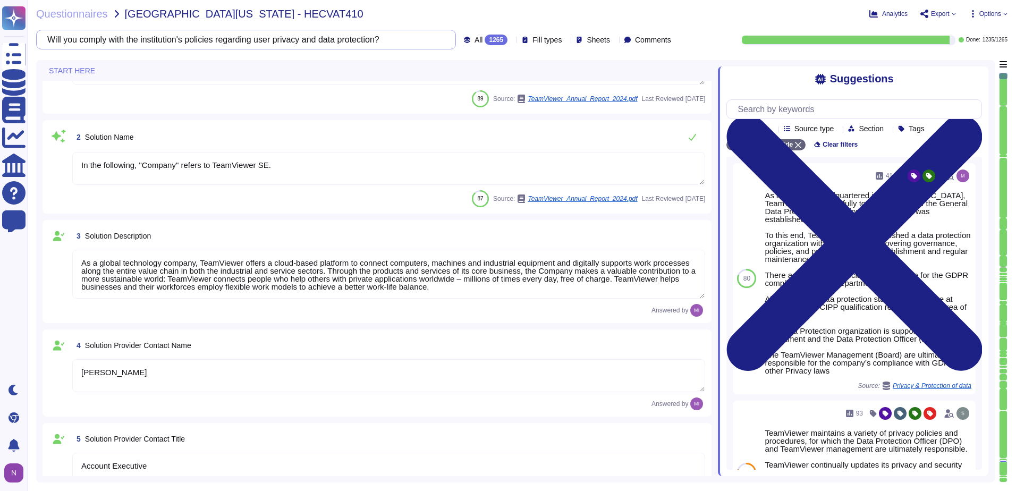
type textarea "[EMAIL_ADDRESS][DOMAIN_NAME]"
type textarea "1 727 647 3589"
type textarea "TeamViewer US. Inc. * [STREET_ADDRESS]"
type textarea "In the following, "Company" refers to TeamViewer SE."
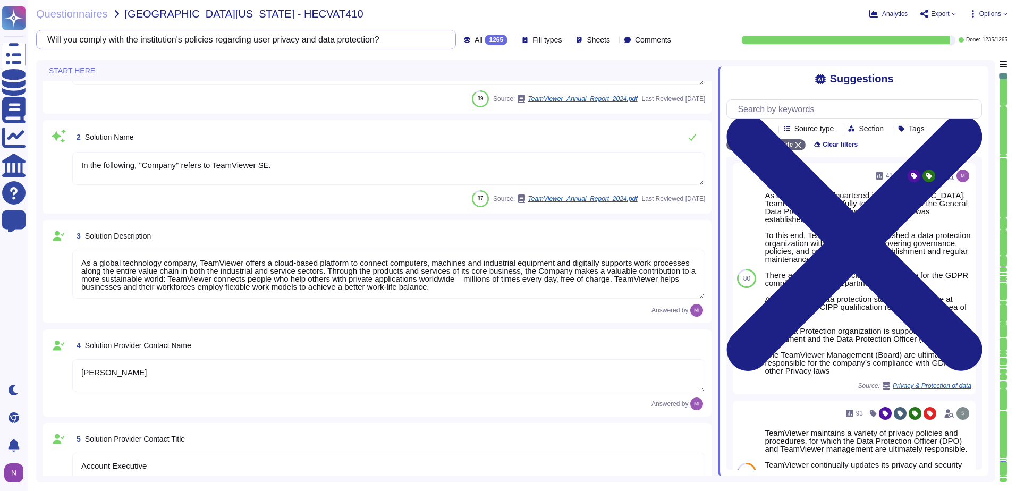
type textarea "As a global technology company, TeamViewer offers a cloud-based platform to con…"
type textarea "[PERSON_NAME]"
type textarea "Account Executive"
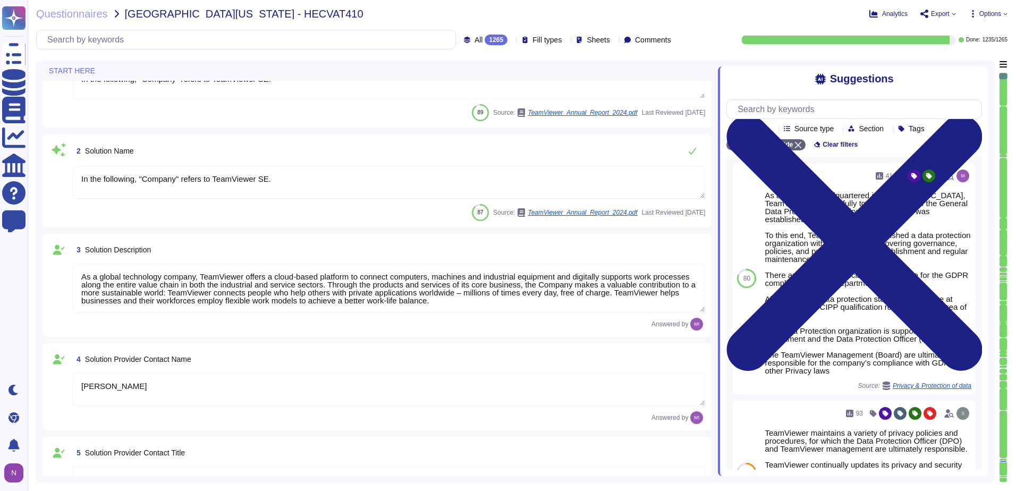
click at [474, 43] on span "All" at bounding box center [478, 39] width 9 height 7
click at [452, 97] on span "To do" at bounding box center [461, 94] width 20 height 10
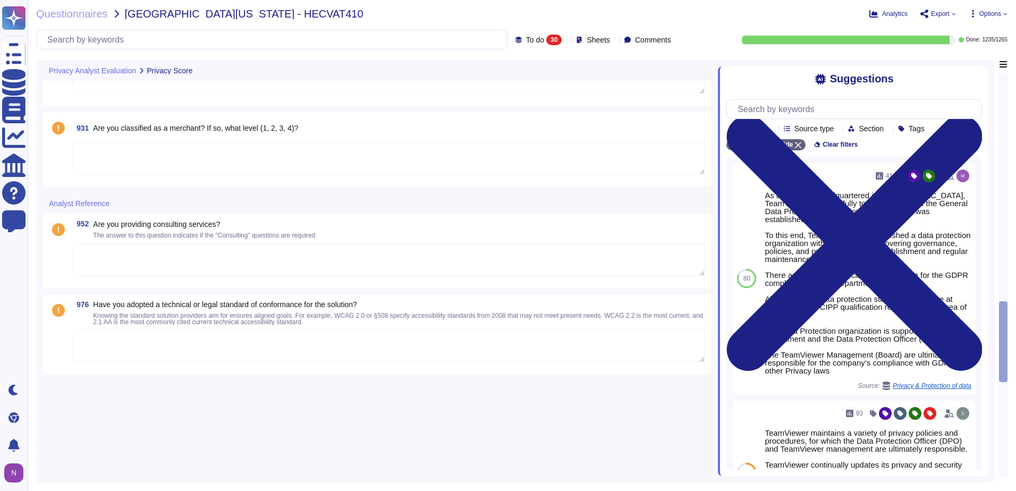
scroll to position [2593, 0]
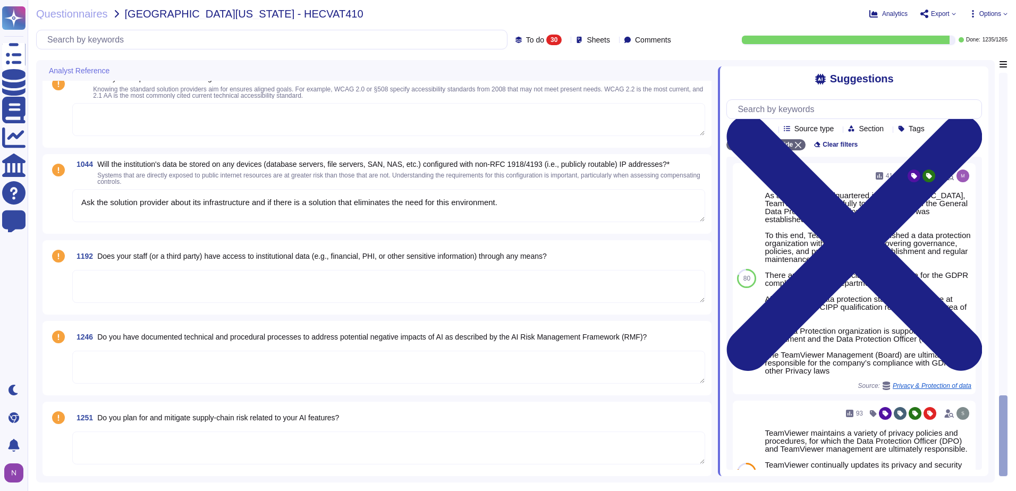
type textarea "Ask the solution provider about its infrastructure and if there is a solution t…"
click at [271, 256] on span "Does your staff (or a third party) have access to institutional data (e.g., fin…" at bounding box center [321, 256] width 449 height 9
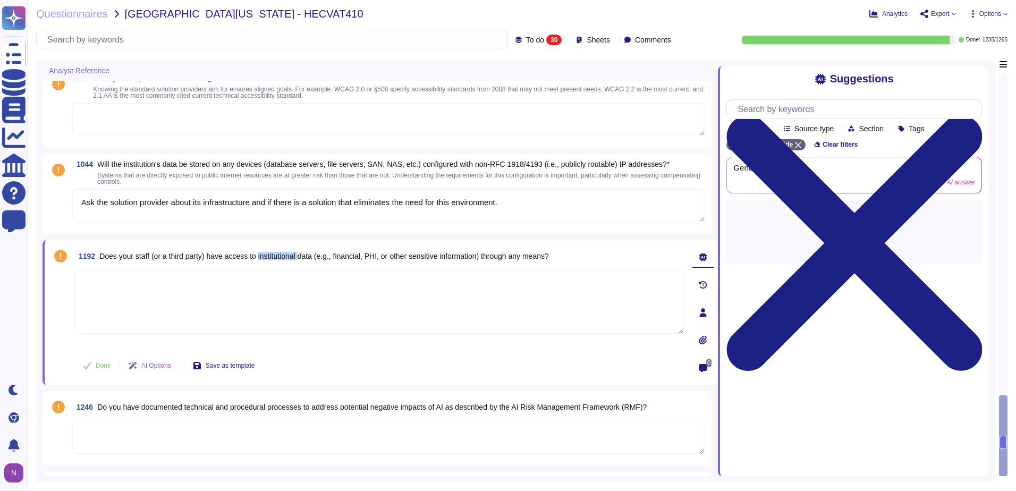
click at [271, 256] on span "Does your staff (or a third party) have access to institutional data (e.g., fin…" at bounding box center [323, 256] width 449 height 9
click at [272, 256] on span "Does your staff (or a third party) have access to institutional data (e.g., fin…" at bounding box center [323, 256] width 449 height 9
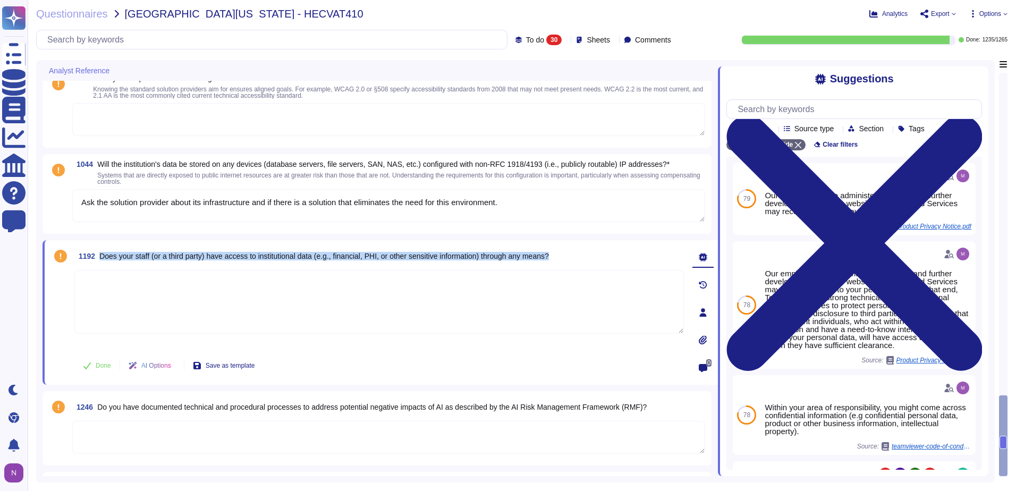
click at [272, 256] on span "Does your staff (or a third party) have access to institutional data (e.g., fin…" at bounding box center [323, 256] width 449 height 9
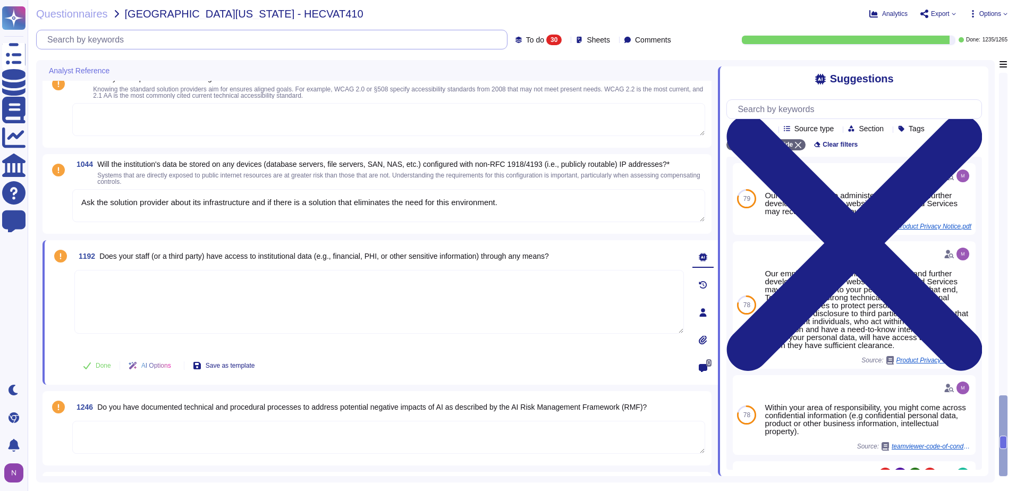
click at [259, 40] on input "text" at bounding box center [274, 39] width 465 height 19
paste input "Does your staff (or a third party) have access to institutional data (e.g., fin…"
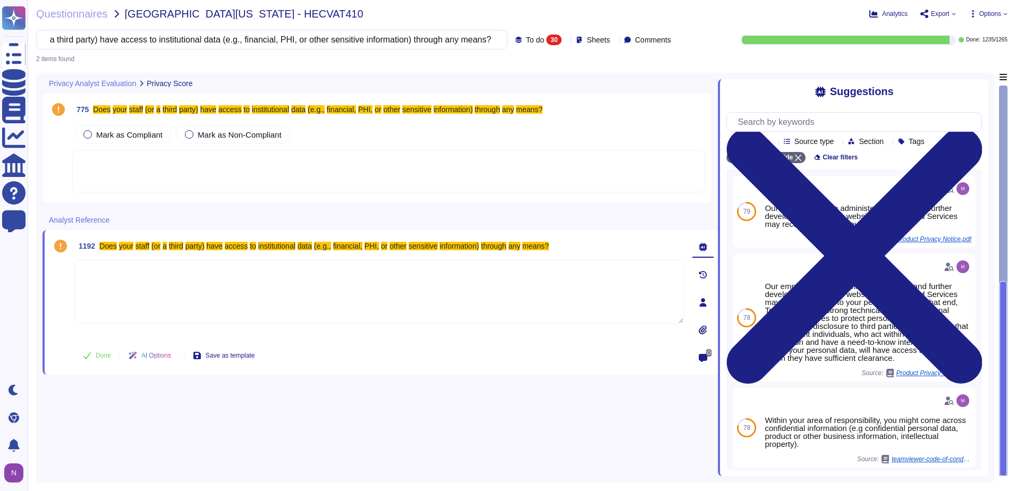
type input "Does your staff (or a third party) have access to institutional data (e.g., fin…"
click at [526, 39] on span "To do" at bounding box center [535, 39] width 18 height 7
click at [519, 64] on div "All 1265" at bounding box center [550, 67] width 86 height 12
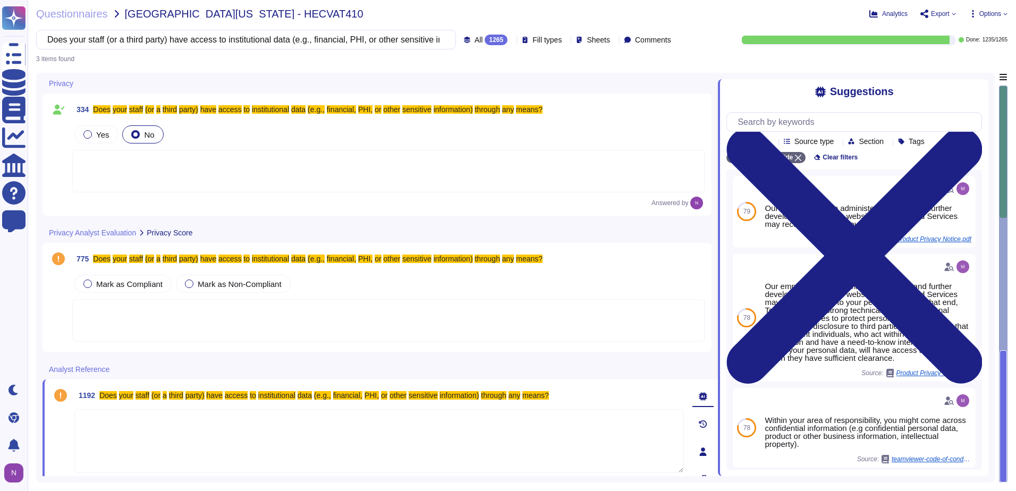
click at [141, 312] on div at bounding box center [388, 320] width 633 height 43
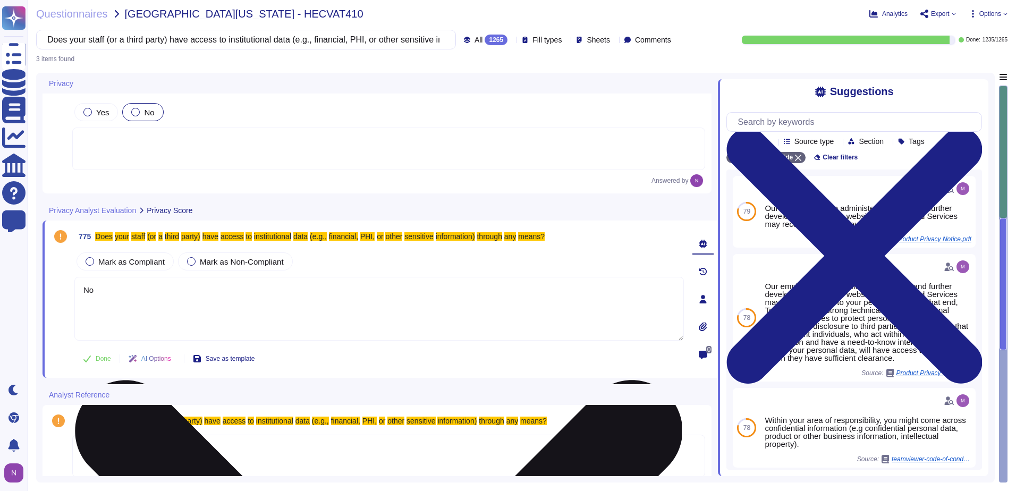
scroll to position [34, 0]
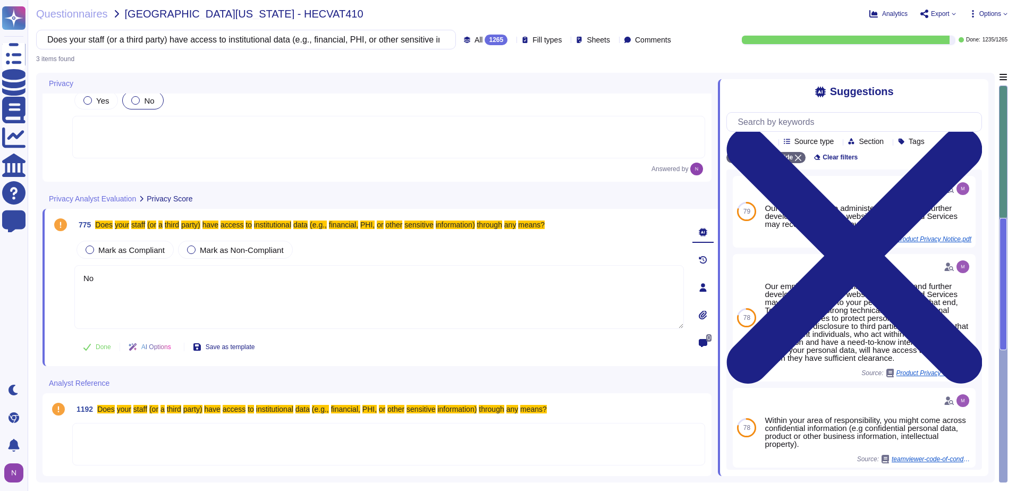
type textarea "No"
click at [127, 442] on div at bounding box center [388, 444] width 633 height 43
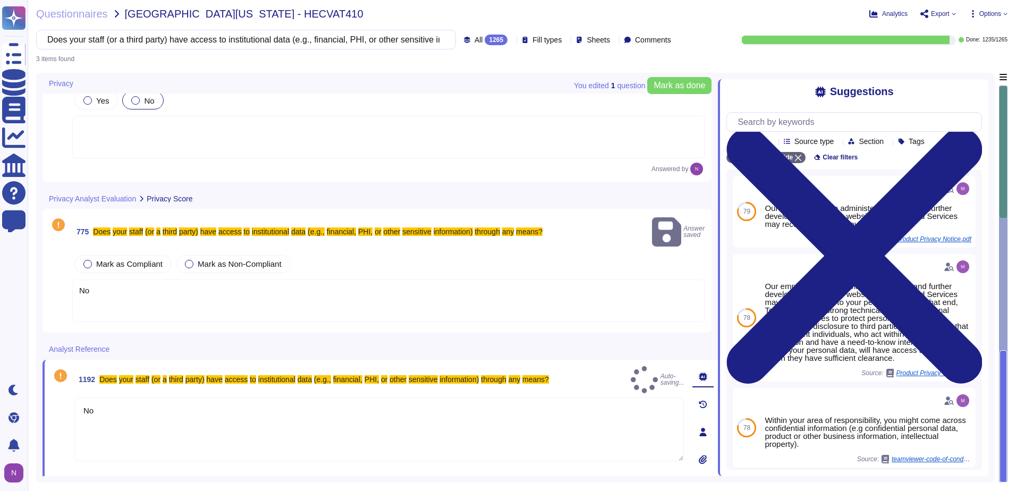
type textarea "No"
click at [95, 474] on button "Done" at bounding box center [96, 484] width 45 height 21
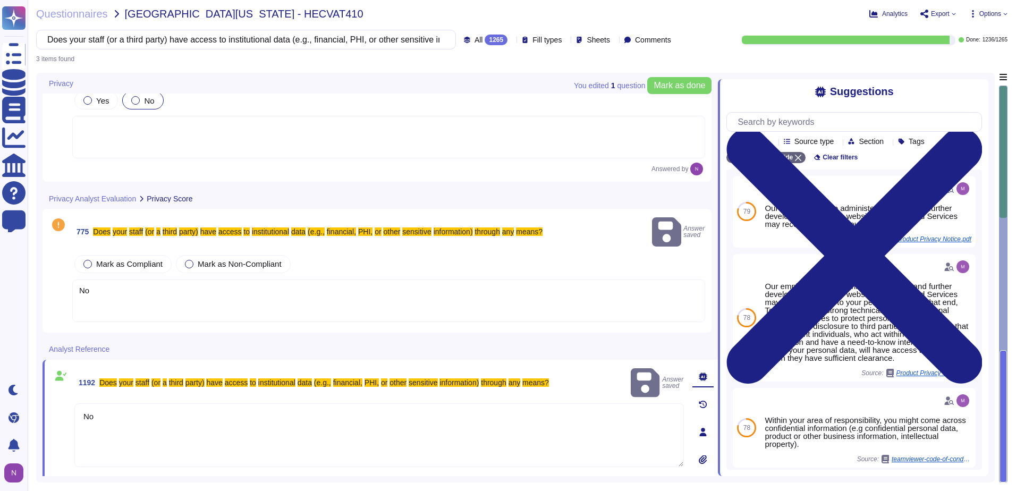
click at [115, 284] on div "No" at bounding box center [388, 300] width 633 height 43
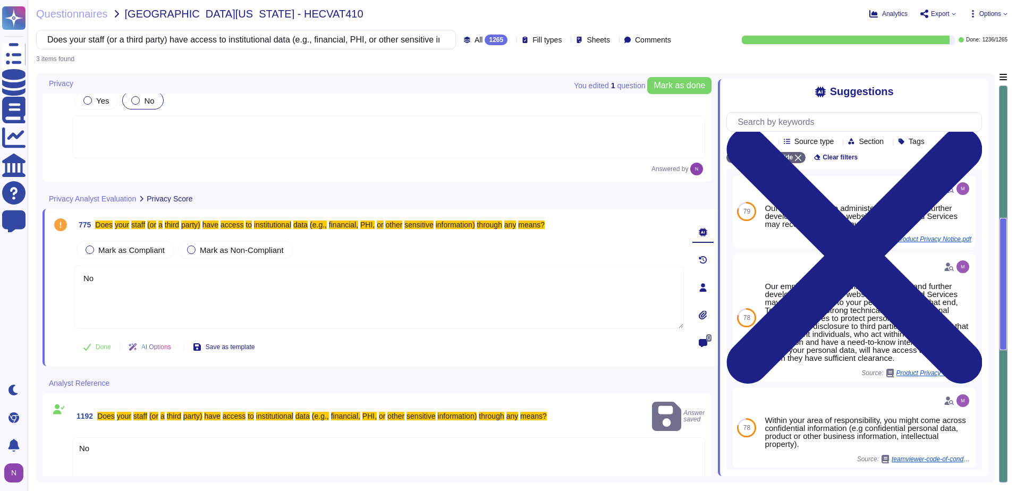
type textarea "No"
click at [101, 346] on span "Done" at bounding box center [103, 347] width 15 height 6
click at [134, 133] on div at bounding box center [388, 137] width 633 height 43
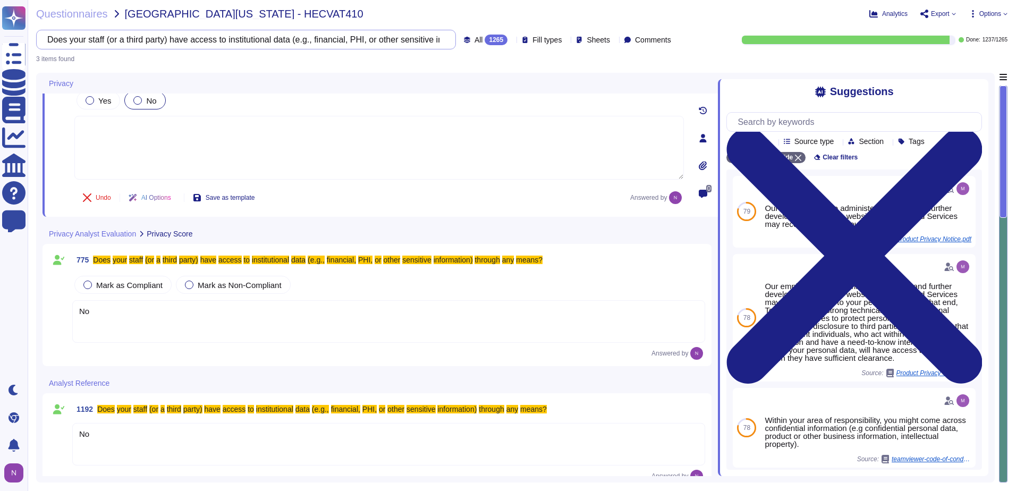
click at [372, 40] on input "Does your staff (or a third party) have access to institutional data (e.g., fin…" at bounding box center [243, 39] width 403 height 19
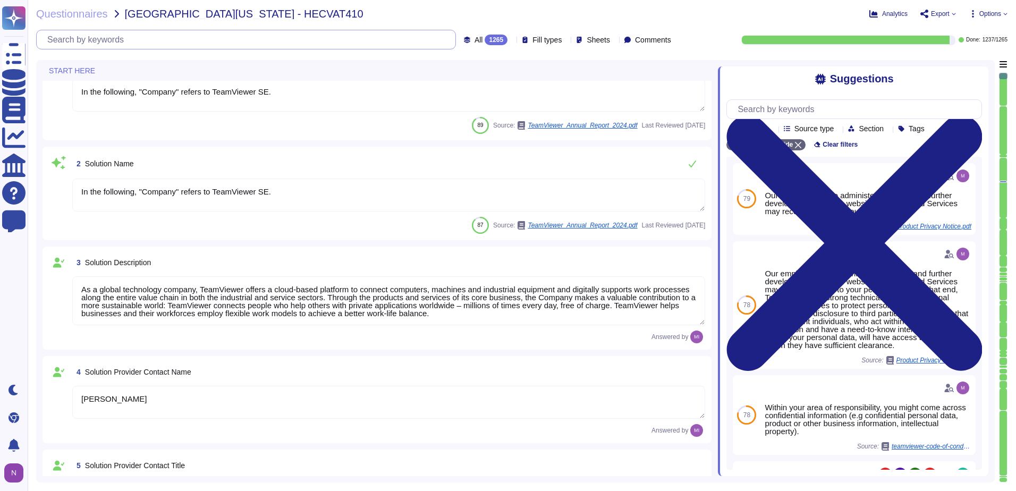
type textarea "[EMAIL_ADDRESS][DOMAIN_NAME]"
type textarea "1 727 647 3589"
type textarea "TeamViewer US. Inc. * [STREET_ADDRESS]"
type textarea "In the following, "Company" refers to TeamViewer SE."
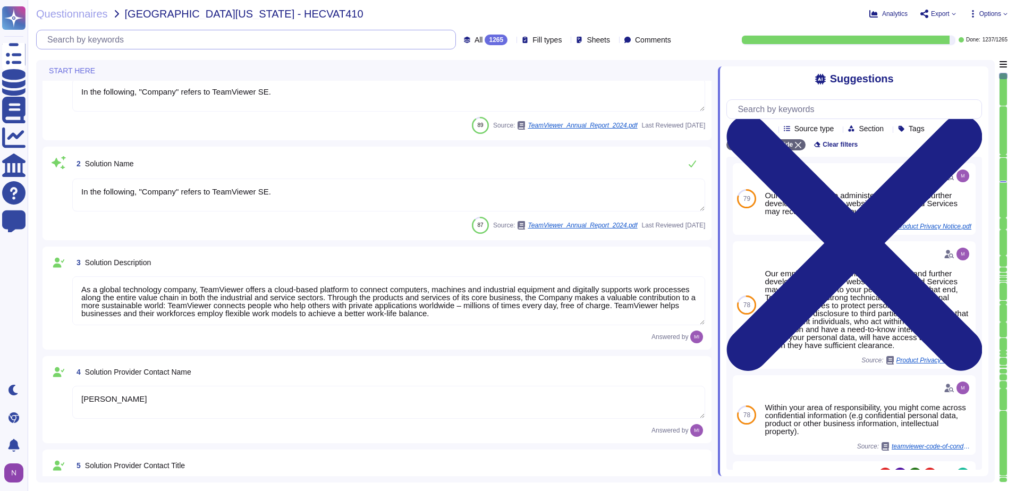
type textarea "As a global technology company, TeamViewer offers a cloud-based platform to con…"
type textarea "[PERSON_NAME]"
type textarea "Account Executive"
click at [474, 37] on span "All 1265" at bounding box center [490, 40] width 33 height 11
click at [459, 95] on span "To do" at bounding box center [461, 94] width 20 height 10
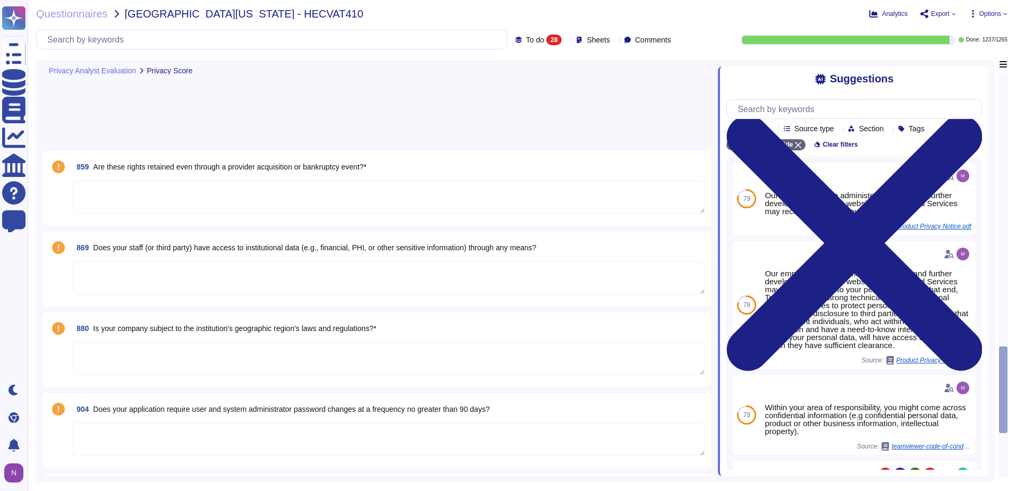
type textarea "Ask the solution provider about its infrastructure and if there is a solution t…"
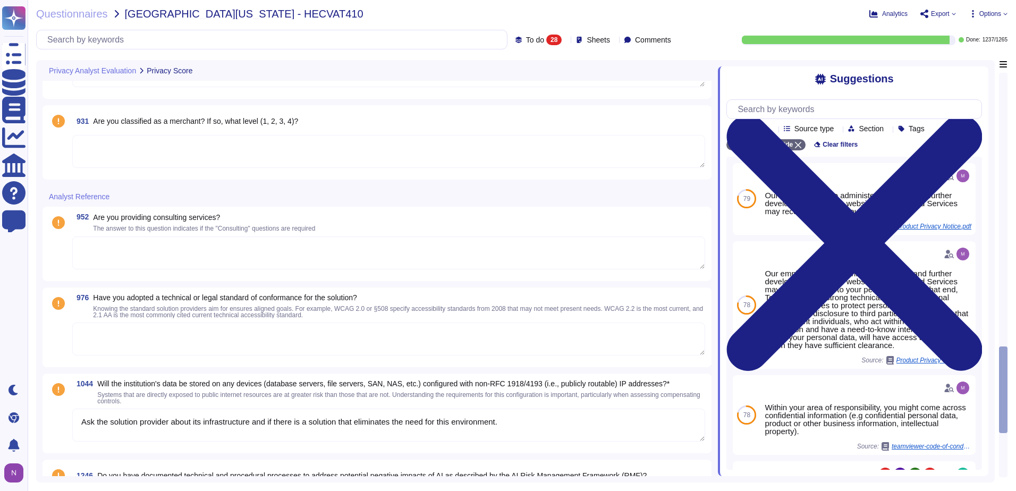
scroll to position [2412, 0]
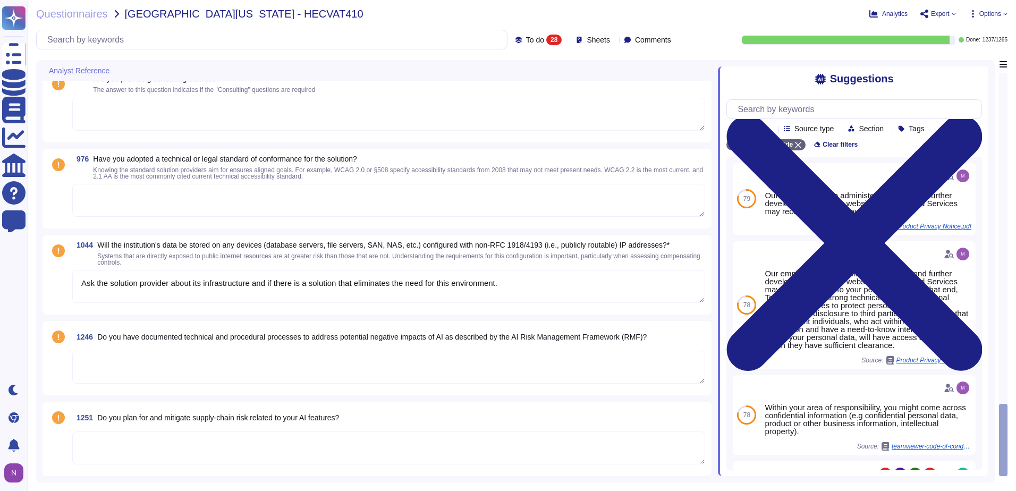
click at [247, 244] on span "Will the institution's data be stored on any devices (database servers, file se…" at bounding box center [383, 245] width 572 height 9
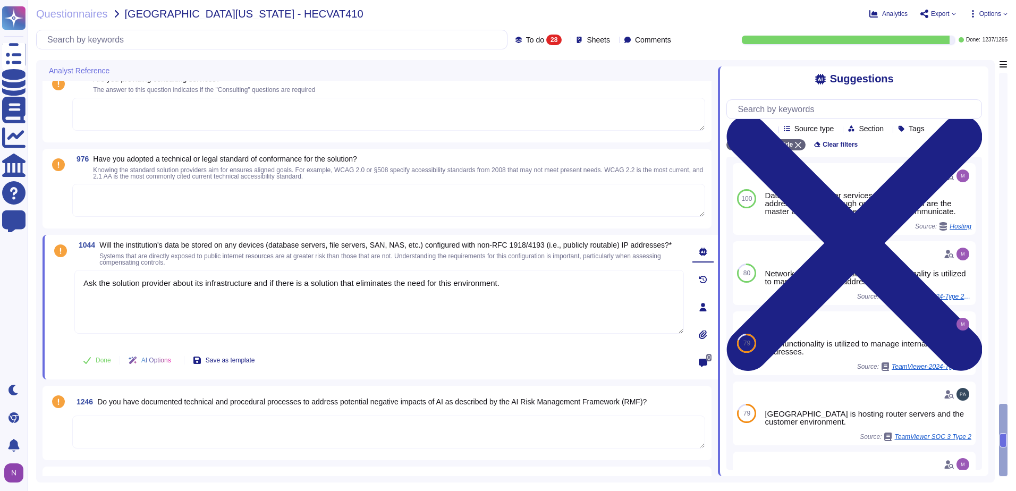
click at [191, 198] on textarea at bounding box center [388, 200] width 633 height 33
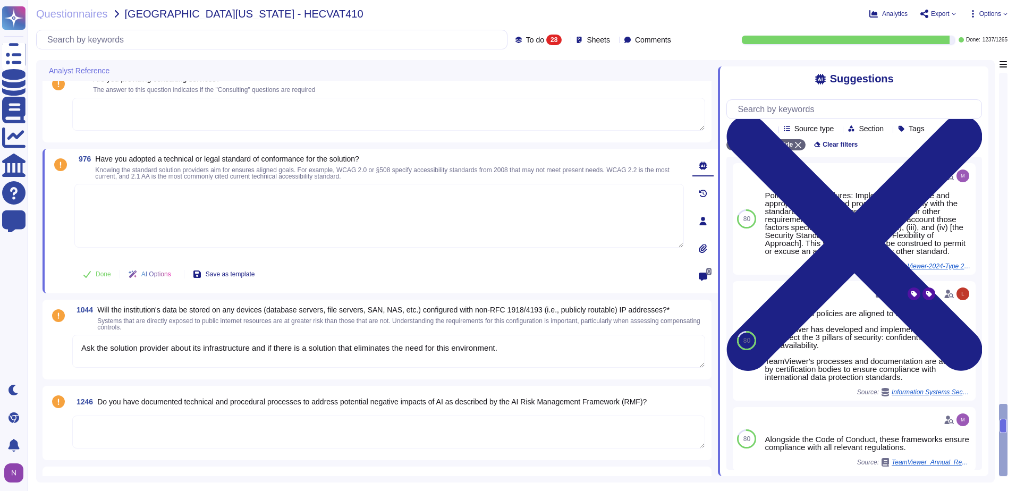
click at [327, 352] on textarea "Ask the solution provider about its infrastructure and if there is a solution t…" at bounding box center [388, 351] width 633 height 33
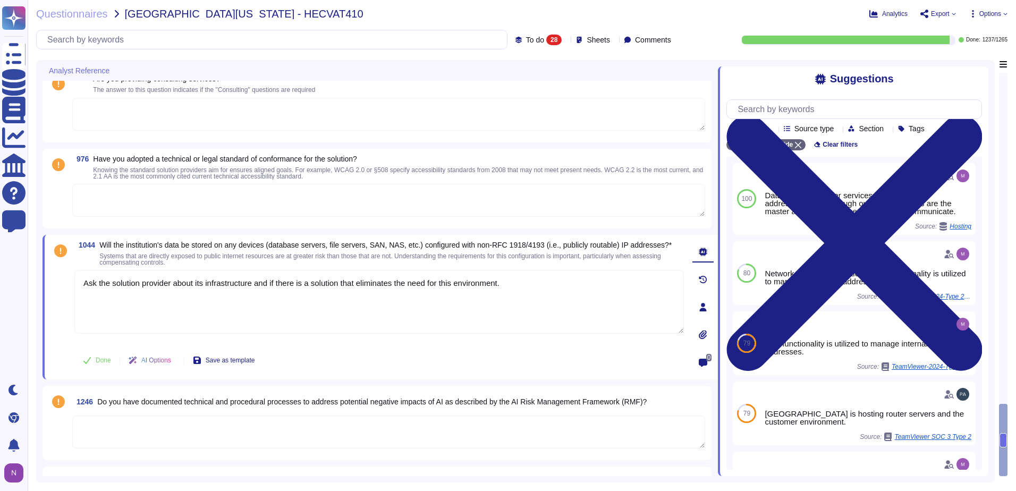
click at [369, 244] on span "Will the institution's data be stored on any devices (database servers, file se…" at bounding box center [385, 245] width 572 height 9
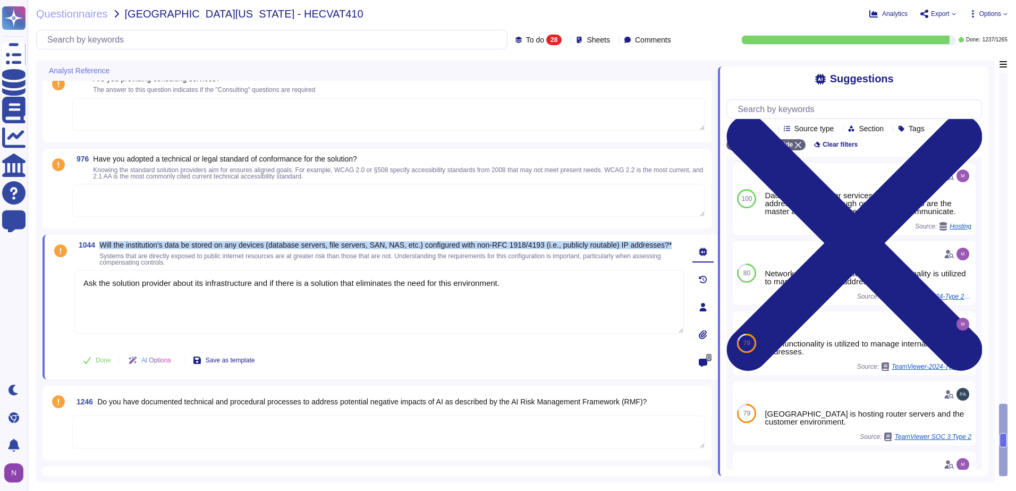
click at [369, 244] on span "Will the institution's data be stored on any devices (database servers, file se…" at bounding box center [385, 245] width 572 height 9
copy span "Will the institution's data be stored on any devices (database servers, file se…"
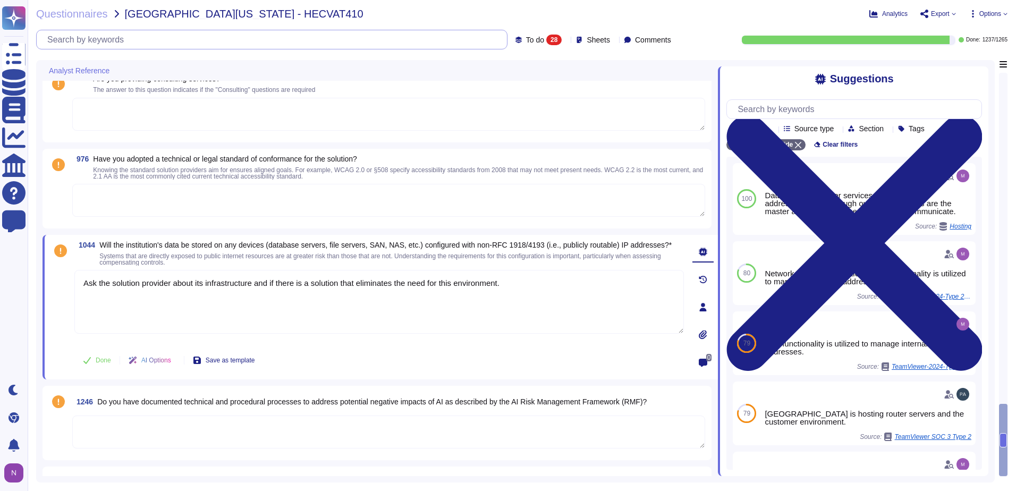
click at [262, 37] on input "text" at bounding box center [274, 39] width 465 height 19
paste input "Will the institution's data be stored on any devices (database servers, file se…"
type input "Will the institution's data be stored on any devices (database servers, file se…"
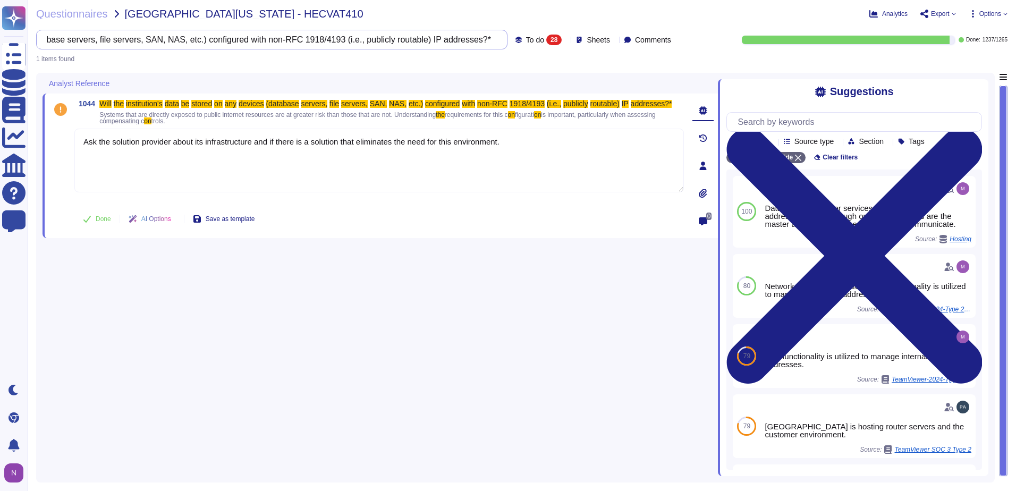
type textarea "Ask the solution provider about its infrastructure and if there is a solution t…"
type input "Will the institution's data be stored on any devices (database servers, file se…"
click at [526, 40] on span "To do" at bounding box center [535, 39] width 18 height 7
click at [516, 66] on div "All 1265" at bounding box center [550, 67] width 86 height 12
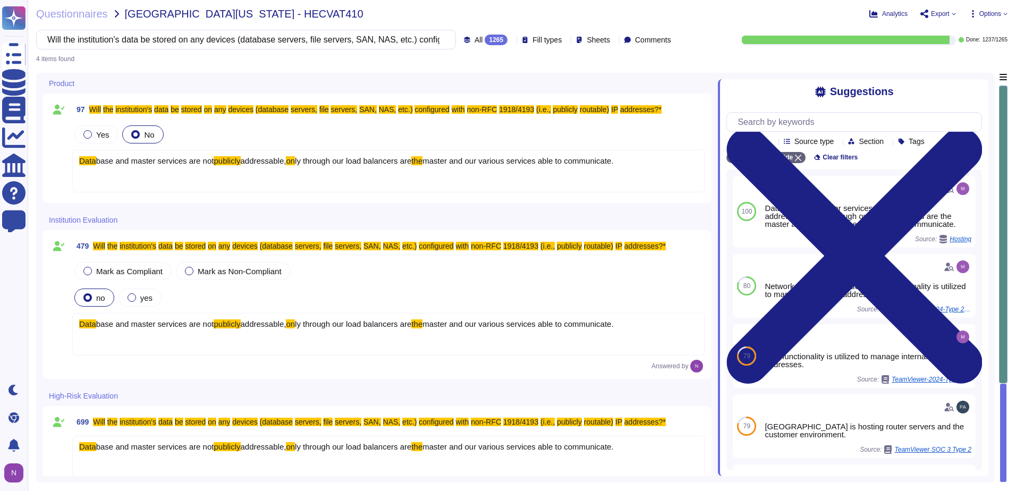
type textarea "Ask the solution provider about its infrastructure and if there is a solution t…"
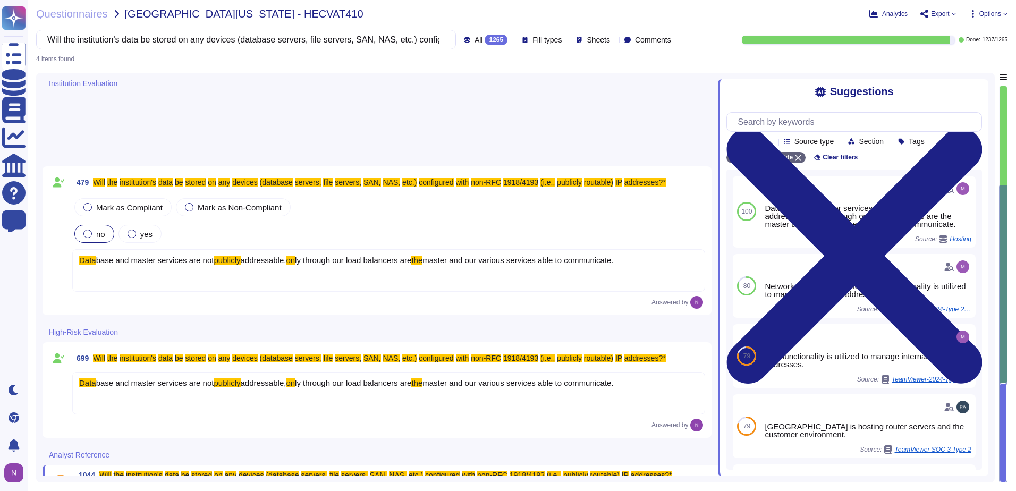
scroll to position [191, 0]
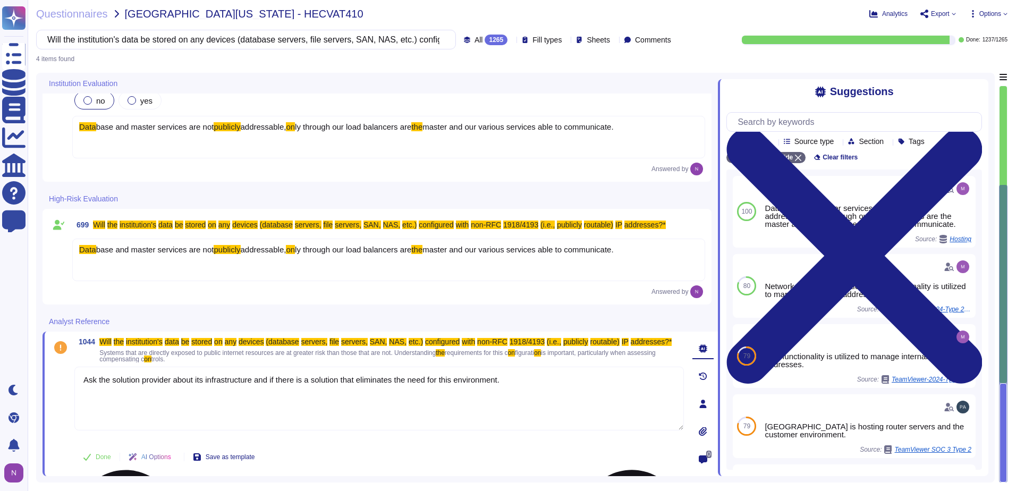
click at [294, 393] on textarea "Ask the solution provider about its infrastructure and if there is a solution t…" at bounding box center [378, 399] width 609 height 64
drag, startPoint x: 524, startPoint y: 378, endPoint x: 66, endPoint y: 381, distance: 458.0
click at [66, 381] on div "1044 Will the institution's data be stored on any devices (database servers, fi…" at bounding box center [367, 404] width 633 height 132
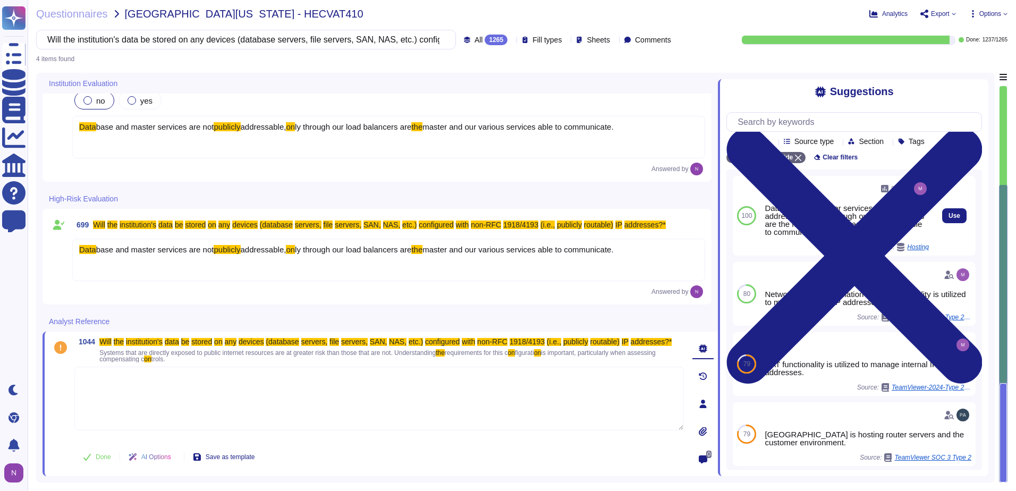
click at [802, 218] on div "Database and master services are not publicly addressable, only through our loa…" at bounding box center [847, 220] width 164 height 32
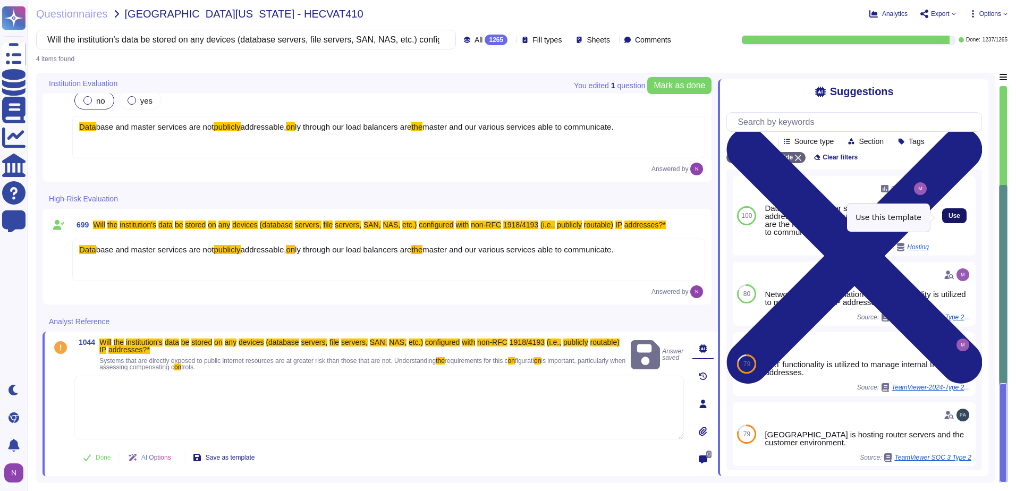
click at [948, 219] on span "Use" at bounding box center [954, 216] width 12 height 6
type textarea "Database and master services are not publicly addressable, only through our loa…"
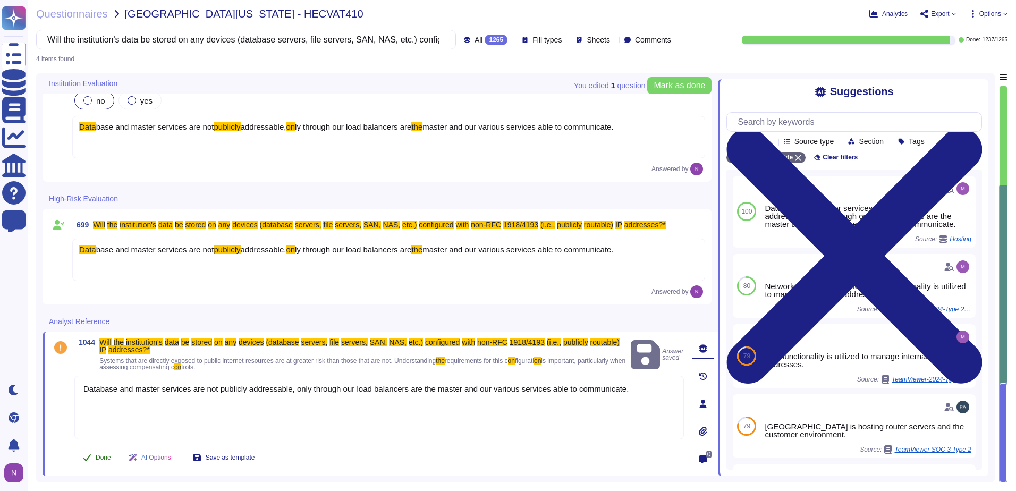
click at [99, 454] on span "Done" at bounding box center [103, 457] width 15 height 6
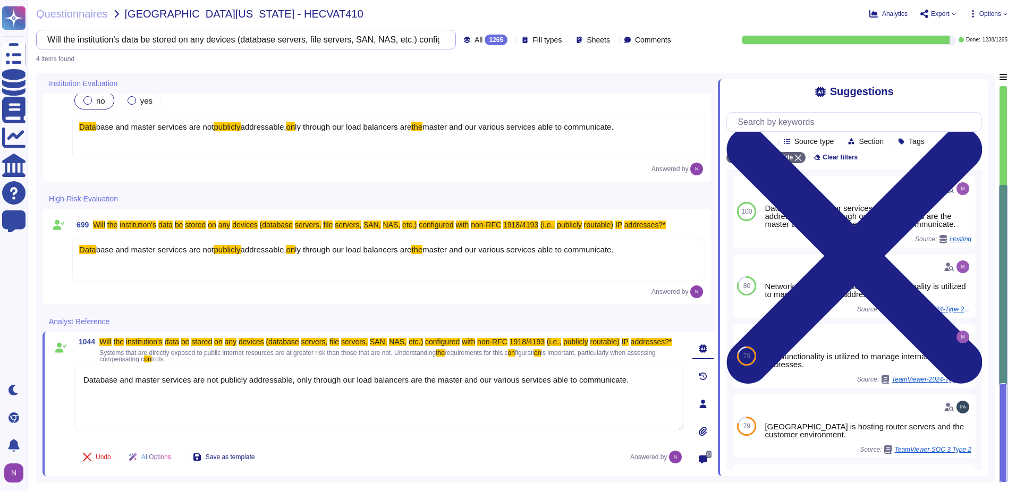
click at [286, 38] on input "Will the institution's data be stored on any devices (database servers, file se…" at bounding box center [243, 39] width 403 height 19
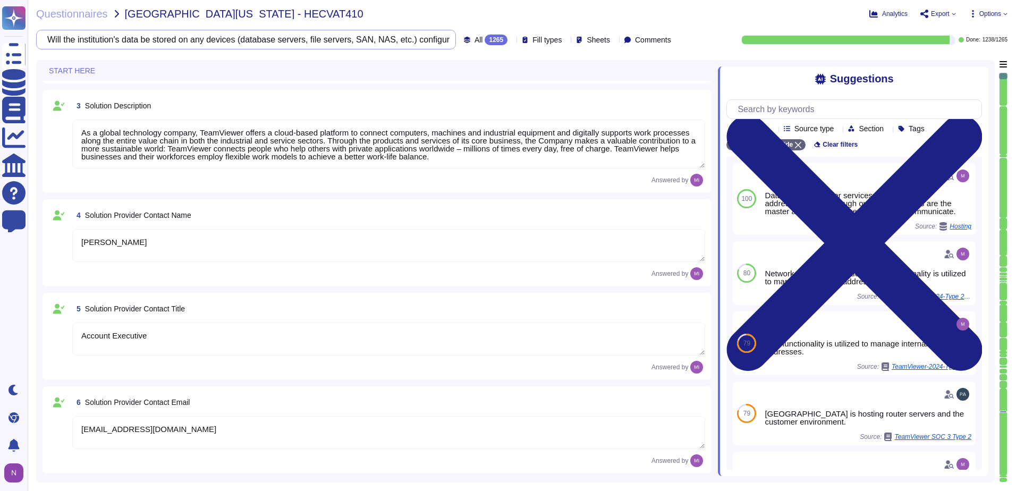
type textarea "In the following, "Company" refers to TeamViewer SE."
type textarea "TeamViewer US. Inc. * [STREET_ADDRESS]"
type textarea "TeamViewer Group has offices located around the globe."
type textarea "As a global technology company, TeamViewer offers a cloud-based platform to con…"
type textarea "[PERSON_NAME]"
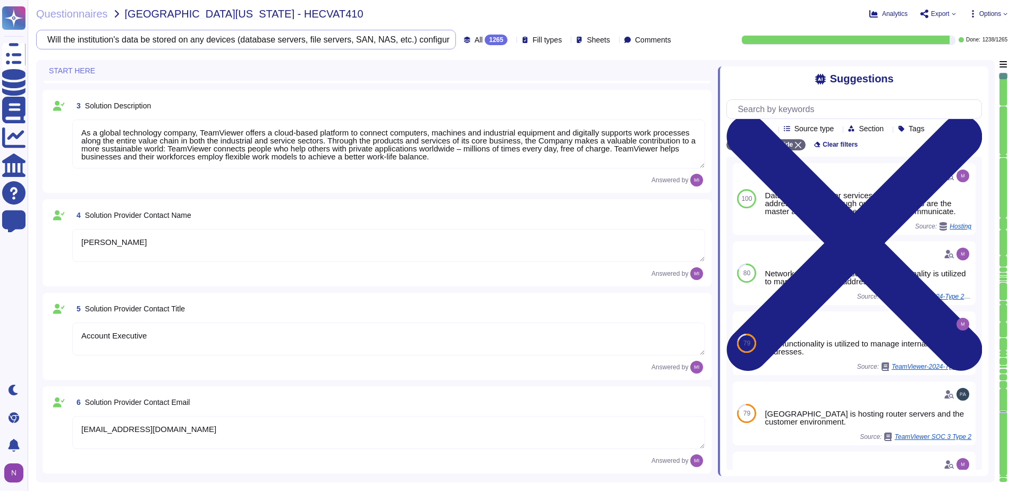
type textarea "Account Executive"
type textarea "[EMAIL_ADDRESS][DOMAIN_NAME]"
type textarea "1 727 647 3589"
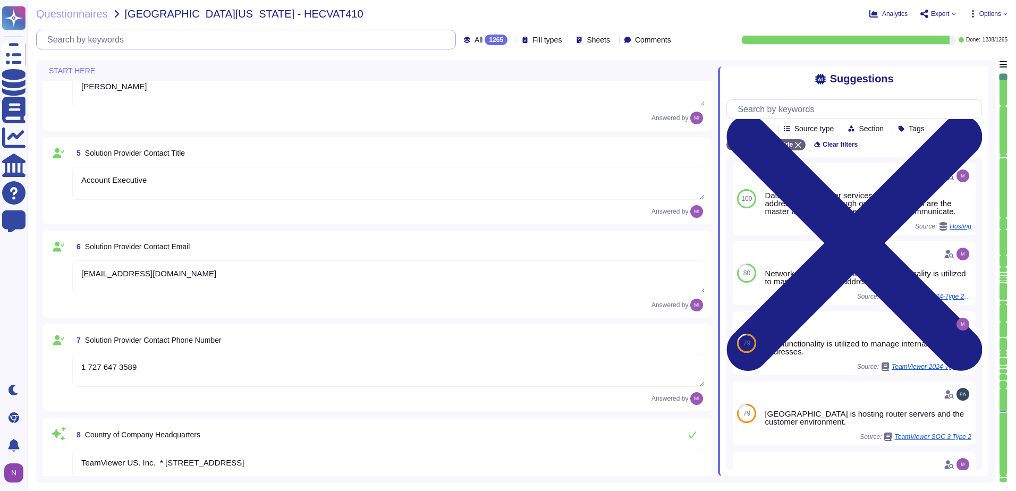
type textarea "There is a dedicated PSIRT and CSIRT team to ensure coverage of all areas of th…"
click at [485, 38] on div "1265" at bounding box center [496, 40] width 23 height 11
click at [469, 92] on span "To do" at bounding box center [461, 94] width 20 height 10
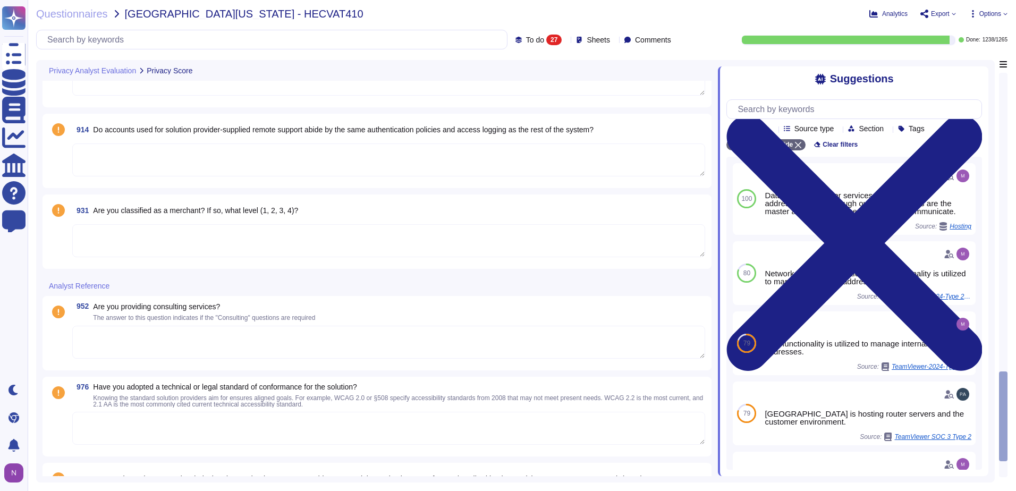
scroll to position [2344, 0]
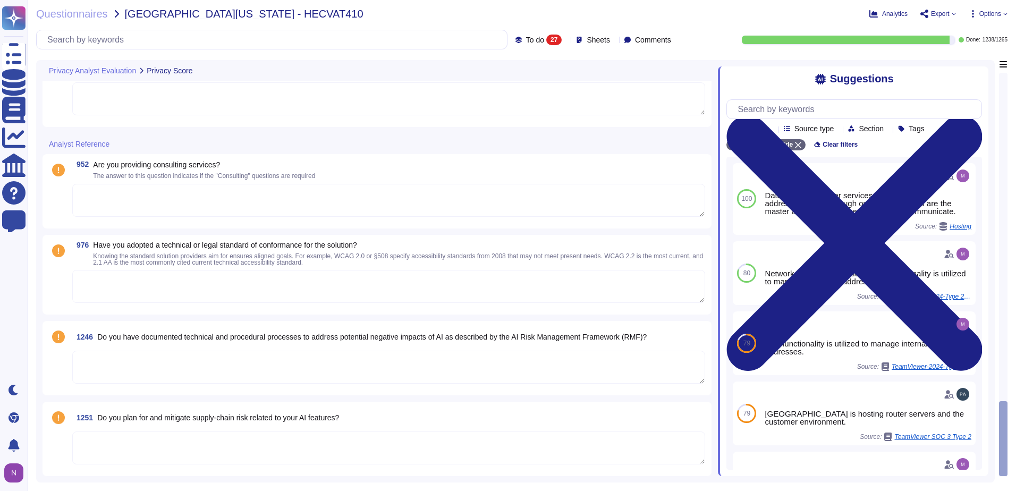
click at [283, 244] on span "Have you adopted a technical or legal standard of conformance for the solution?" at bounding box center [225, 245] width 264 height 9
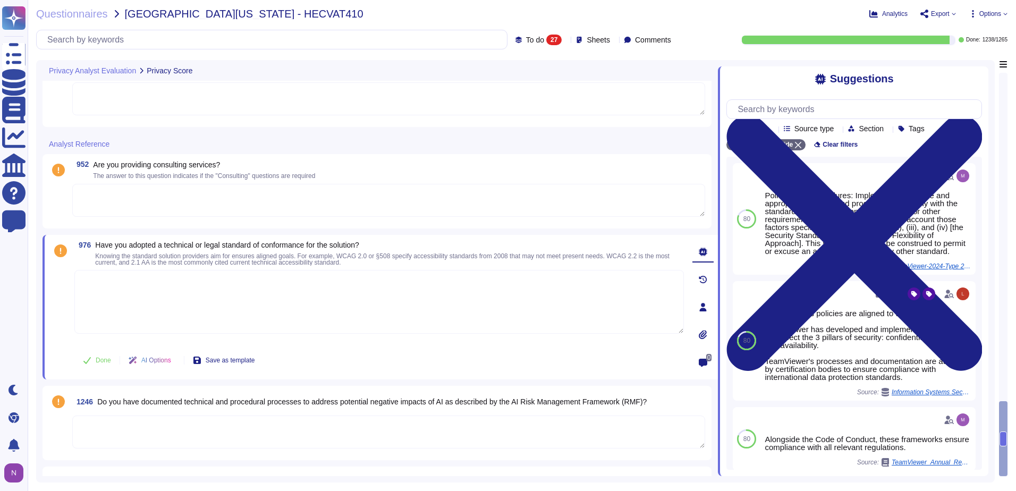
click at [282, 243] on span "Have you adopted a technical or legal standard of conformance for the solution?" at bounding box center [227, 245] width 264 height 9
click at [219, 32] on input "text" at bounding box center [274, 39] width 465 height 19
paste input "Have you adopted a technical or legal standard of conformance for the solution?"
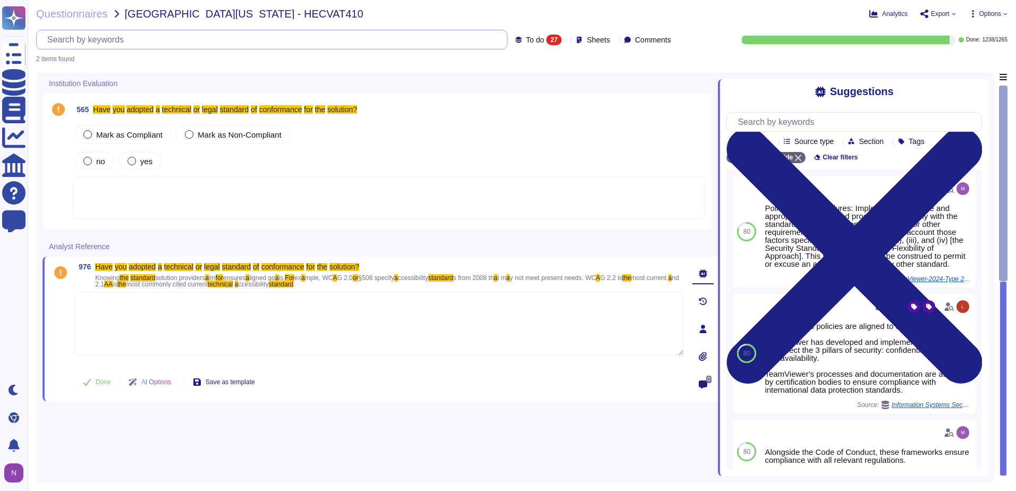
scroll to position [0, 0]
type input "Have you adopted a technical or legal standard of conformance for the solution?"
click at [526, 39] on span "To do" at bounding box center [535, 39] width 18 height 7
click at [524, 69] on div "All 1265" at bounding box center [550, 67] width 86 height 12
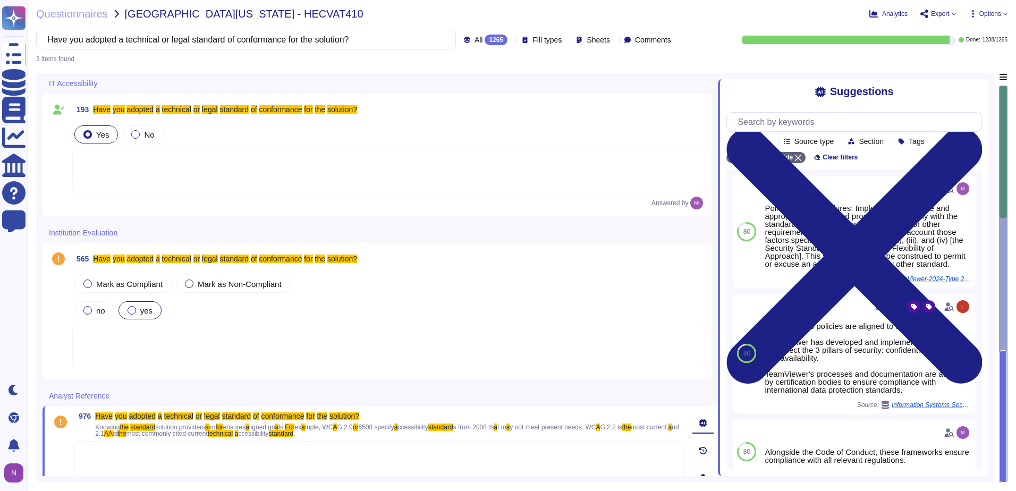
click at [133, 310] on div at bounding box center [132, 310] width 9 height 9
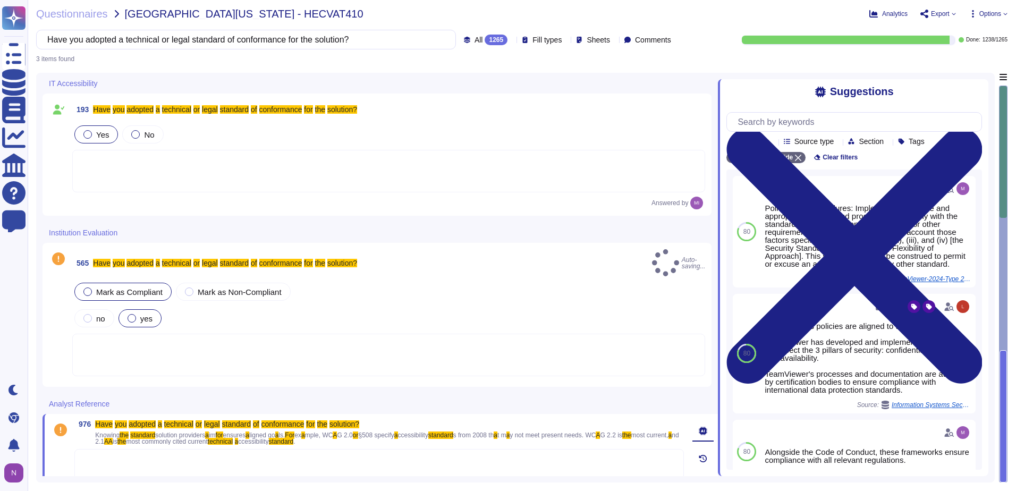
click at [101, 287] on span "Mark as Compliant" at bounding box center [129, 291] width 66 height 9
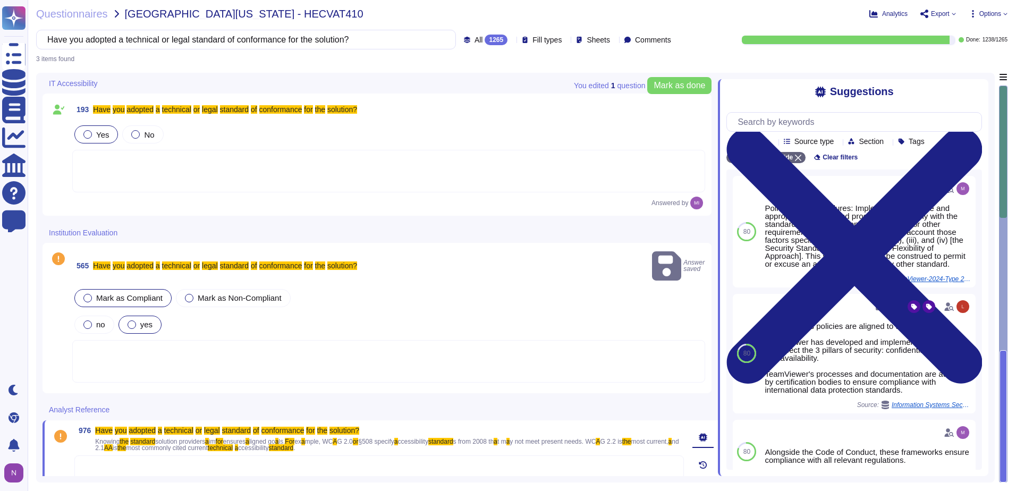
click at [103, 293] on span "Mark as Compliant" at bounding box center [129, 297] width 66 height 9
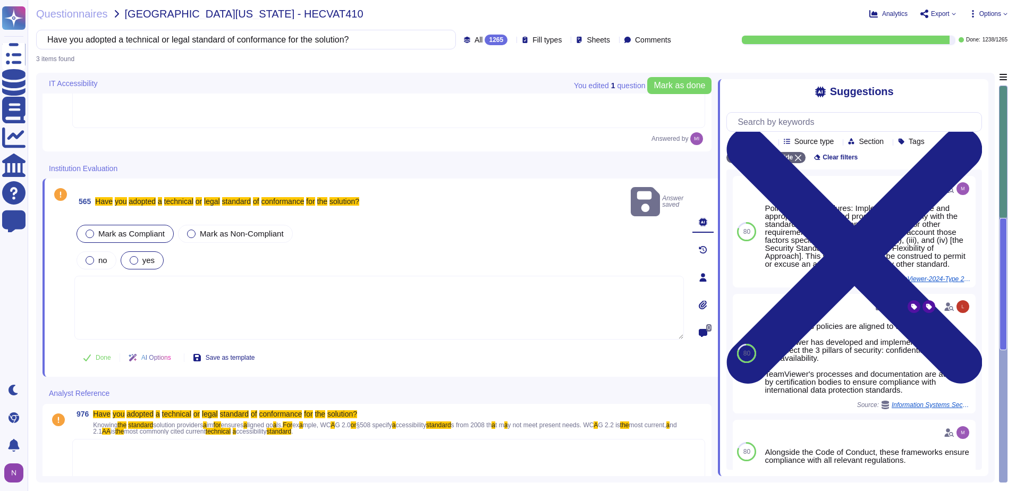
scroll to position [66, 0]
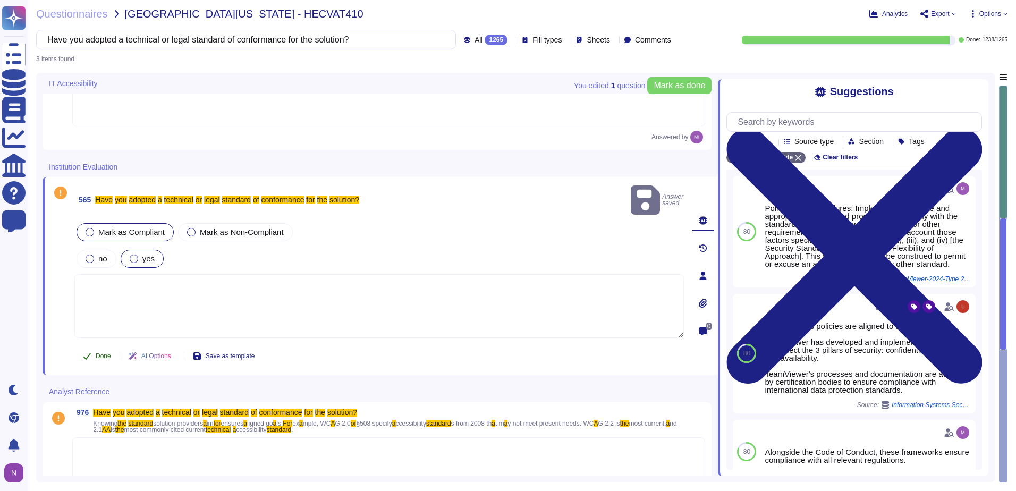
click at [98, 353] on span "Done" at bounding box center [103, 356] width 15 height 6
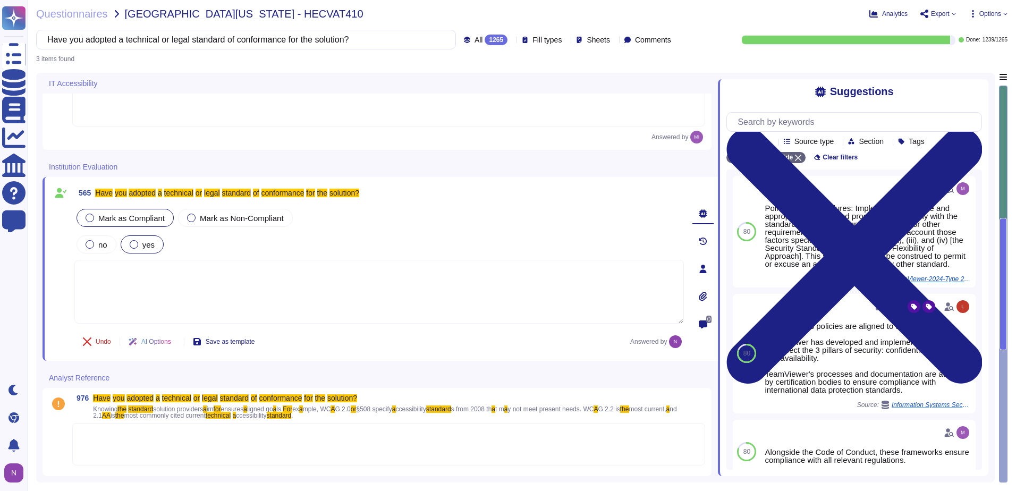
click at [110, 436] on div at bounding box center [388, 444] width 633 height 43
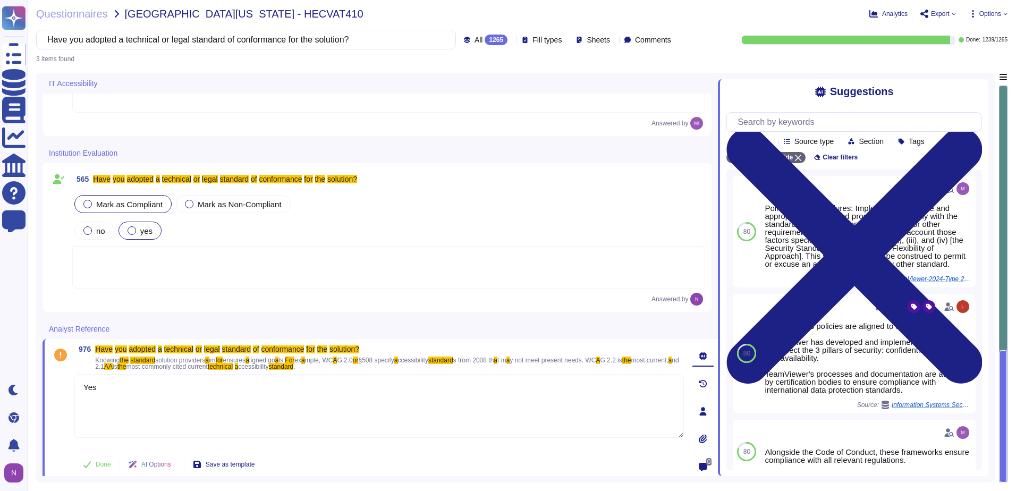
scroll to position [87, 0]
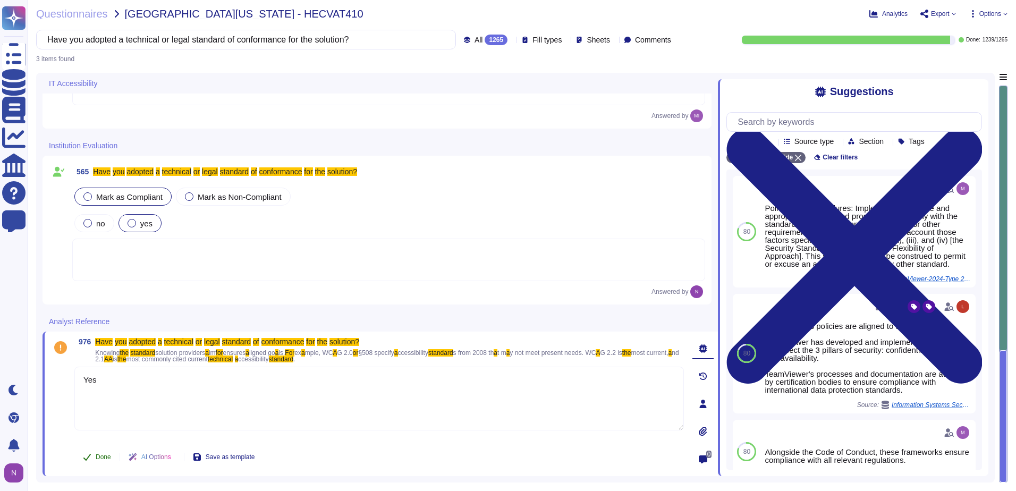
type textarea "Yes"
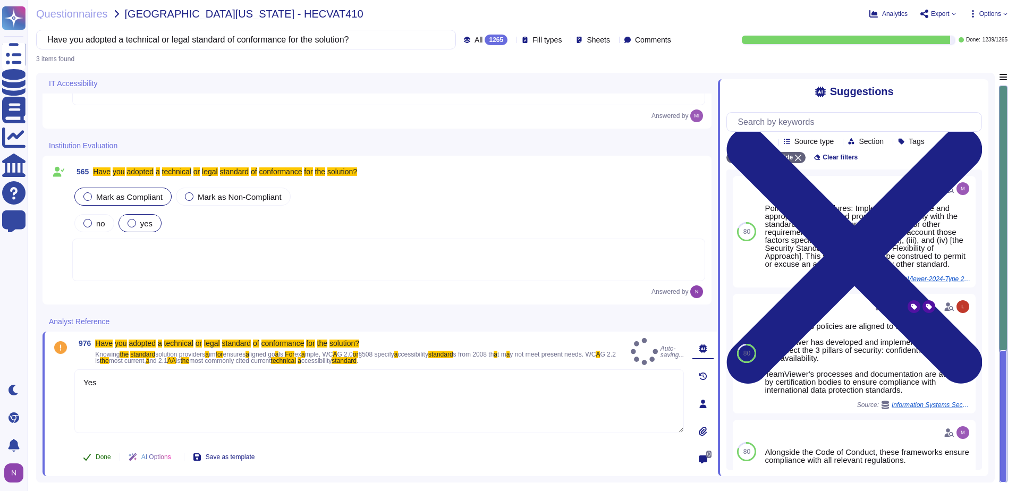
click at [103, 459] on span "Done" at bounding box center [103, 457] width 15 height 6
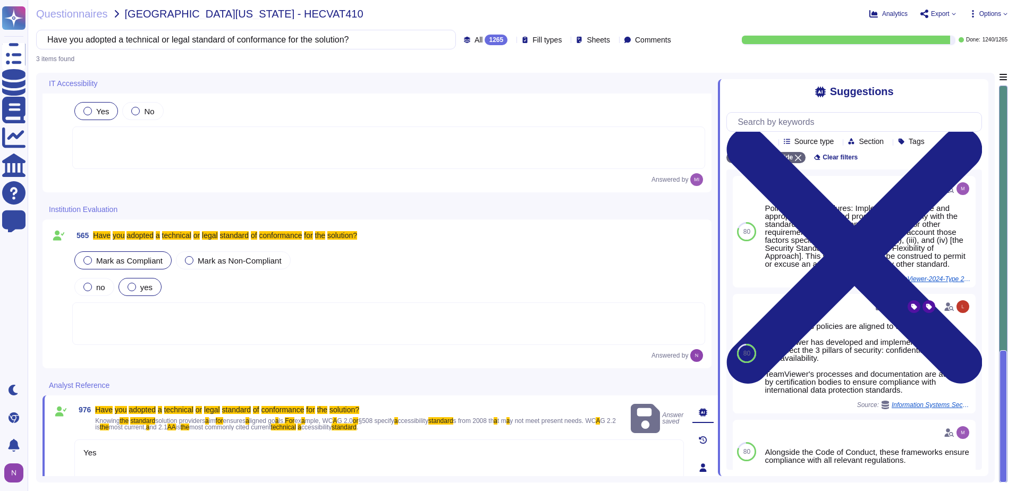
scroll to position [0, 0]
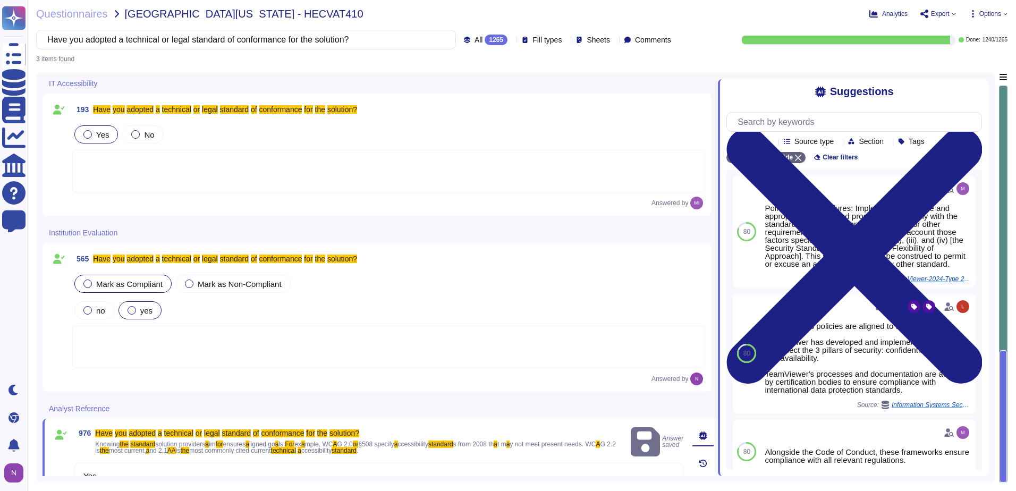
click at [159, 165] on div at bounding box center [388, 171] width 633 height 43
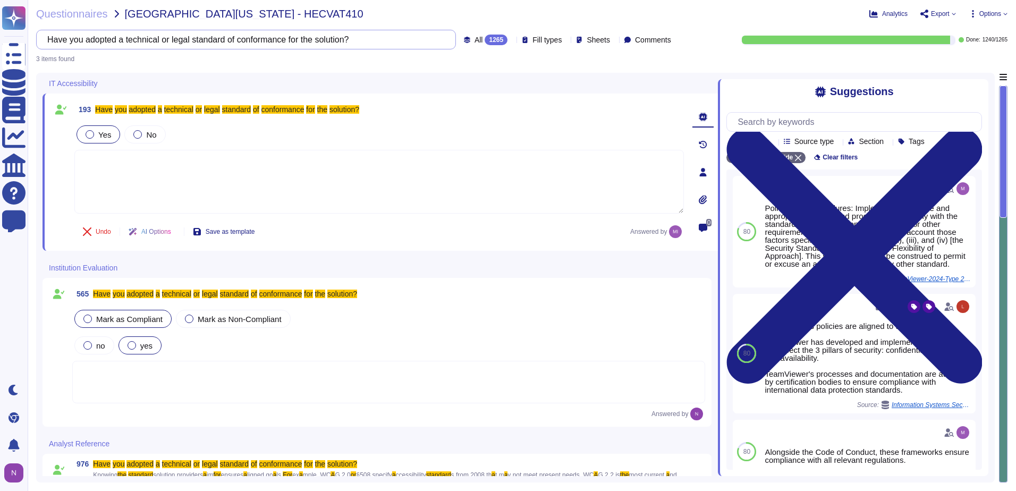
click at [345, 43] on input "Have you adopted a technical or legal standard of conformance for the solution?" at bounding box center [243, 39] width 403 height 19
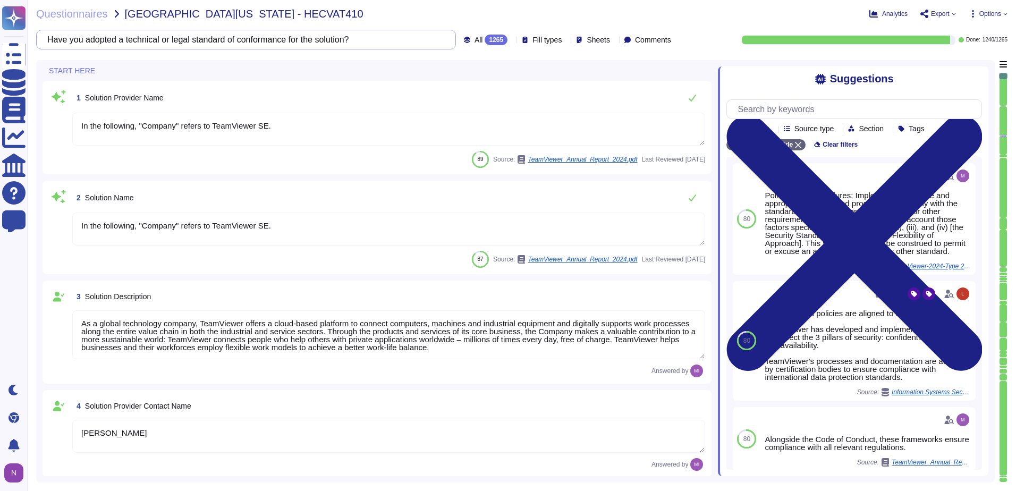
type textarea "[EMAIL_ADDRESS][DOMAIN_NAME]"
type textarea "1 727 647 3589"
type textarea "In the following, "Company" refers to TeamViewer SE."
type textarea "As a global technology company, TeamViewer offers a cloud-based platform to con…"
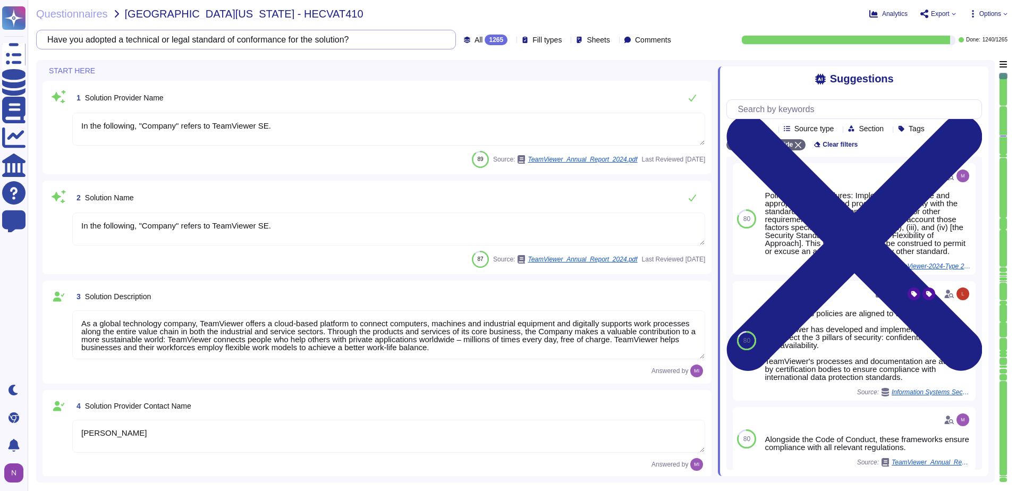
type textarea "[PERSON_NAME]"
type textarea "Account Executive"
click at [474, 36] on span "All 1265" at bounding box center [490, 40] width 33 height 11
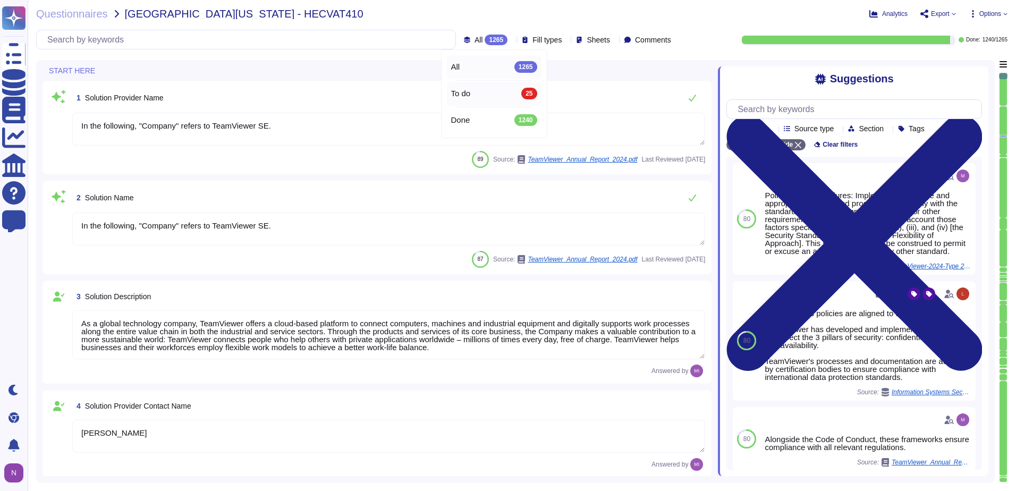
click at [468, 90] on span "To do" at bounding box center [461, 94] width 20 height 10
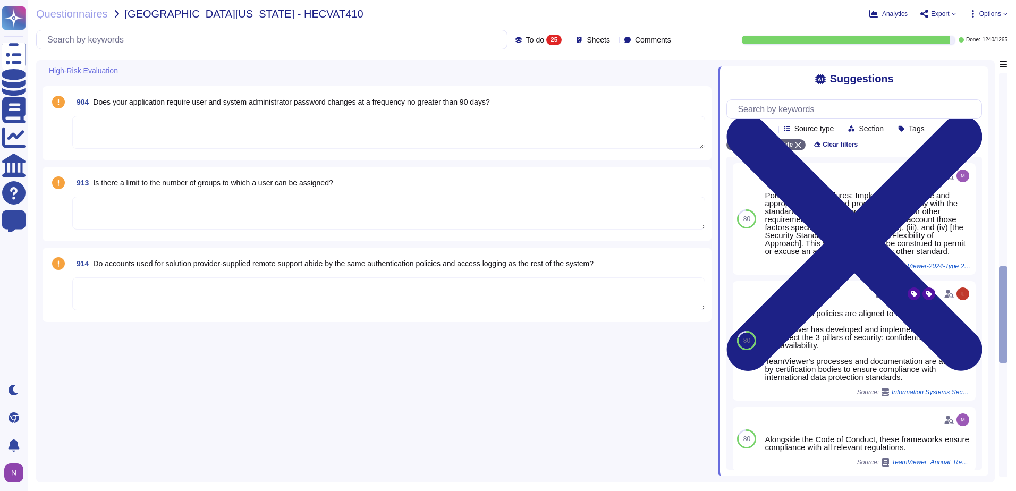
scroll to position [2144, 0]
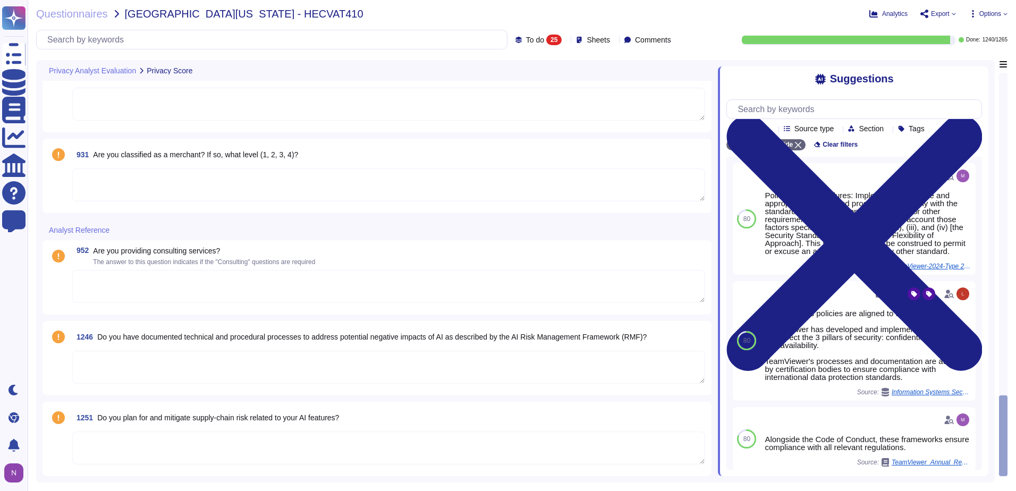
click at [179, 250] on span "Are you providing consulting services?" at bounding box center [156, 251] width 127 height 9
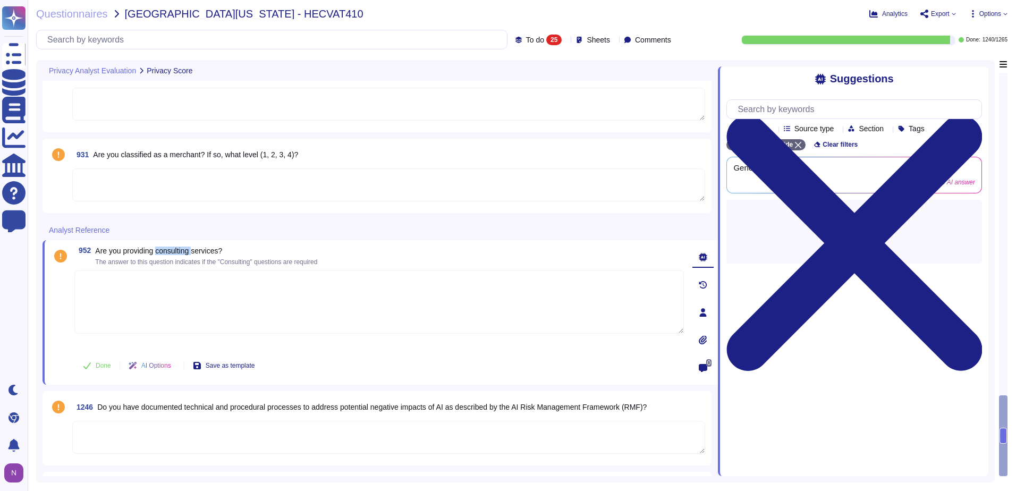
click at [179, 250] on span "Are you providing consulting services?" at bounding box center [158, 251] width 127 height 9
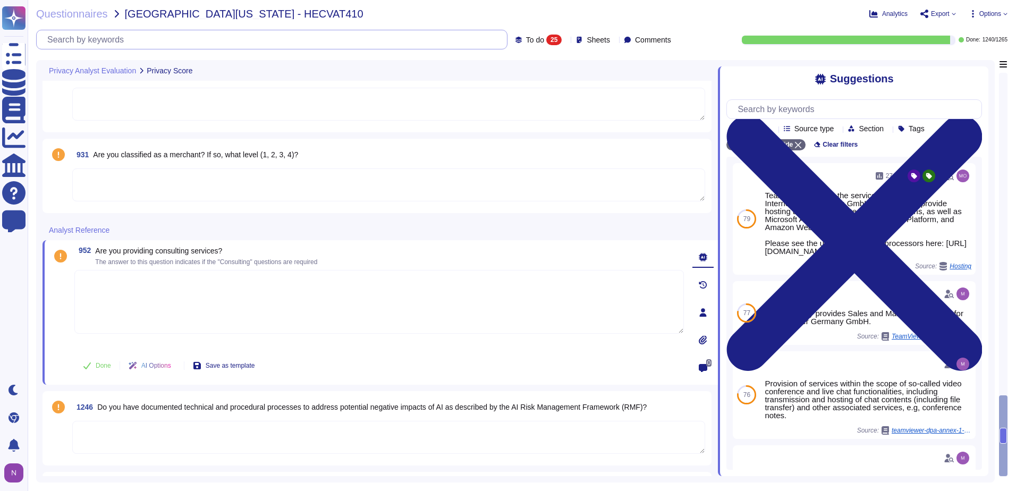
click at [252, 39] on input "text" at bounding box center [274, 39] width 465 height 19
paste input "Are you providing consulting services?"
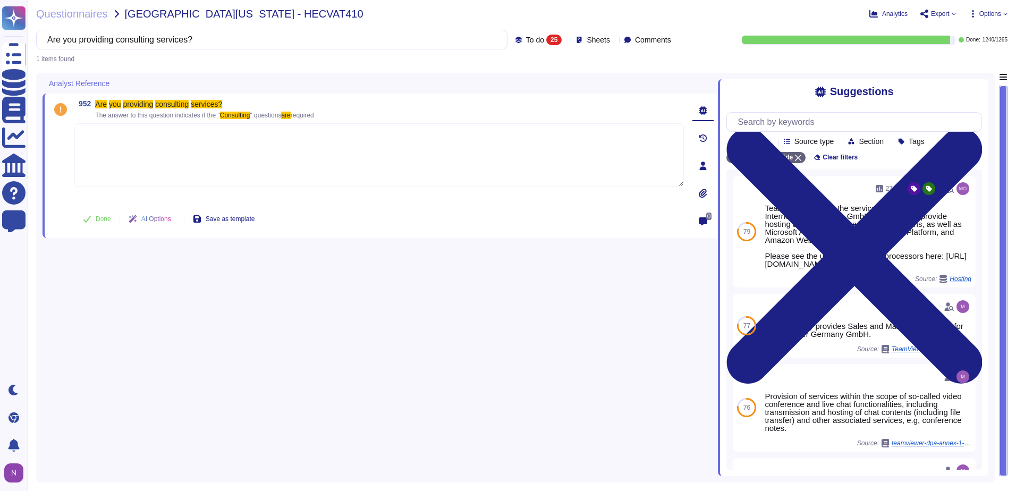
type input "Are you providing consulting services?"
click at [526, 40] on span "To do" at bounding box center [535, 39] width 18 height 7
click at [528, 62] on div "All 1265" at bounding box center [550, 67] width 86 height 12
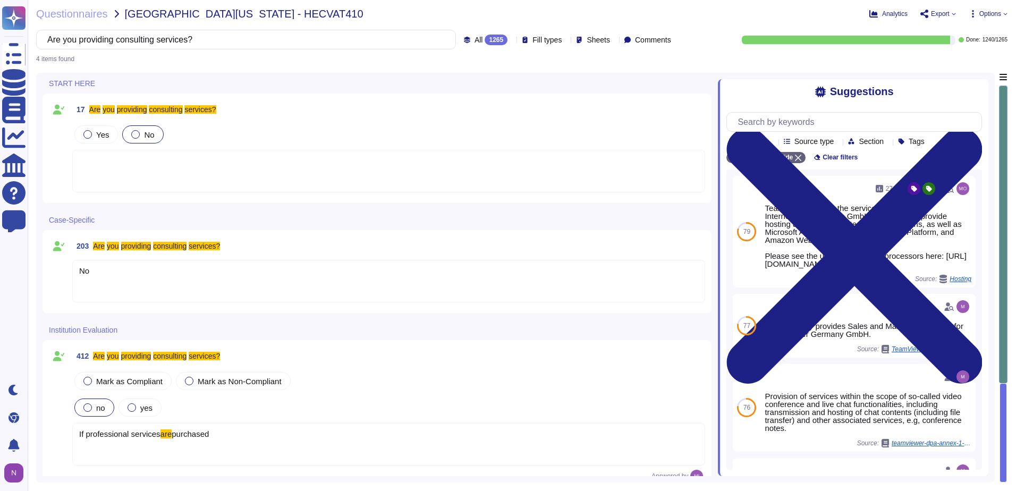
click at [94, 404] on label "no" at bounding box center [94, 407] width 22 height 9
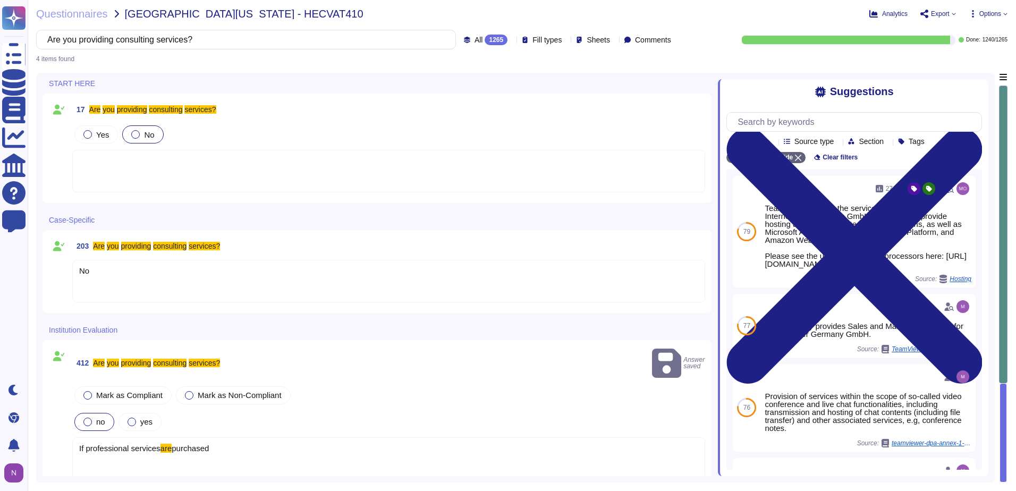
click at [220, 437] on div "If professional services are purchased" at bounding box center [388, 458] width 633 height 43
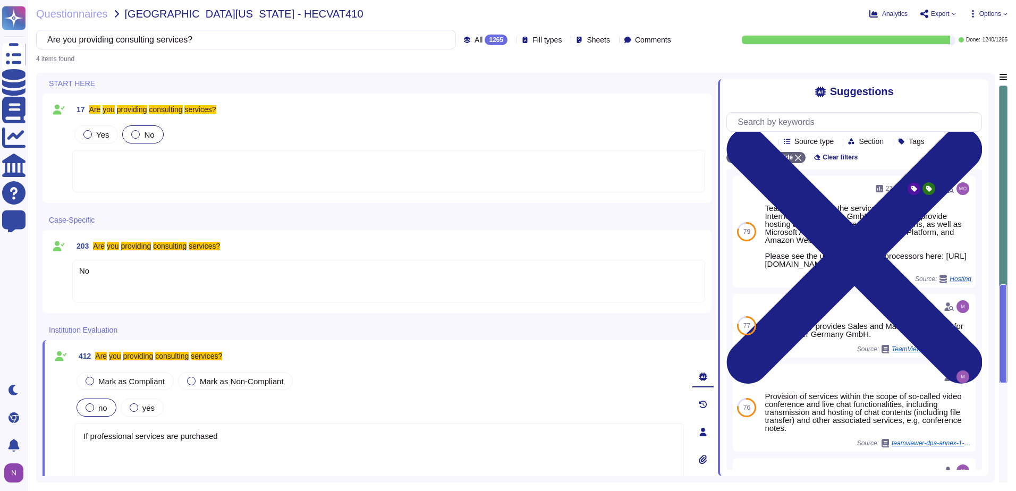
click at [81, 437] on textarea "If professional services are purchased" at bounding box center [378, 455] width 609 height 64
click at [303, 438] on textarea "Only if professional services are purchased" at bounding box center [378, 455] width 609 height 64
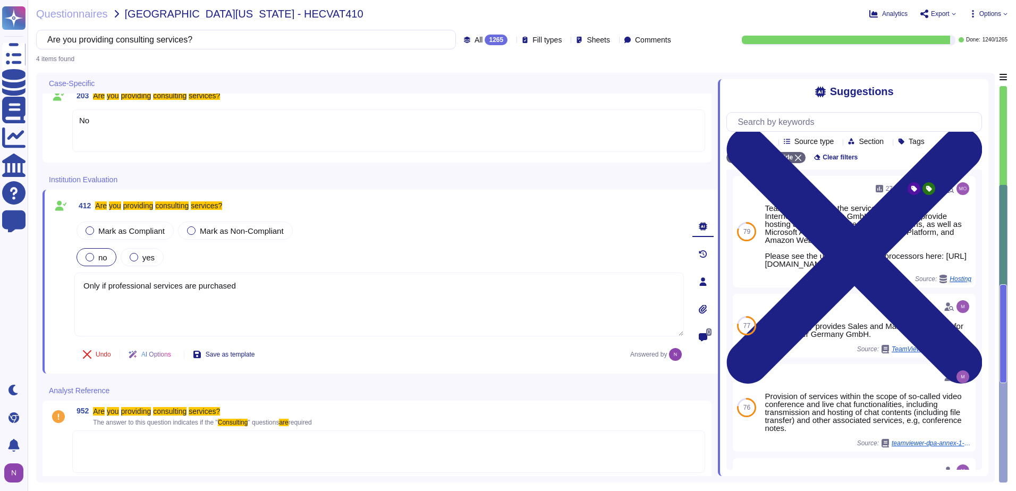
scroll to position [151, 0]
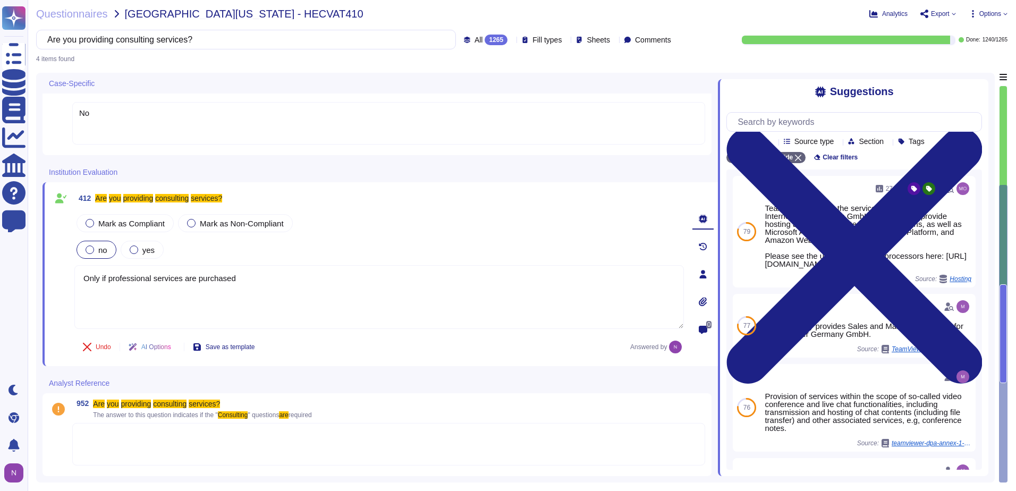
type textarea "Only if professional services are purchased"
click at [121, 442] on div at bounding box center [388, 444] width 633 height 43
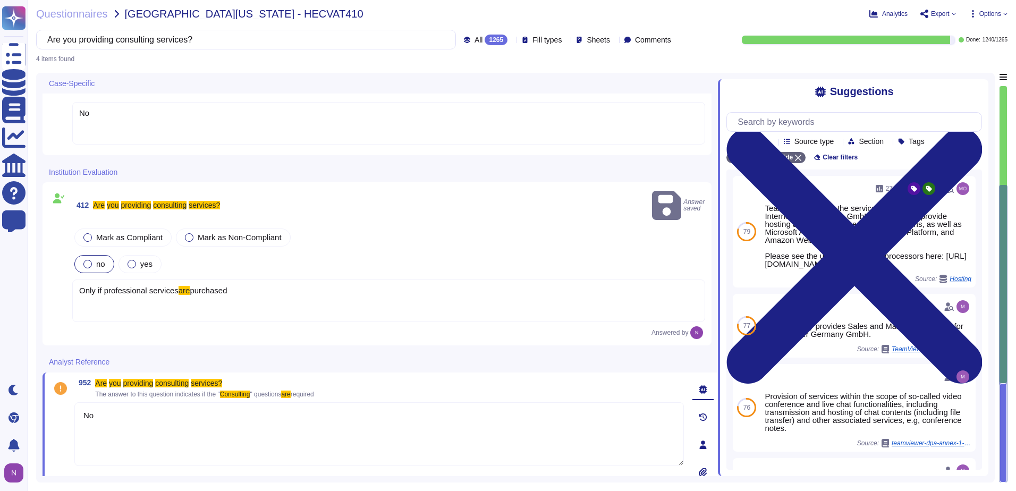
scroll to position [178, 0]
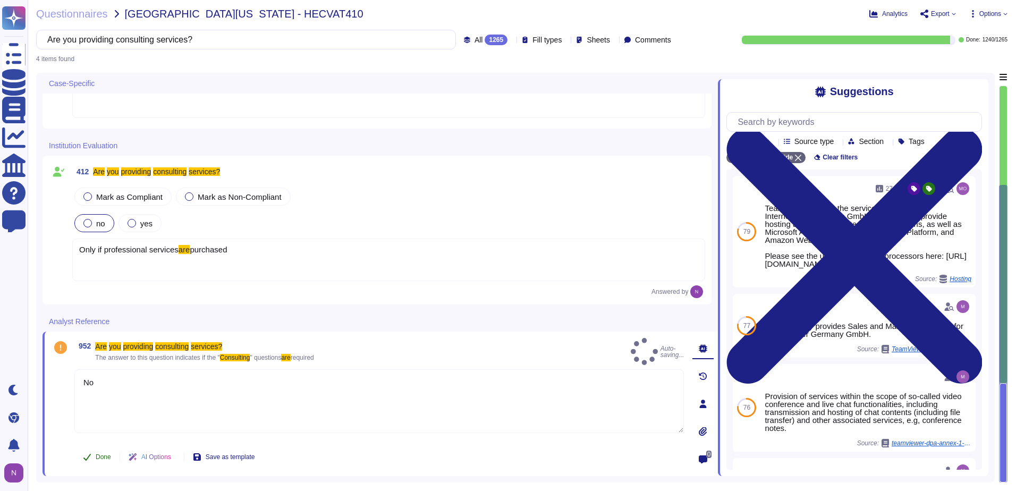
type textarea "No"
click at [97, 459] on span "Done" at bounding box center [103, 457] width 15 height 6
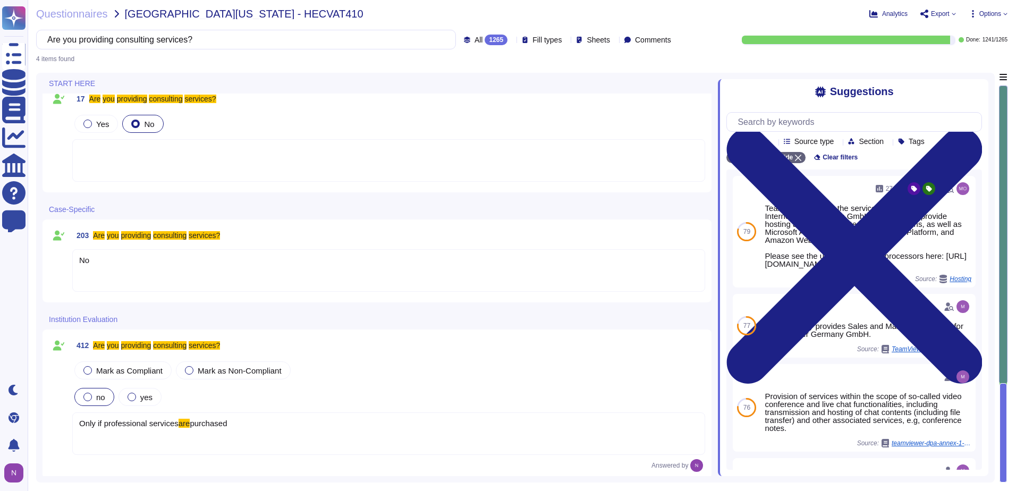
scroll to position [0, 0]
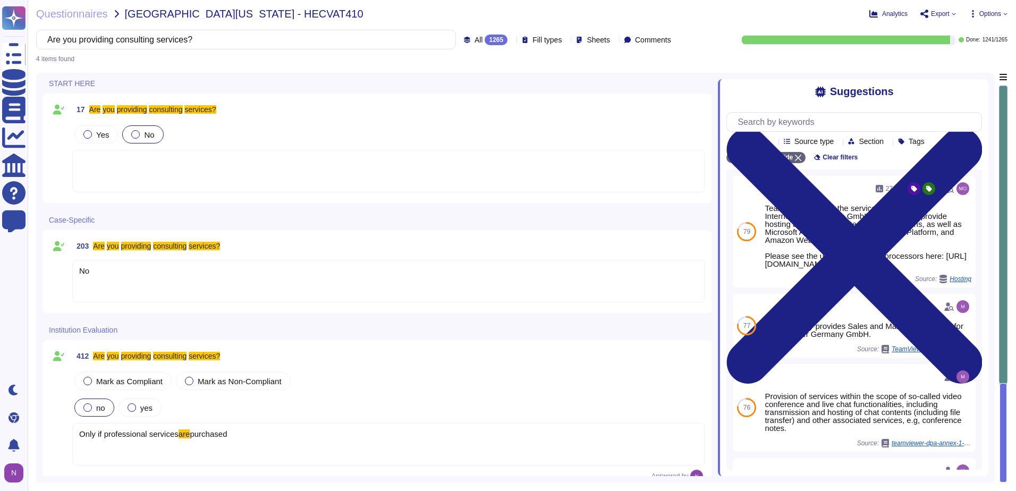
click at [257, 437] on div "Only if professional services are purchased" at bounding box center [388, 444] width 633 height 43
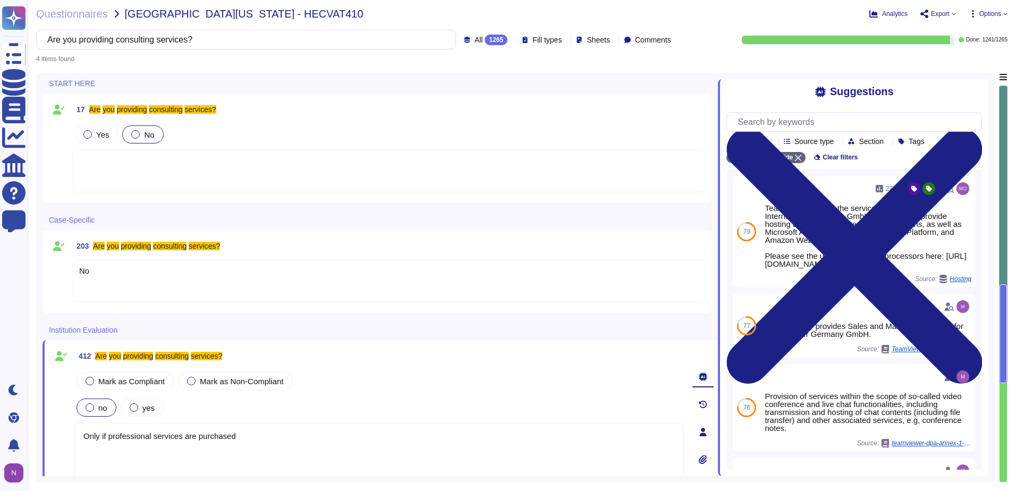
type textarea "Only if professional services are purchased"
click at [146, 279] on div "No" at bounding box center [388, 281] width 633 height 43
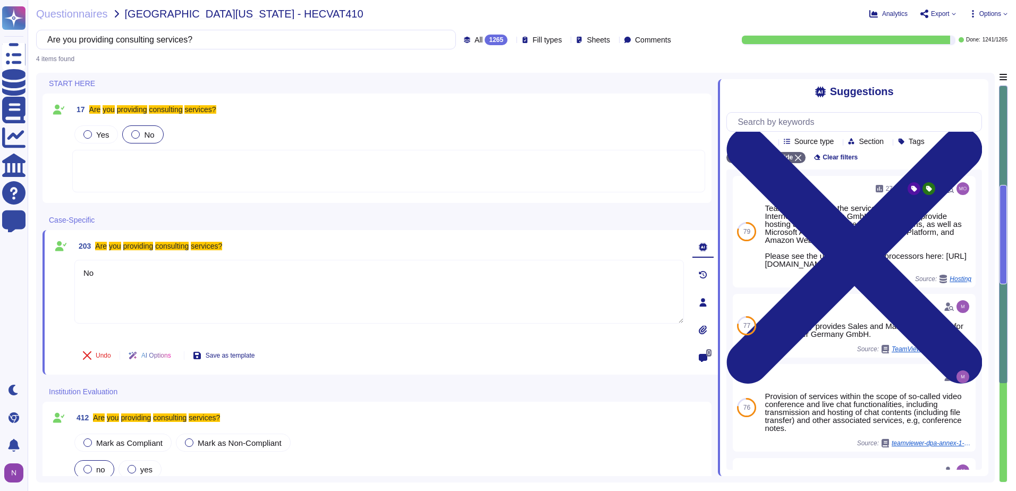
type textarea "No"
click at [130, 176] on div at bounding box center [388, 171] width 633 height 43
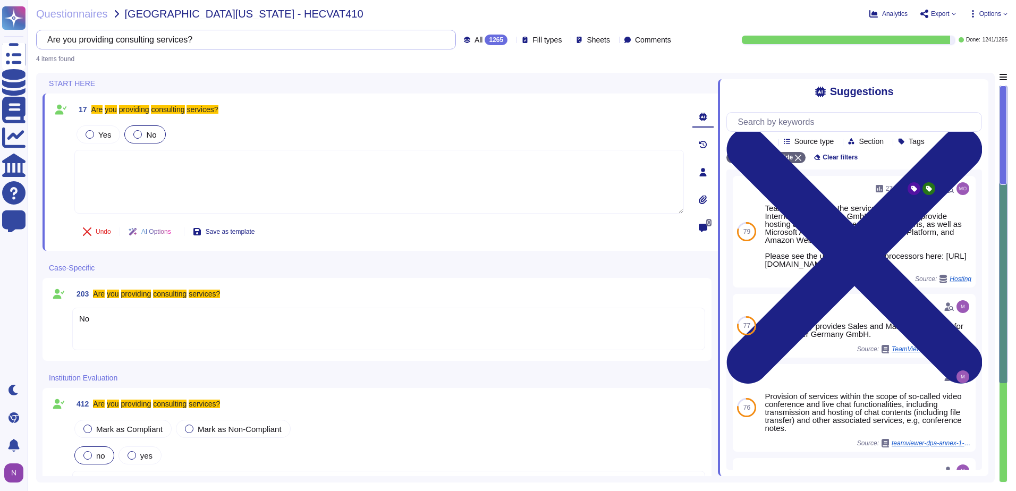
click at [171, 43] on input "Are you providing consulting services?" at bounding box center [243, 39] width 403 height 19
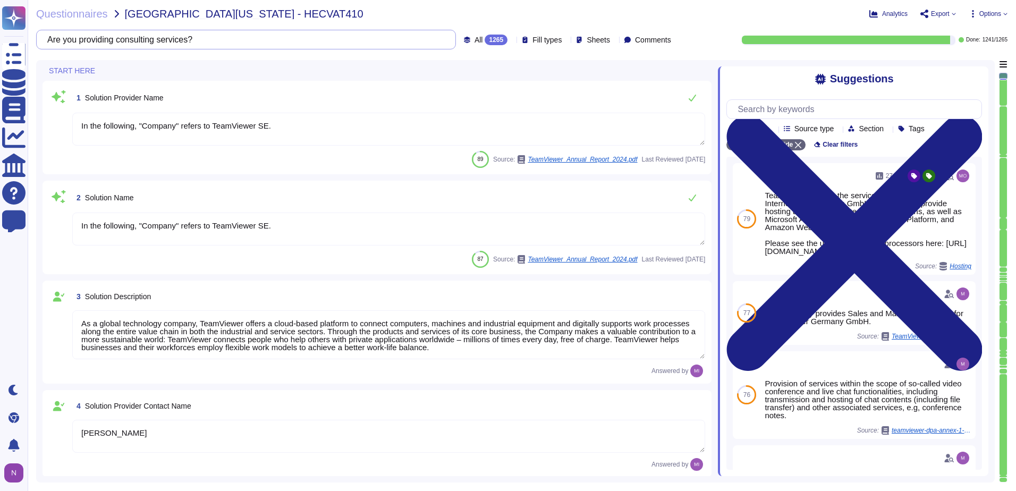
type textarea "TeamViewer US. Inc. * [STREET_ADDRESS]"
type textarea "As a global technology company, TeamViewer offers a cloud-based platform to con…"
type textarea "[PERSON_NAME]"
type textarea "Account Executive"
type textarea "[EMAIL_ADDRESS][DOMAIN_NAME]"
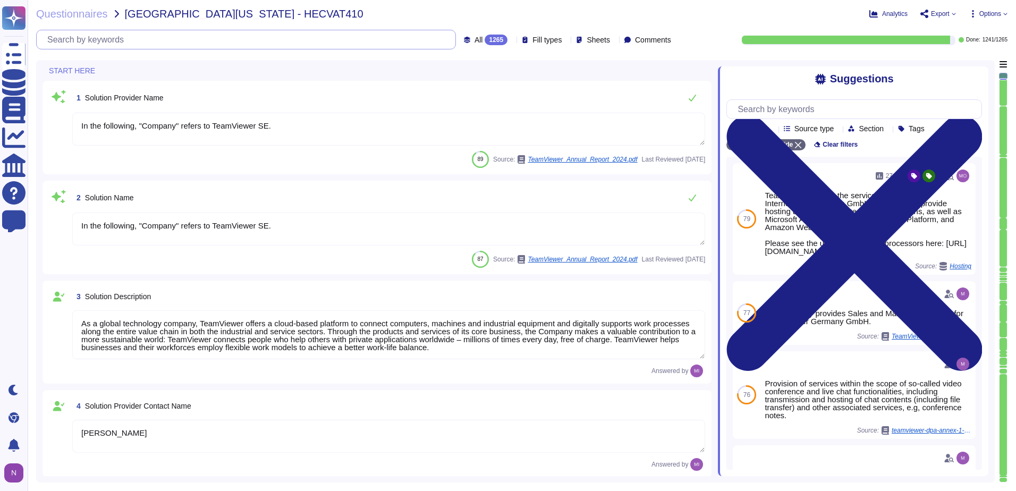
type textarea "1 727 647 3589"
type textarea "In the following, "Company" refers to TeamViewer SE."
click at [474, 41] on span "All 1265" at bounding box center [490, 40] width 33 height 11
click at [460, 90] on span "To do" at bounding box center [461, 94] width 20 height 10
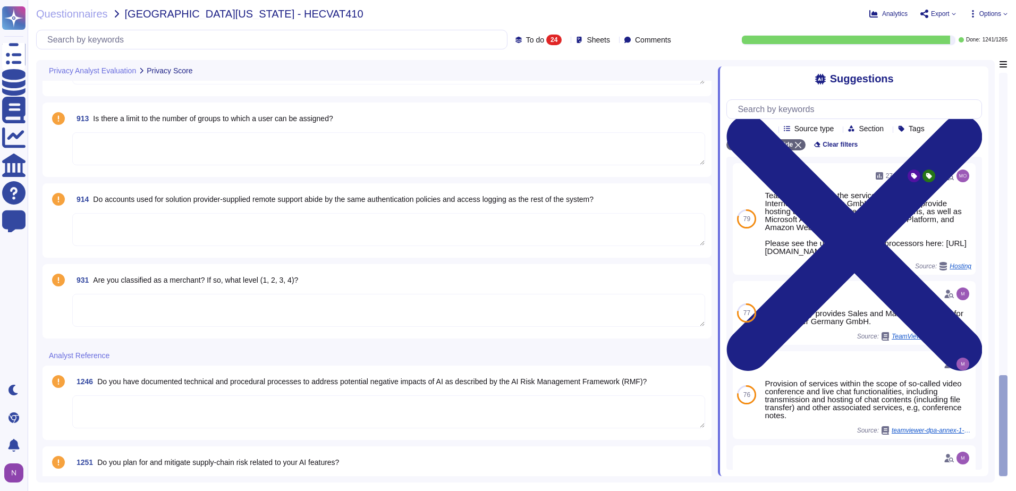
scroll to position [1963, 0]
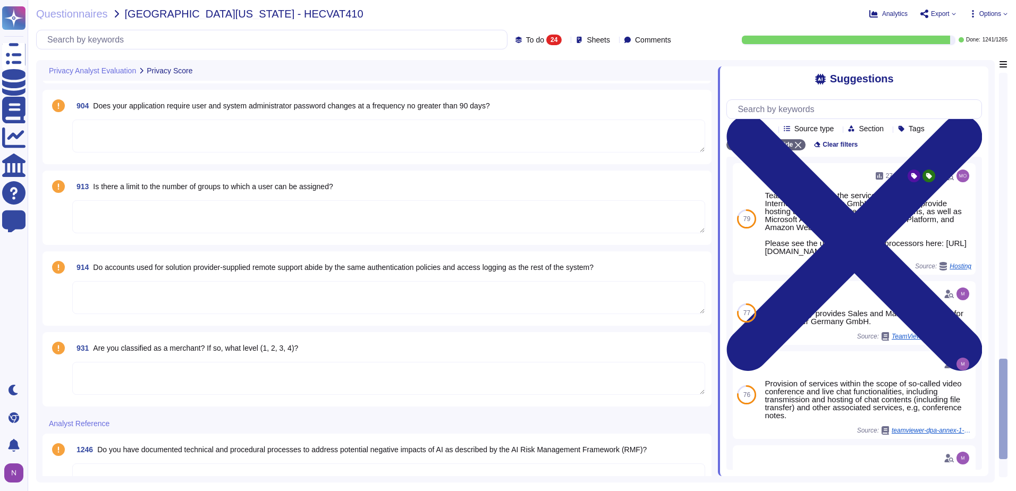
click at [191, 350] on span "Are you classified as a merchant? If so, what level (1, 2, 3, 4)?" at bounding box center [195, 348] width 205 height 9
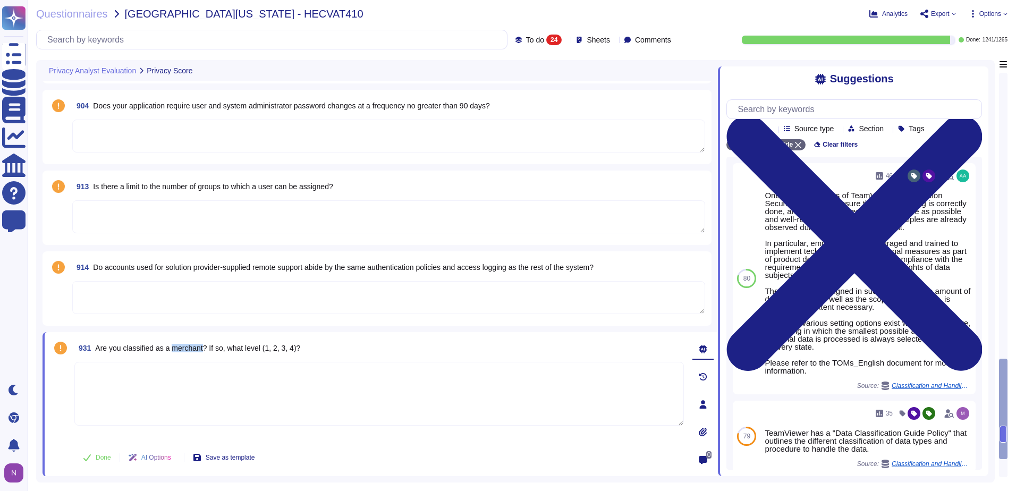
click at [191, 350] on span "Are you classified as a merchant? If so, what level (1, 2, 3, 4)?" at bounding box center [197, 348] width 205 height 9
click at [205, 43] on input "text" at bounding box center [274, 39] width 465 height 19
paste input "Are you classified as a merchant? If so, what level (1, 2, 3, 4)?"
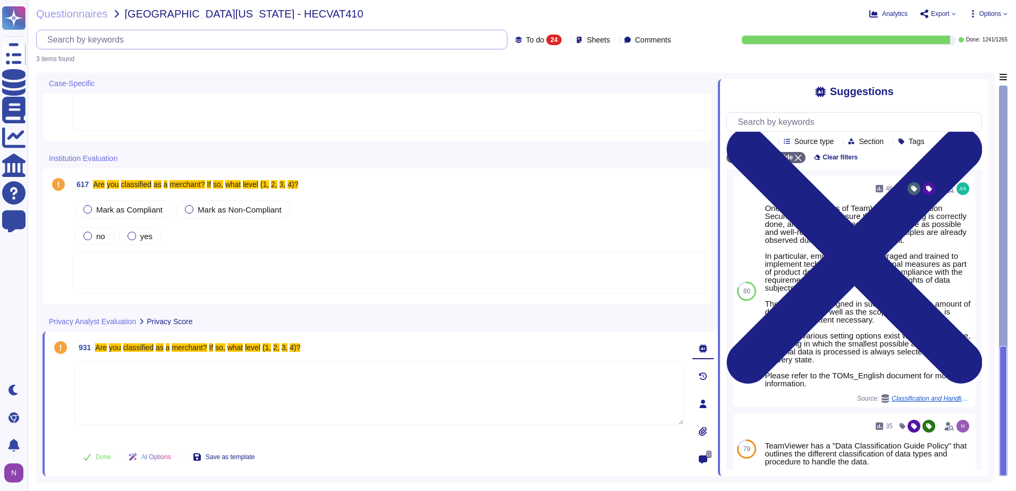
scroll to position [0, 0]
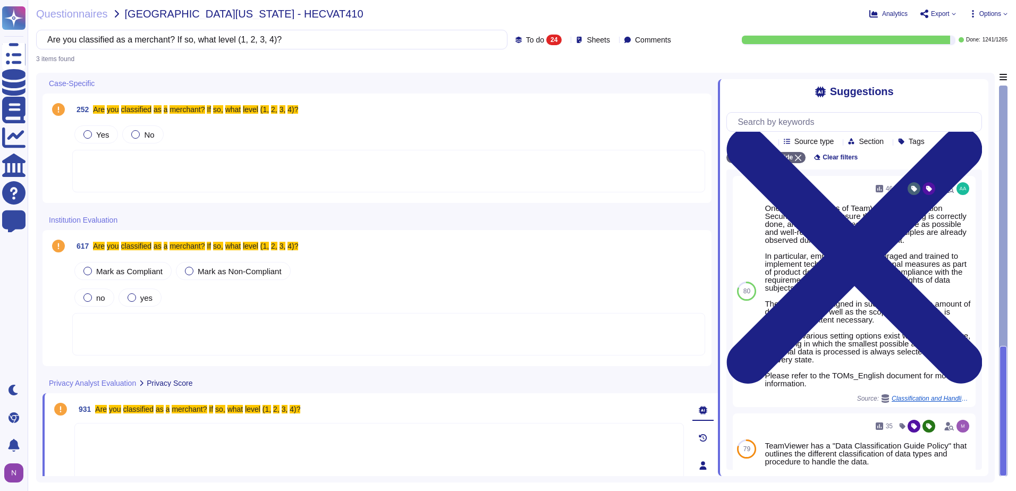
type input "Are you classified as a merchant? If so, what level (1, 2, 3, 4)?"
click at [526, 42] on span "To do" at bounding box center [535, 39] width 18 height 7
click at [516, 65] on div "All 1265" at bounding box center [550, 67] width 86 height 12
